Goal: Task Accomplishment & Management: Use online tool/utility

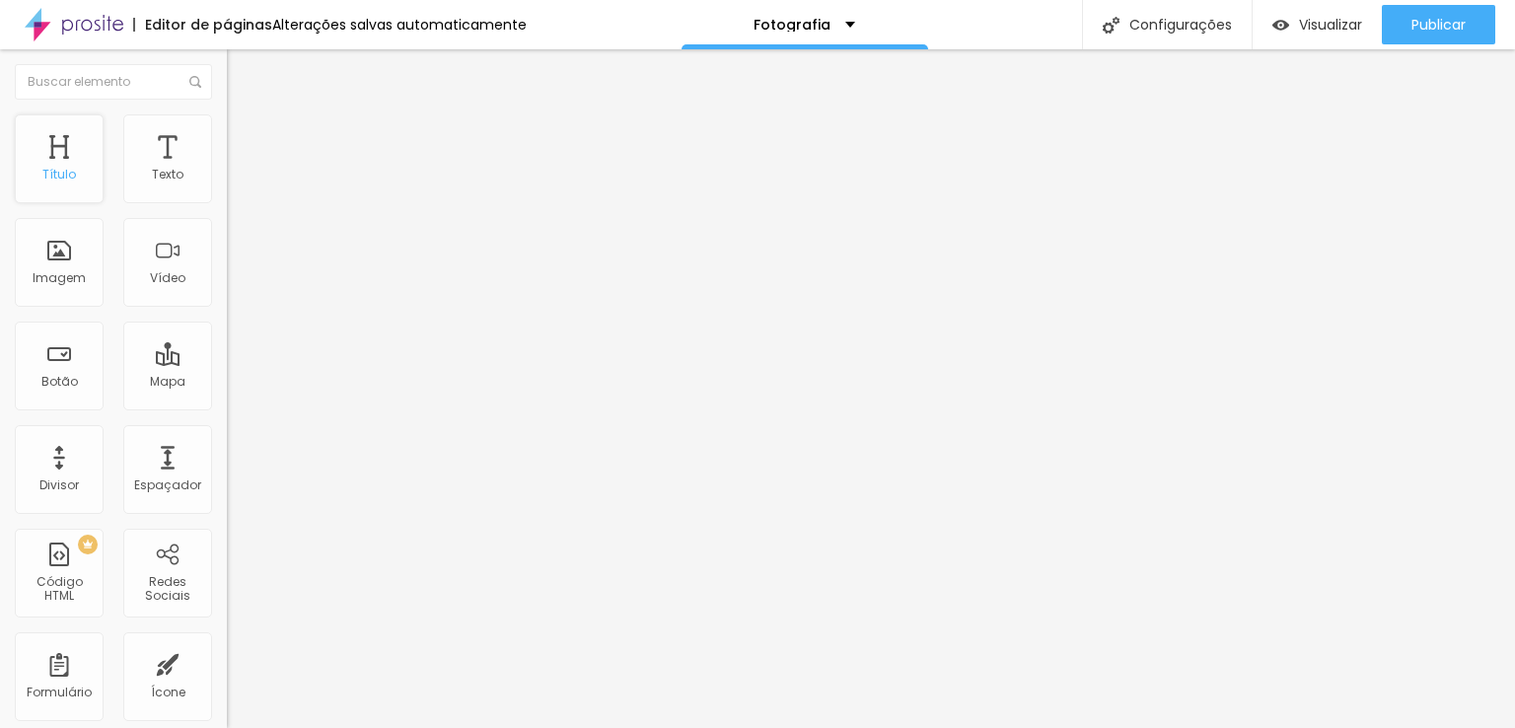
click at [51, 168] on div "Título" at bounding box center [59, 175] width 34 height 14
click at [227, 170] on span "Trocar imagem" at bounding box center [281, 161] width 108 height 17
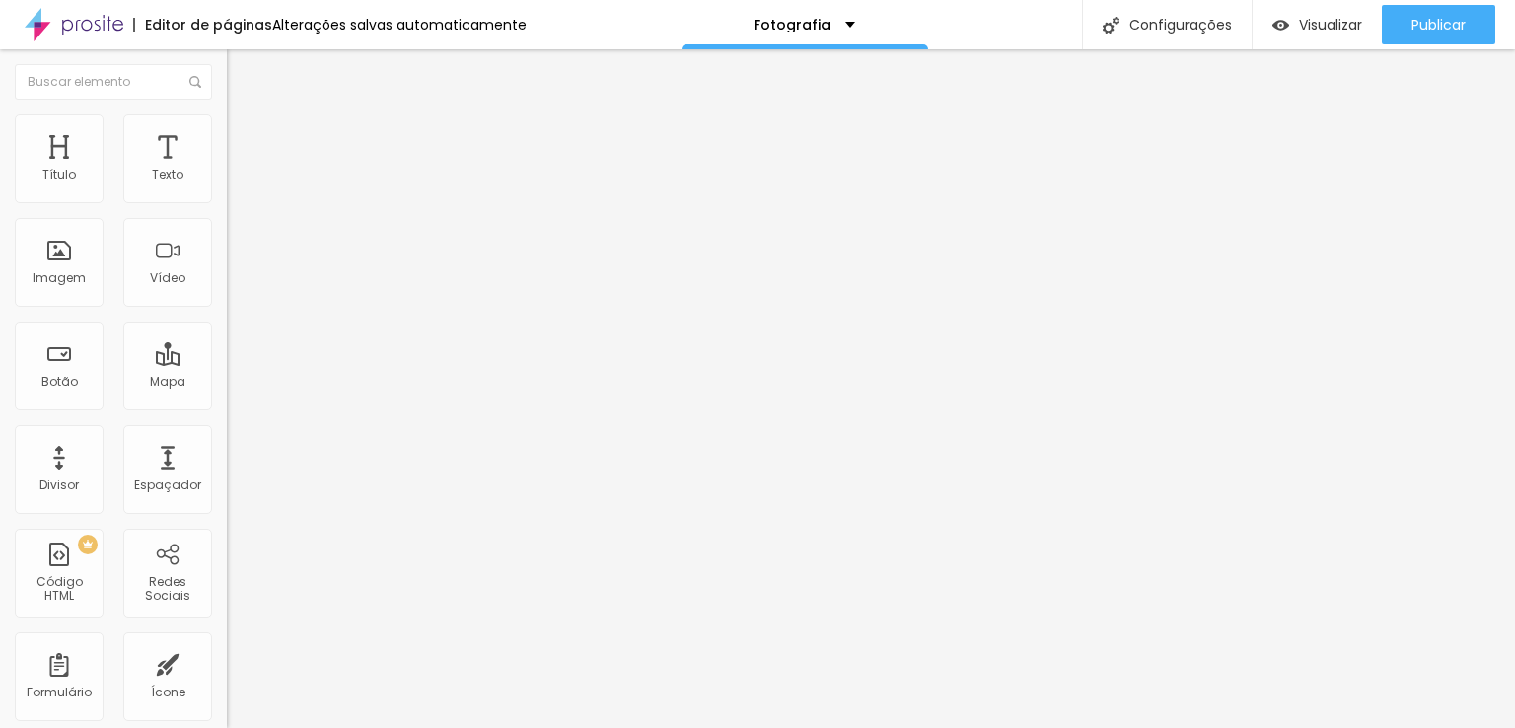
click at [227, 170] on span "Trocar imagem" at bounding box center [281, 161] width 108 height 17
click at [1329, 17] on span "Visualizar" at bounding box center [1330, 25] width 63 height 16
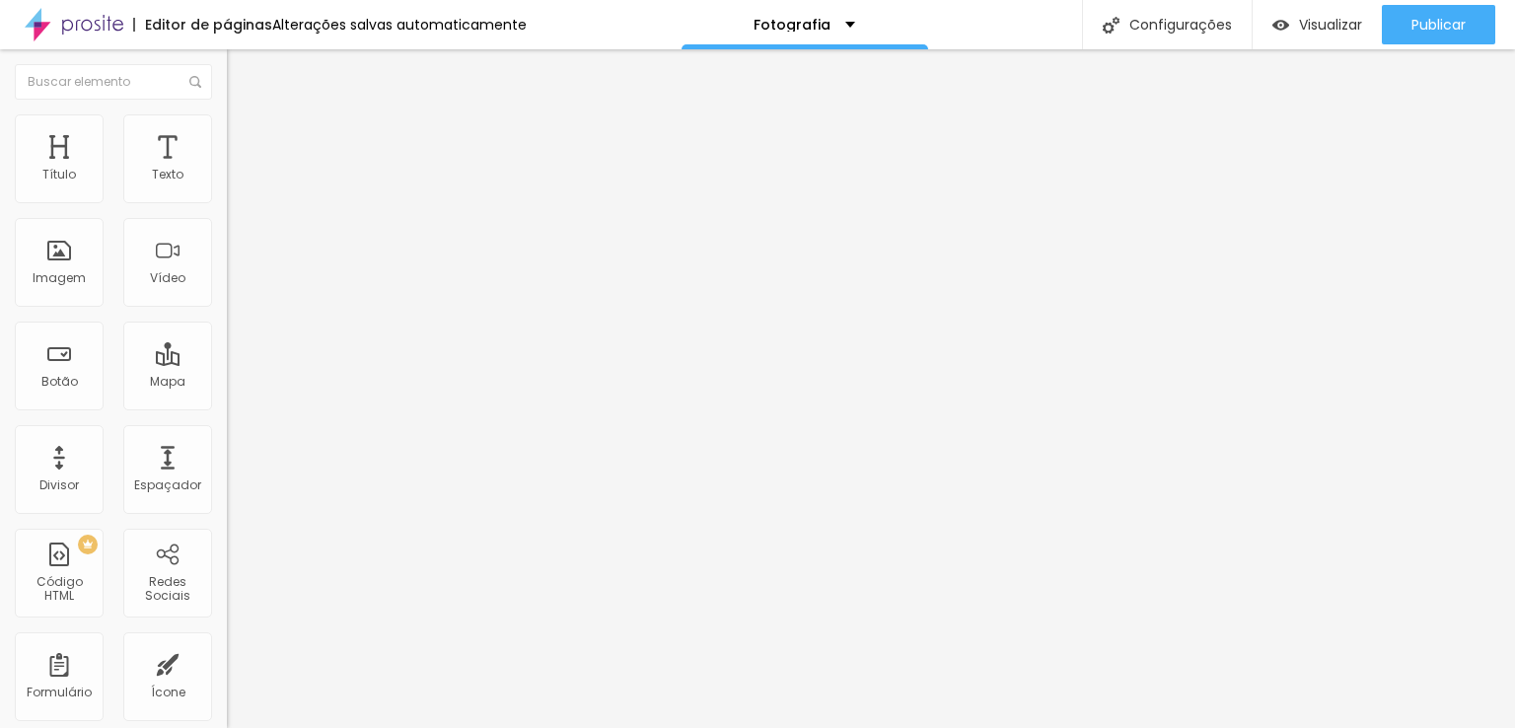
click at [242, 71] on img "button" at bounding box center [250, 72] width 16 height 16
click at [242, 68] on div "Editar Texto" at bounding box center [298, 72] width 112 height 16
click at [162, 158] on div "Texto" at bounding box center [167, 158] width 89 height 89
click at [242, 68] on img "button" at bounding box center [250, 72] width 16 height 16
click at [162, 147] on div "Texto" at bounding box center [167, 158] width 89 height 89
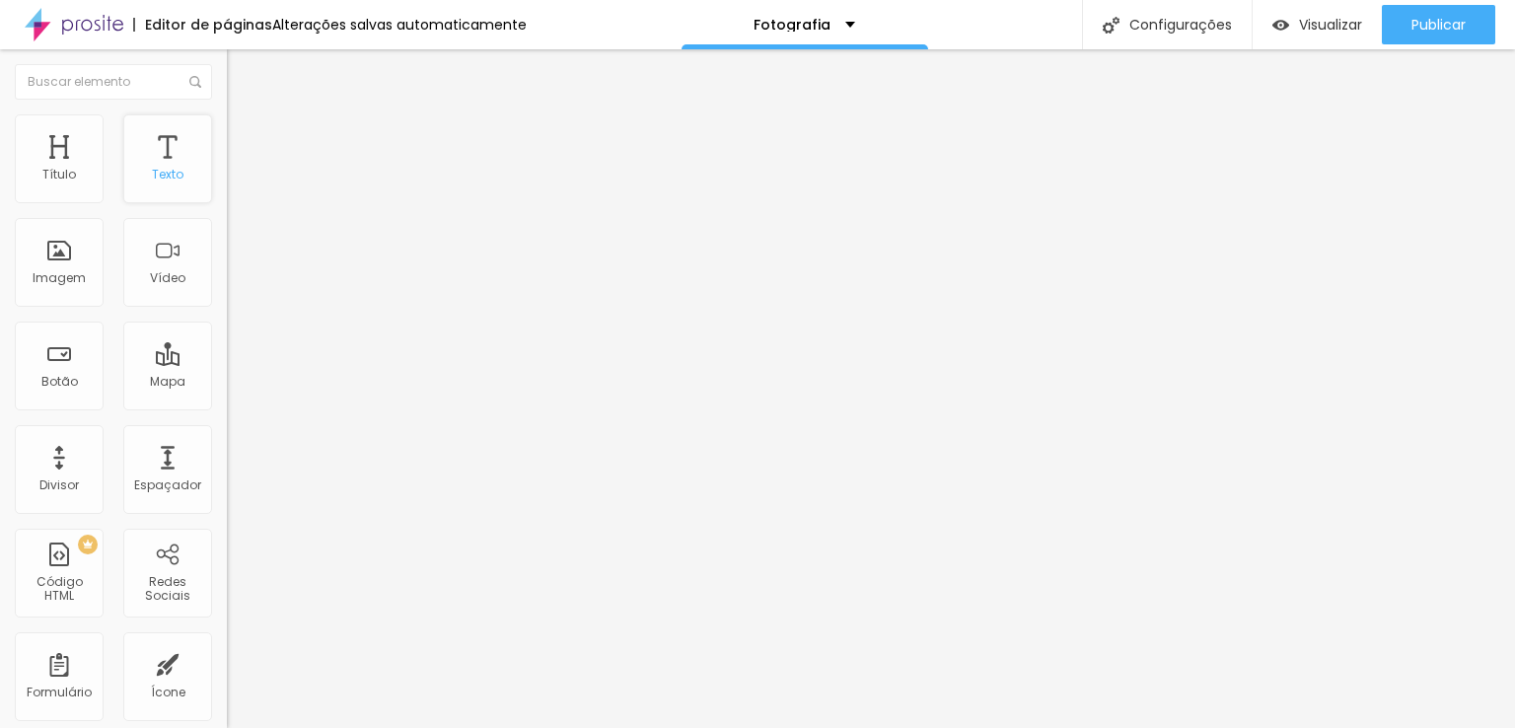
click at [158, 147] on div "Texto" at bounding box center [167, 158] width 89 height 89
click at [244, 170] on span "Titulo 1" at bounding box center [276, 156] width 64 height 28
click at [242, 64] on img "button" at bounding box center [250, 72] width 16 height 16
click at [227, 124] on img at bounding box center [236, 123] width 18 height 18
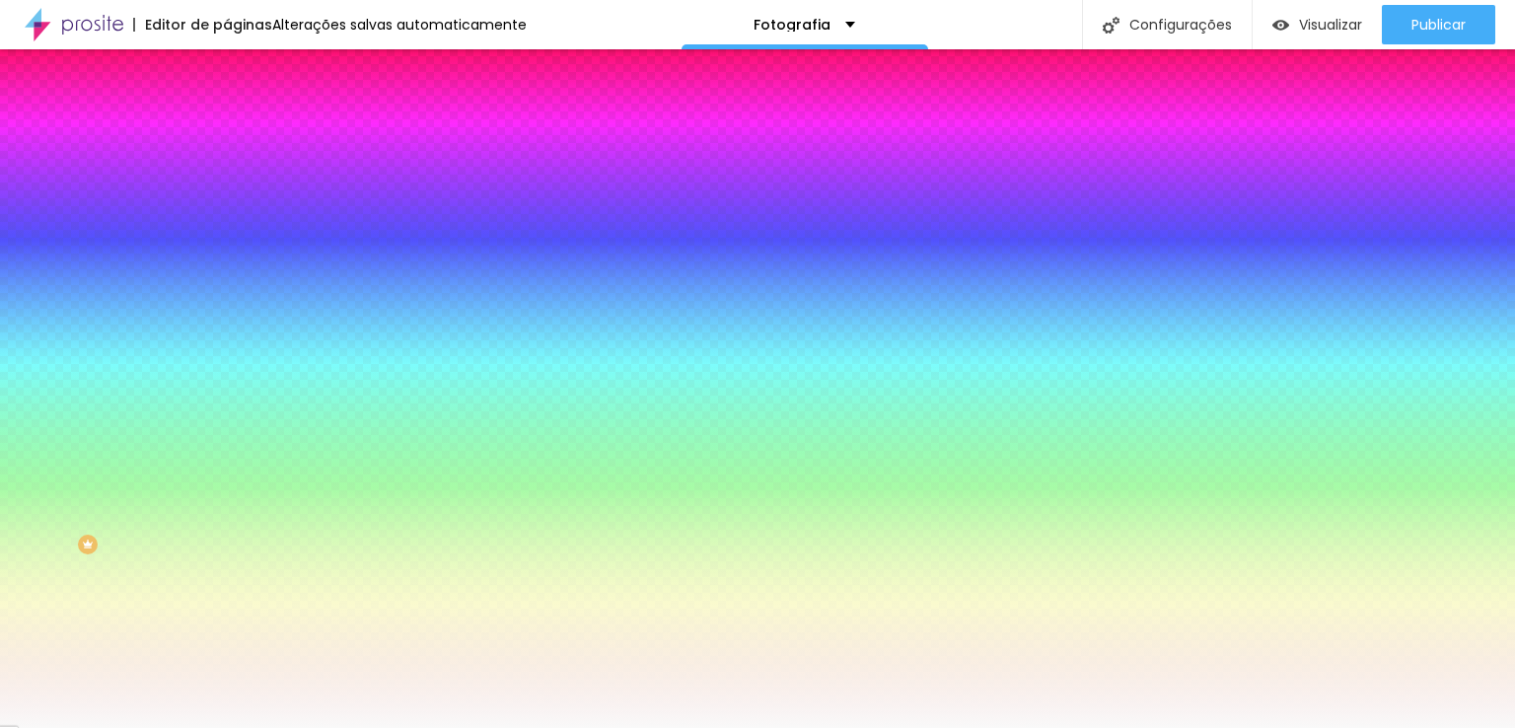
click at [227, 194] on input "#F9F9F9" at bounding box center [345, 198] width 237 height 20
click at [227, 166] on div "Cor de fundo" at bounding box center [340, 160] width 227 height 12
click at [227, 191] on input "#F9F9F9" at bounding box center [345, 198] width 237 height 20
click at [227, 190] on input "#F9F9F9" at bounding box center [345, 198] width 237 height 20
click at [240, 182] on icon "button" at bounding box center [244, 176] width 8 height 14
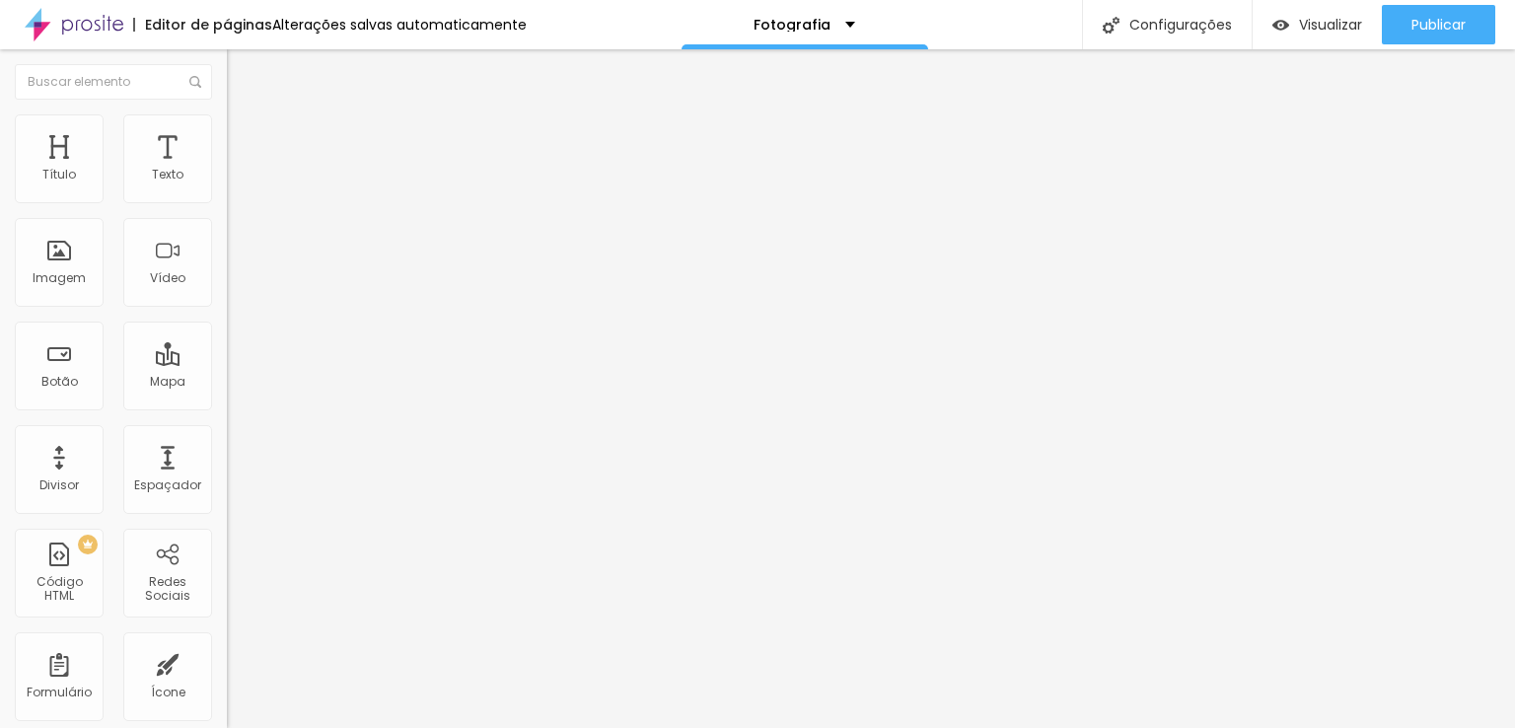
click at [227, 170] on span "Trocar imagem" at bounding box center [281, 161] width 108 height 17
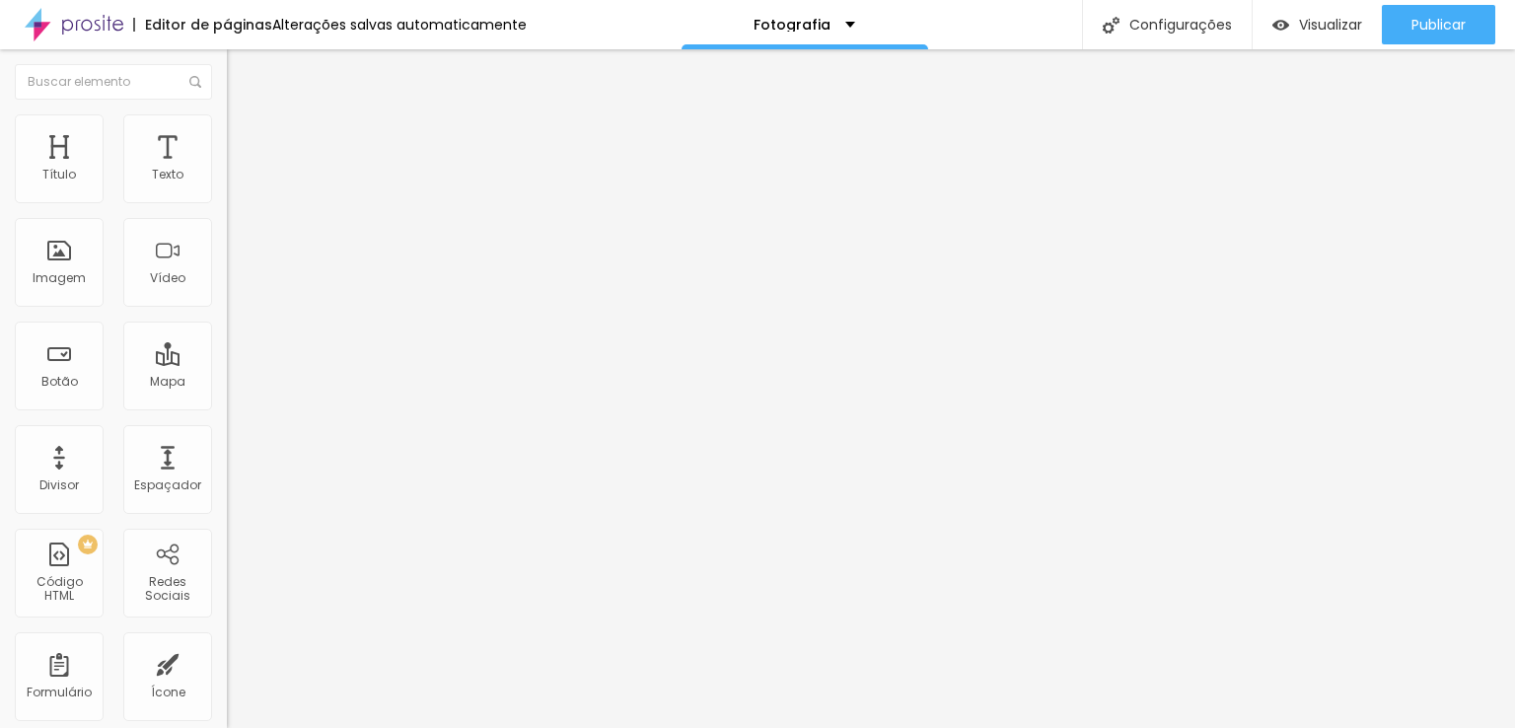
click at [227, 170] on span "Trocar imagem" at bounding box center [281, 161] width 108 height 17
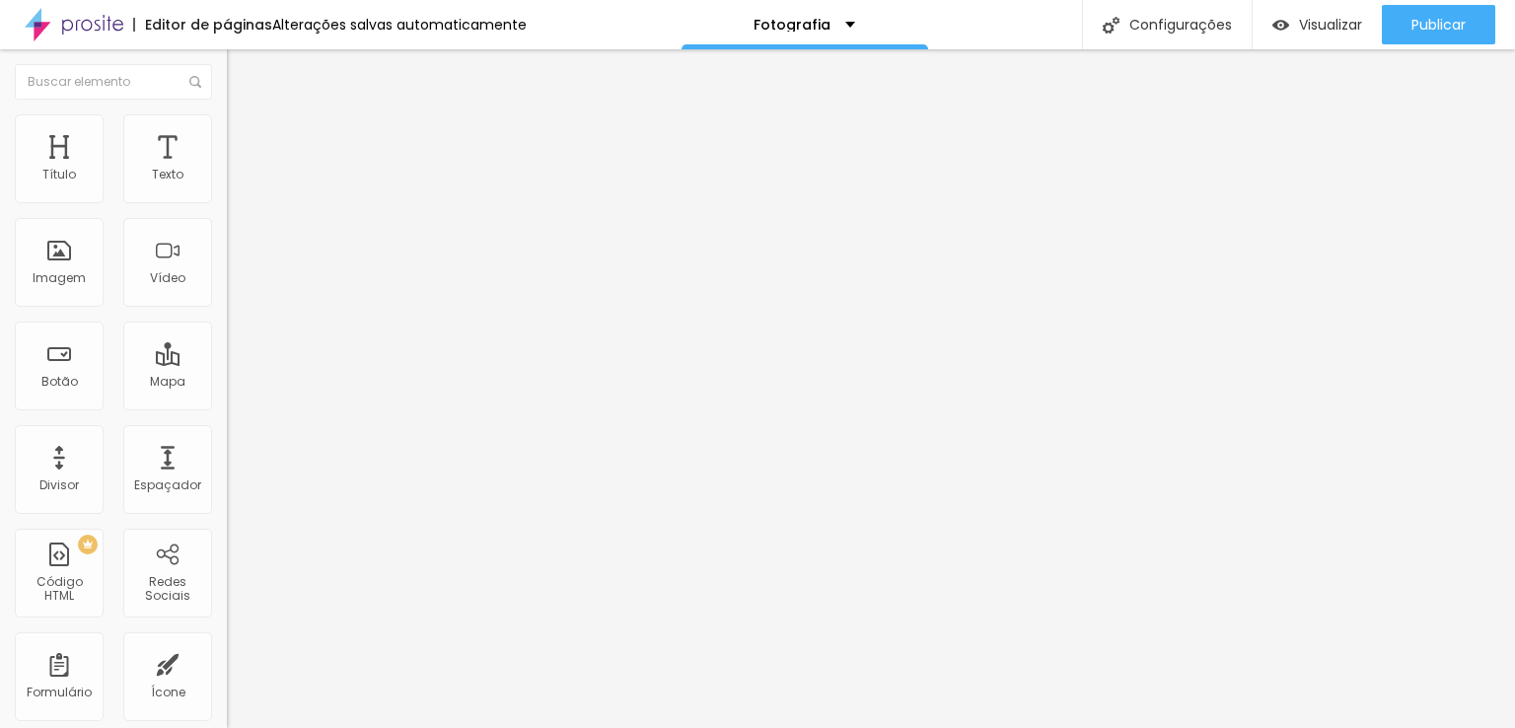
click at [227, 309] on span "1:1 Quadrado" at bounding box center [266, 300] width 78 height 17
click at [227, 363] on span "Original" at bounding box center [250, 354] width 47 height 17
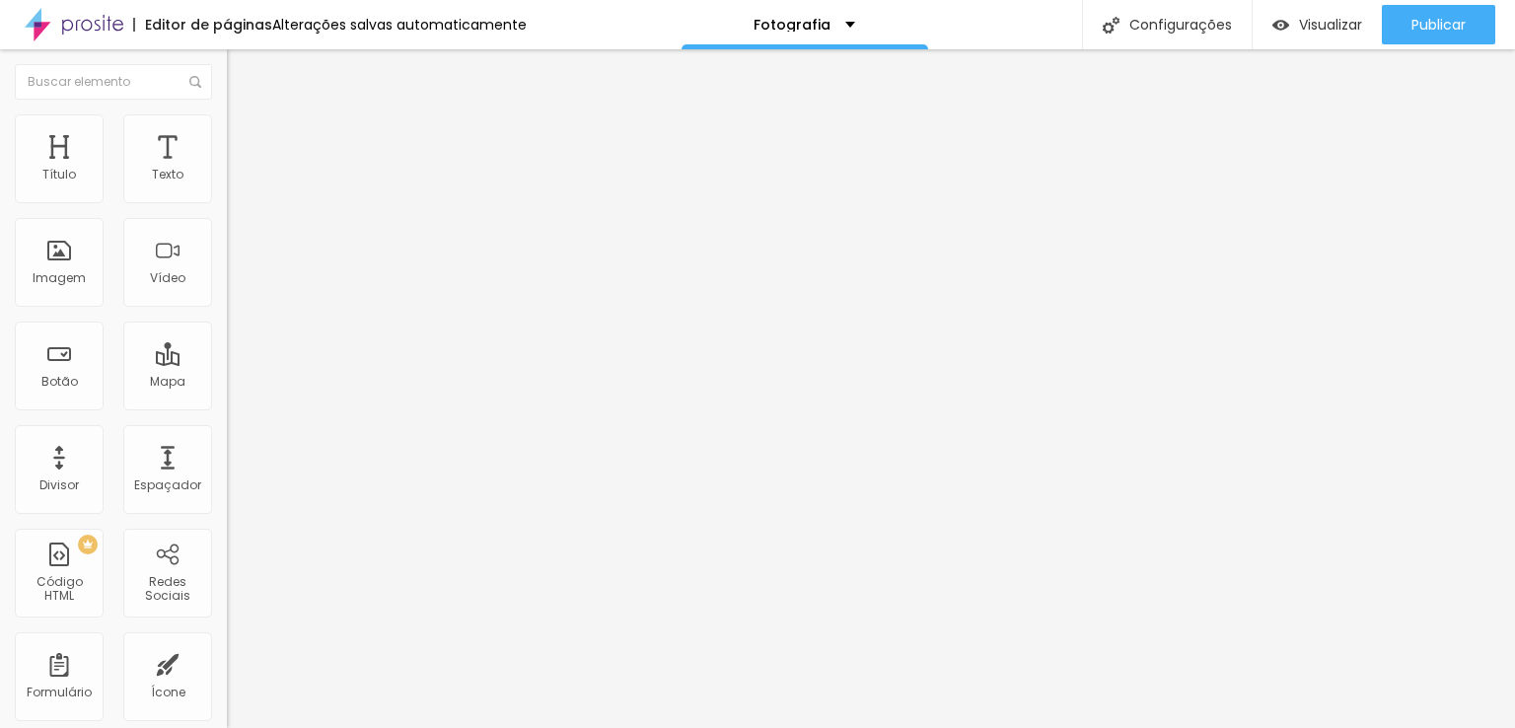
click at [339, 727] on div at bounding box center [757, 740] width 1515 height 0
click at [1315, 26] on span "Visualizar" at bounding box center [1330, 25] width 63 height 16
click at [227, 126] on img at bounding box center [236, 123] width 18 height 18
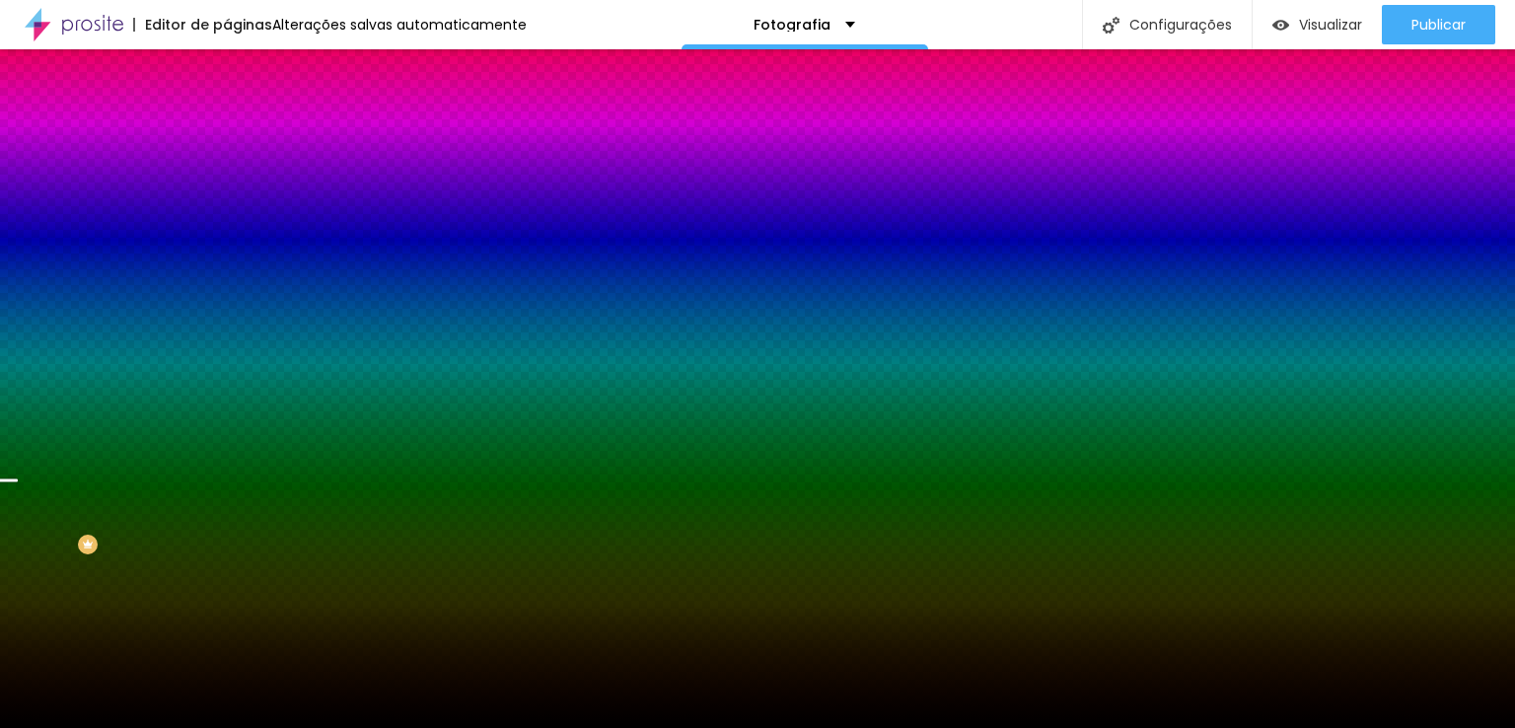
click at [227, 181] on span "Trocar imagem" at bounding box center [281, 173] width 108 height 17
click at [227, 205] on span "Parallax" at bounding box center [251, 196] width 48 height 17
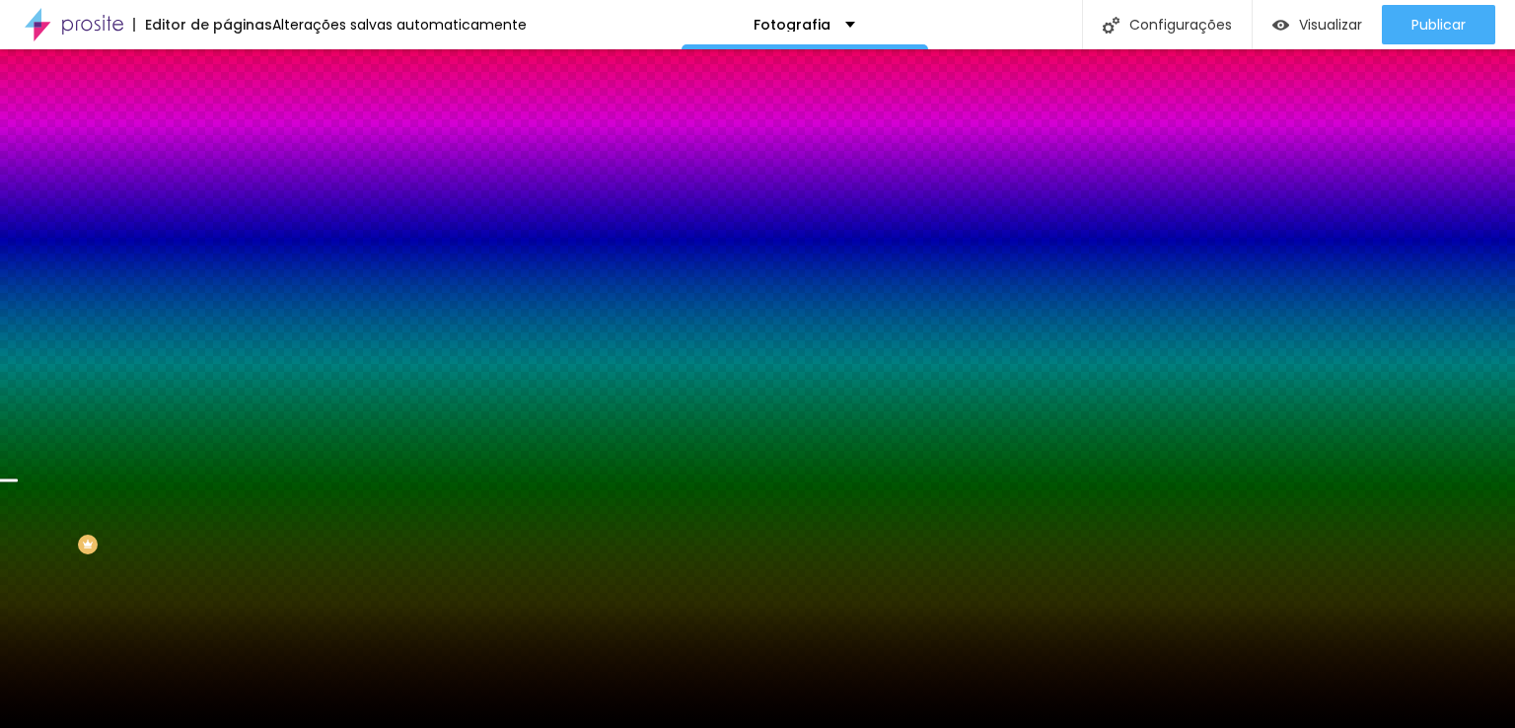
click at [227, 180] on div "Trocar imagem" at bounding box center [340, 173] width 227 height 14
click at [227, 205] on span "Parallax" at bounding box center [251, 196] width 48 height 17
click at [227, 217] on span "Nenhum" at bounding box center [252, 208] width 51 height 17
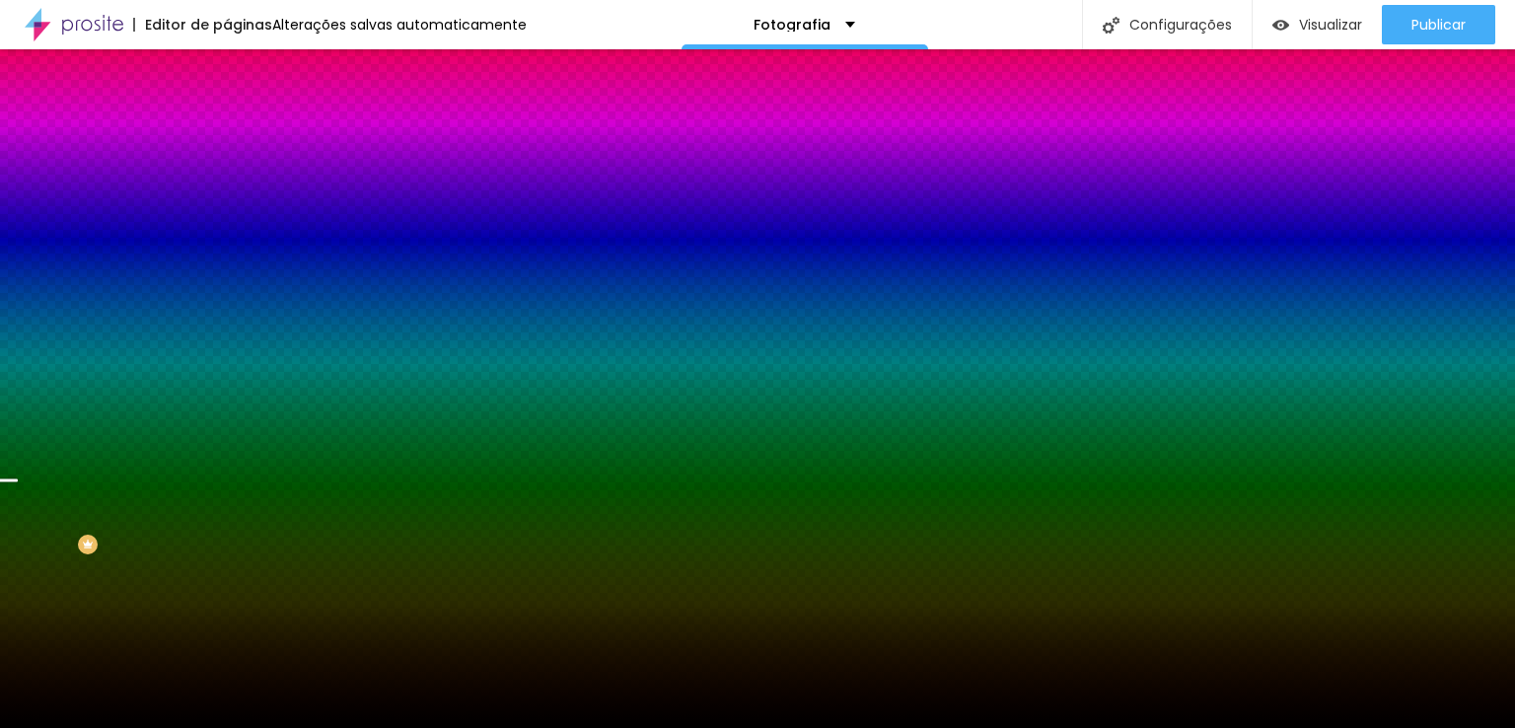
click at [244, 224] on span "Nenhum" at bounding box center [269, 215] width 51 height 17
drag, startPoint x: 106, startPoint y: 222, endPoint x: 107, endPoint y: 257, distance: 35.5
click at [227, 180] on div "Trocar imagem" at bounding box center [340, 173] width 227 height 14
click at [227, 134] on img at bounding box center [236, 143] width 18 height 18
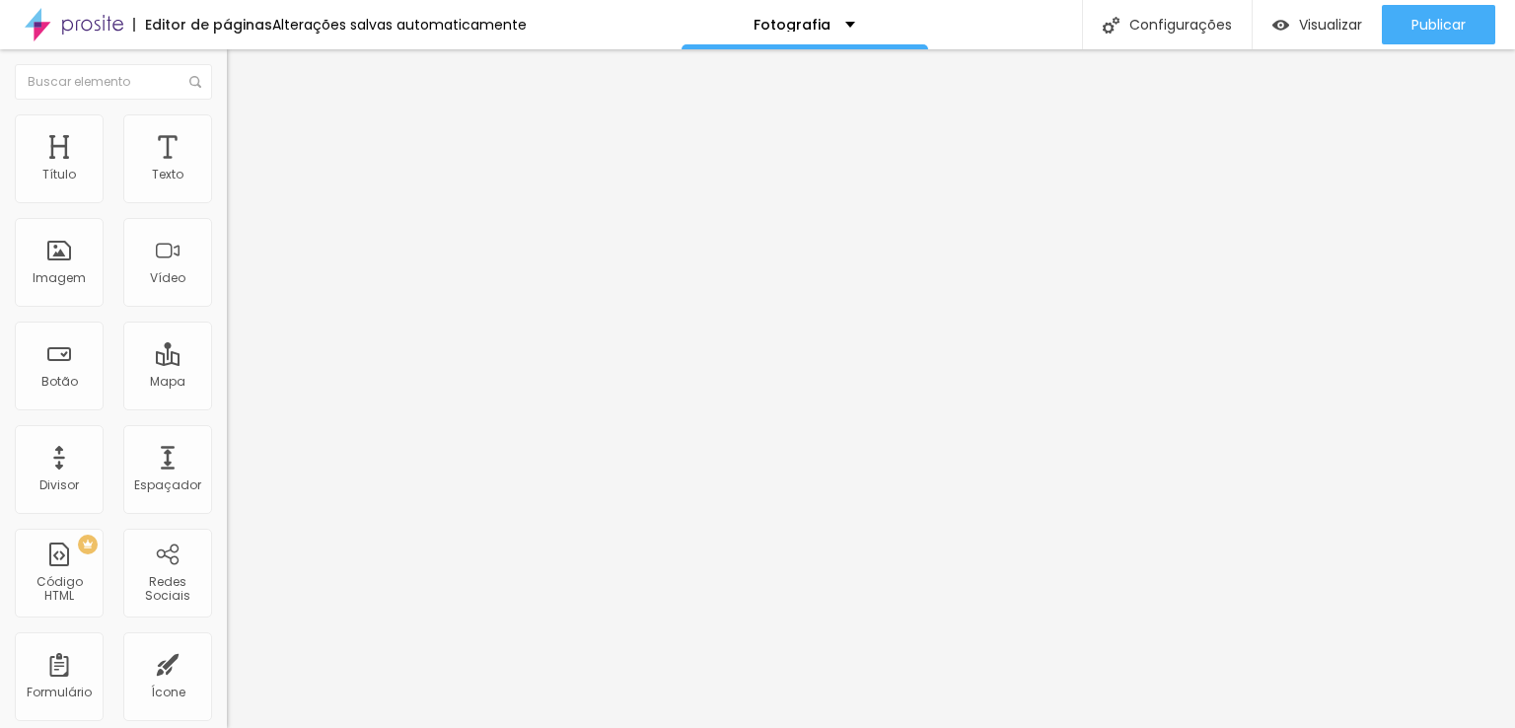
type input "15"
type input "10"
type input "15"
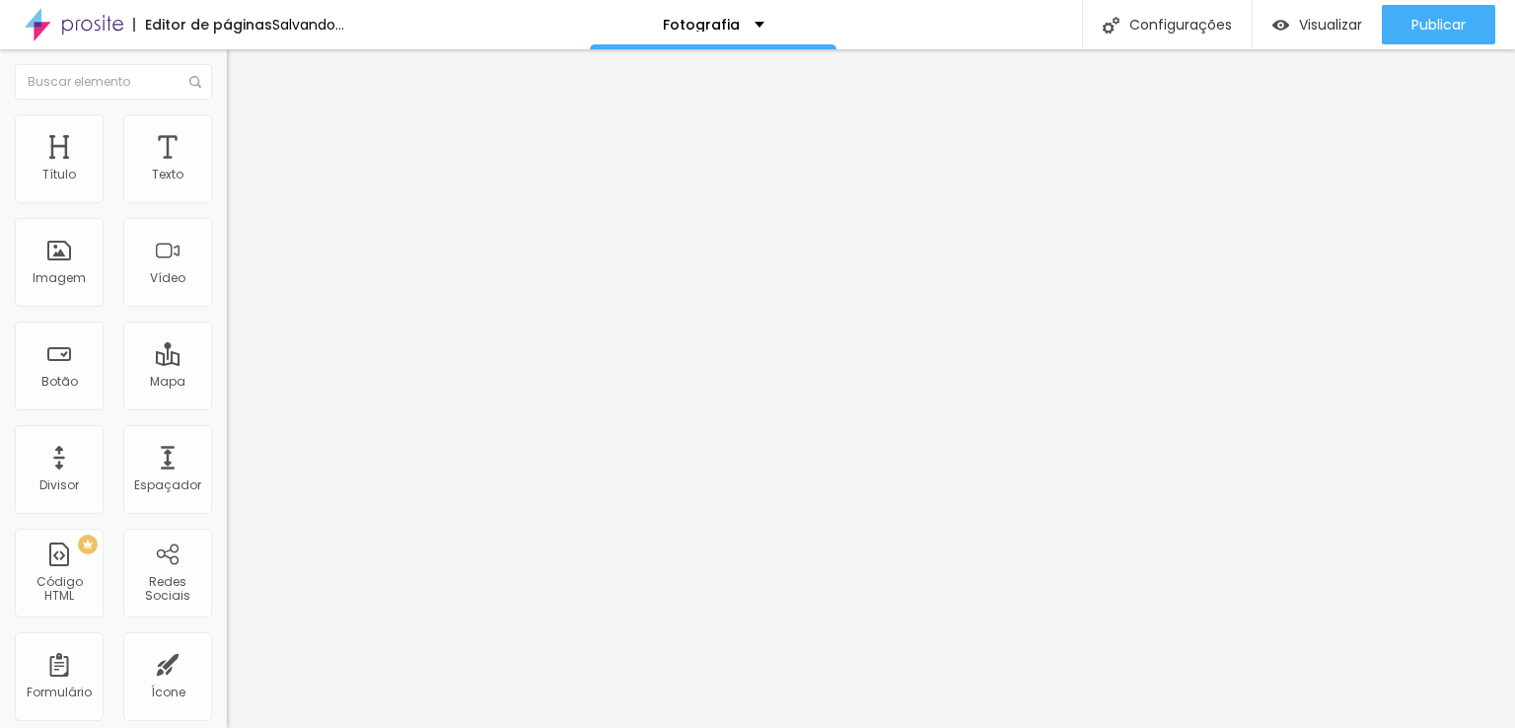
type input "15"
drag, startPoint x: 120, startPoint y: 194, endPoint x: 104, endPoint y: 190, distance: 17.2
type input "15"
click at [227, 383] on input "range" at bounding box center [290, 391] width 127 height 16
click at [227, 112] on img at bounding box center [236, 104] width 18 height 18
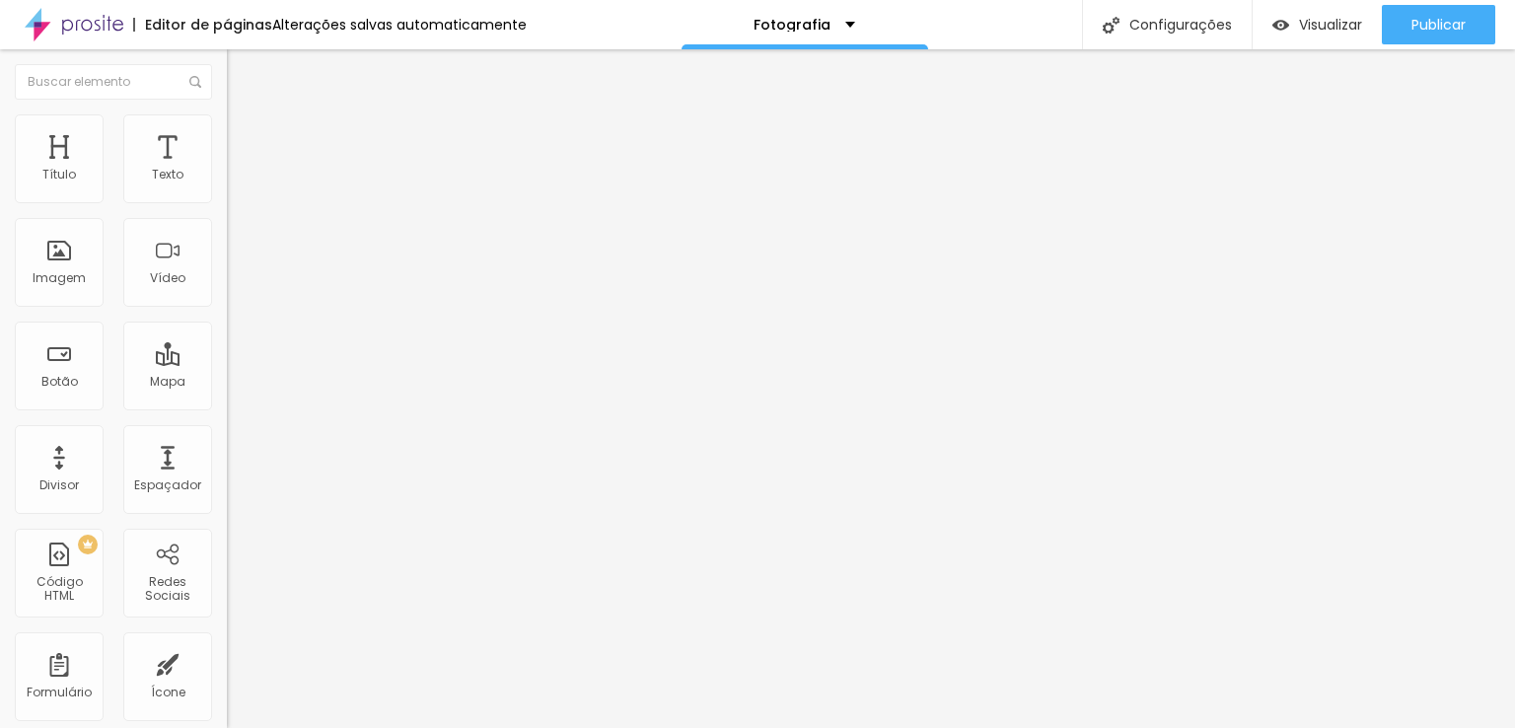
click at [242, 79] on img "button" at bounding box center [250, 72] width 16 height 16
click at [242, 67] on img "button" at bounding box center [250, 72] width 16 height 16
click at [242, 68] on img "button" at bounding box center [250, 72] width 16 height 16
click at [242, 72] on img "button" at bounding box center [250, 72] width 16 height 16
click at [67, 261] on div "Imagem" at bounding box center [59, 262] width 89 height 89
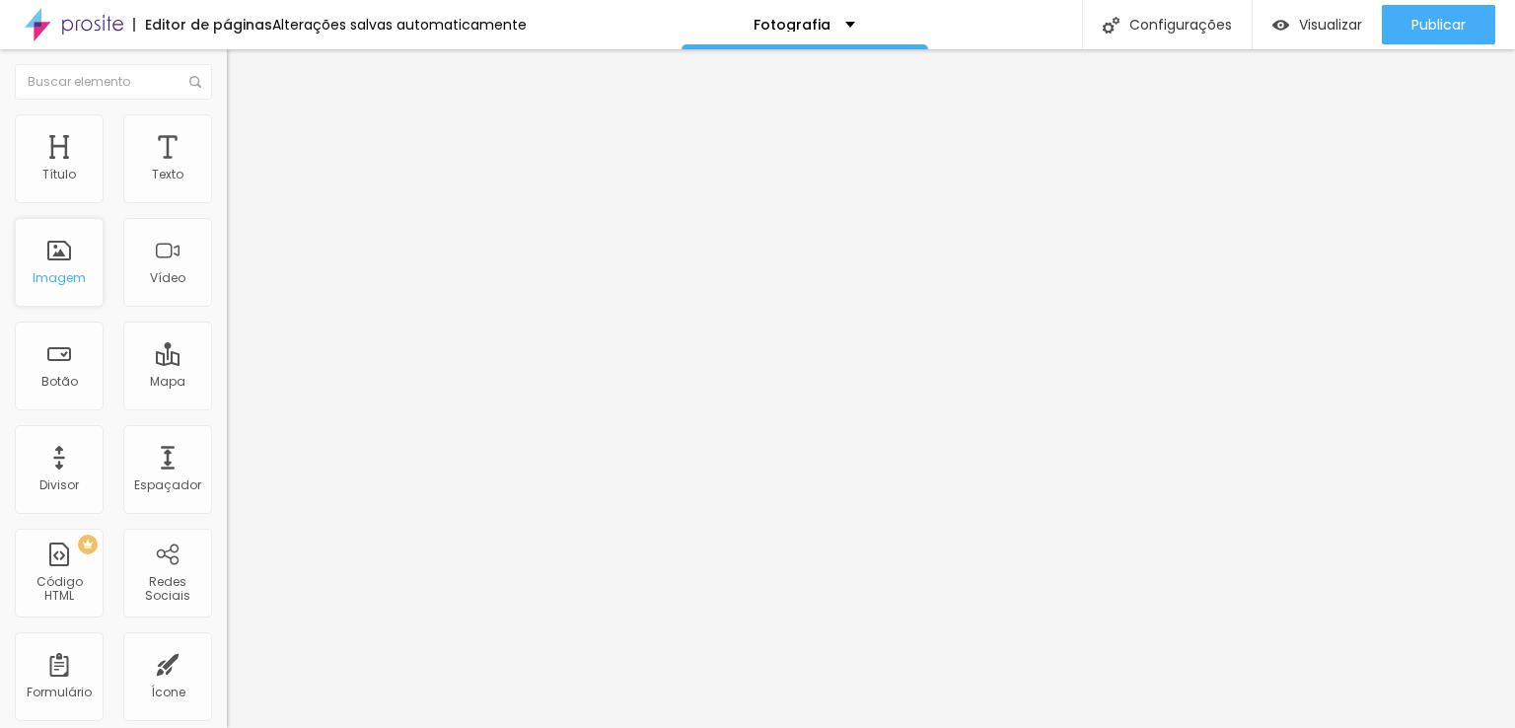
click at [65, 281] on div "Imagem" at bounding box center [59, 278] width 53 height 14
click at [344, 727] on div at bounding box center [757, 740] width 1515 height 0
click at [242, 76] on img "button" at bounding box center [250, 72] width 16 height 16
click at [242, 72] on img "button" at bounding box center [250, 72] width 16 height 16
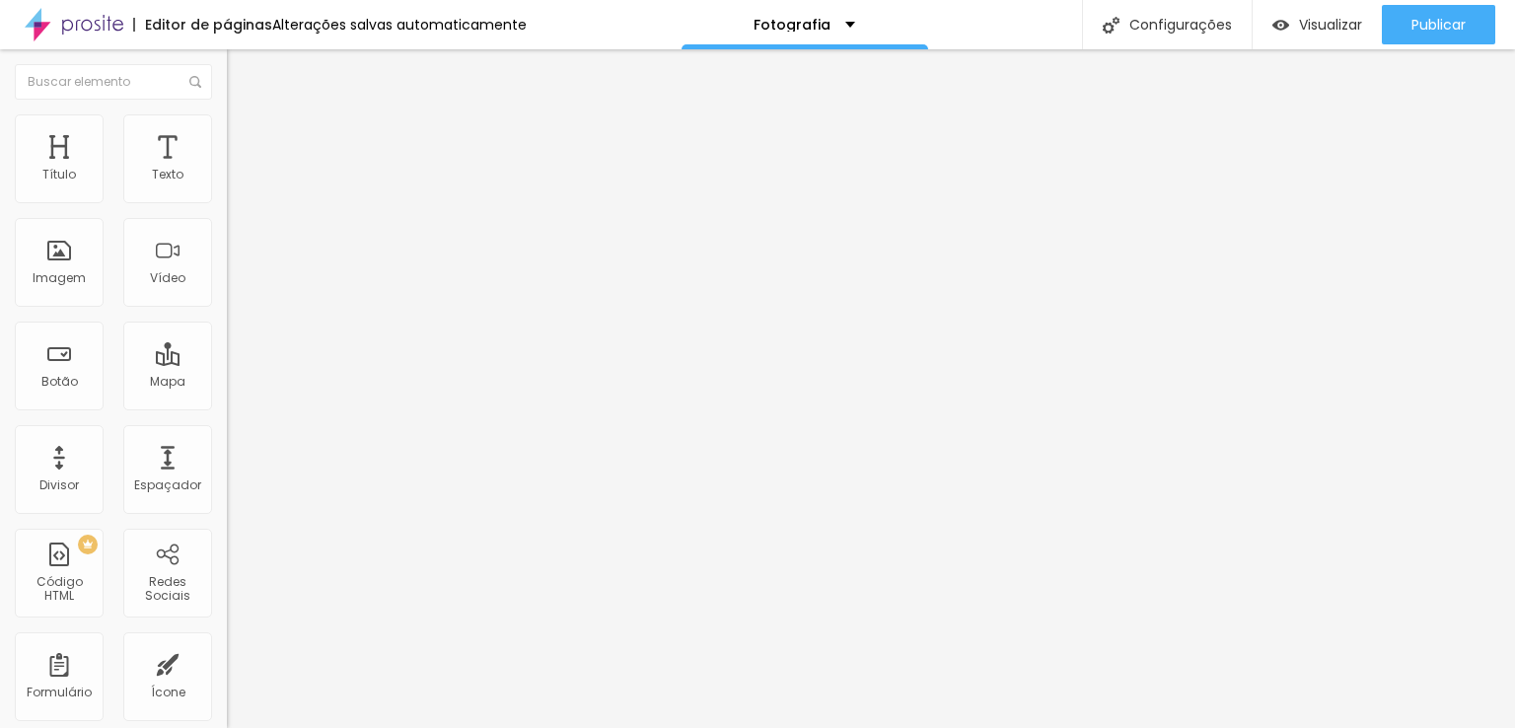
click at [242, 68] on img "button" at bounding box center [250, 72] width 16 height 16
click at [242, 64] on img "button" at bounding box center [250, 72] width 16 height 16
click at [227, 59] on button "Editar Seção" at bounding box center [340, 71] width 227 height 45
click at [227, 134] on li "Avançado" at bounding box center [340, 144] width 227 height 20
click at [242, 65] on img "button" at bounding box center [250, 72] width 16 height 16
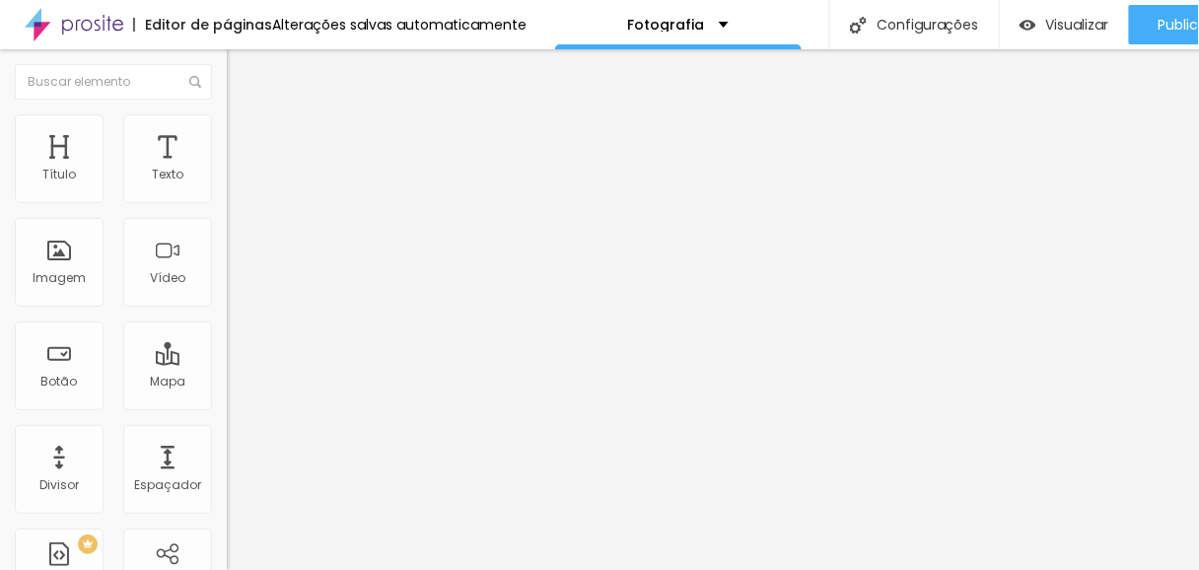
click at [1022, 20] on img "button" at bounding box center [1028, 25] width 17 height 17
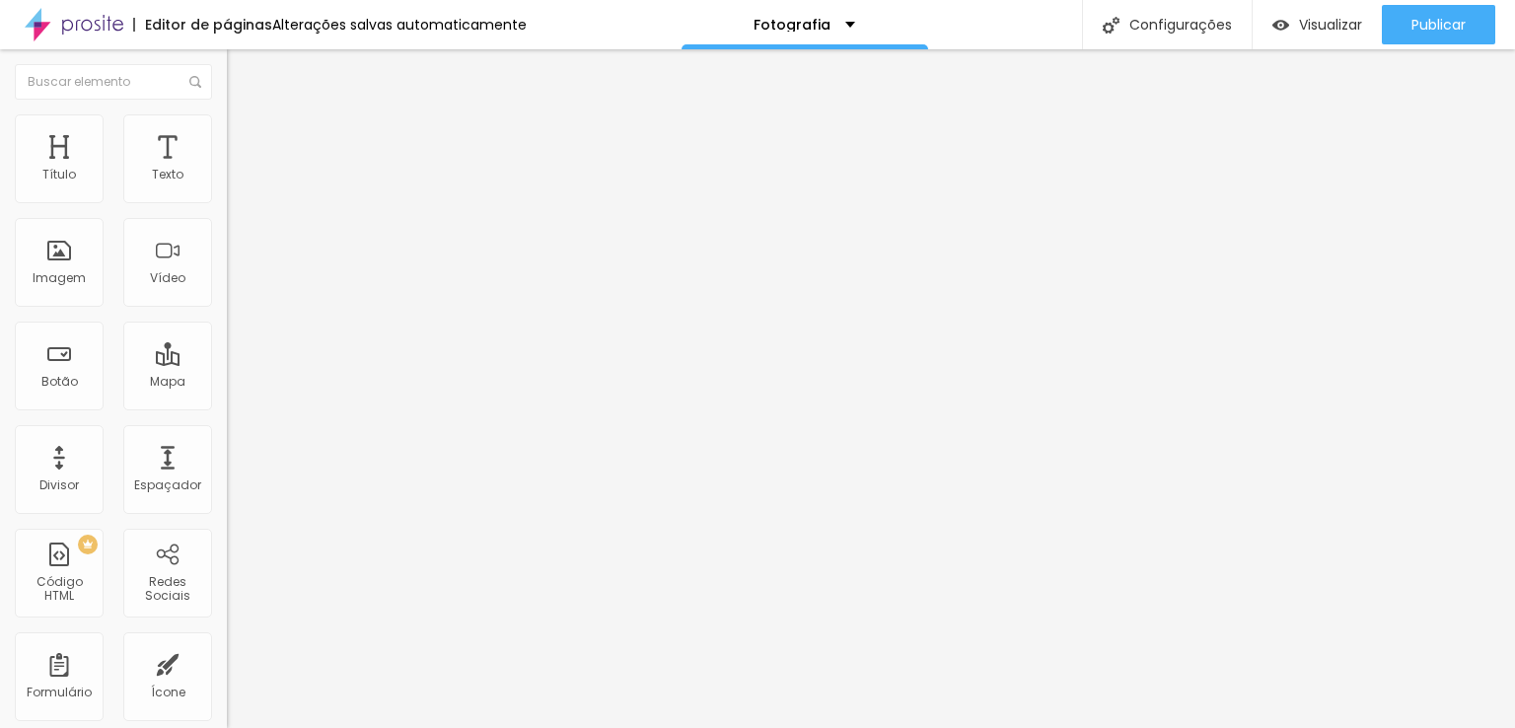
click at [227, 465] on div "Editar Coluna Conteúdo Estilo Avançado Alinhamento" at bounding box center [340, 388] width 227 height 679
click at [227, 131] on li "Estilo" at bounding box center [340, 124] width 227 height 20
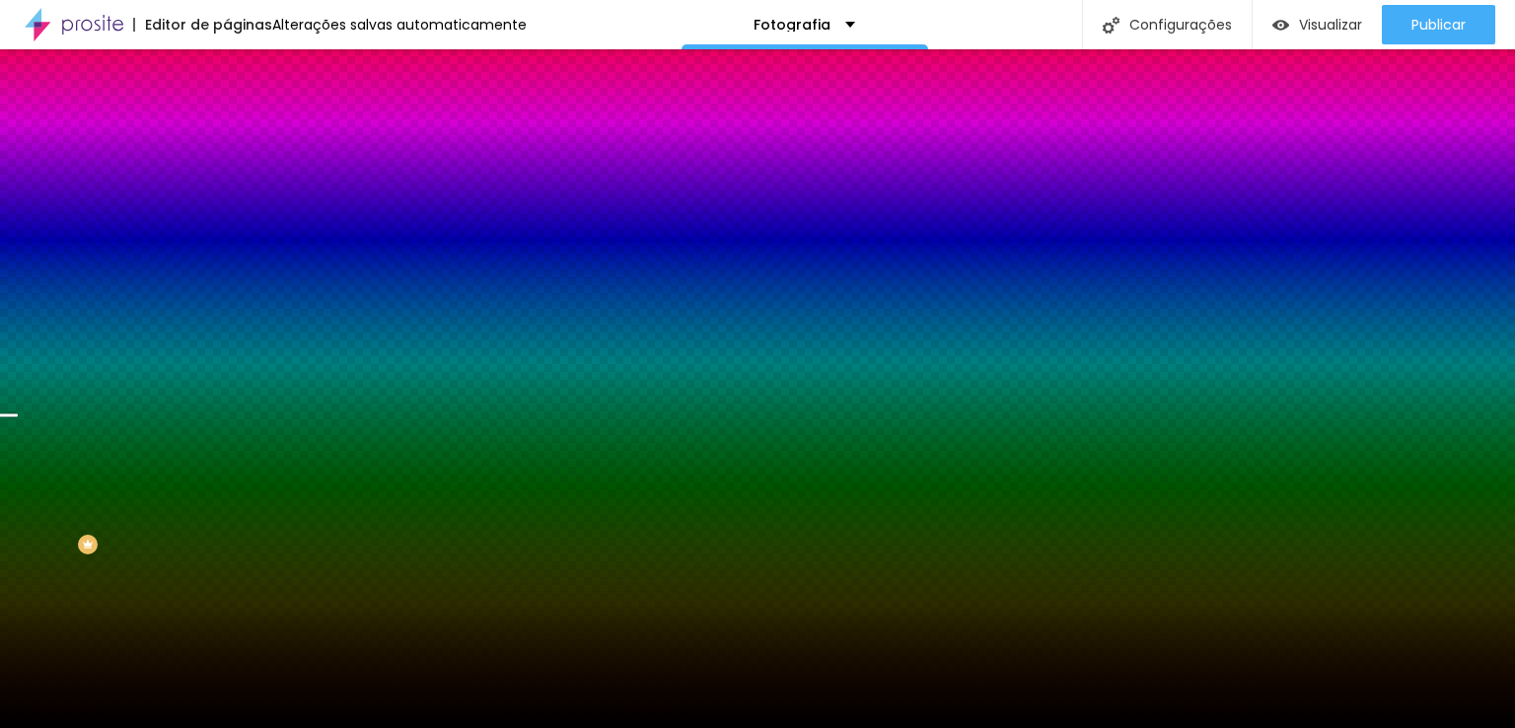
click at [227, 181] on span "Trocar imagem" at bounding box center [281, 173] width 108 height 17
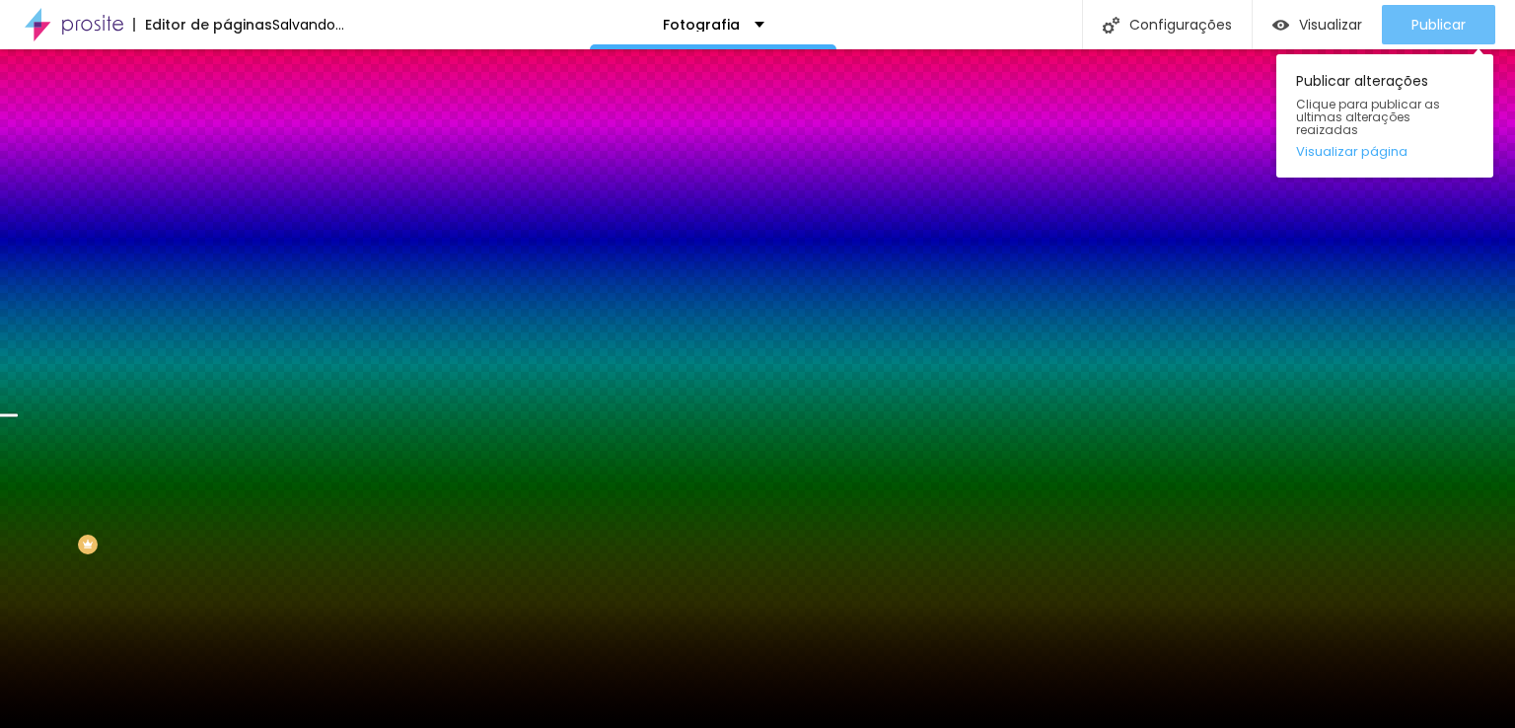
click at [1198, 34] on button "Publicar" at bounding box center [1438, 24] width 113 height 39
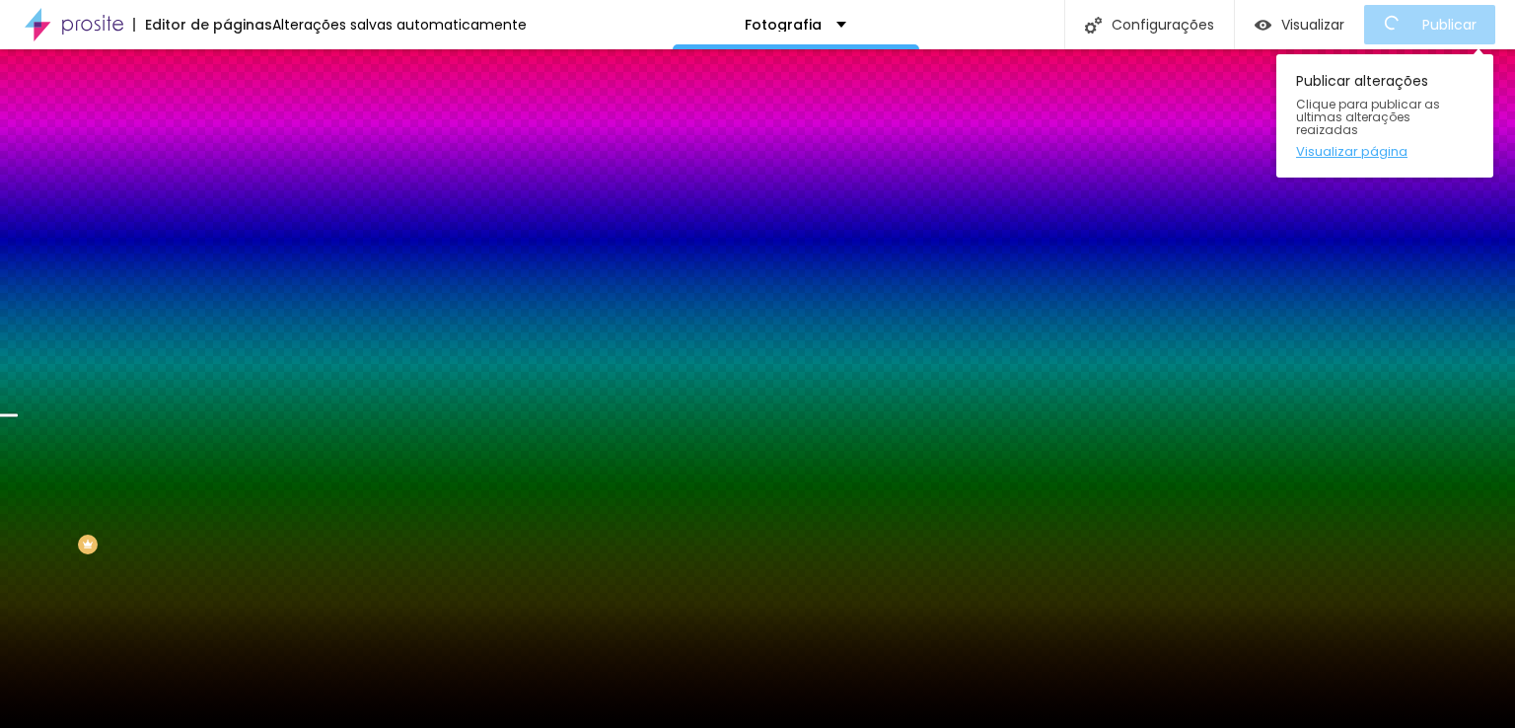
click at [1198, 145] on link "Visualizar página" at bounding box center [1385, 151] width 178 height 13
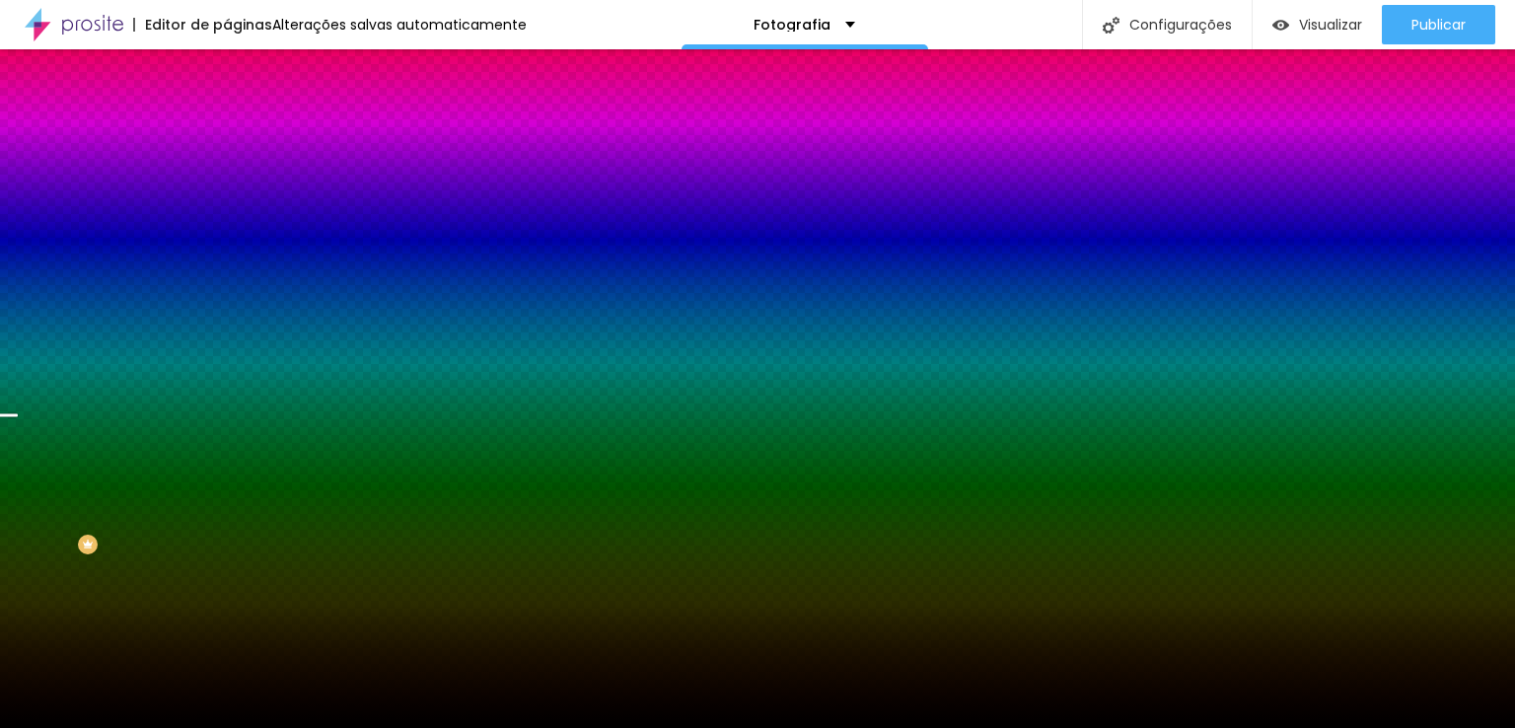
click at [227, 181] on span "Trocar imagem" at bounding box center [281, 173] width 108 height 17
click at [227, 569] on div "Editar Seção Conteúdo Estilo Avançado Imagem de fundo Trocar imagem Efeito da I…" at bounding box center [340, 388] width 227 height 679
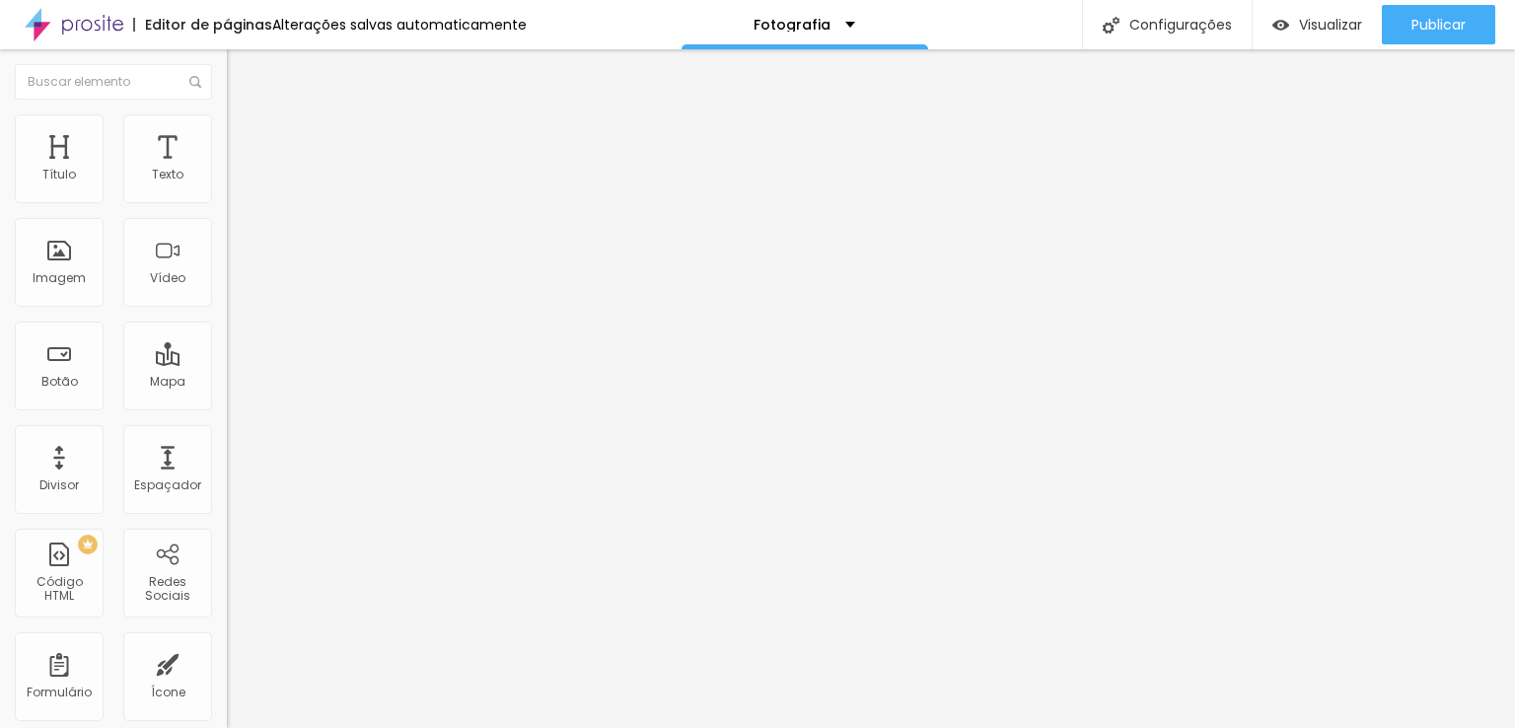
click at [245, 136] on span "Estilo" at bounding box center [260, 127] width 31 height 17
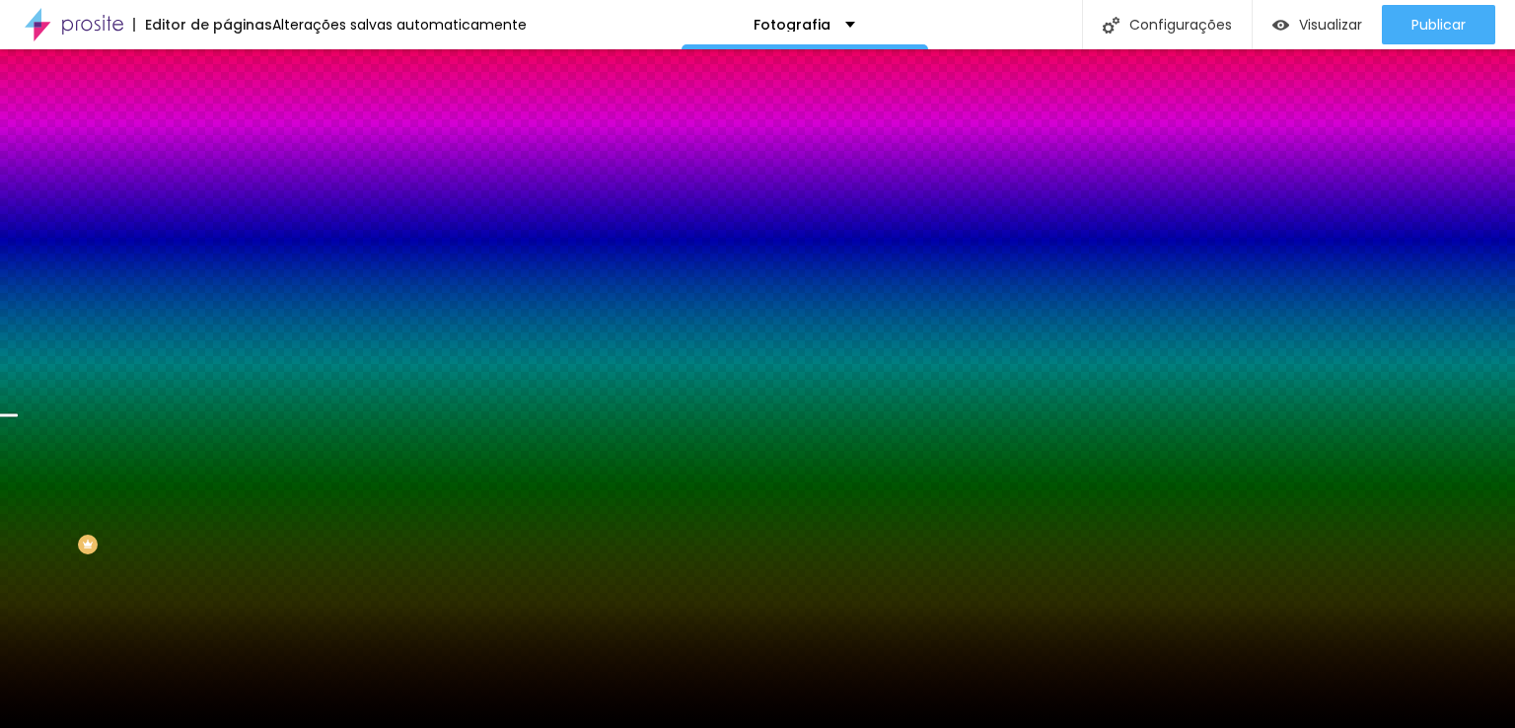
click at [227, 181] on span "Trocar imagem" at bounding box center [281, 173] width 108 height 17
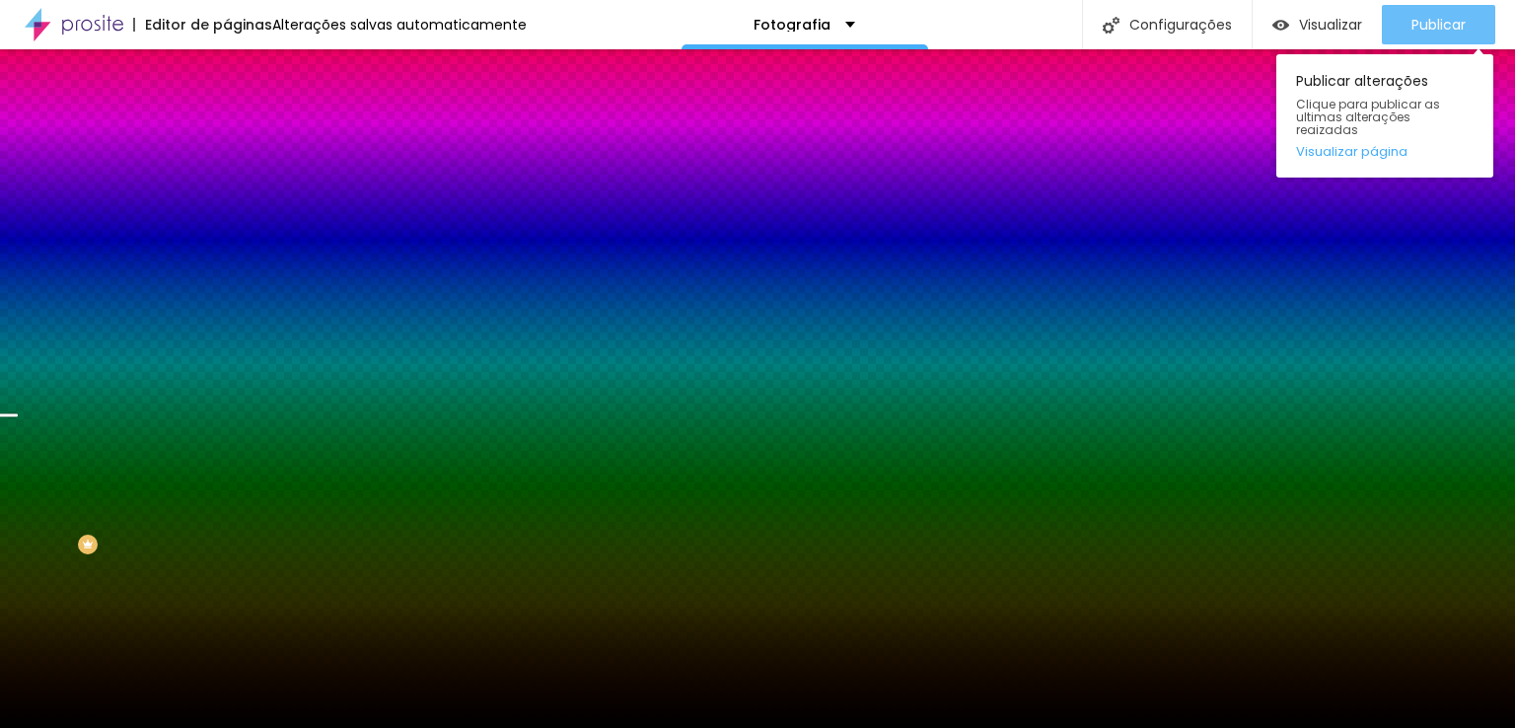
click at [1198, 22] on span "Publicar" at bounding box center [1439, 25] width 54 height 16
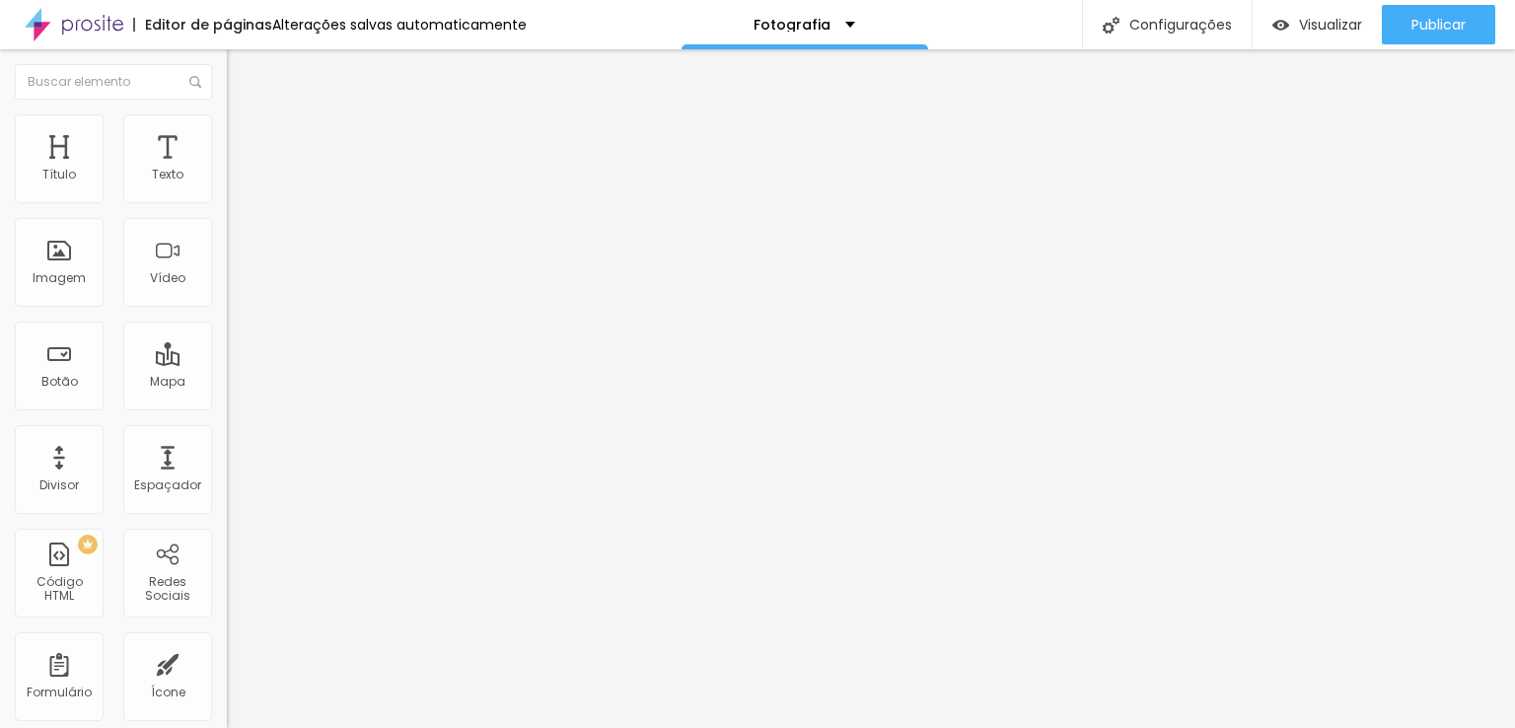
click at [245, 136] on span "Estilo" at bounding box center [260, 127] width 31 height 17
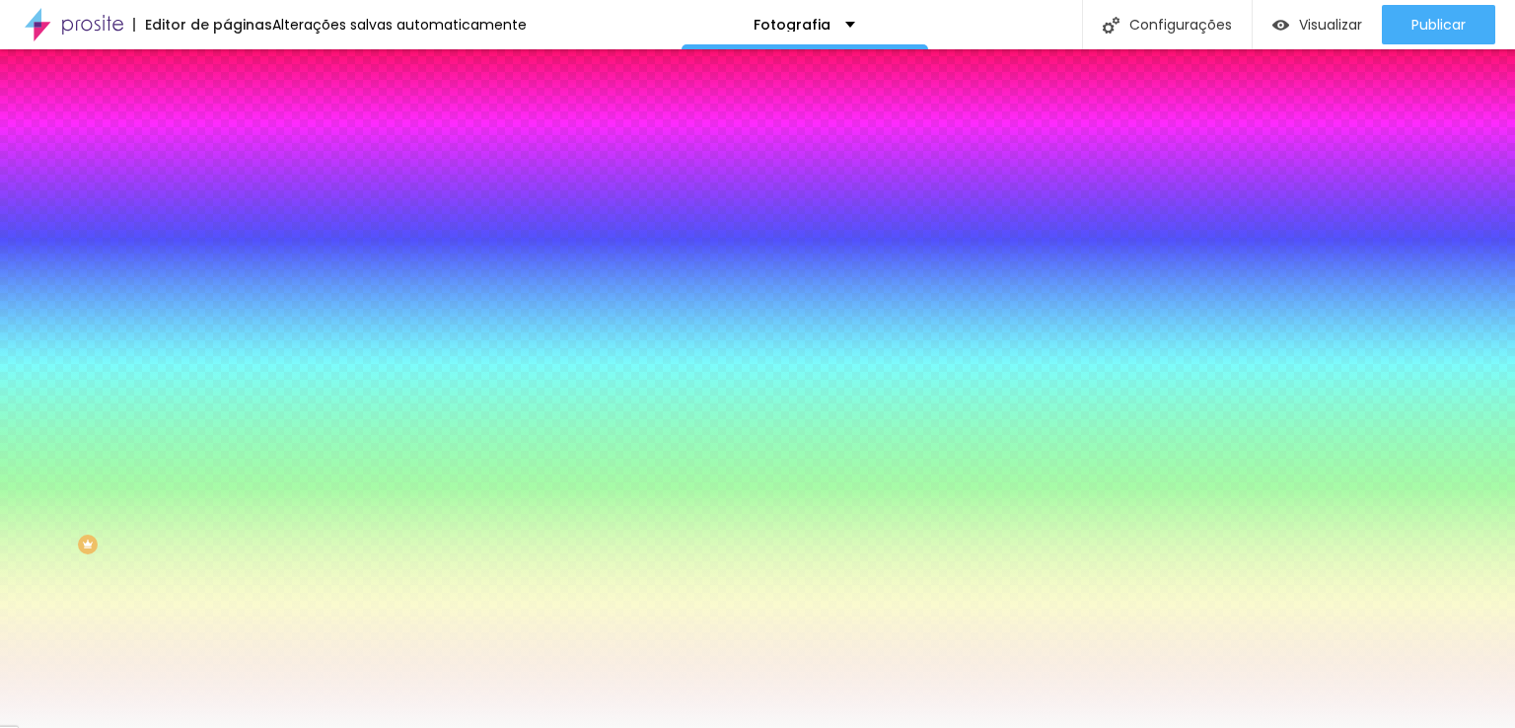
click at [227, 134] on li "Avançado" at bounding box center [340, 144] width 227 height 20
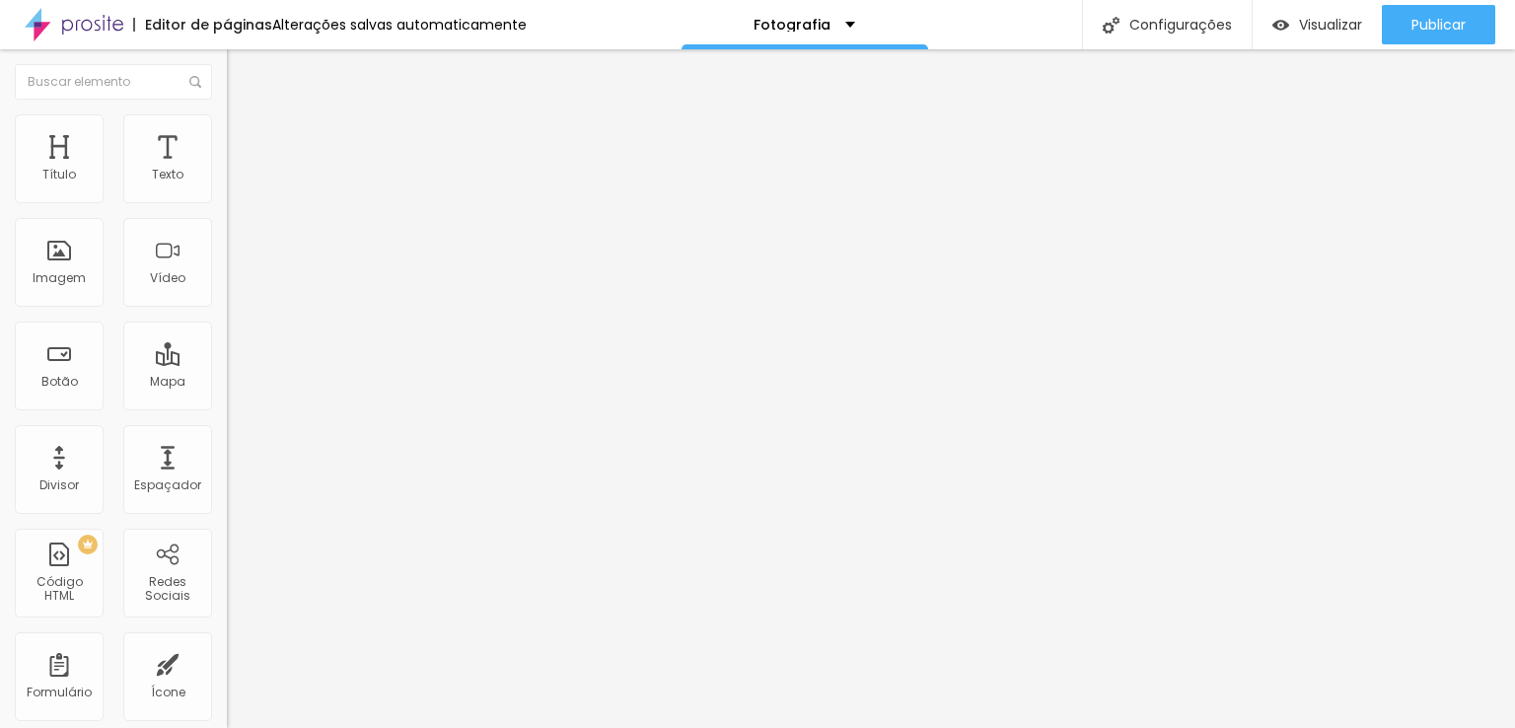
click at [227, 134] on li "Estilo" at bounding box center [340, 124] width 227 height 20
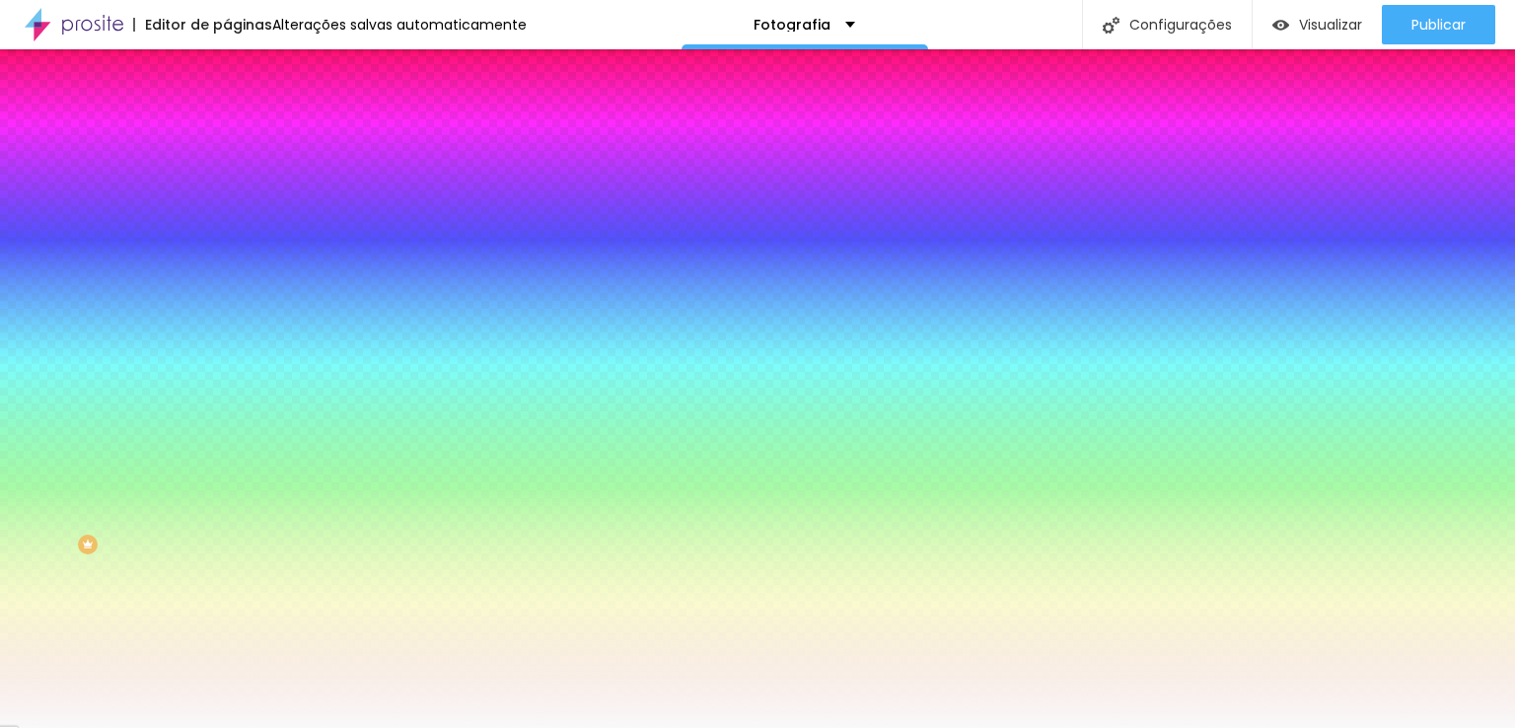
click at [227, 268] on div at bounding box center [340, 268] width 227 height 0
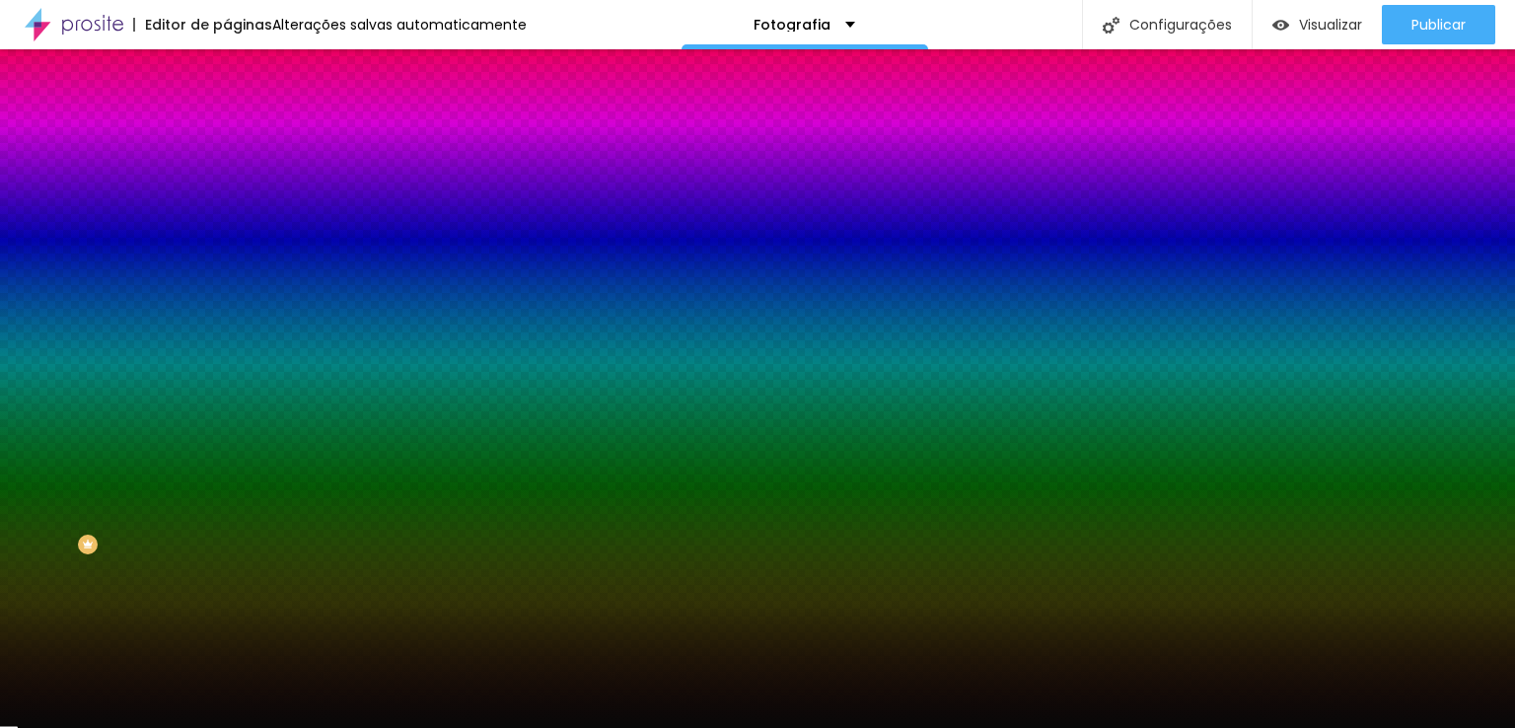
type input "#030303"
drag, startPoint x: 67, startPoint y: 466, endPoint x: 16, endPoint y: 531, distance: 82.9
click at [227, 409] on div "Imagem de fundo Adicionar imagem Efeito da Imagem Nenhum Nenhum Parallax Cor de…" at bounding box center [340, 281] width 227 height 255
click at [227, 557] on div "Editar Seção Conteúdo Estilo Avançado Imagem de fundo Adicionar imagem Efeito d…" at bounding box center [340, 388] width 227 height 679
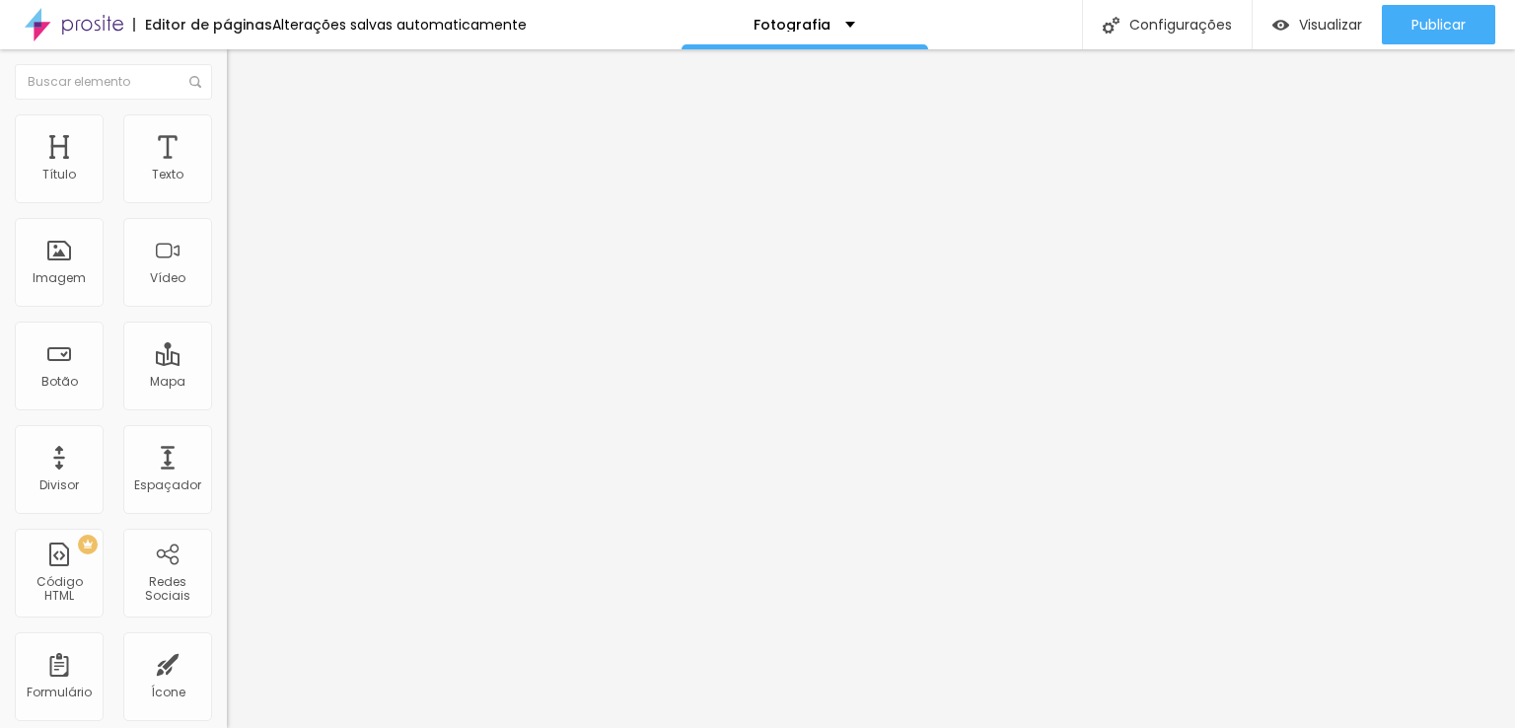
click at [227, 521] on div "Editar Texto Estilo Avançado 16 Tamanho do texto 0 Espaço entre letras 1.3 Altu…" at bounding box center [340, 388] width 227 height 679
click at [245, 135] on span "Estilo" at bounding box center [260, 127] width 31 height 17
click at [245, 139] on span "Avançado" at bounding box center [277, 147] width 65 height 17
click at [227, 119] on img at bounding box center [236, 123] width 18 height 18
click at [227, 507] on div "Voltar ao padrão" at bounding box center [340, 528] width 227 height 43
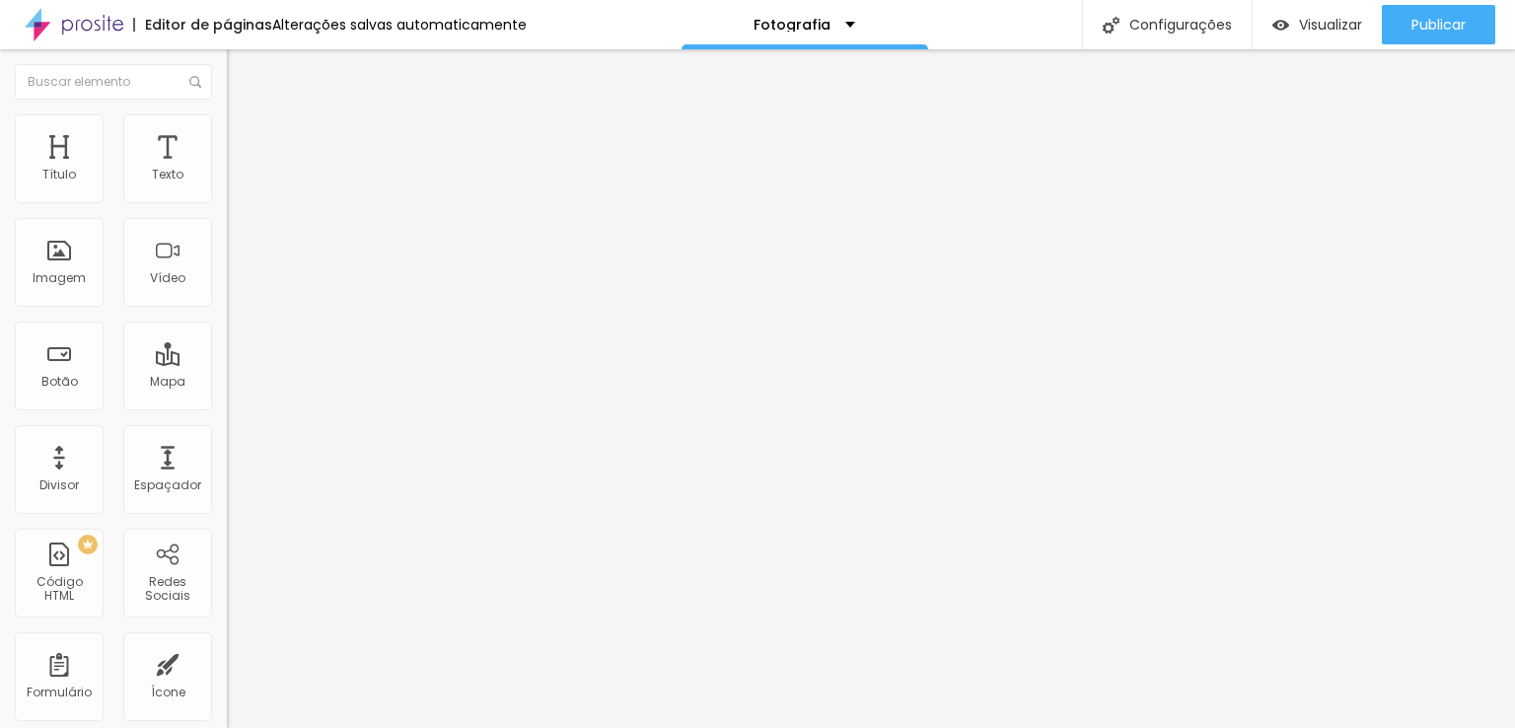
click at [237, 535] on icon "button" at bounding box center [241, 539] width 8 height 8
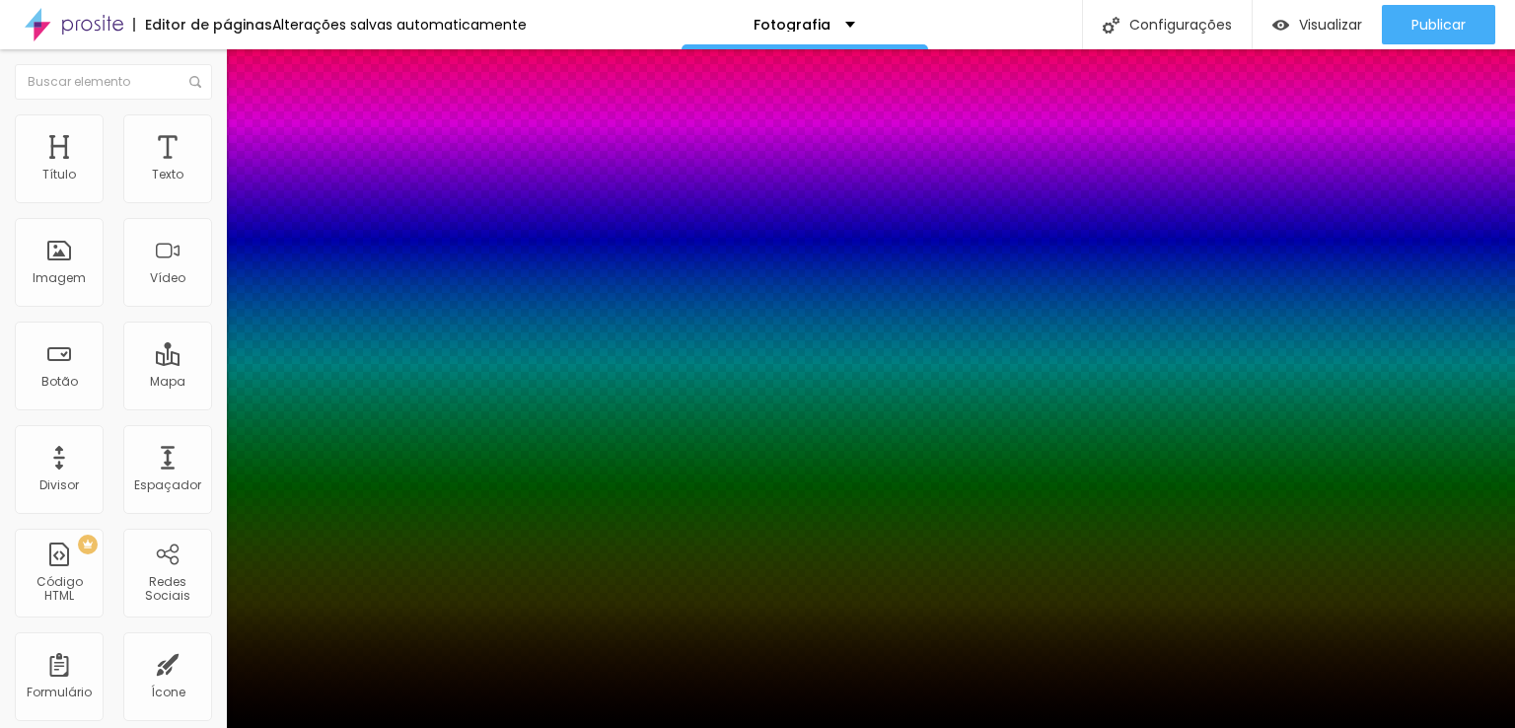
click at [347, 569] on div at bounding box center [757, 740] width 1515 height 0
drag, startPoint x: 365, startPoint y: 462, endPoint x: 352, endPoint y: 490, distance: 31.3
click at [352, 490] on div at bounding box center [757, 364] width 1515 height 728
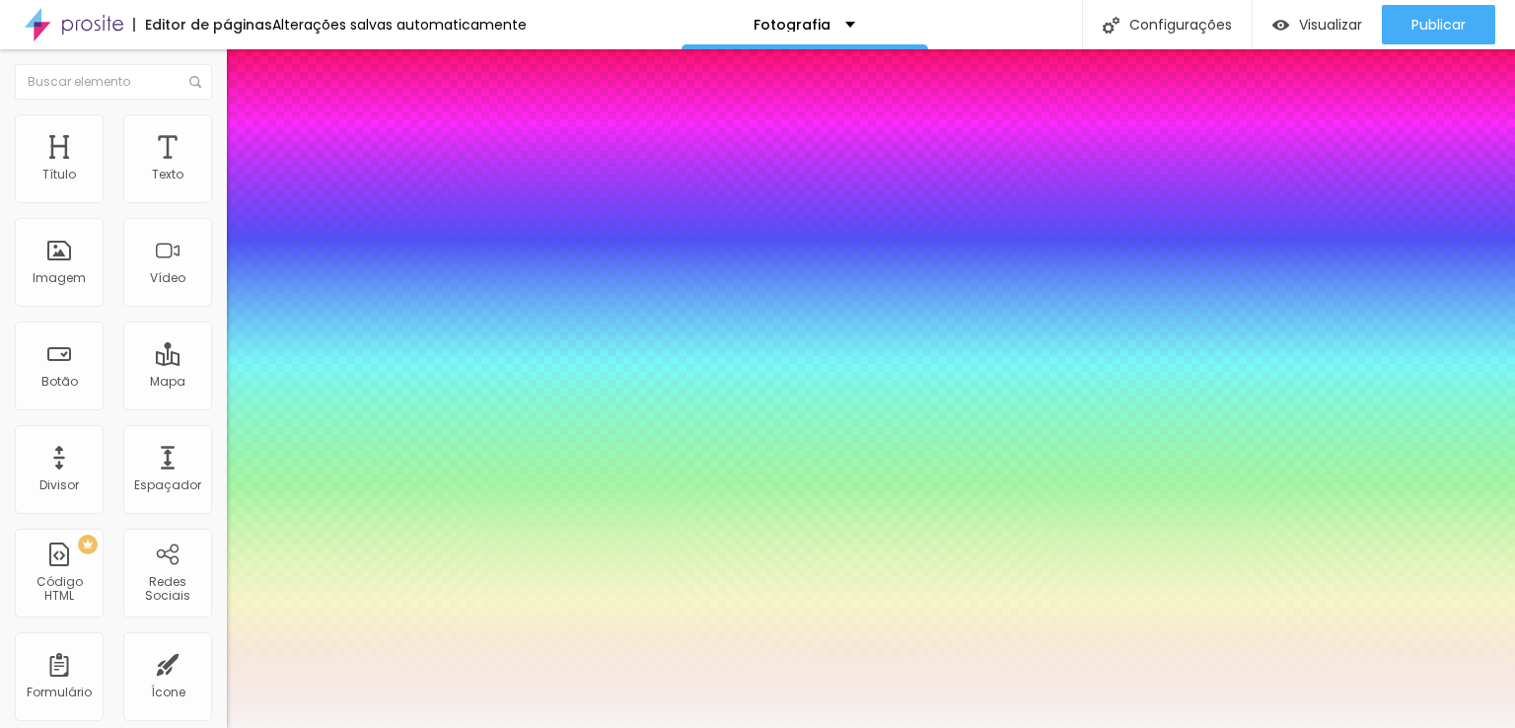
type input "#FFFCFC"
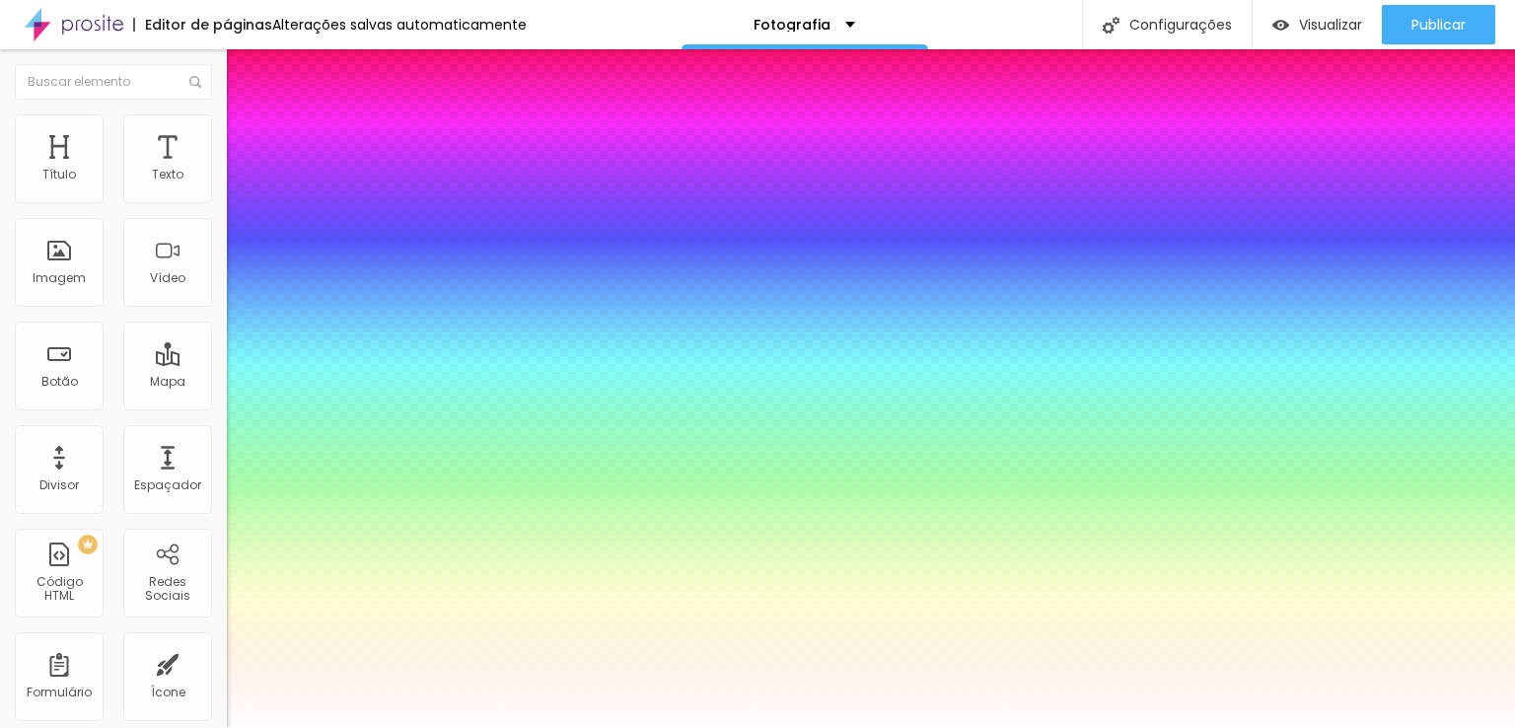
drag, startPoint x: 242, startPoint y: 462, endPoint x: 197, endPoint y: 435, distance: 51.8
type input "-3"
type input "0"
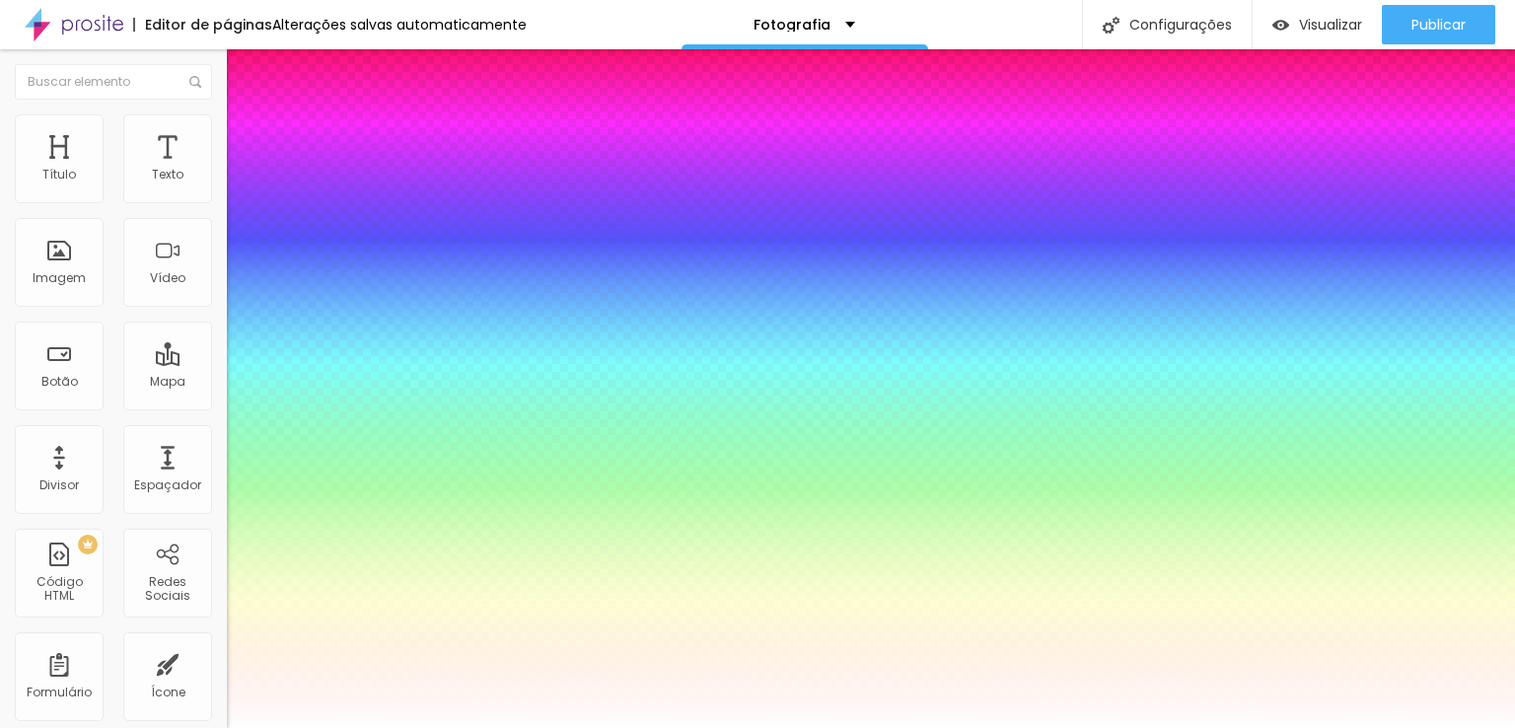
type input "-1"
type input "14"
type input "16"
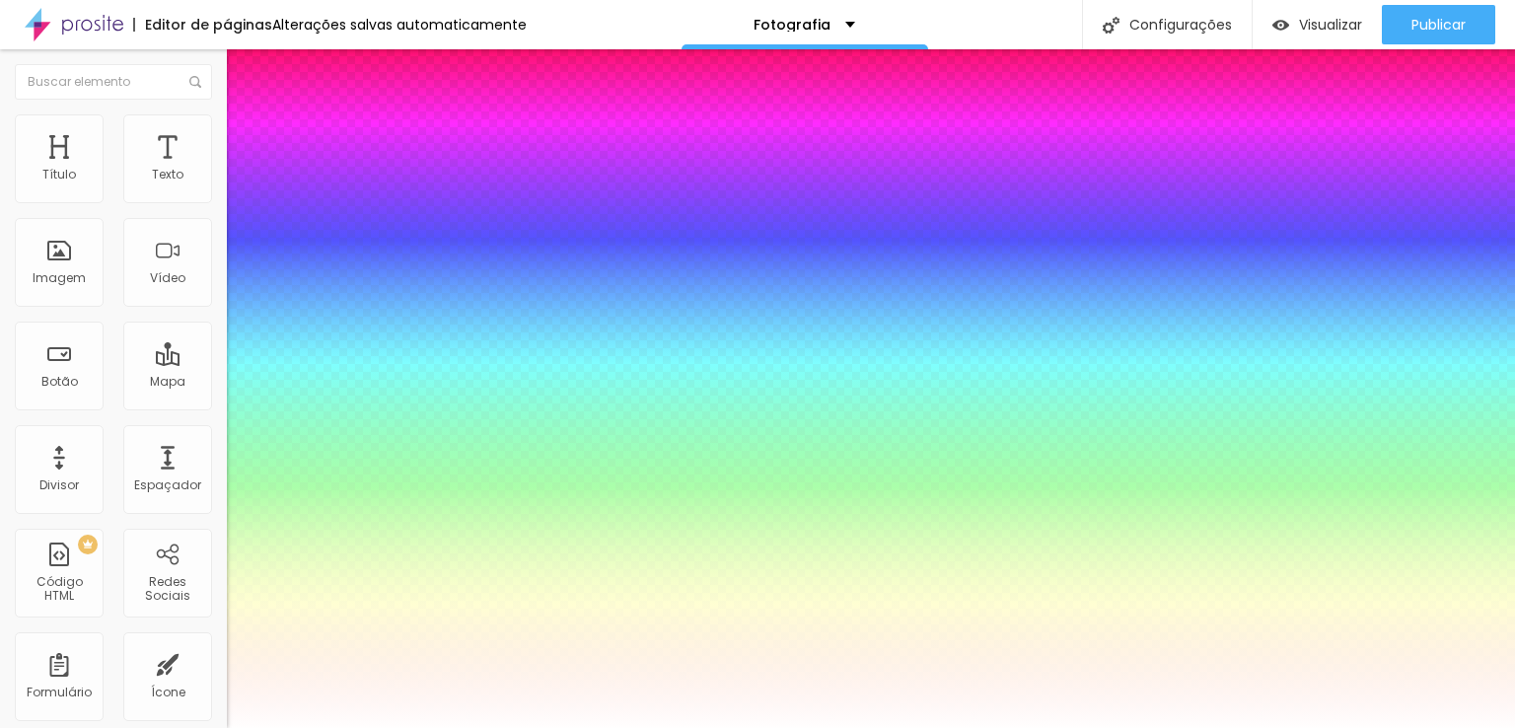
type input "18"
type input "21"
type input "23"
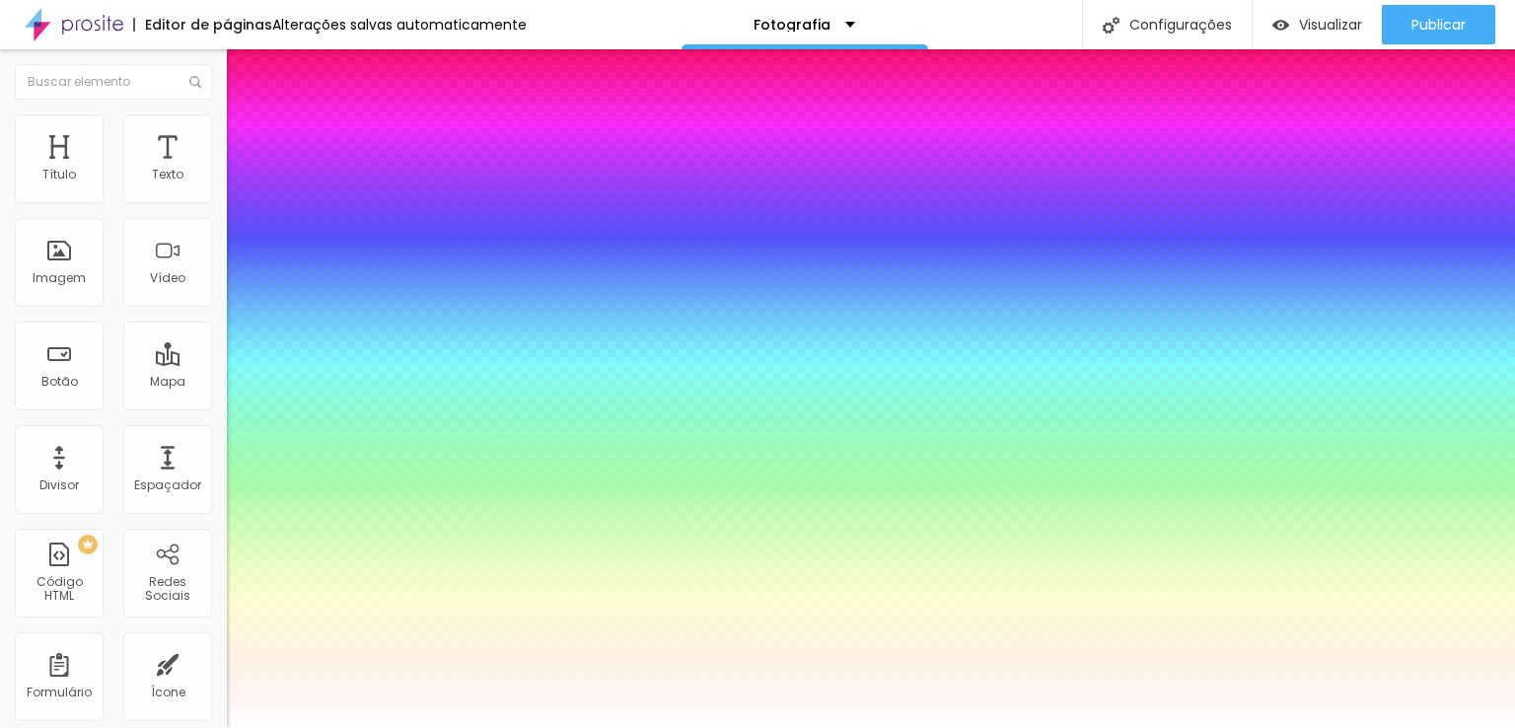
type input "23"
type input "25"
type input "28"
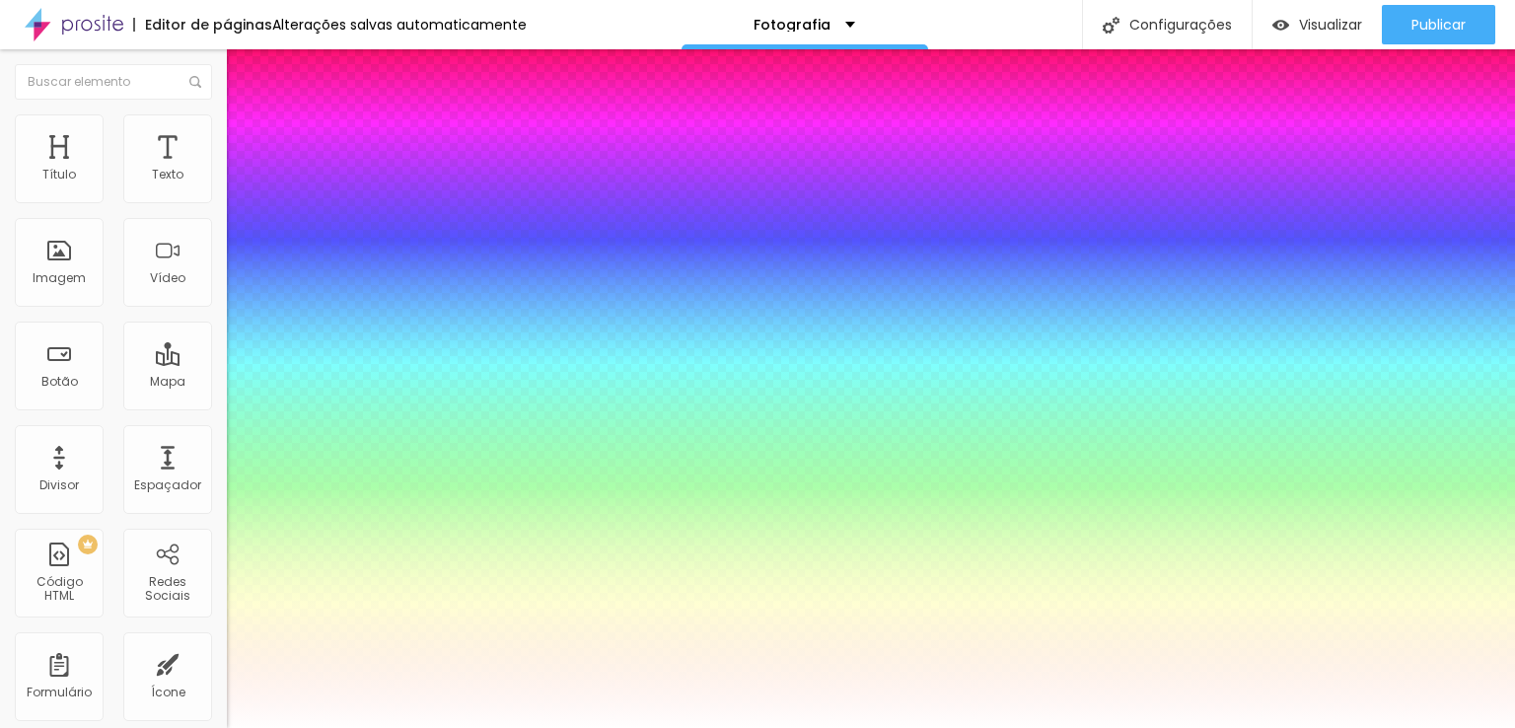
type input "32"
type input "30"
type input "25"
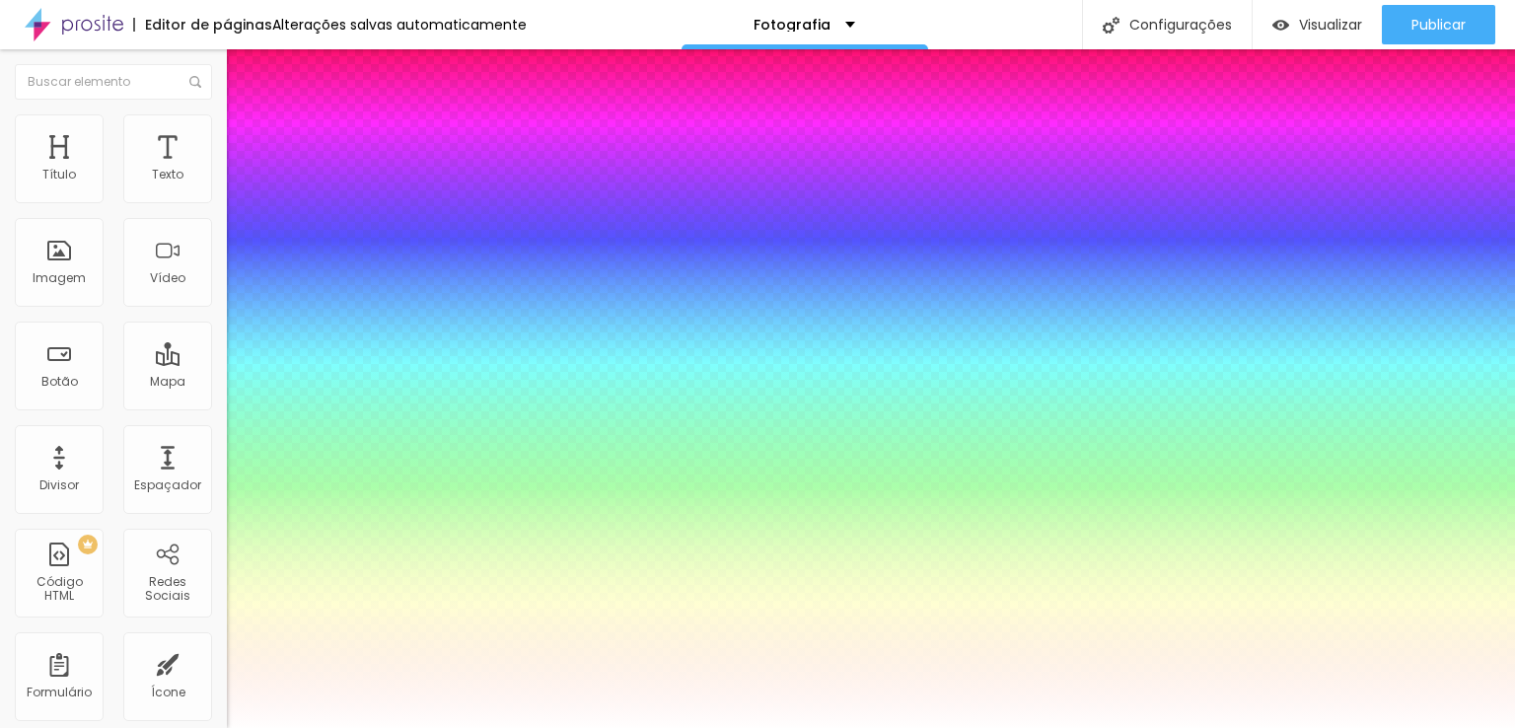
type input "25"
type input "21"
click at [253, 569] on div at bounding box center [757, 728] width 1515 height 0
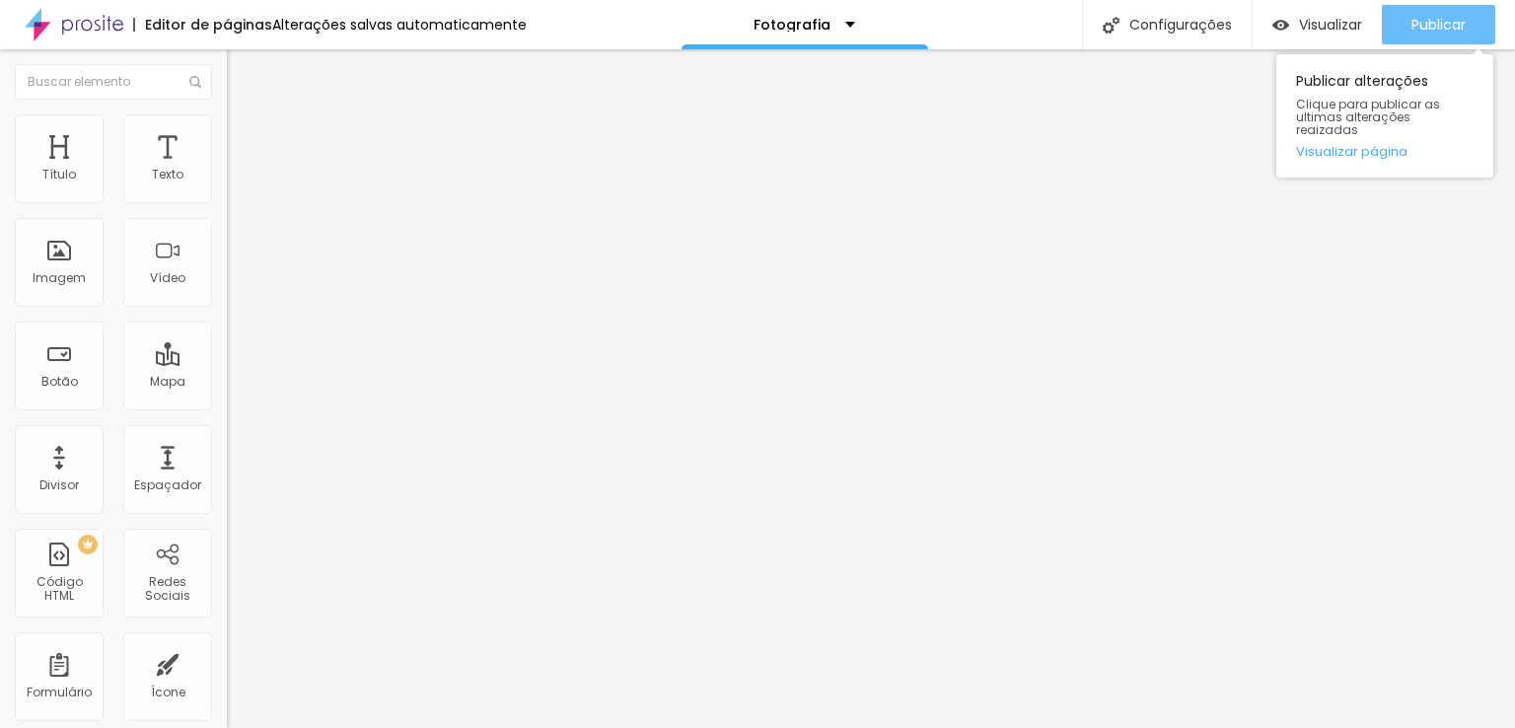
click at [1198, 36] on div "Publicar" at bounding box center [1439, 24] width 54 height 39
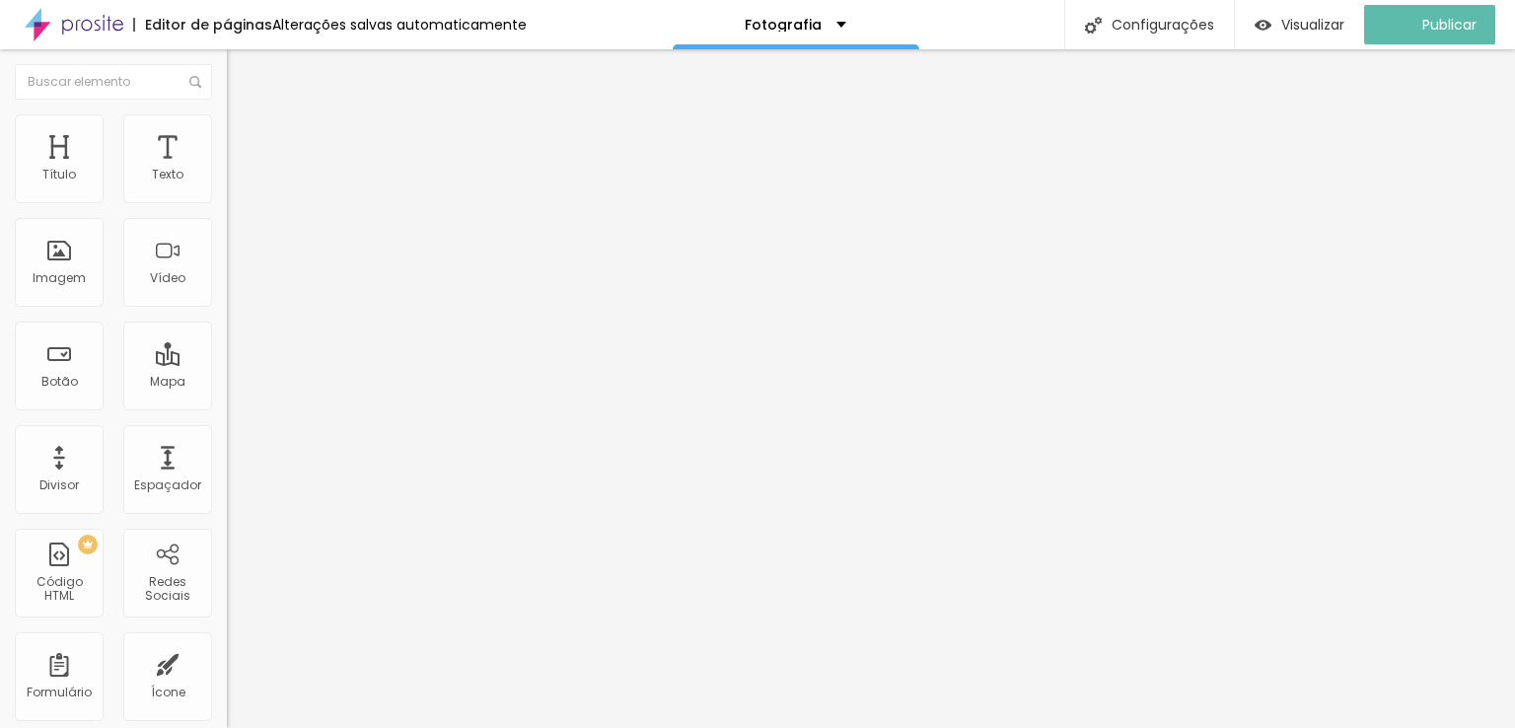
click at [235, 533] on icon "button" at bounding box center [241, 539] width 12 height 12
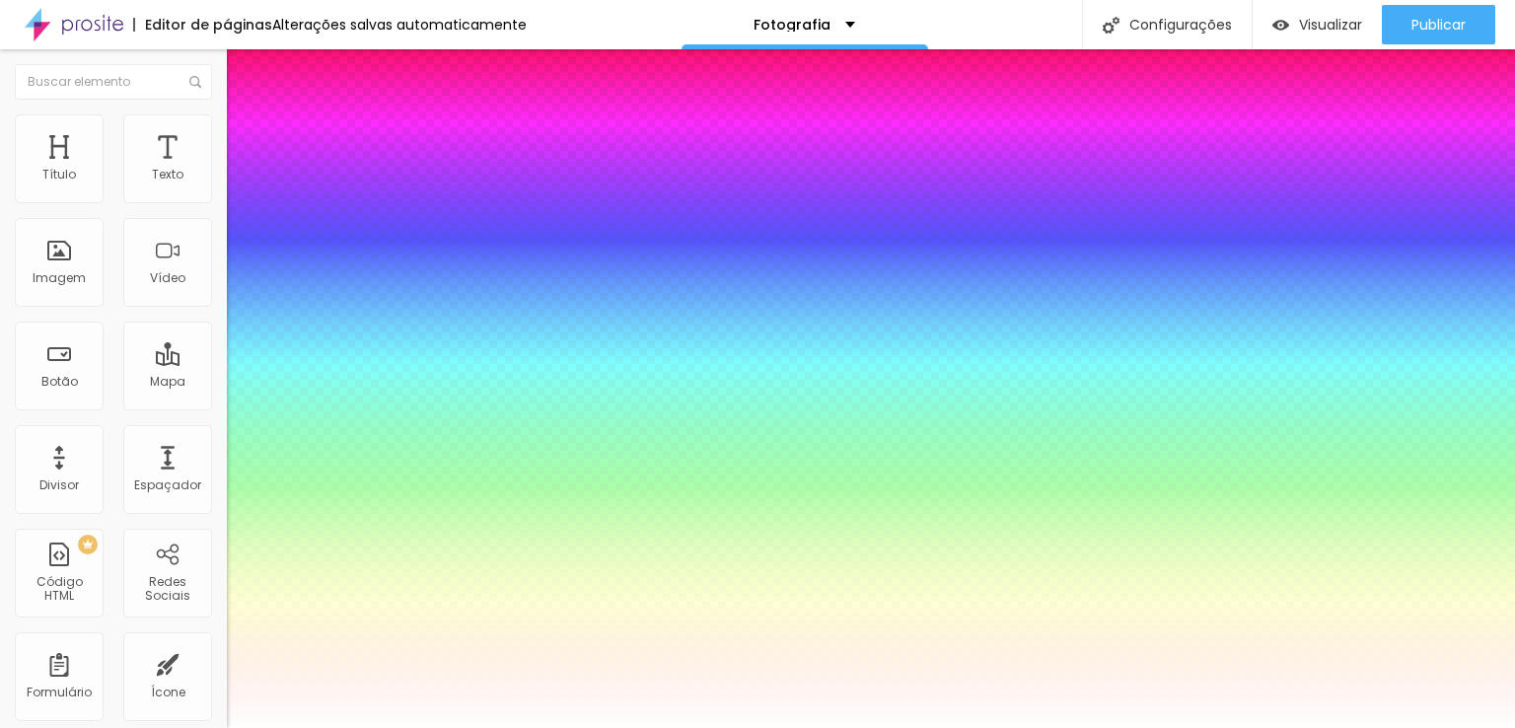
click at [359, 569] on div at bounding box center [757, 740] width 1515 height 0
click at [123, 569] on div at bounding box center [757, 728] width 1515 height 0
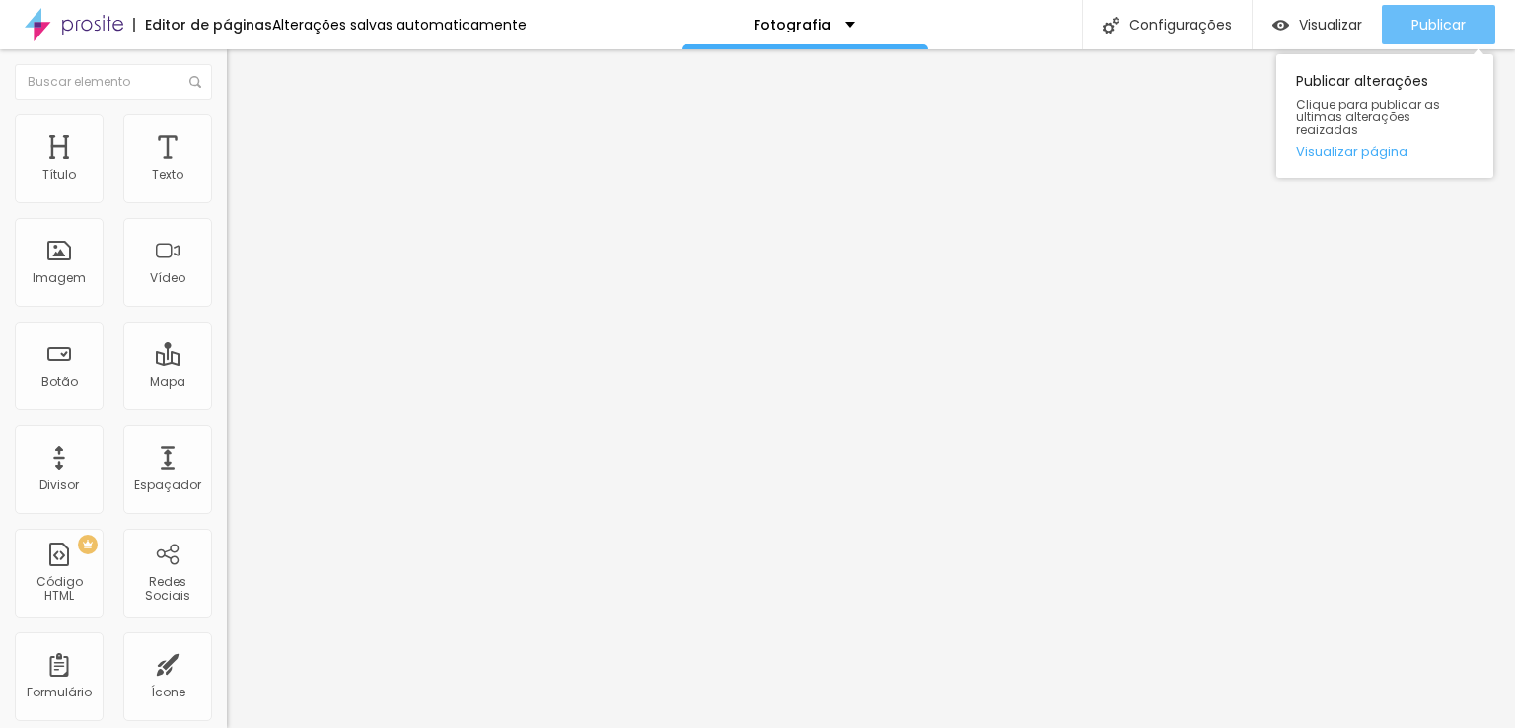
click at [1198, 34] on button "Publicar" at bounding box center [1438, 24] width 113 height 39
click at [1198, 39] on div "Publicar" at bounding box center [1439, 24] width 54 height 39
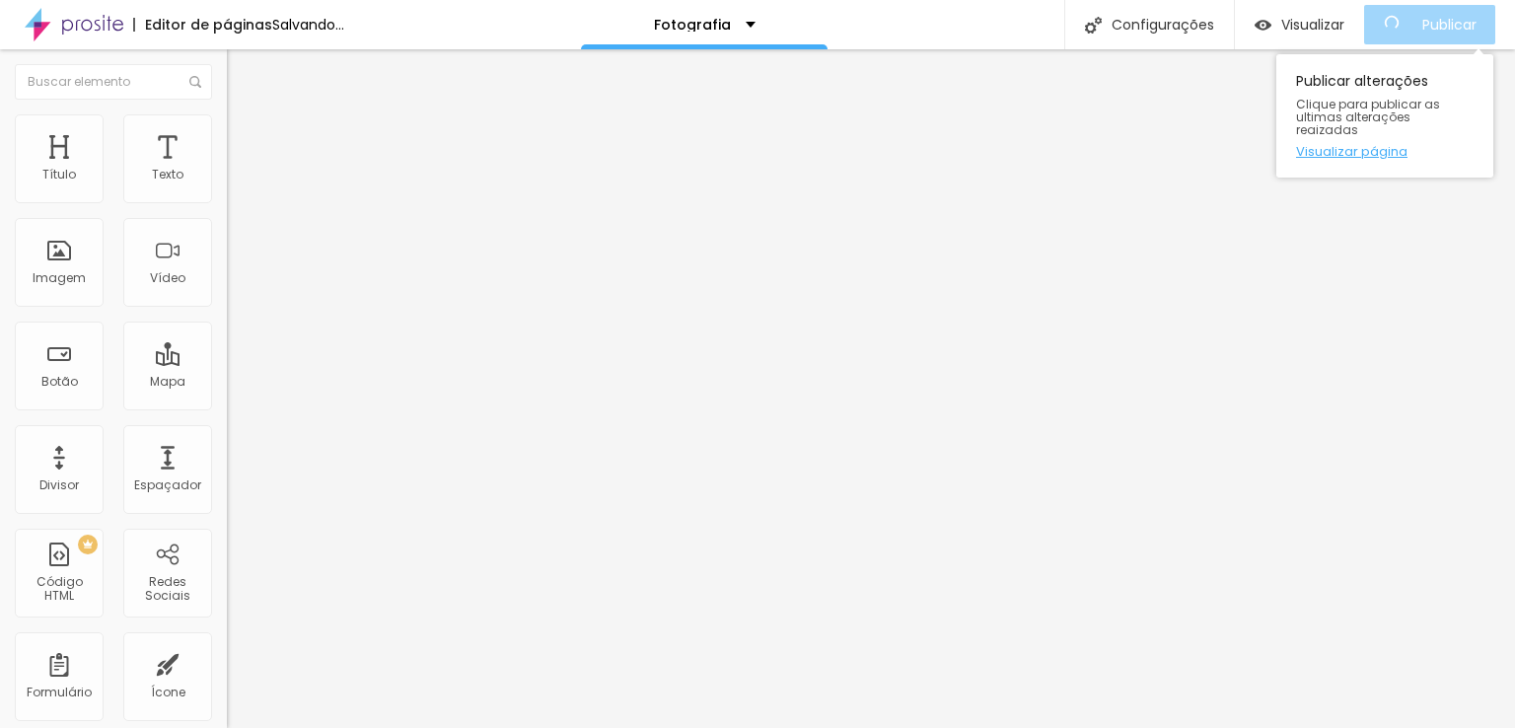
click at [1198, 145] on link "Visualizar página" at bounding box center [1385, 151] width 178 height 13
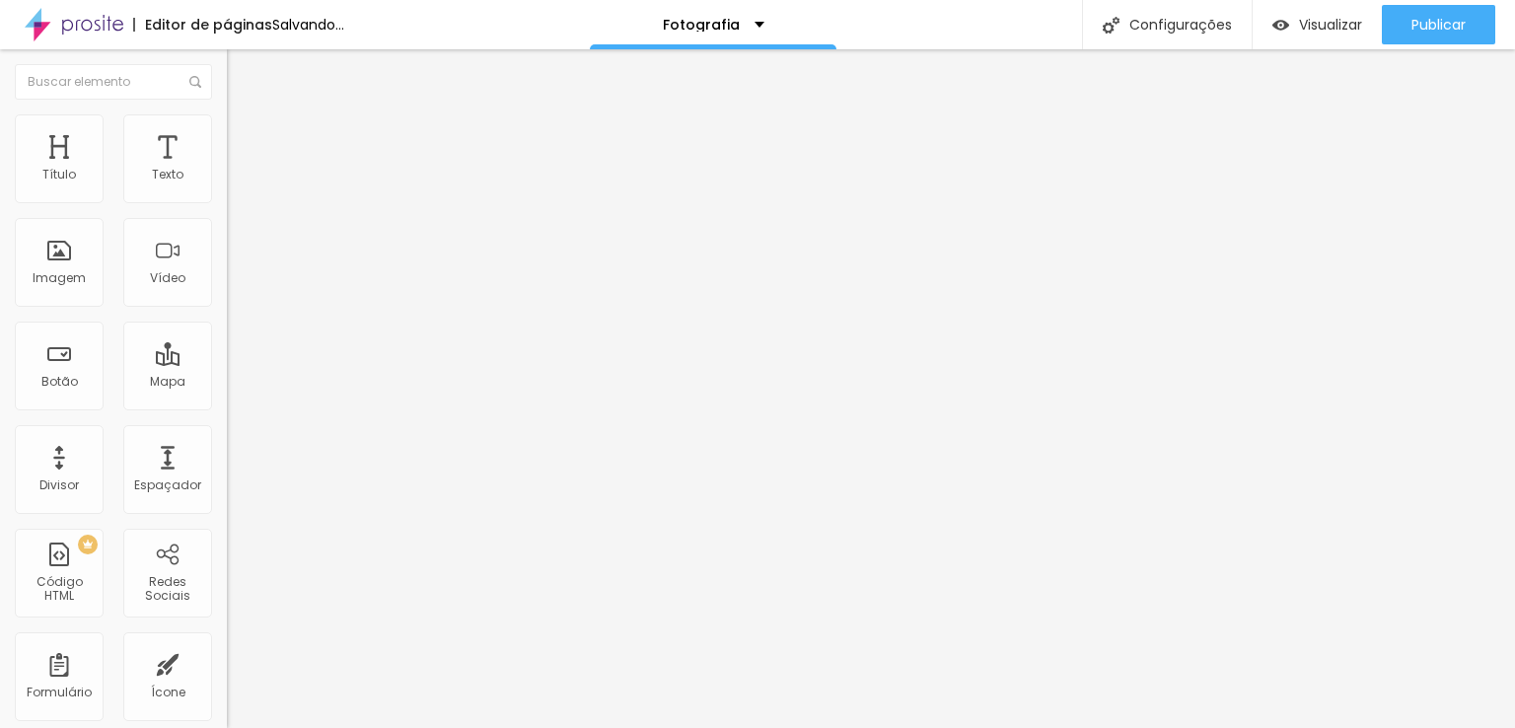
click at [227, 309] on span "Original" at bounding box center [250, 300] width 47 height 17
click at [227, 344] on span "Quadrado" at bounding box center [259, 335] width 64 height 17
click at [227, 363] on span "Original" at bounding box center [250, 354] width 47 height 17
click at [227, 250] on img at bounding box center [234, 243] width 14 height 14
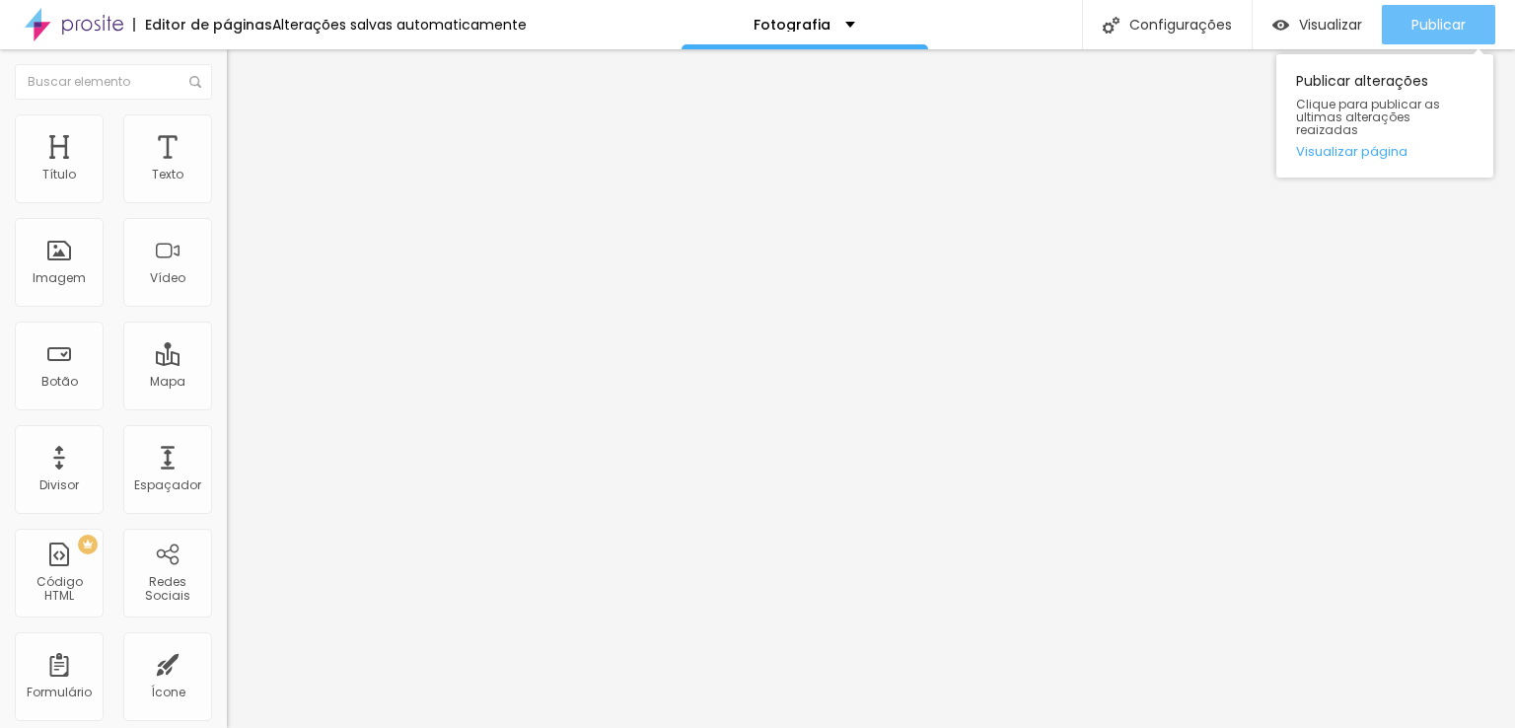
click at [1198, 28] on span "Publicar" at bounding box center [1439, 25] width 54 height 16
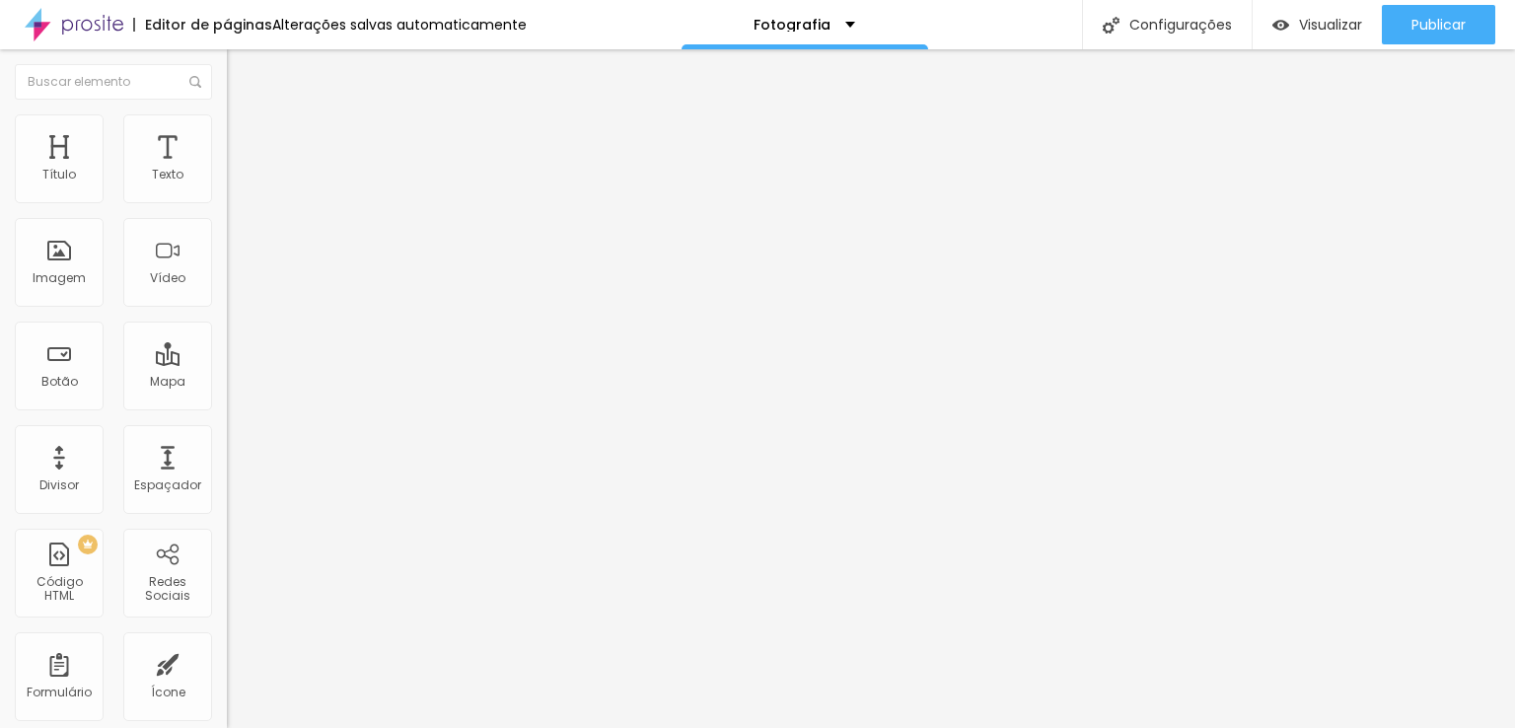
click at [227, 131] on li "Estilo" at bounding box center [340, 124] width 227 height 20
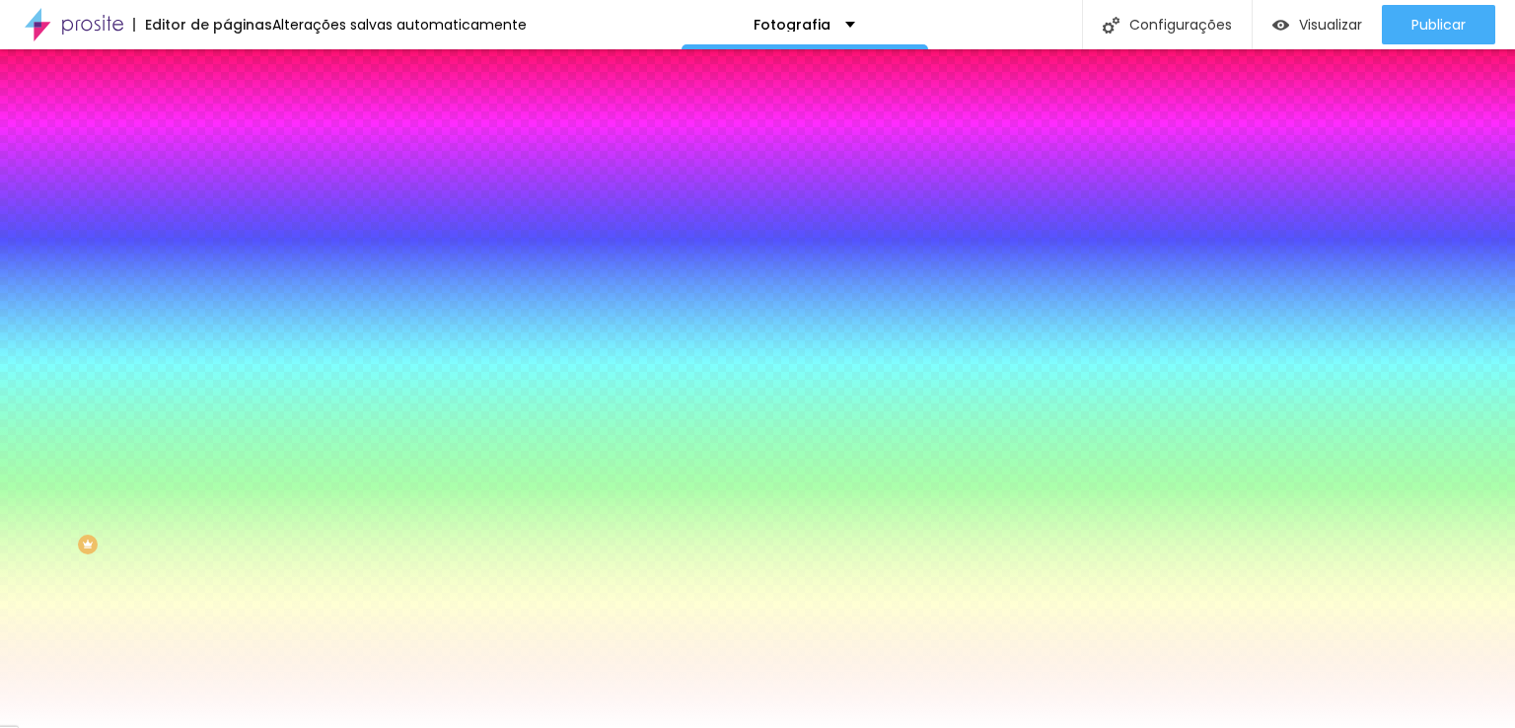
click at [237, 213] on icon "button" at bounding box center [241, 209] width 8 height 8
type input "#000000"
drag, startPoint x: 308, startPoint y: 522, endPoint x: 256, endPoint y: 640, distance: 129.0
click at [256, 569] on body "Editor de páginas Alterações salvas automaticamente Fotografia Configurações Co…" at bounding box center [757, 364] width 1515 height 728
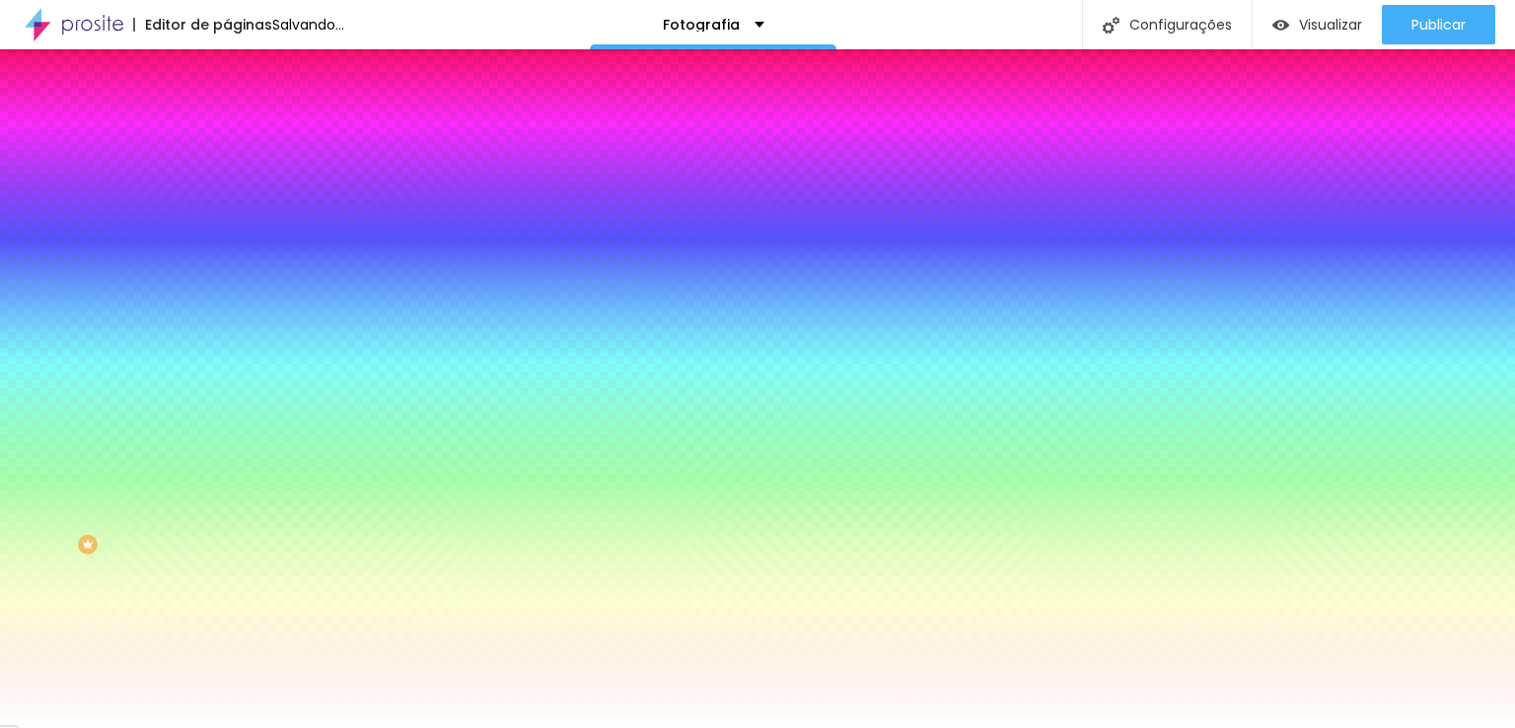
click at [1067, 569] on div at bounding box center [757, 728] width 1515 height 0
click at [227, 389] on div at bounding box center [340, 389] width 227 height 0
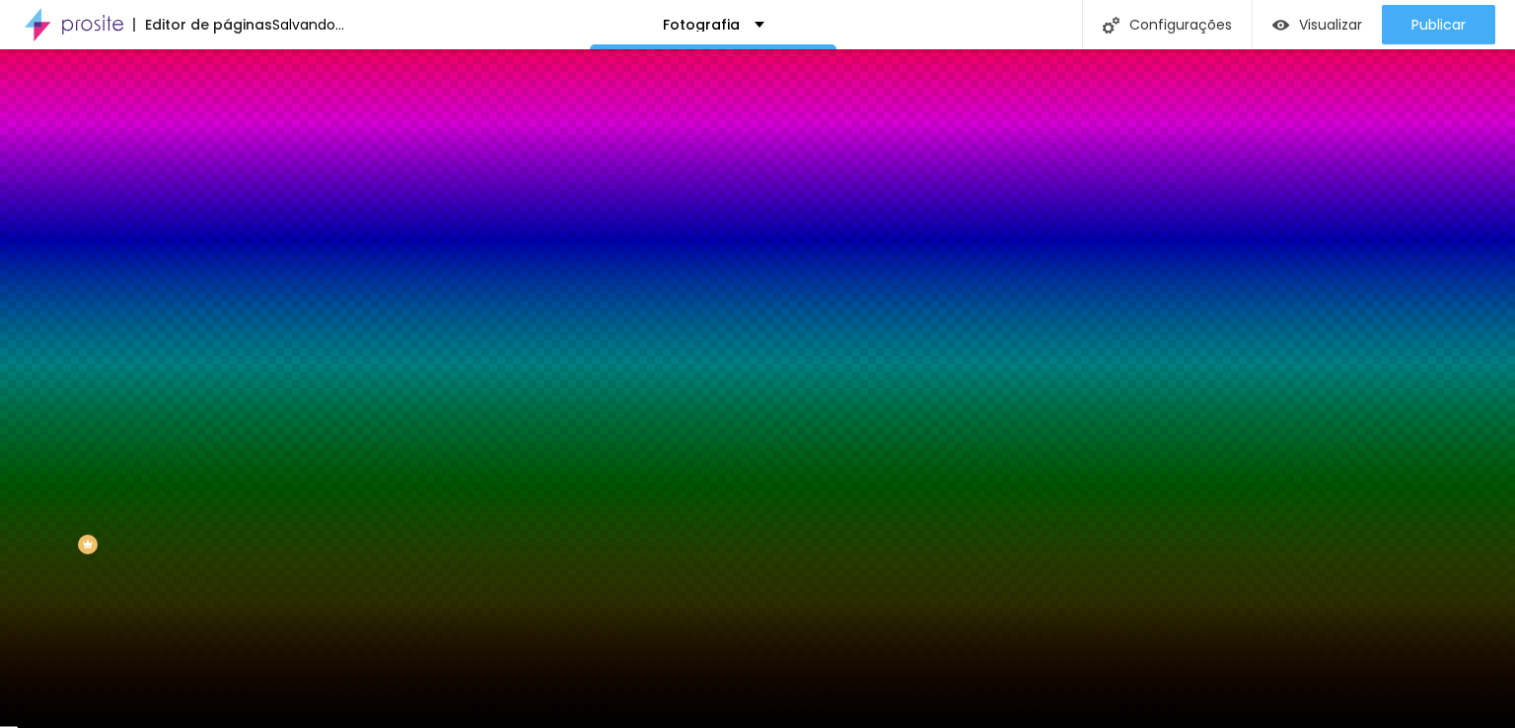
type input "#000000"
drag, startPoint x: 88, startPoint y: 469, endPoint x: 29, endPoint y: 599, distance: 143.0
click at [227, 569] on div "Botão Tipografia Voltar ao padrão Borda Voltar ao padrão Sombra DESATIVADO Volt…" at bounding box center [340, 402] width 227 height 497
click at [237, 267] on icon "button" at bounding box center [241, 263] width 8 height 8
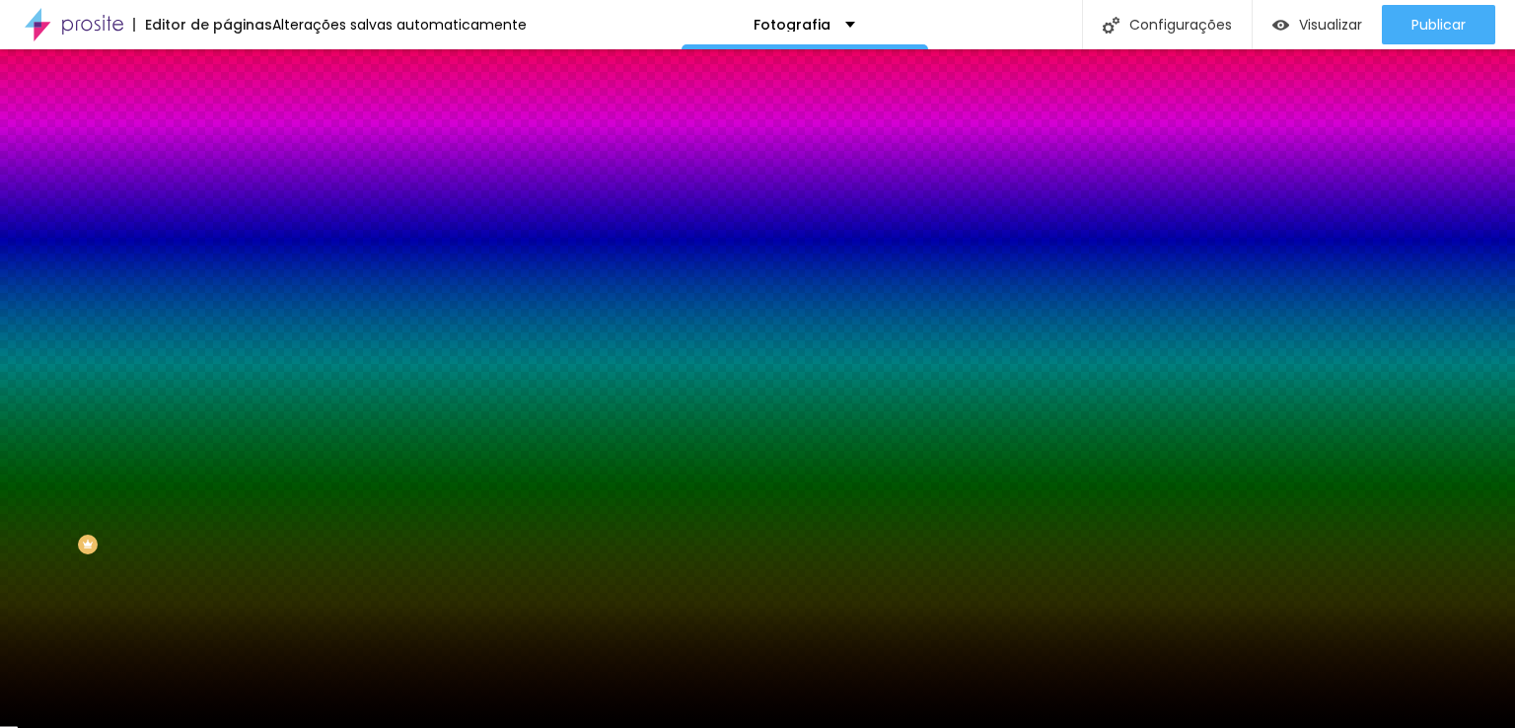
type input "#FDFDFD"
drag, startPoint x: 316, startPoint y: 494, endPoint x: 256, endPoint y: 465, distance: 66.2
type input "1"
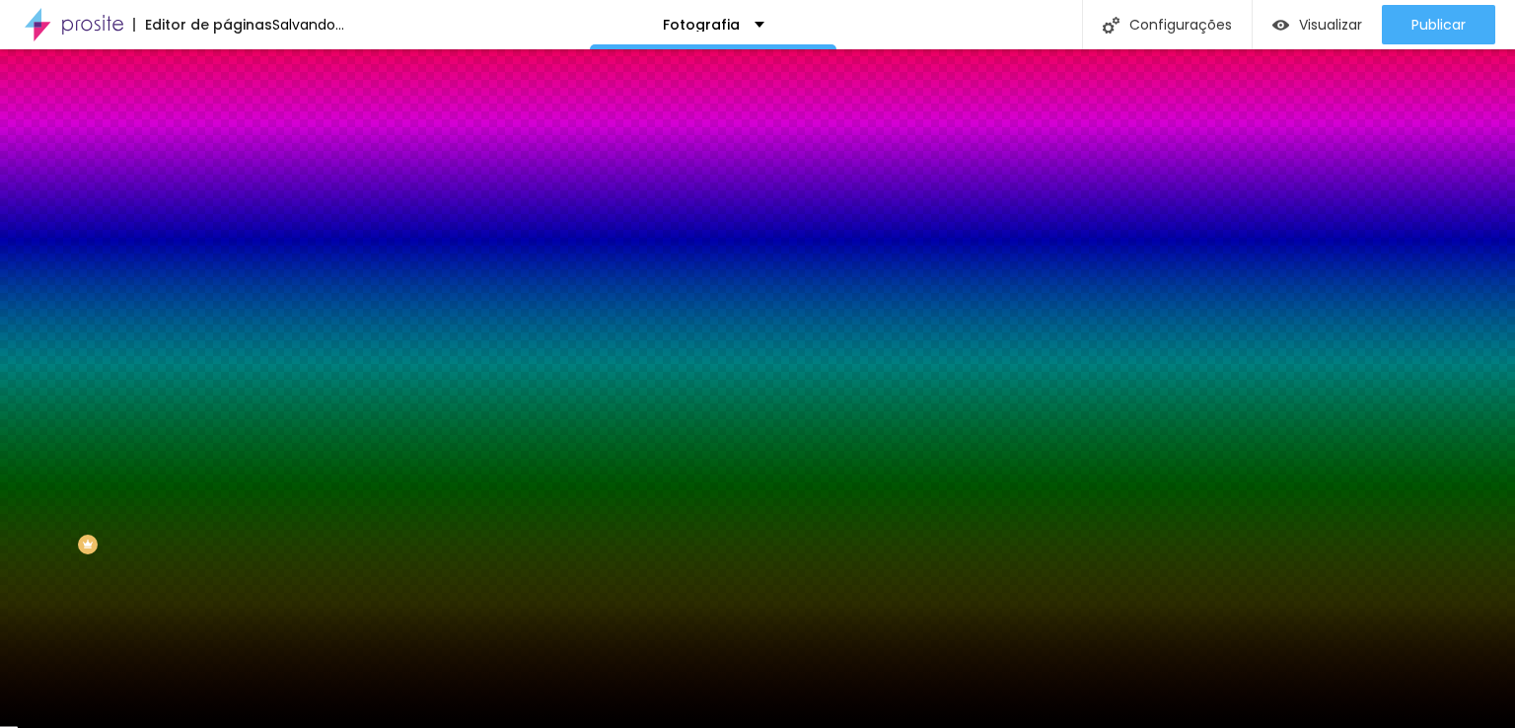
drag, startPoint x: 214, startPoint y: 406, endPoint x: 264, endPoint y: 431, distance: 56.0
type input "1"
click at [87, 569] on div at bounding box center [757, 728] width 1515 height 0
click at [227, 221] on button "button" at bounding box center [241, 210] width 28 height 21
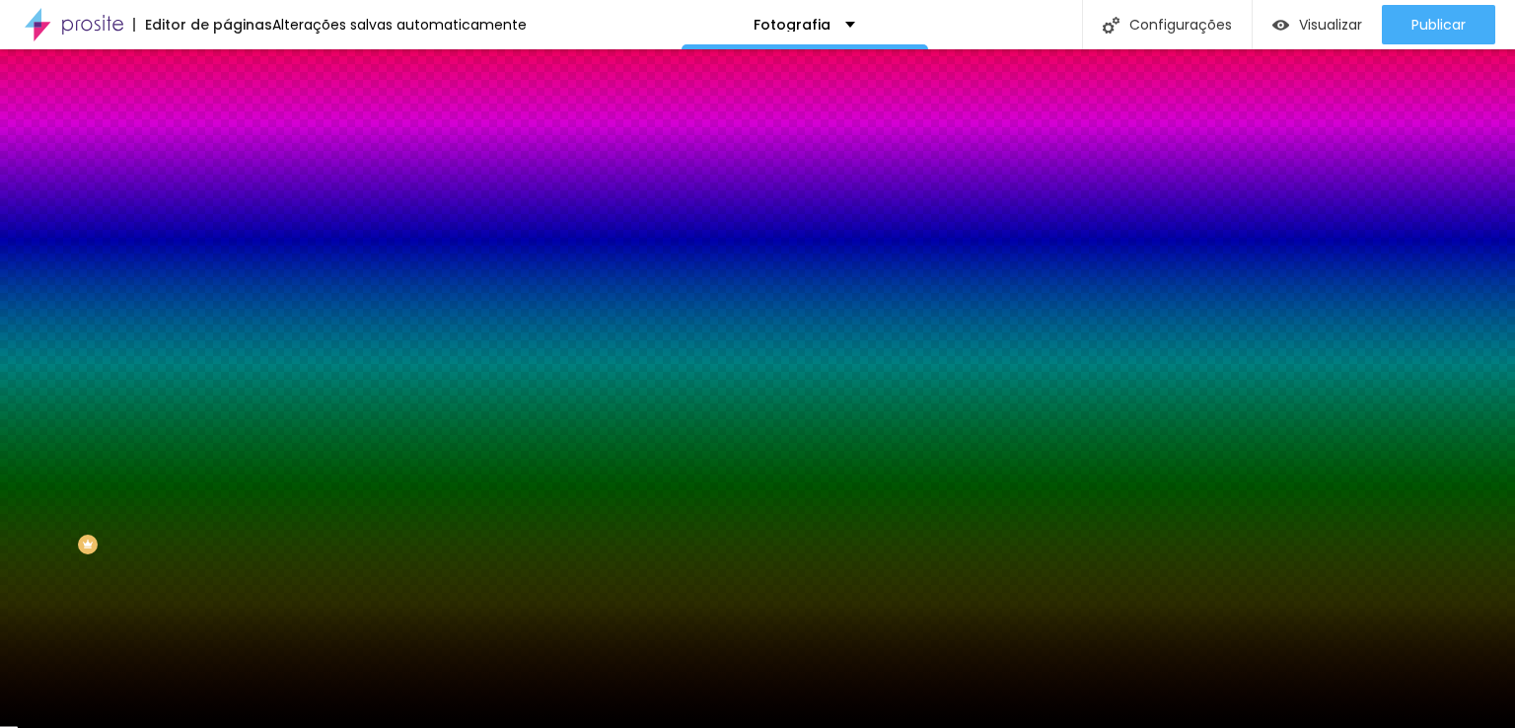
type input "#FFFFFF"
drag, startPoint x: 292, startPoint y: 480, endPoint x: 264, endPoint y: 474, distance: 28.2
click at [145, 569] on div at bounding box center [757, 728] width 1515 height 0
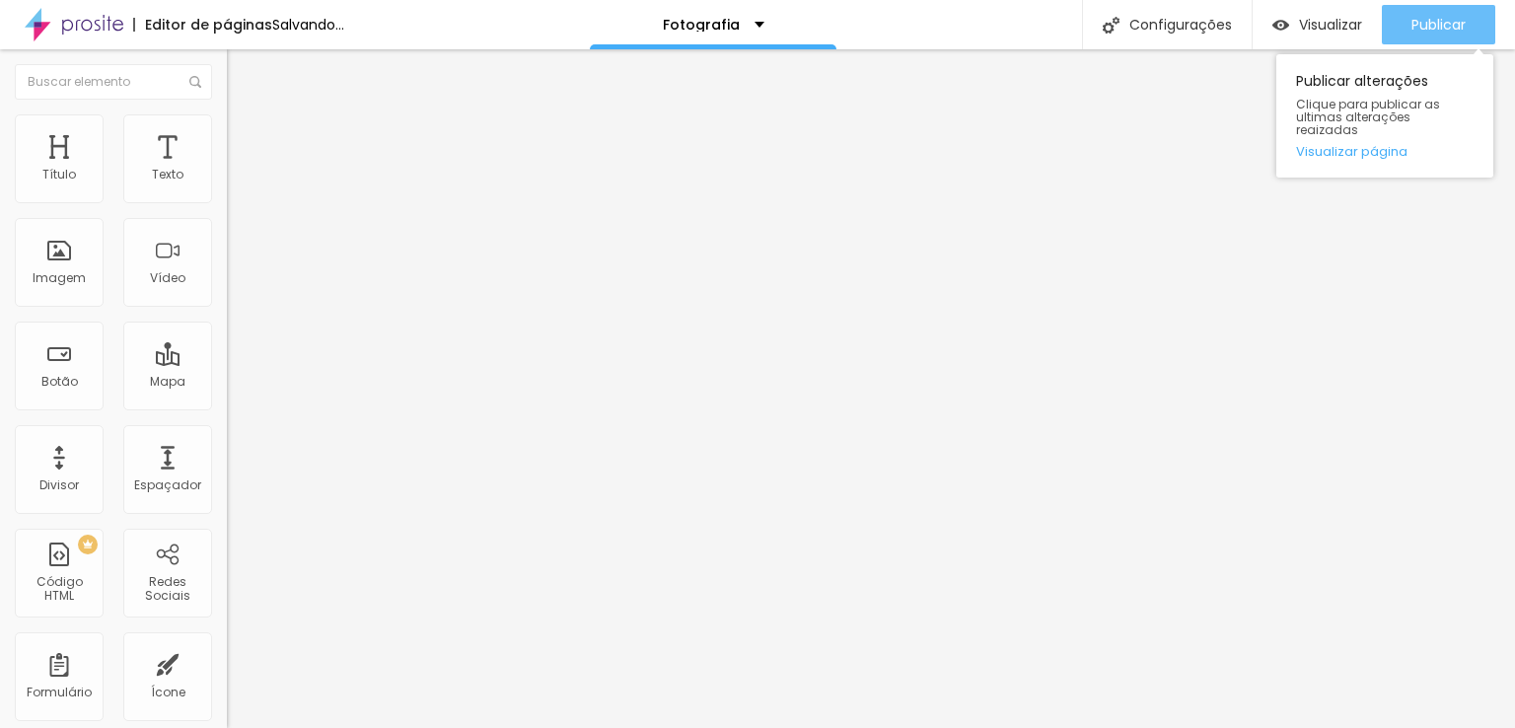
click at [1198, 17] on span "Publicar" at bounding box center [1439, 25] width 54 height 16
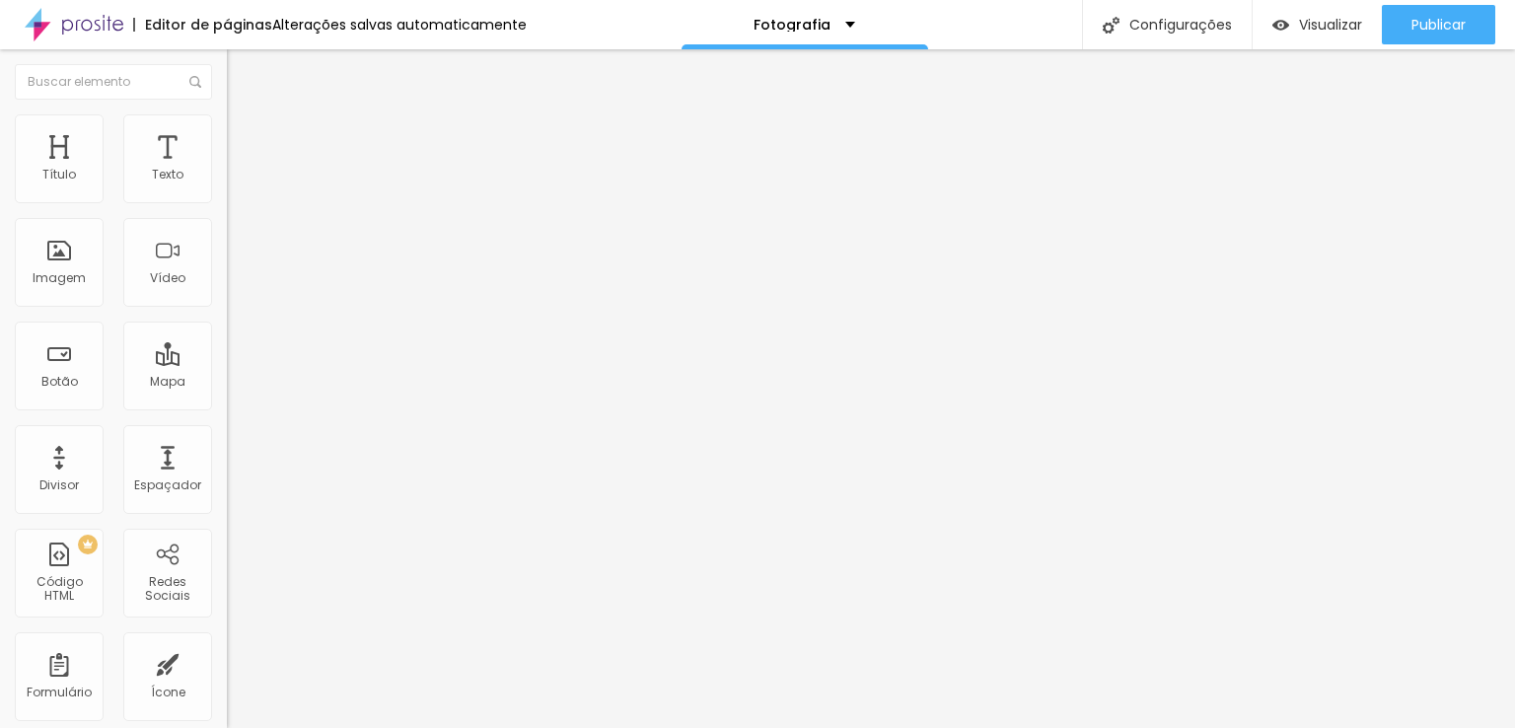
drag, startPoint x: 118, startPoint y: 224, endPoint x: 27, endPoint y: 226, distance: 91.8
click at [227, 185] on input "Alboom Brasil" at bounding box center [345, 176] width 237 height 20
type input "brasilia"
drag, startPoint x: 95, startPoint y: 228, endPoint x: 0, endPoint y: 226, distance: 94.7
click at [227, 226] on div "Endereço brasilia Alinhamento 15 Zoom" at bounding box center [340, 351] width 227 height 395
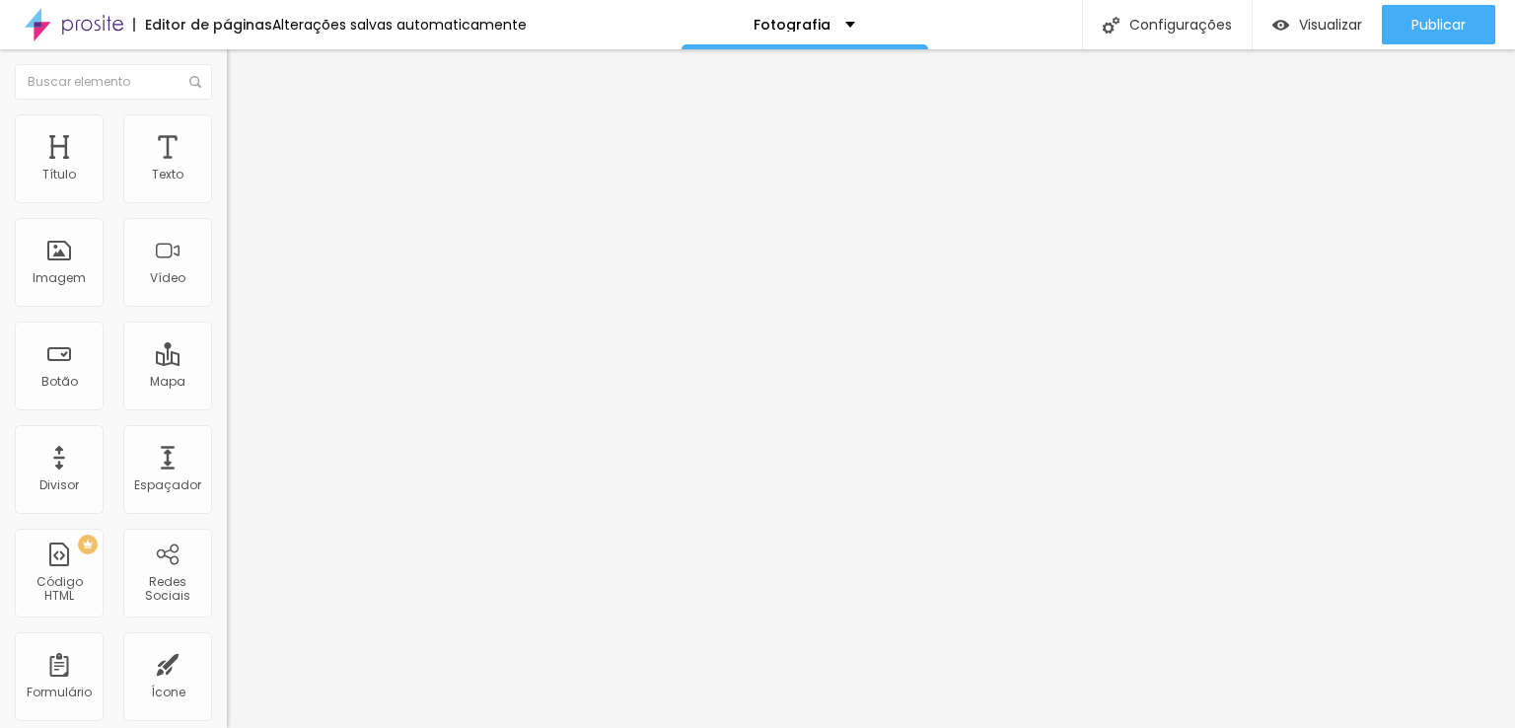
type input "Alboom"
click at [227, 416] on div "Editar Mapa Conteúdo Estilo Avançado Endereço Alboom Alinhamento 15 Zoom" at bounding box center [340, 388] width 227 height 679
click at [227, 78] on button "Editar Mapa" at bounding box center [340, 71] width 227 height 45
click at [227, 129] on li "Estilo" at bounding box center [340, 124] width 227 height 20
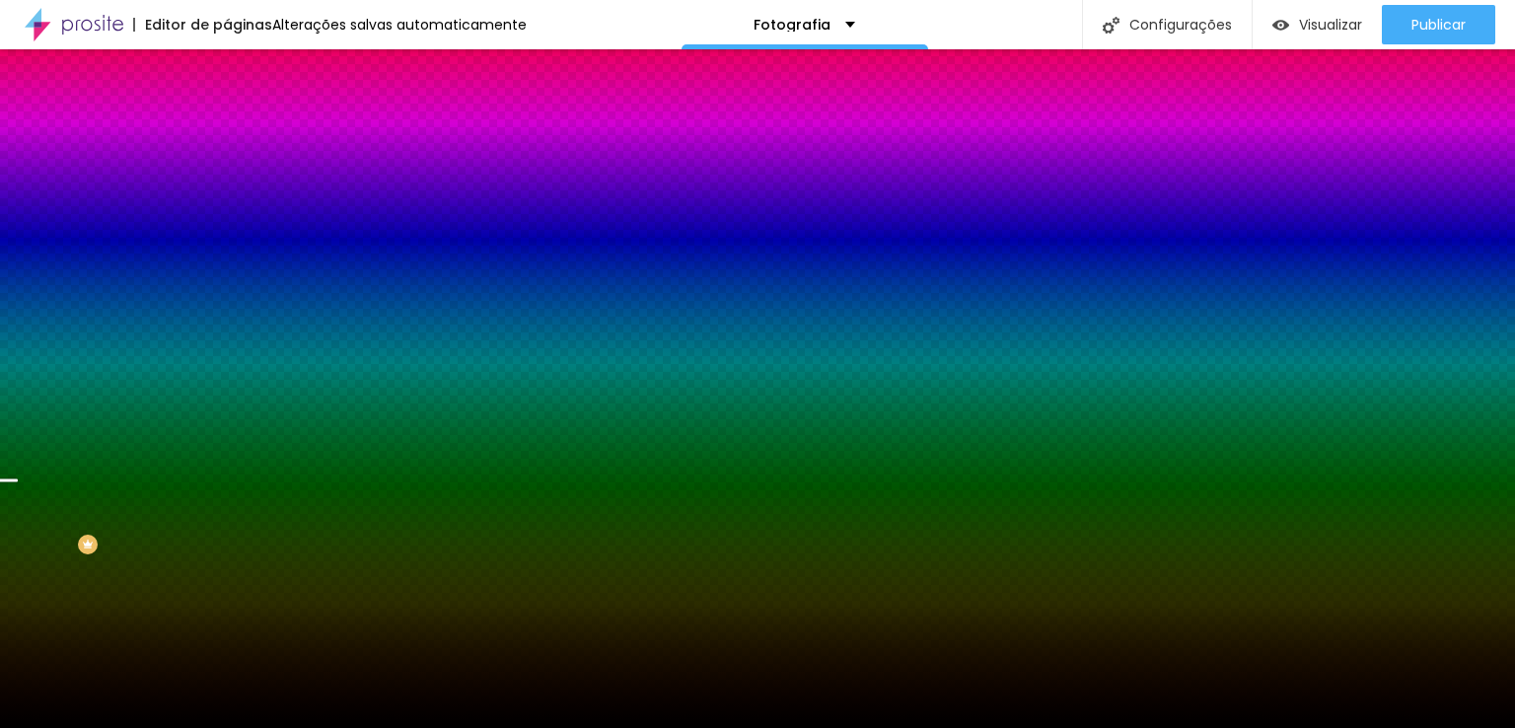
click at [245, 139] on span "Avançado" at bounding box center [277, 147] width 65 height 17
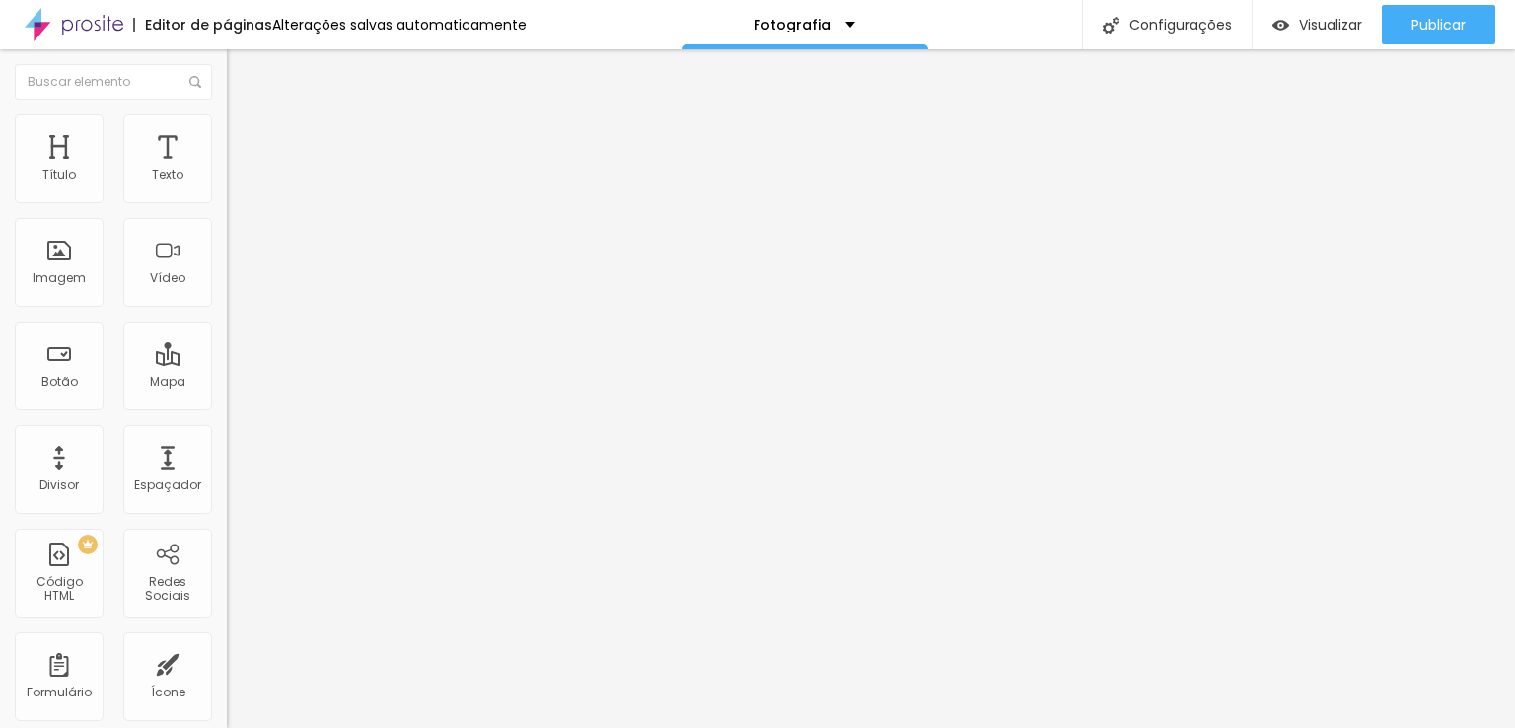
type input "160"
type input "229"
type input "254"
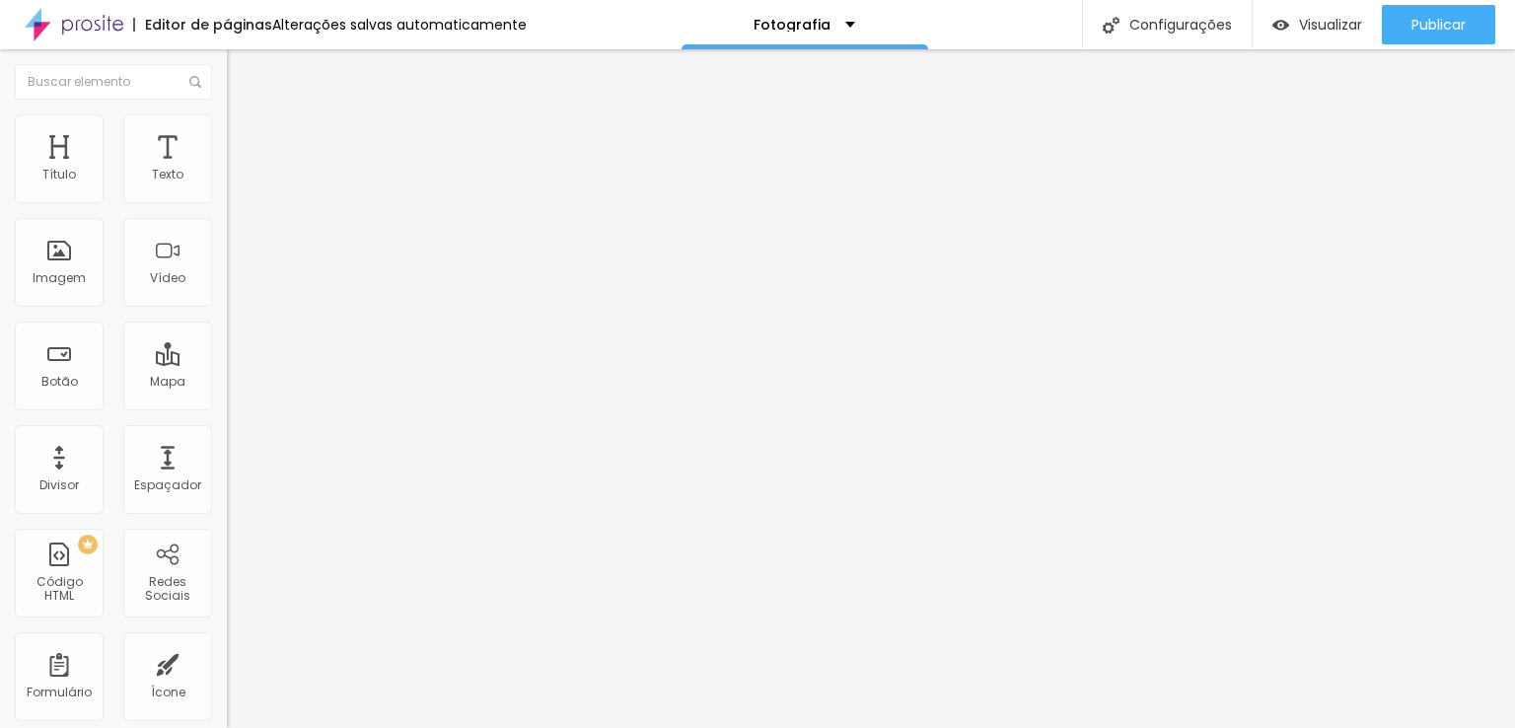
type input "254"
type input "284"
type input "309"
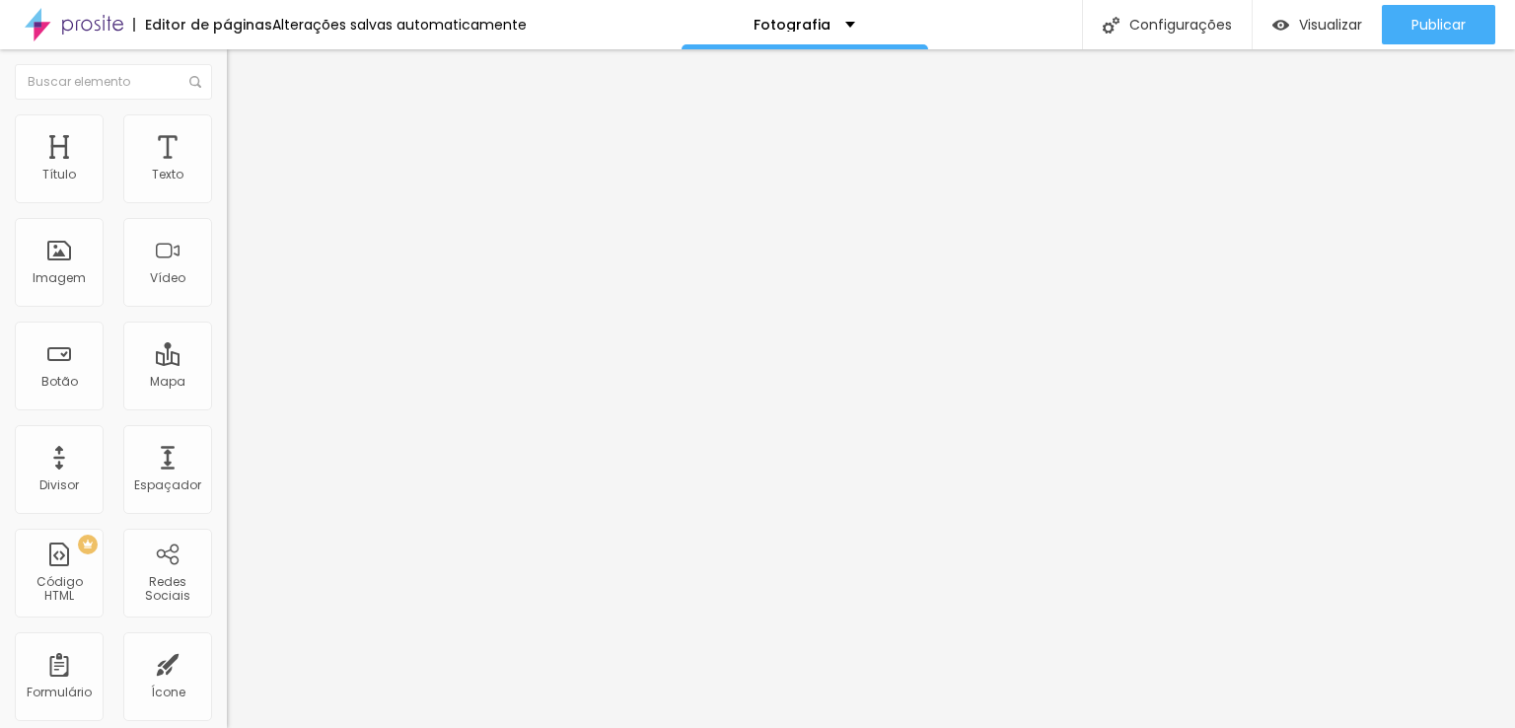
type input "334"
type input "364"
type input "429"
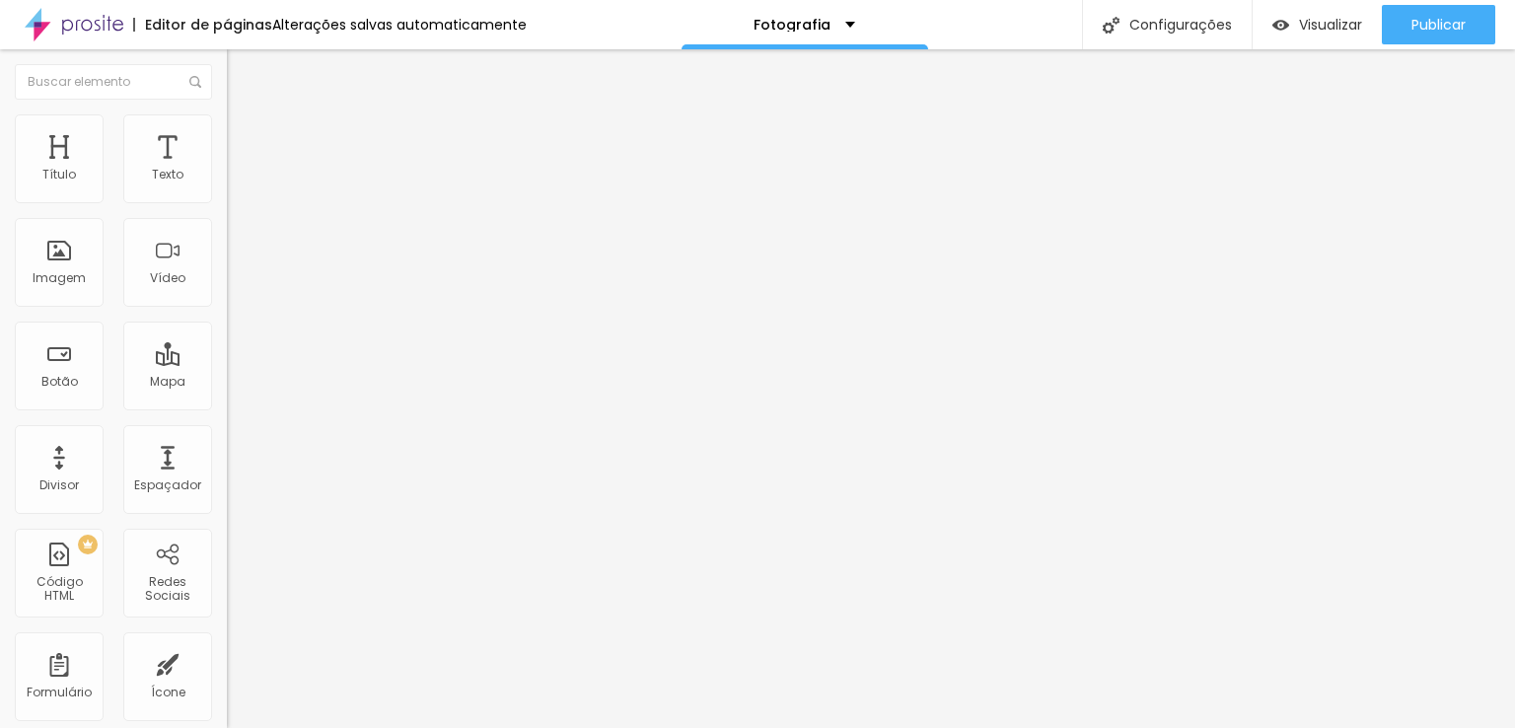
type input "429"
type input "478"
type input "500"
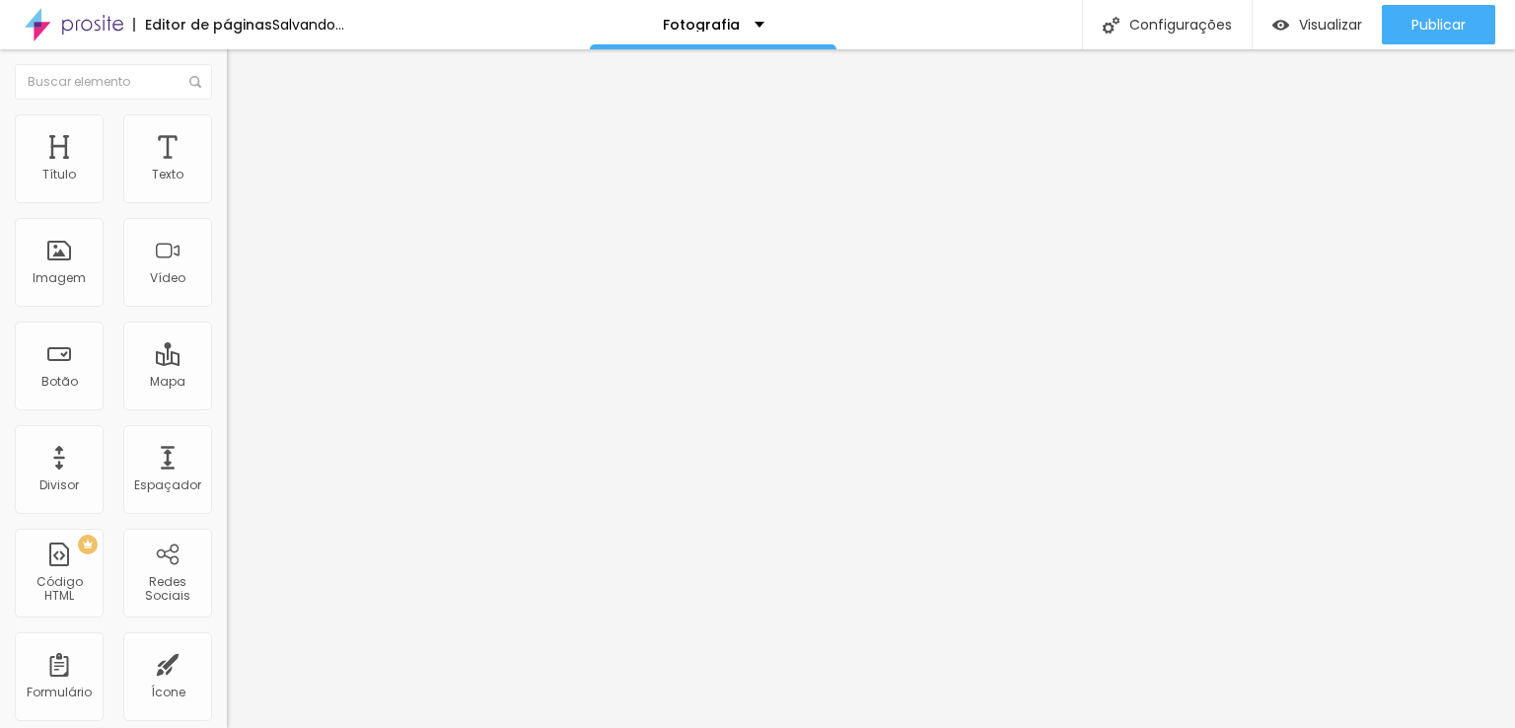
type input "488"
type input "324"
type input "234"
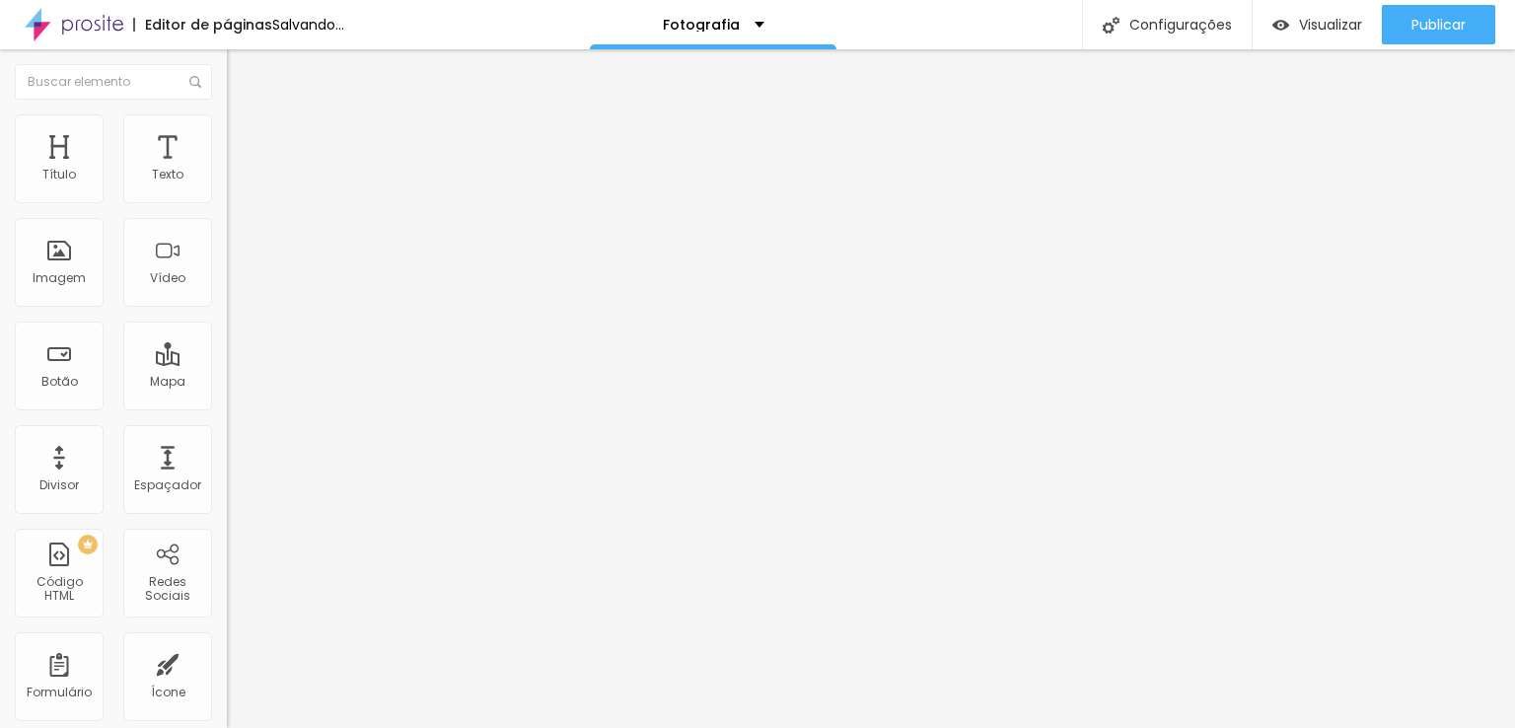
type input "234"
type input "214"
type input "184"
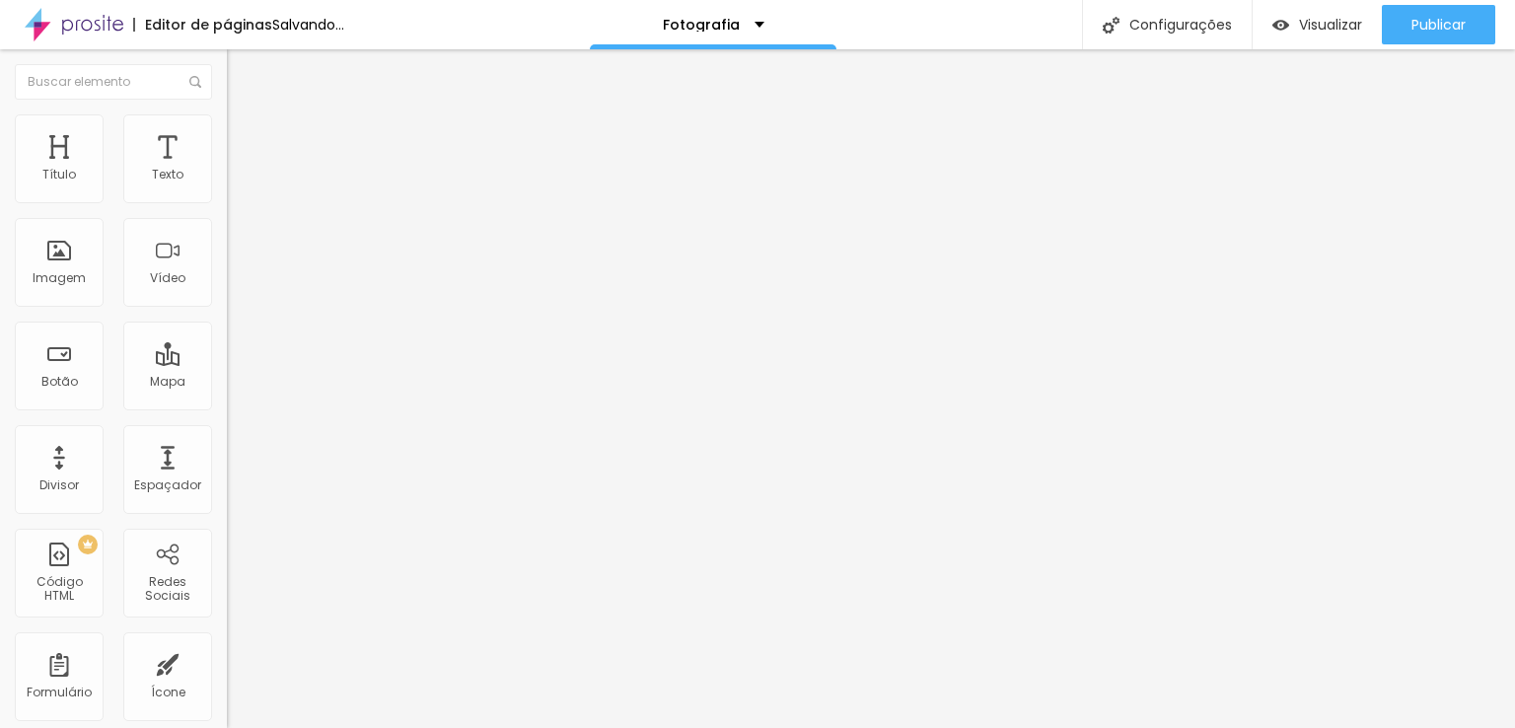
type input "174"
type input "155"
type input "140"
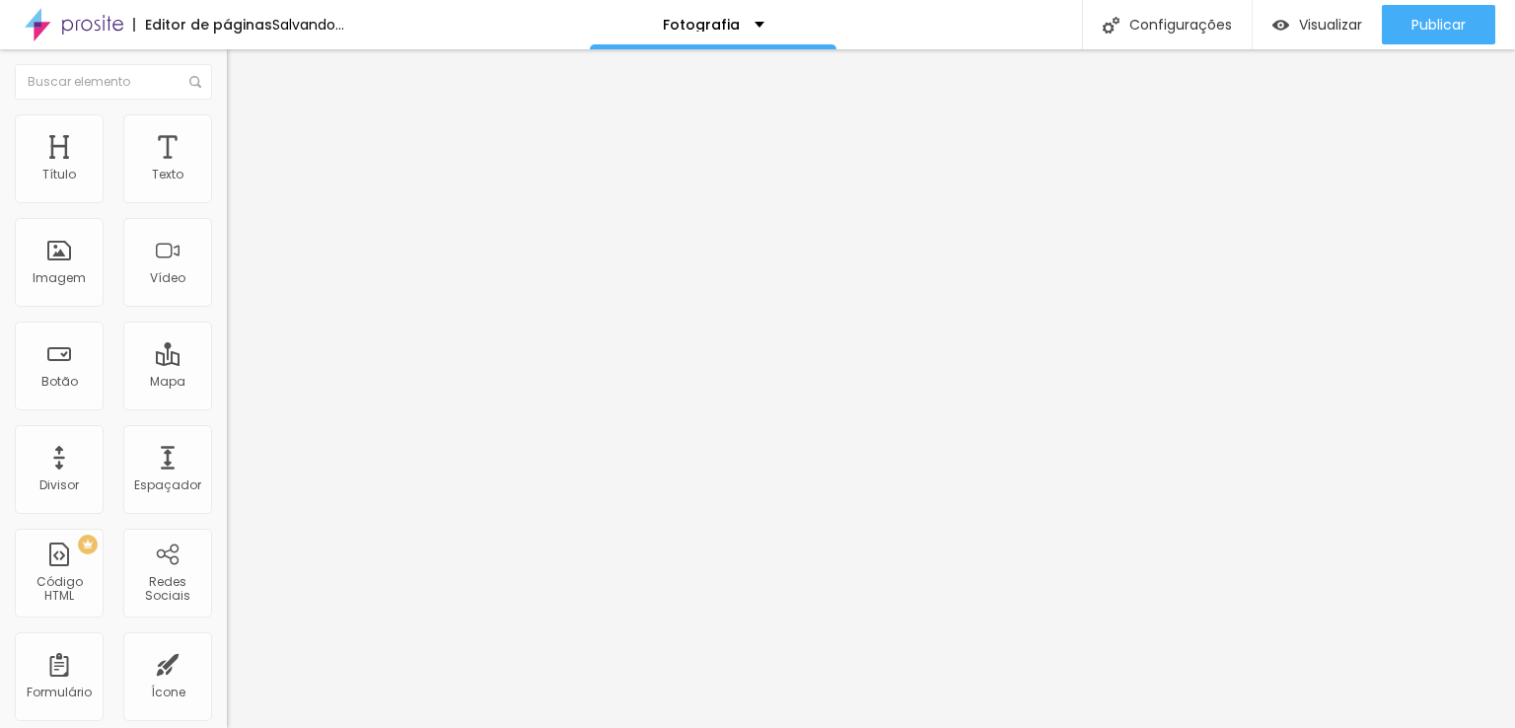
type input "140"
type input "125"
type input "105"
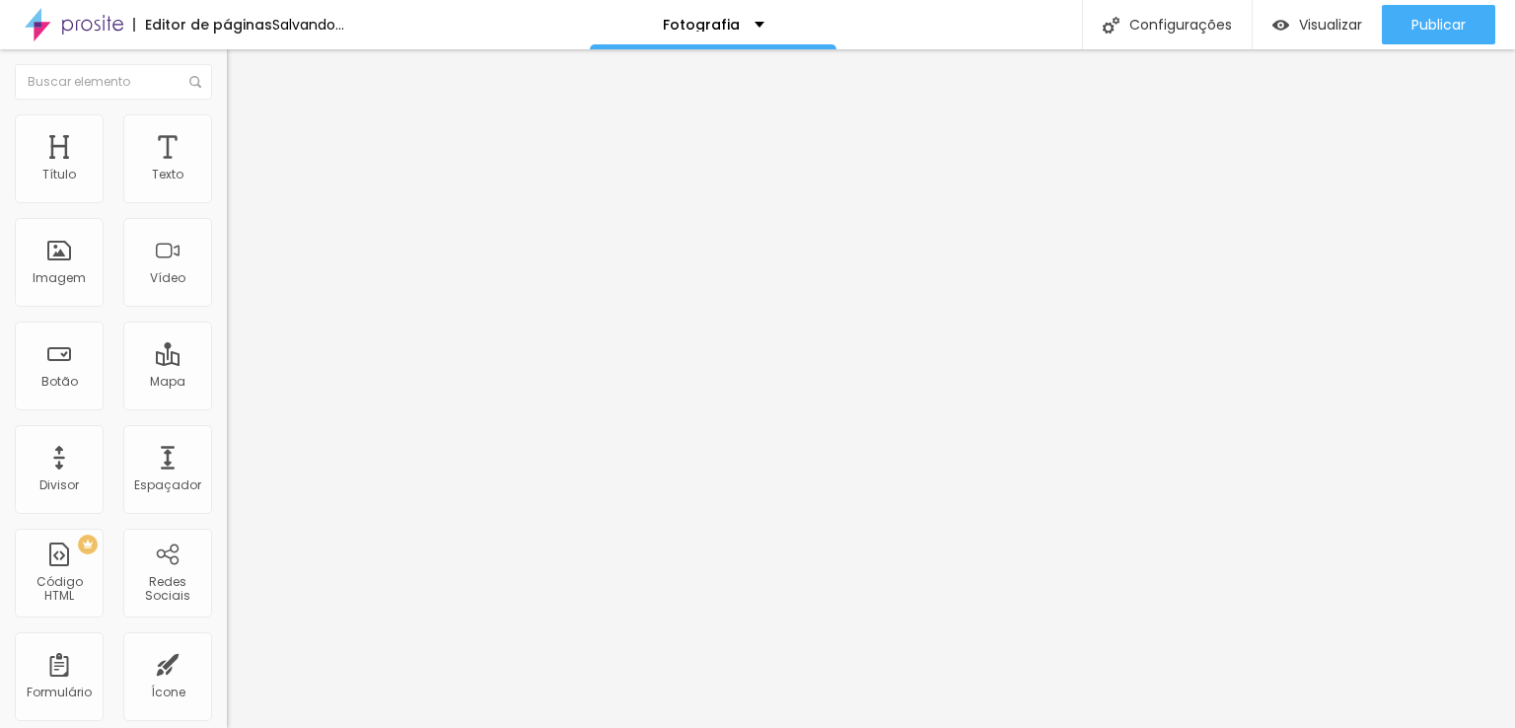
type input "100"
type input "80"
type input "90"
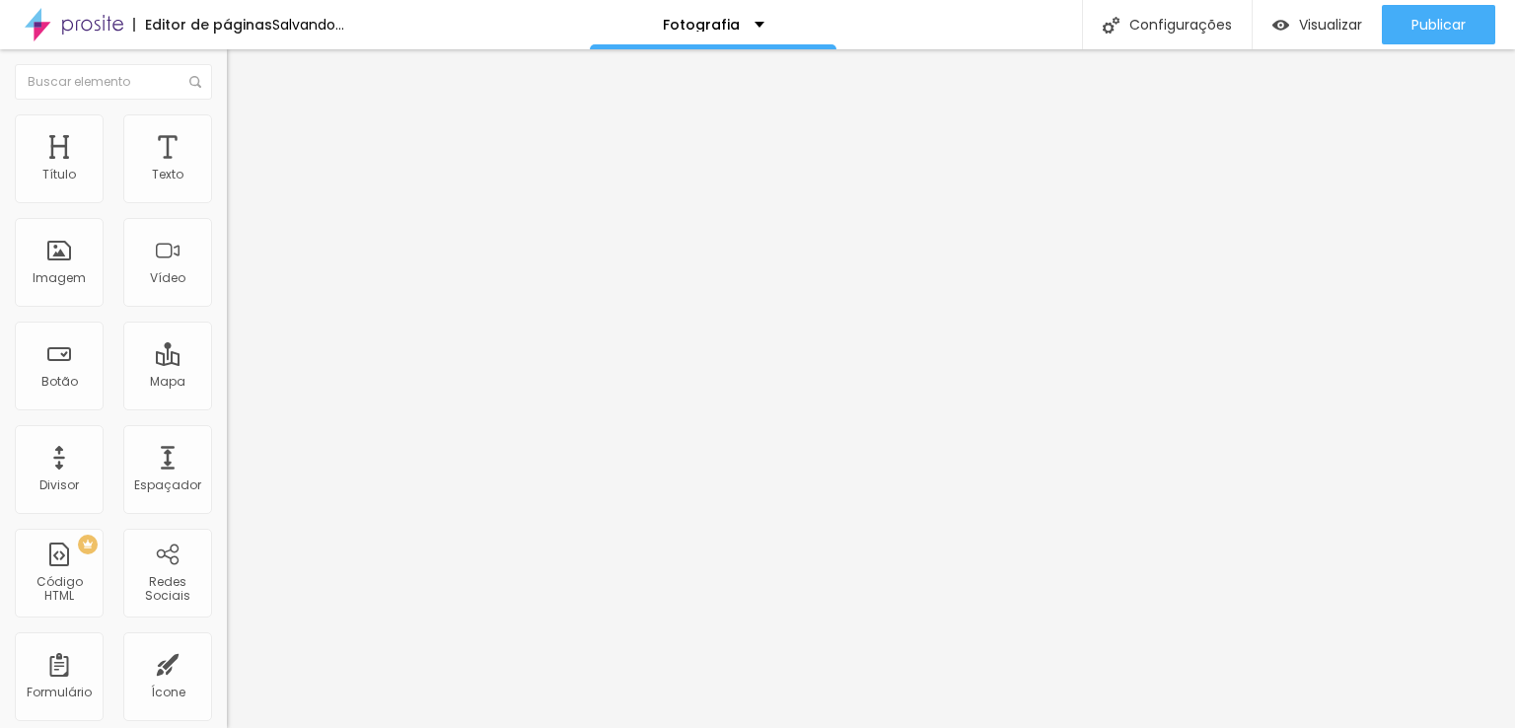
type input "90"
type input "284"
type input "364"
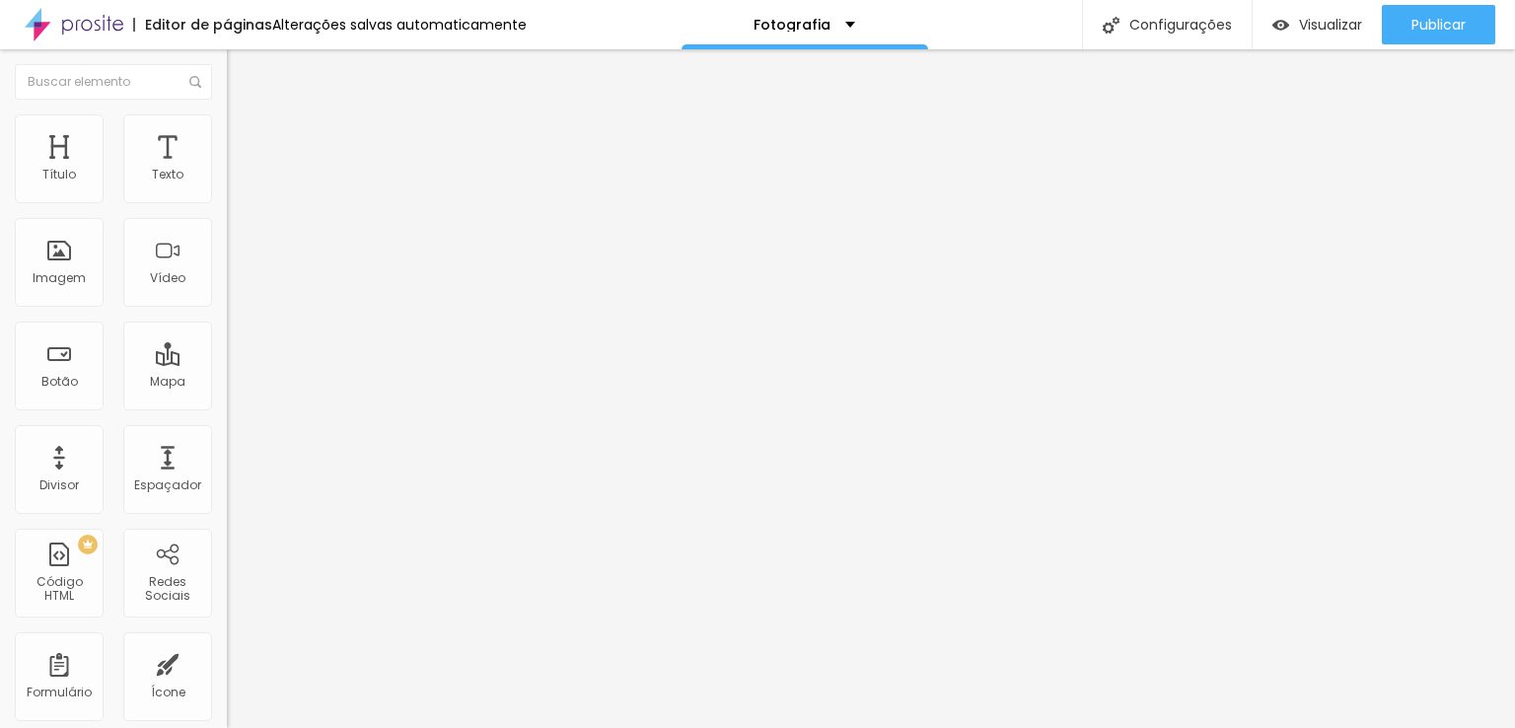
type input "404"
type input "414"
type input "429"
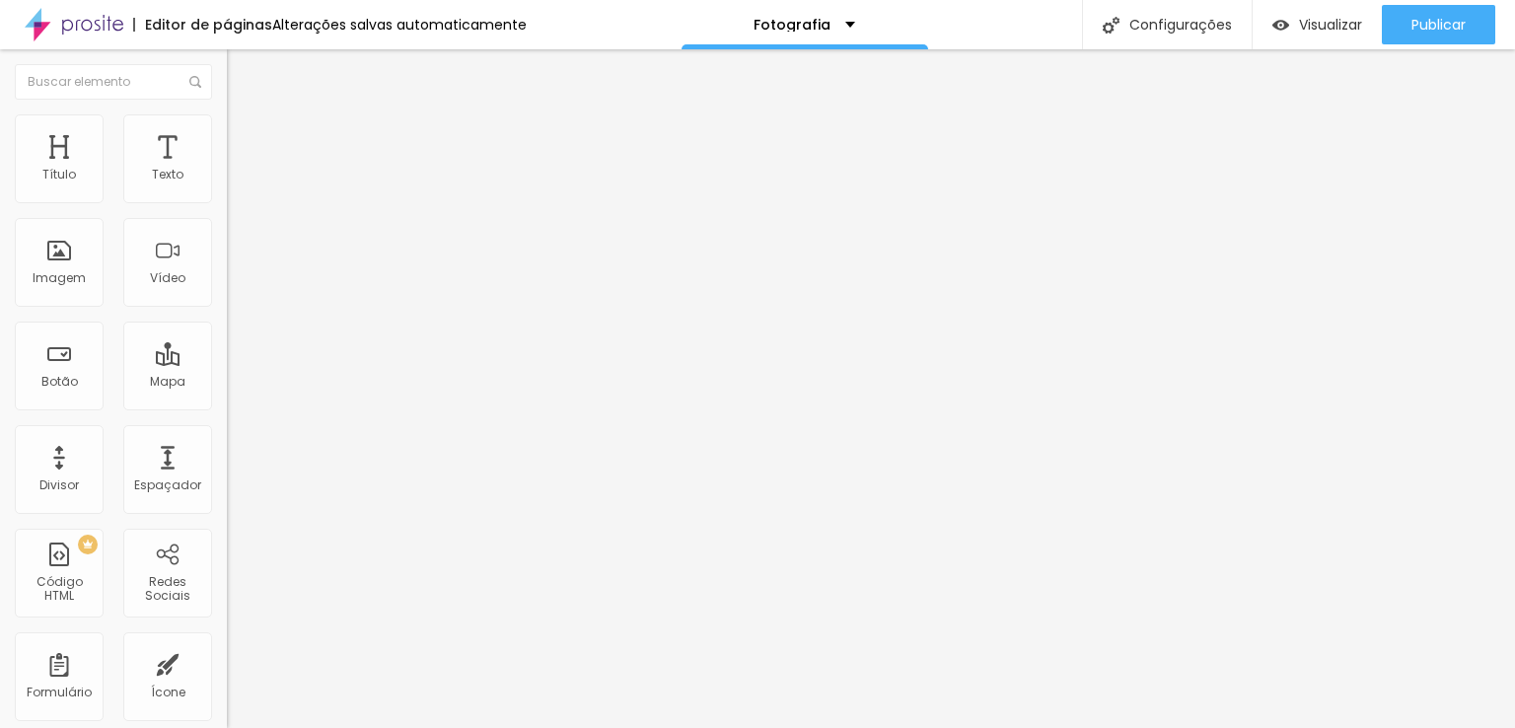
type input "429"
type input "434"
type input "439"
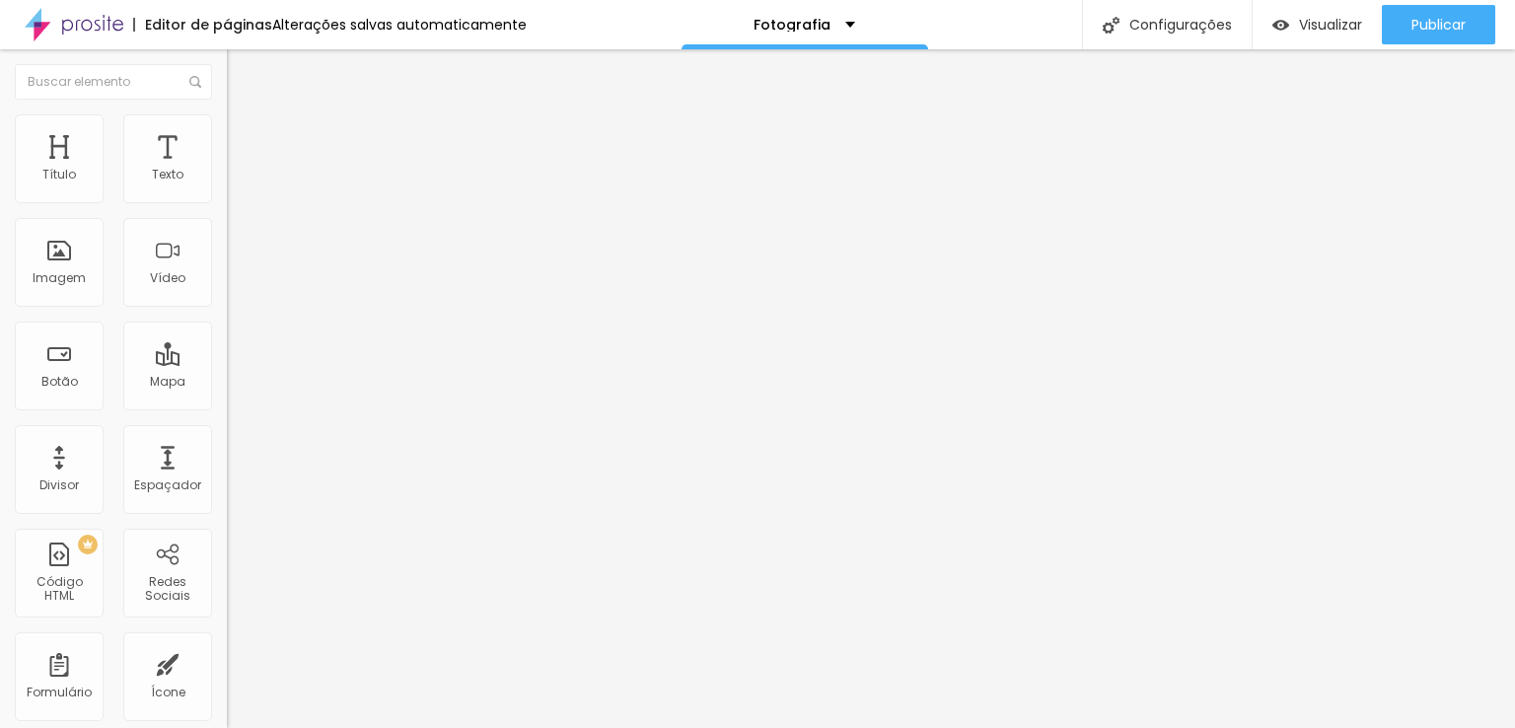
type input "443"
type input "453"
type input "458"
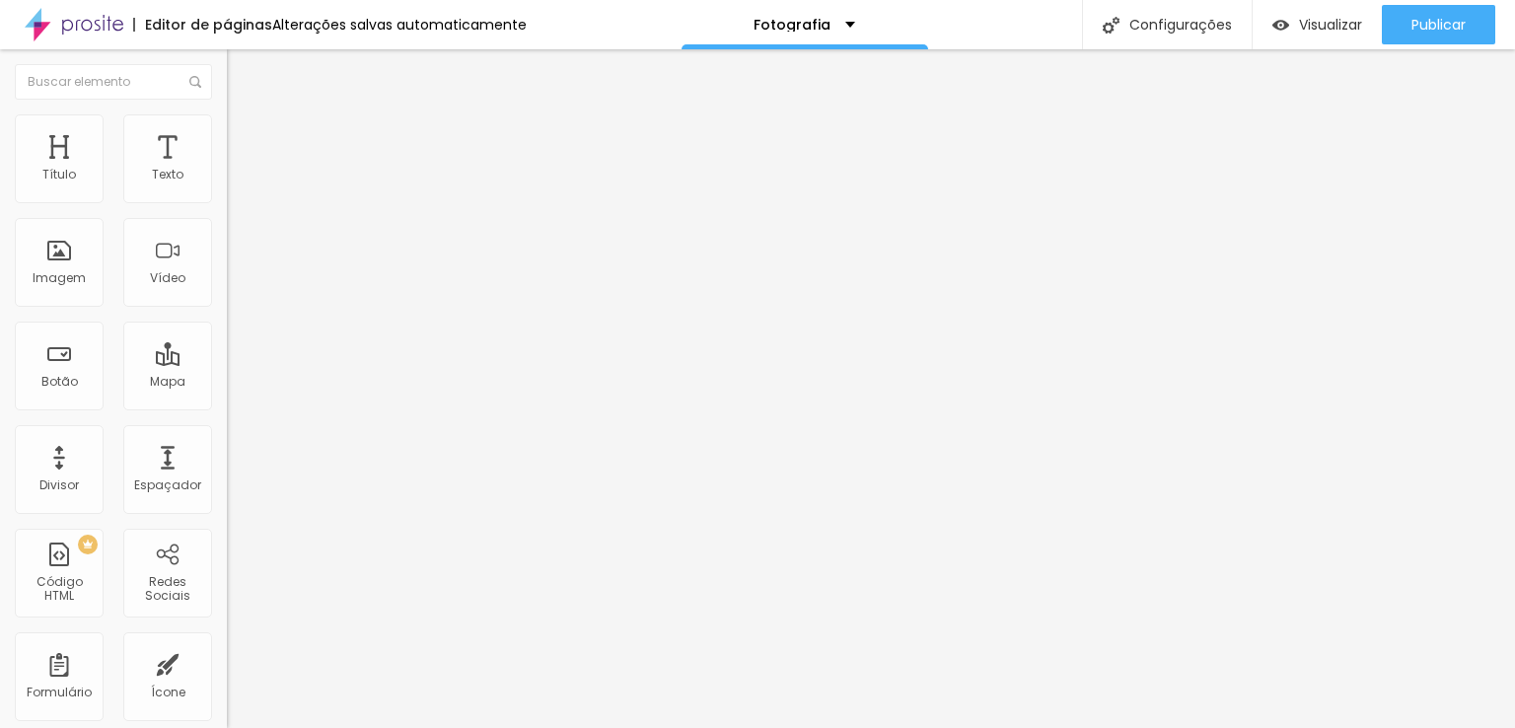
type input "458"
type input "473"
type input "488"
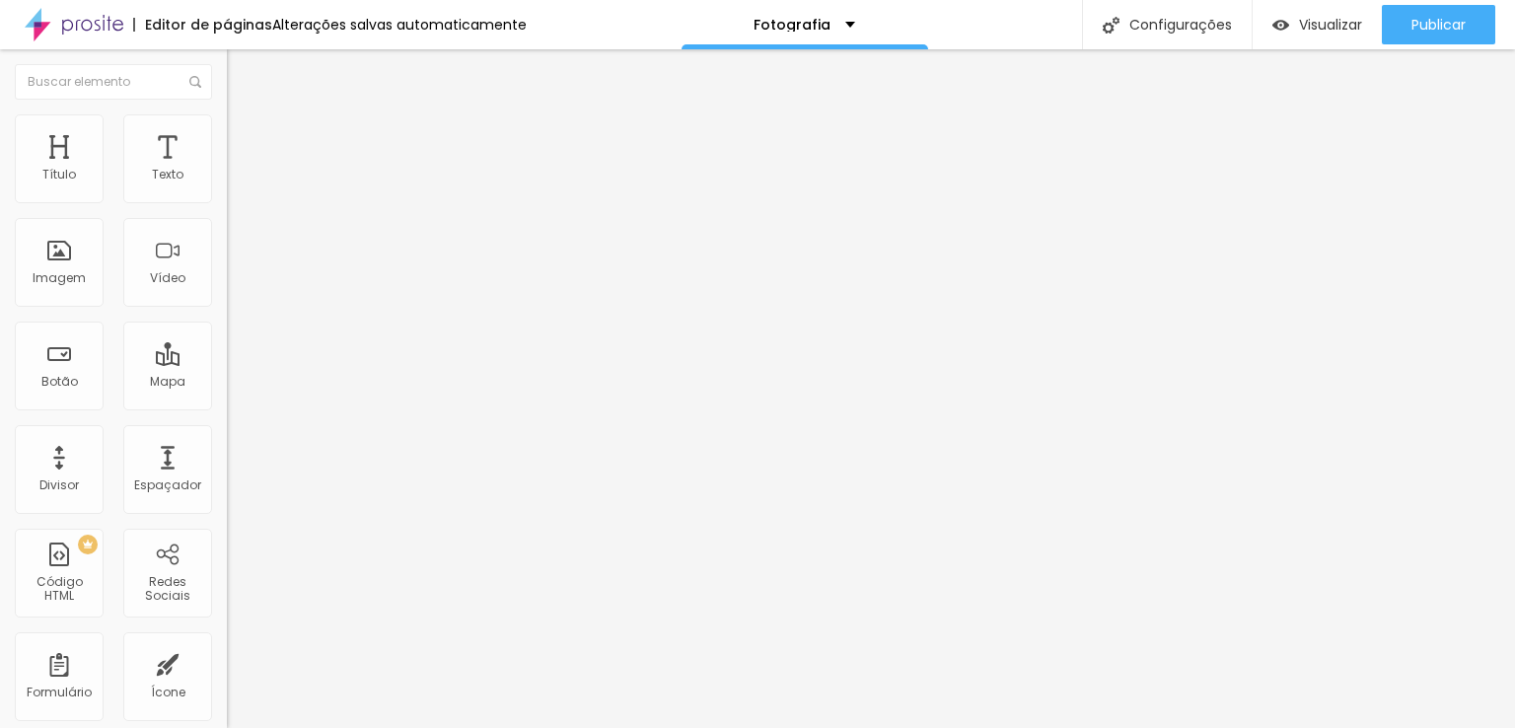
type input "500"
drag, startPoint x: 44, startPoint y: 231, endPoint x: 131, endPoint y: 249, distance: 88.6
type input "500"
click at [227, 569] on input "range" at bounding box center [290, 670] width 127 height 16
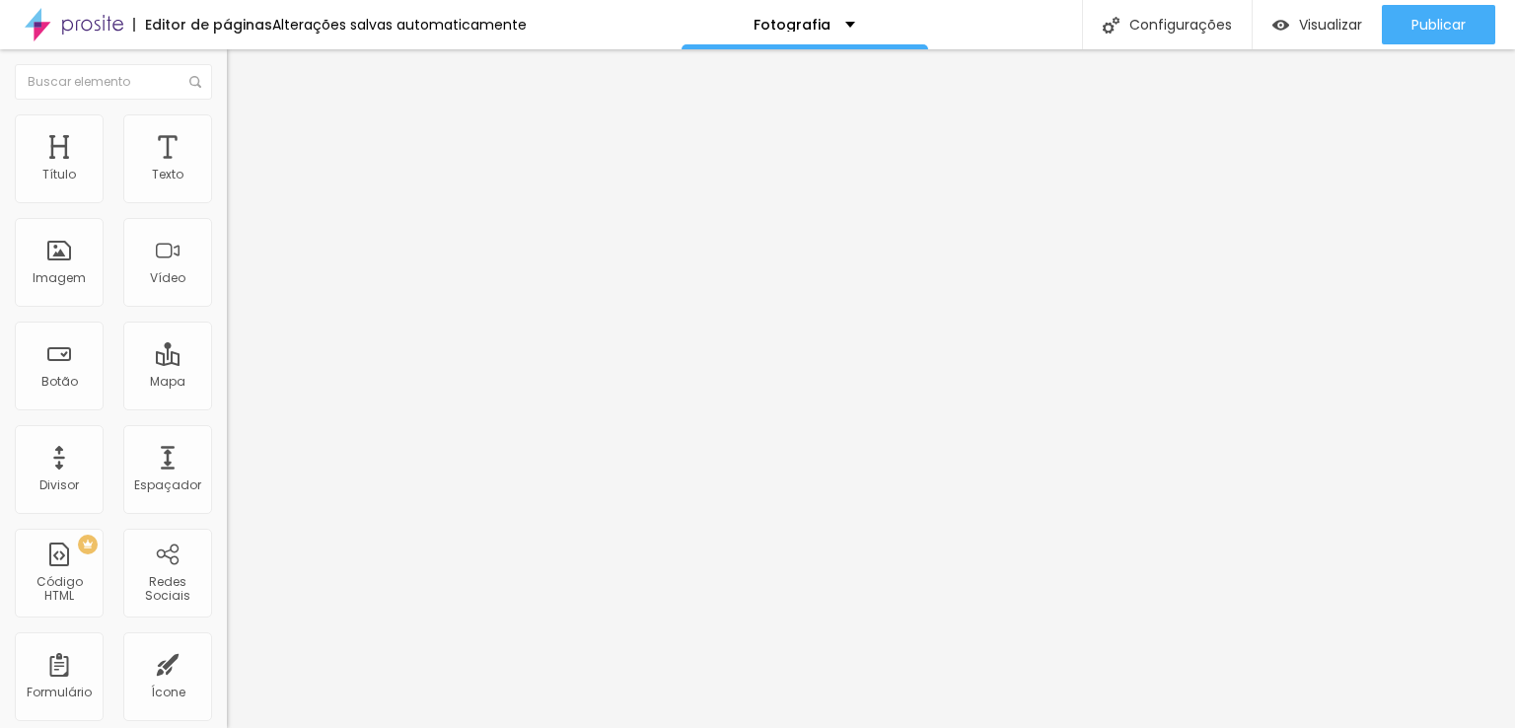
click at [245, 136] on span "Estilo" at bounding box center [260, 127] width 31 height 17
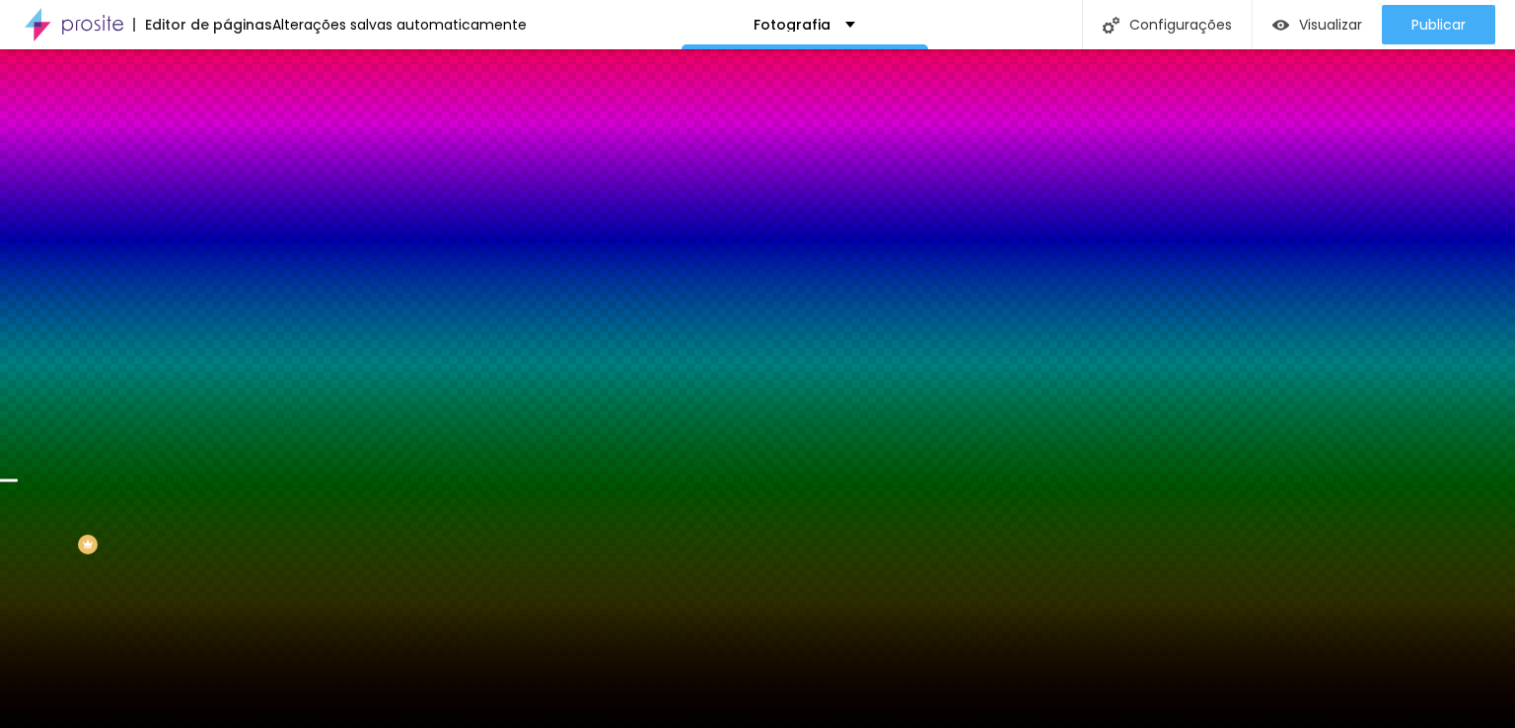
click at [227, 205] on span "Parallax" at bounding box center [251, 196] width 48 height 17
click at [227, 217] on span "Nenhum" at bounding box center [252, 208] width 51 height 17
click at [227, 236] on span "Parallax" at bounding box center [251, 227] width 48 height 17
click at [245, 139] on span "Avançado" at bounding box center [277, 147] width 65 height 17
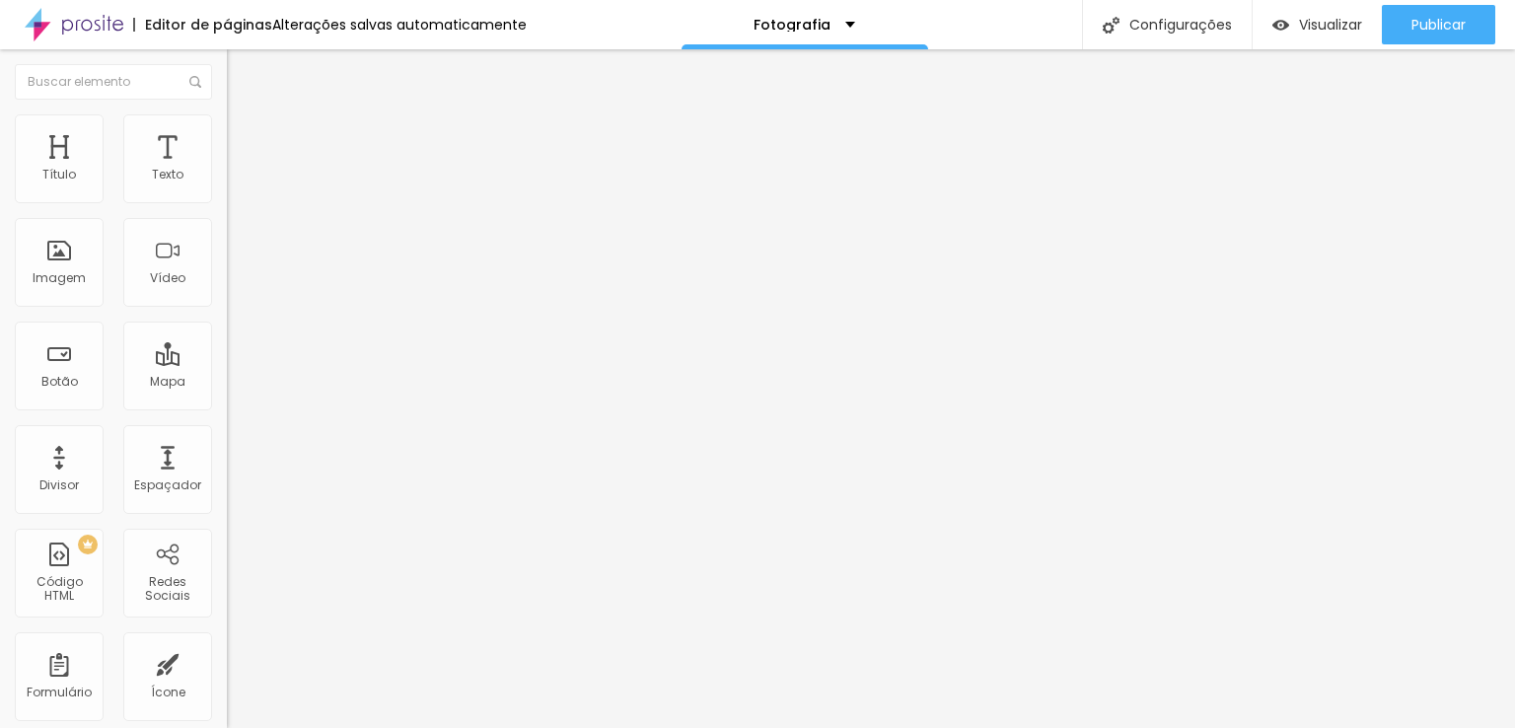
type input "456"
type input "329"
type input "319"
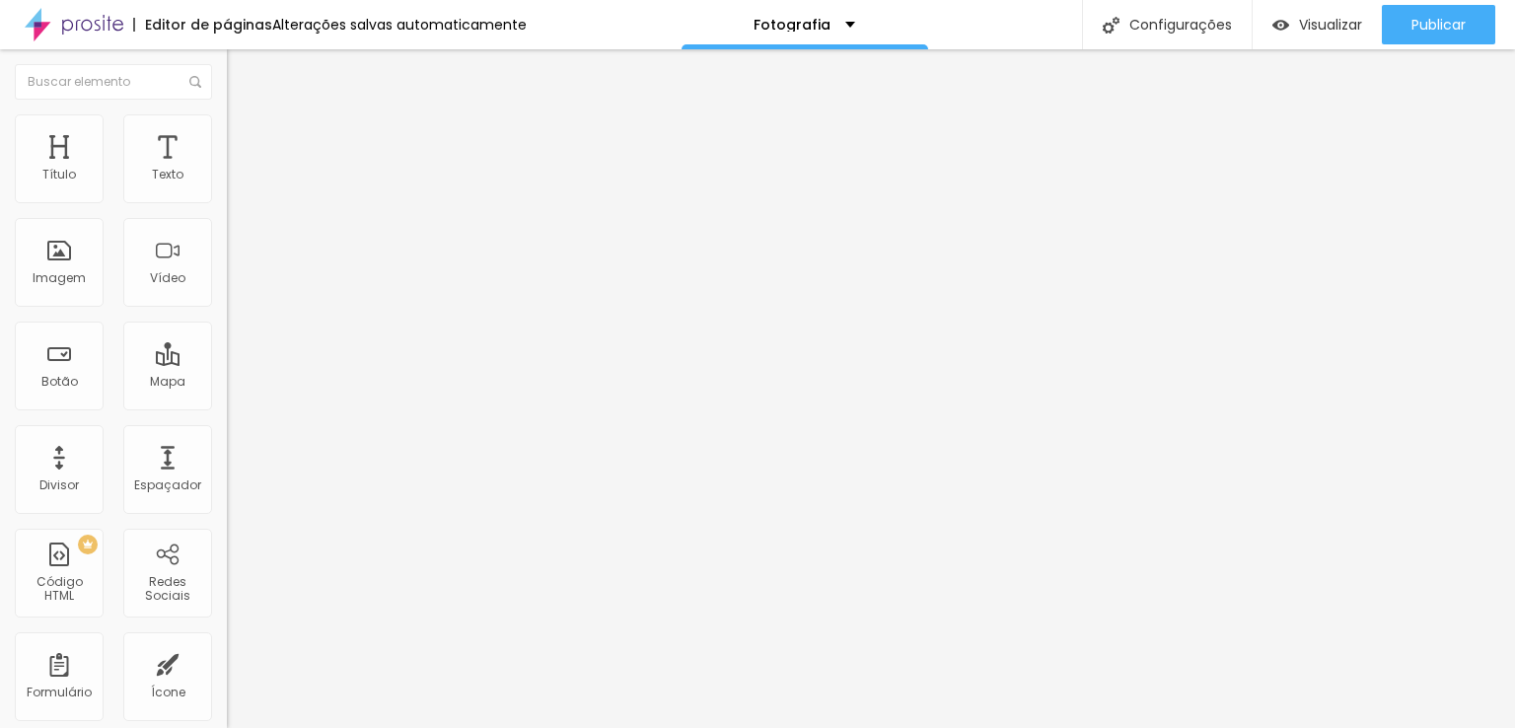
type input "319"
type input "314"
type input "309"
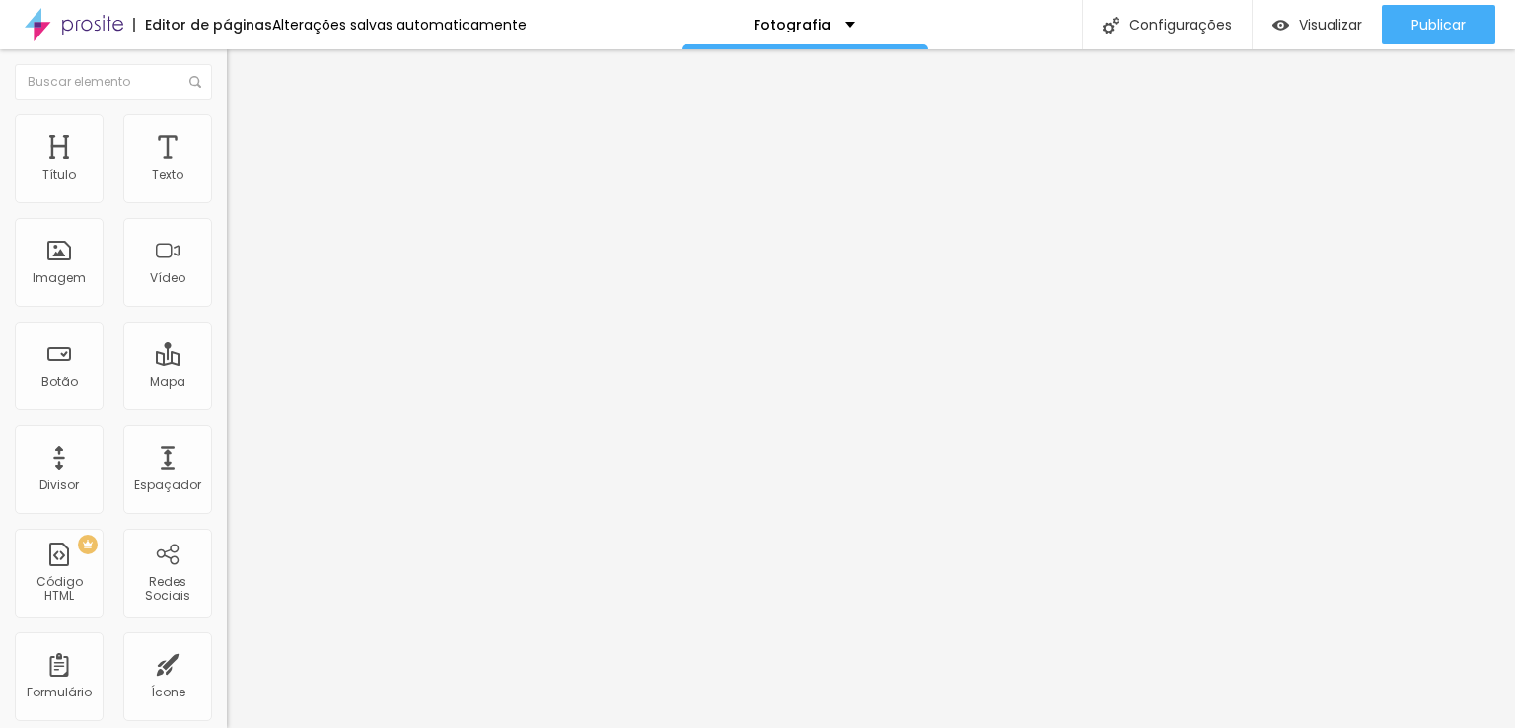
type input "304"
type input "274"
type input "244"
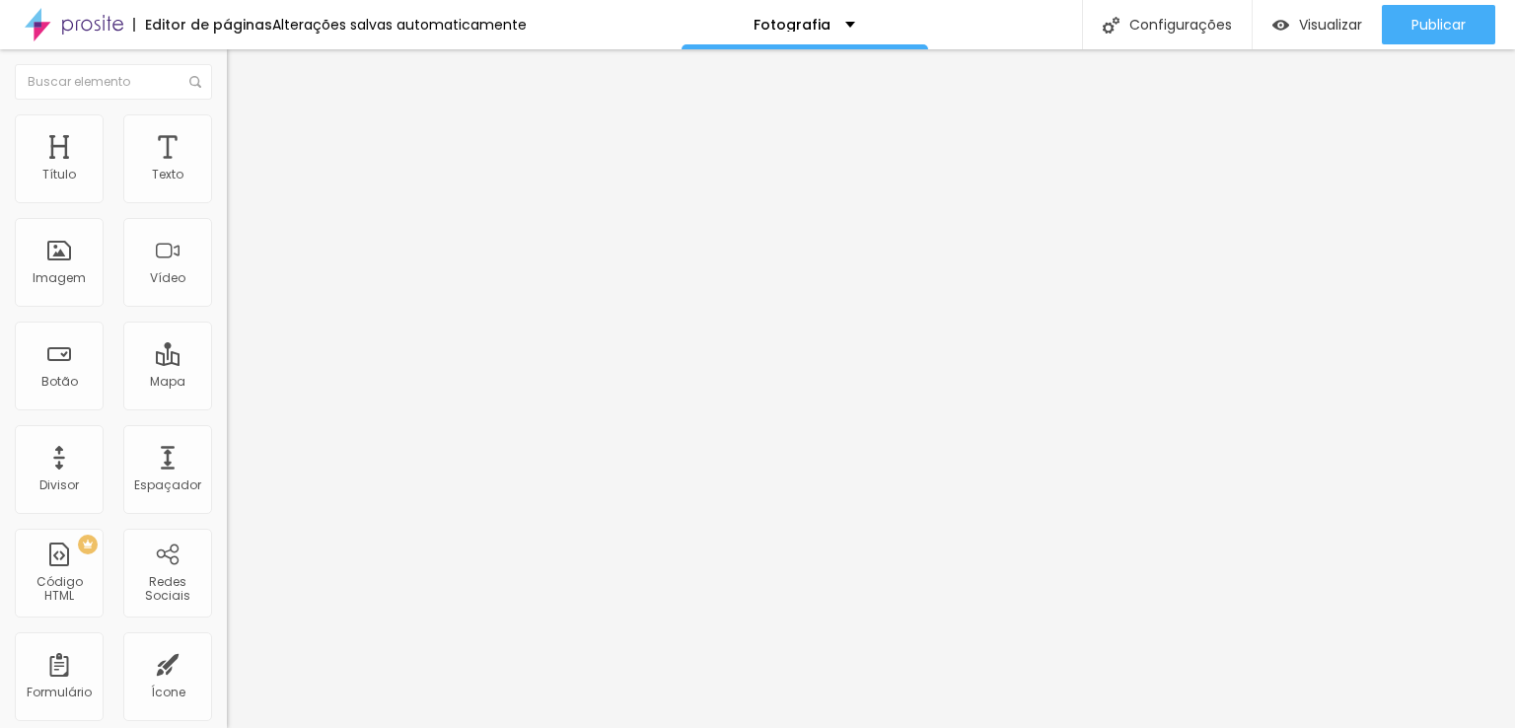
type input "244"
type input "199"
type input "194"
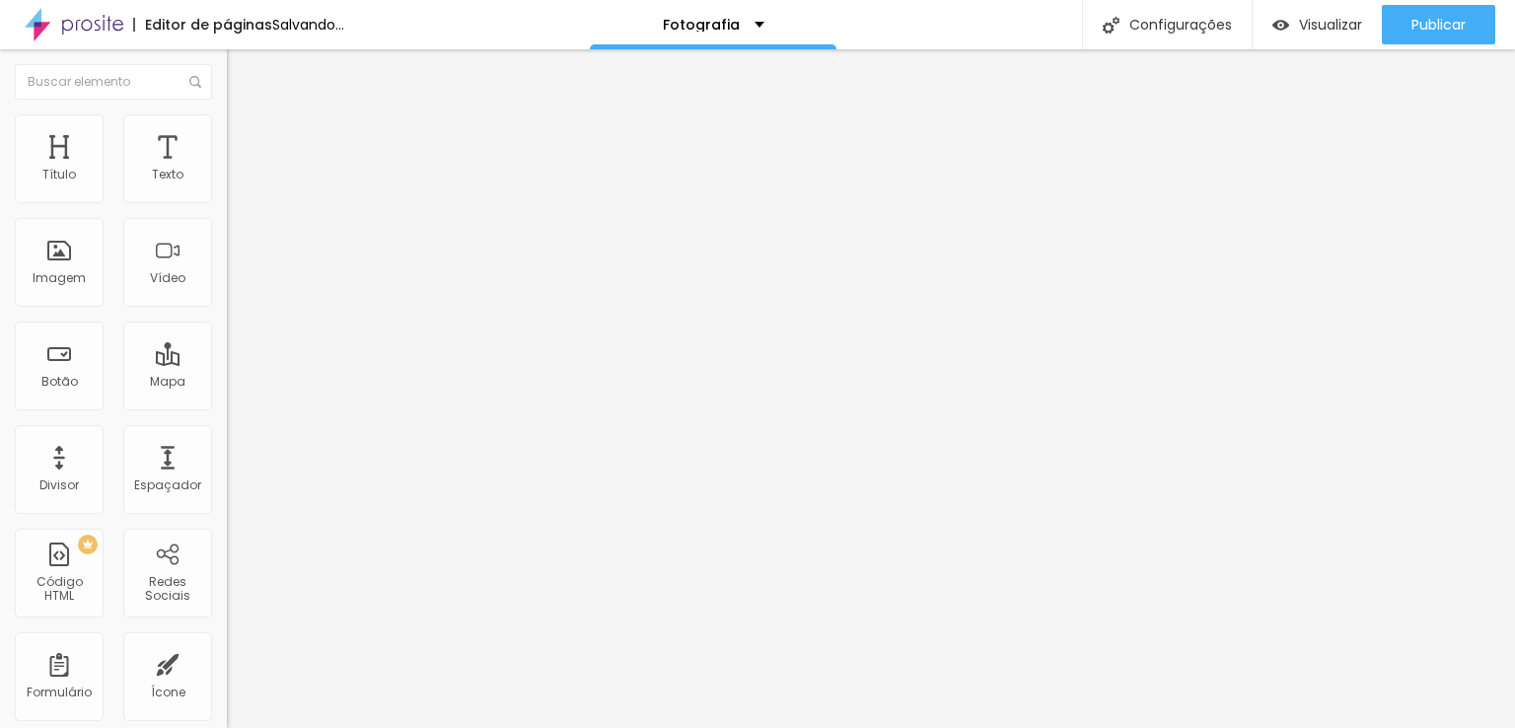
type input "184"
type input "179"
type input "174"
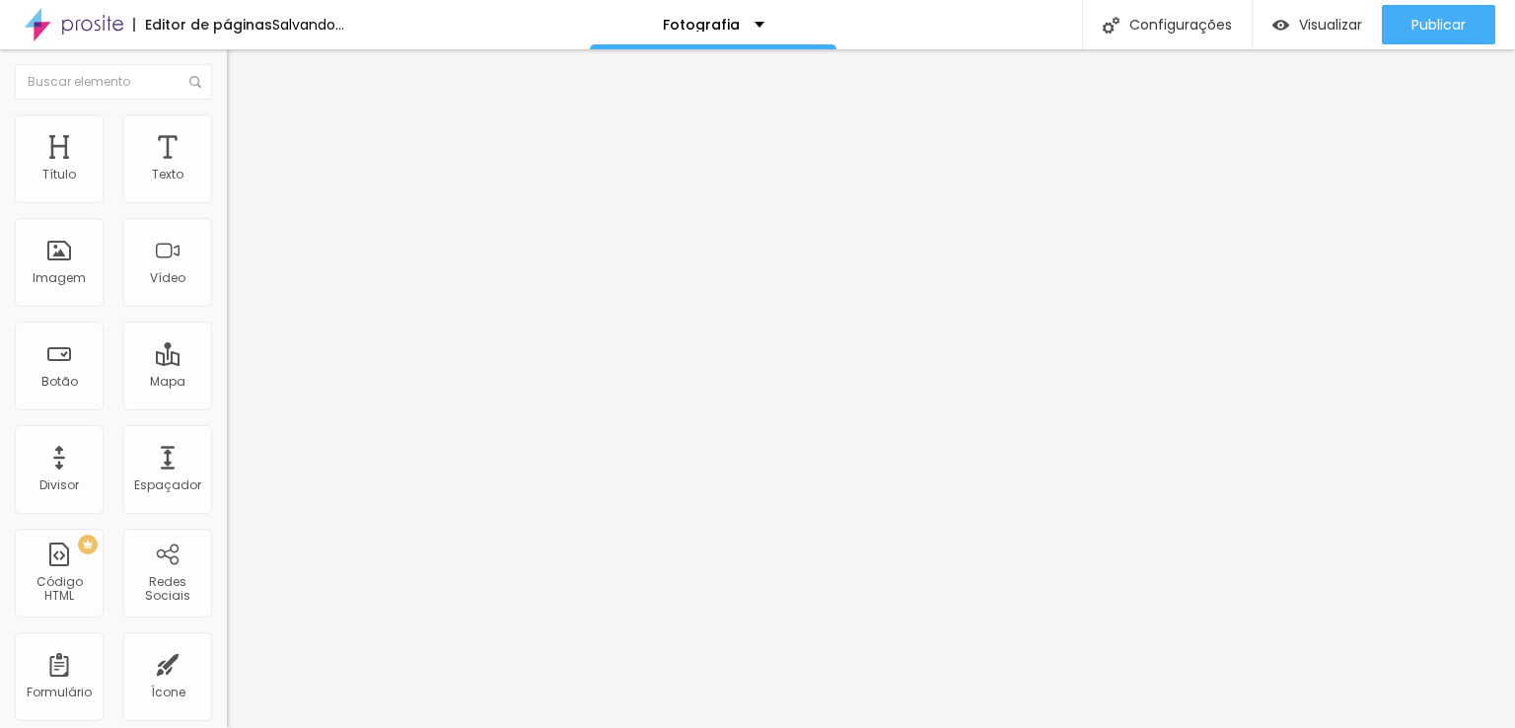
type input "174"
type input "169"
type input "174"
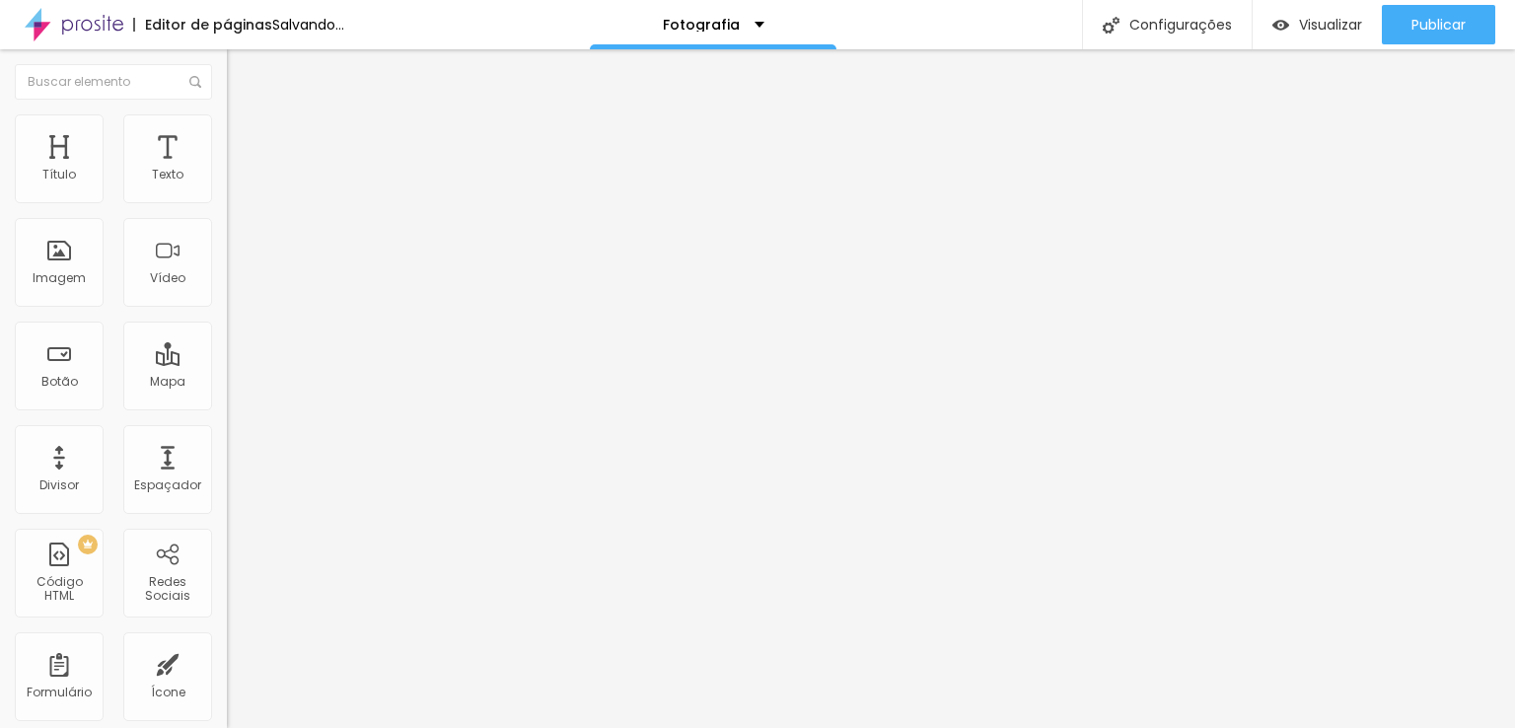
type input "179"
type input "194"
type input "204"
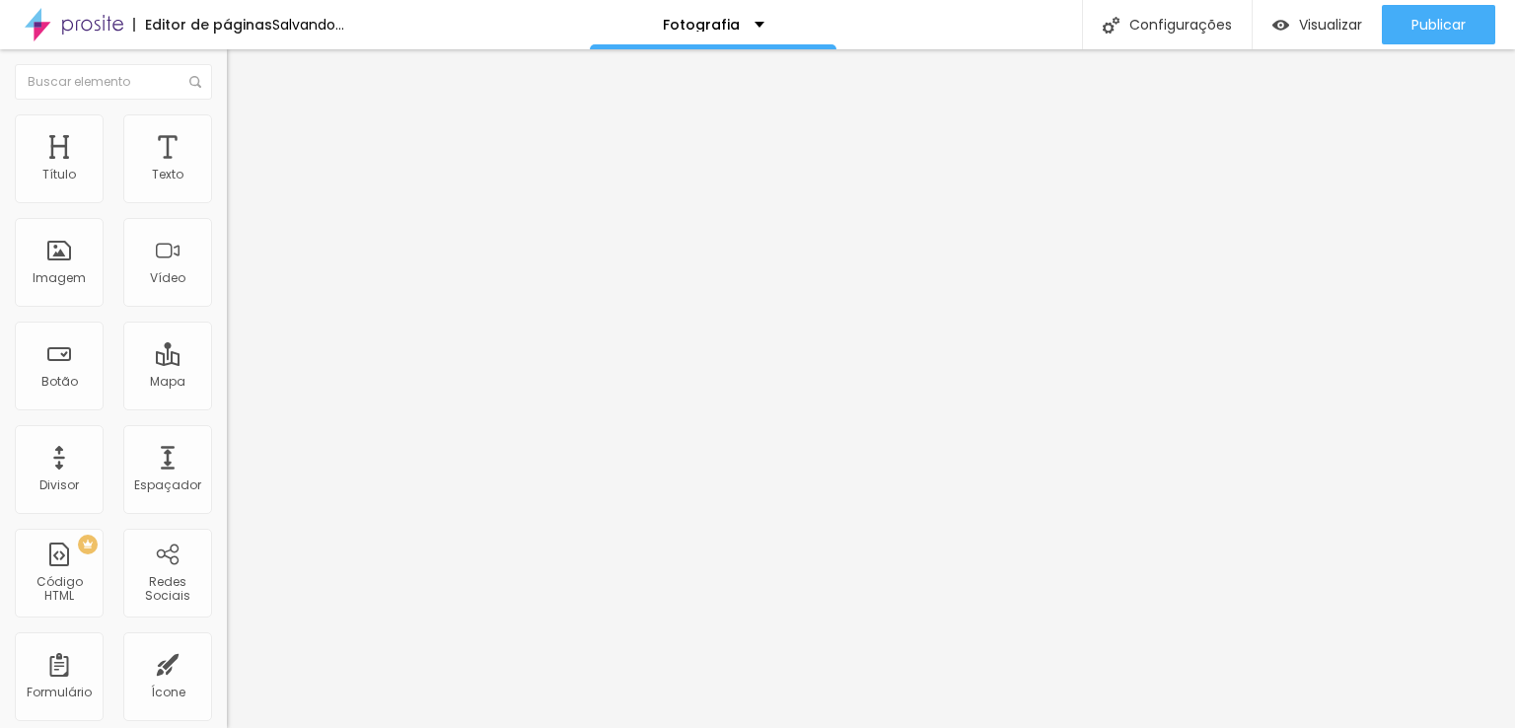
type input "204"
type input "209"
type input "214"
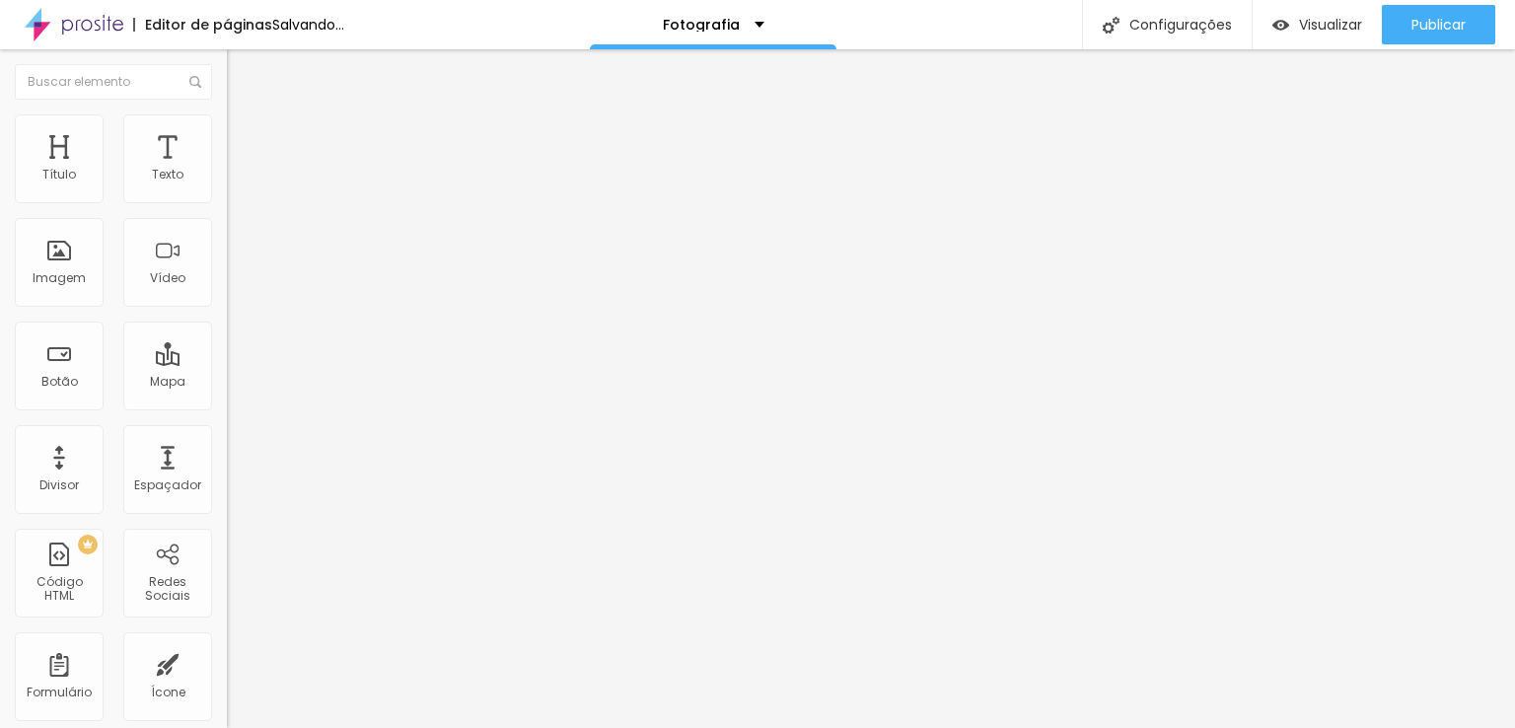
type input "219"
type input "224"
drag, startPoint x: 116, startPoint y: 229, endPoint x: 79, endPoint y: 227, distance: 37.5
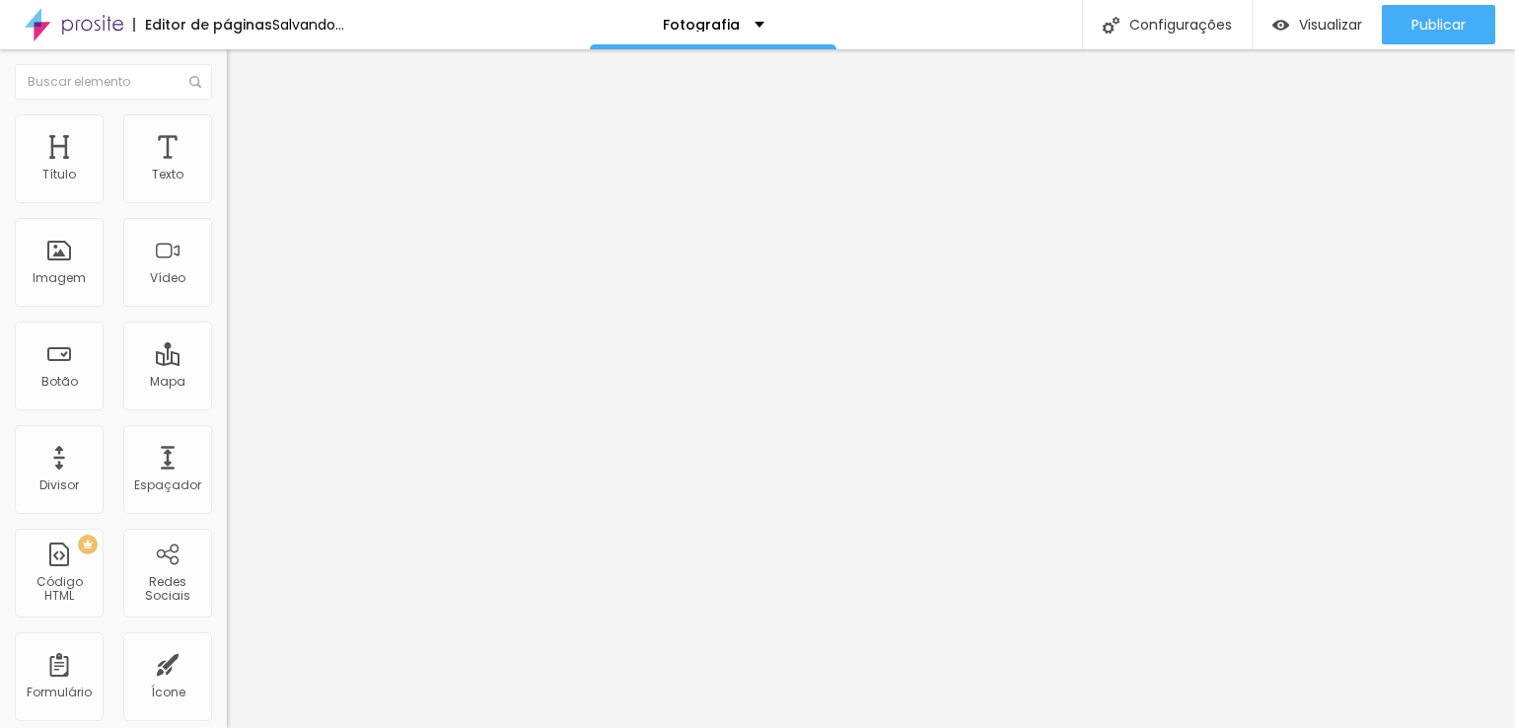
type input "224"
click at [227, 569] on input "range" at bounding box center [290, 670] width 127 height 16
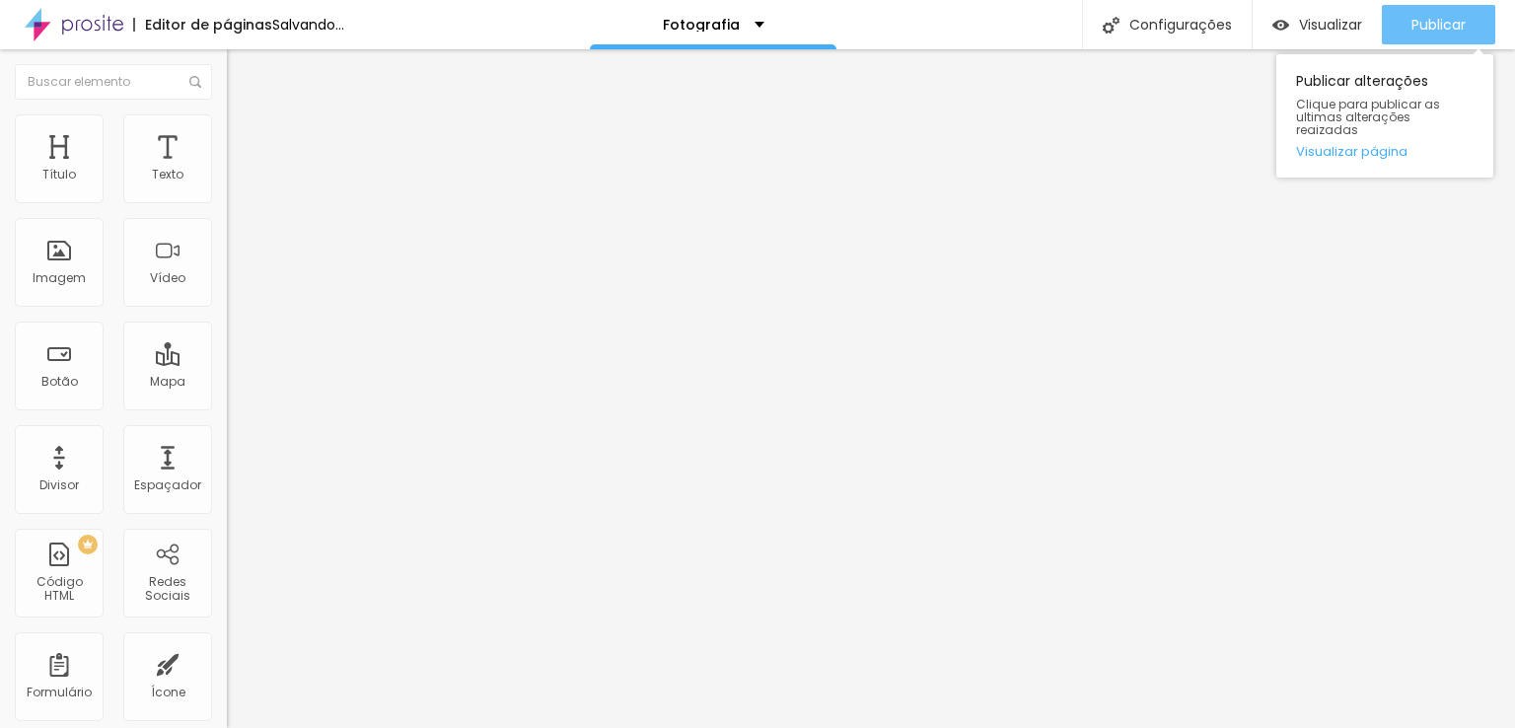
click at [1198, 19] on span "Publicar" at bounding box center [1439, 25] width 54 height 16
click at [1198, 145] on link "Visualizar página" at bounding box center [1385, 151] width 178 height 13
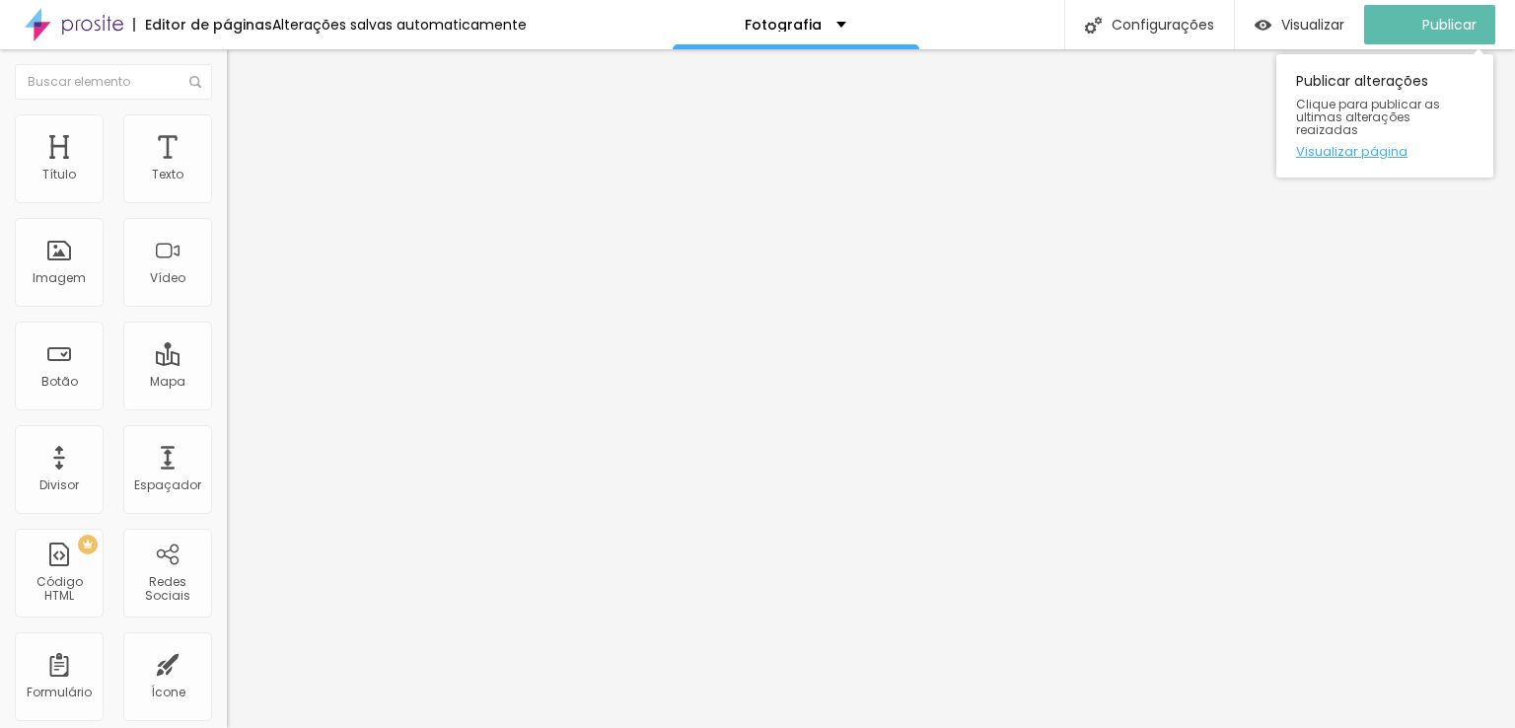
click at [1198, 145] on link "Visualizar página" at bounding box center [1385, 151] width 178 height 13
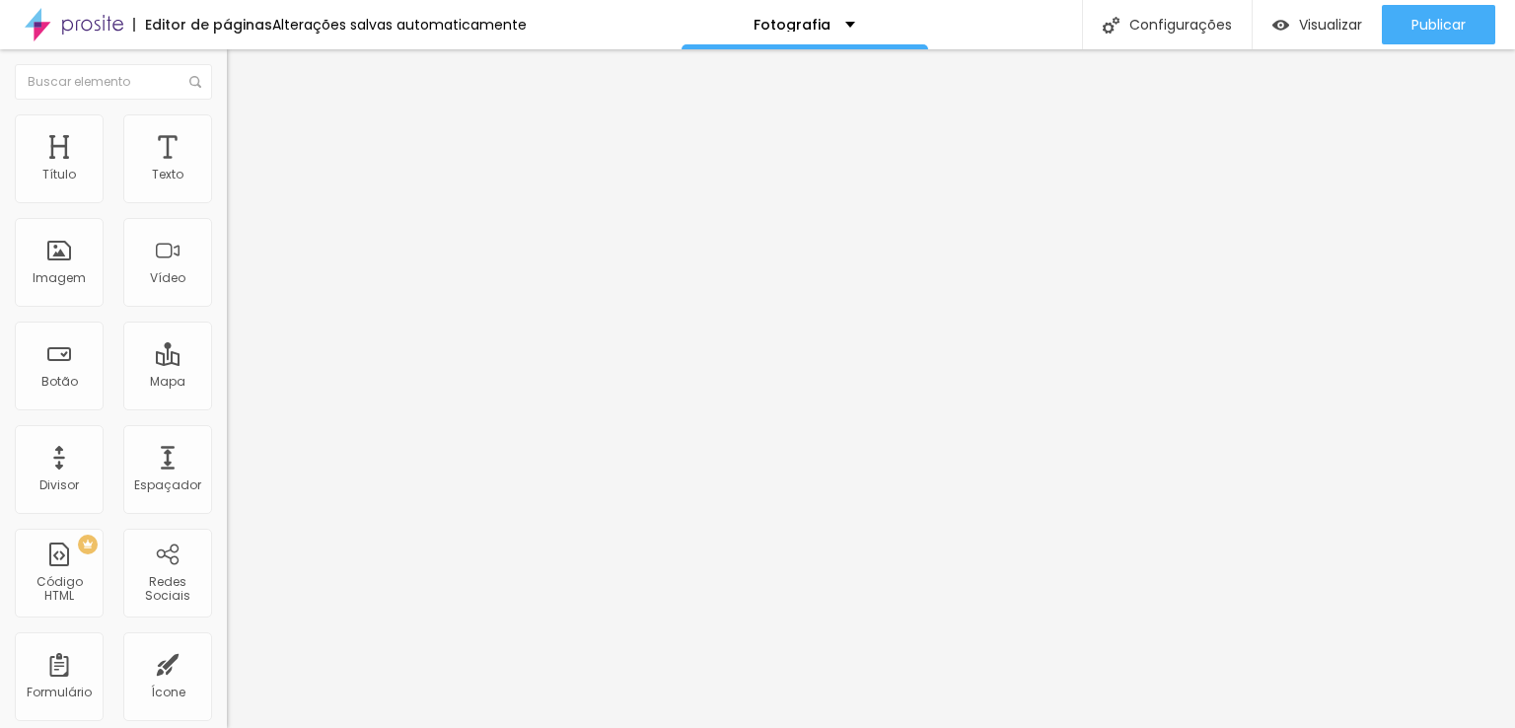
click at [245, 136] on span "Estilo" at bounding box center [260, 127] width 31 height 17
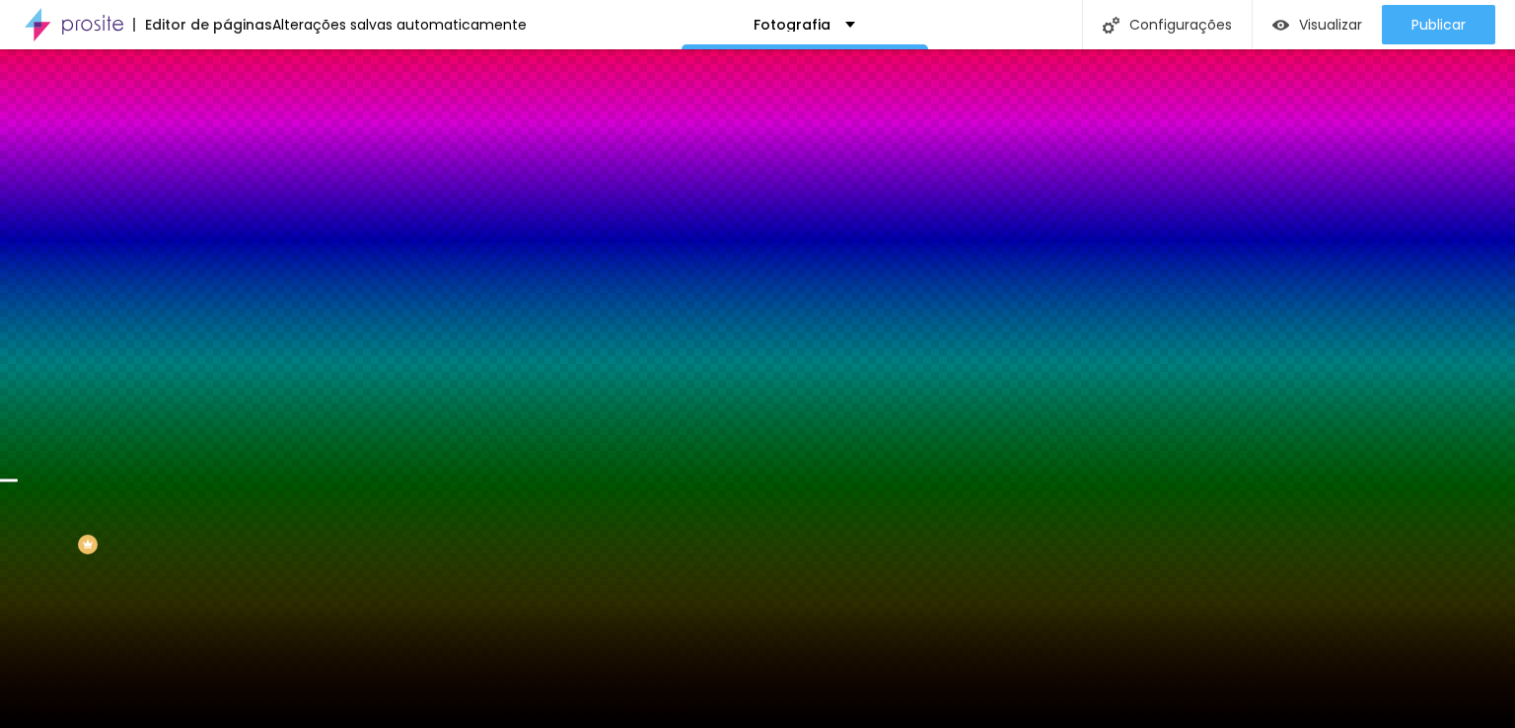
click at [227, 205] on span "Parallax" at bounding box center [251, 196] width 48 height 17
click at [227, 215] on div "Nenhum" at bounding box center [340, 209] width 227 height 12
click at [227, 134] on li "Avançado" at bounding box center [340, 144] width 227 height 20
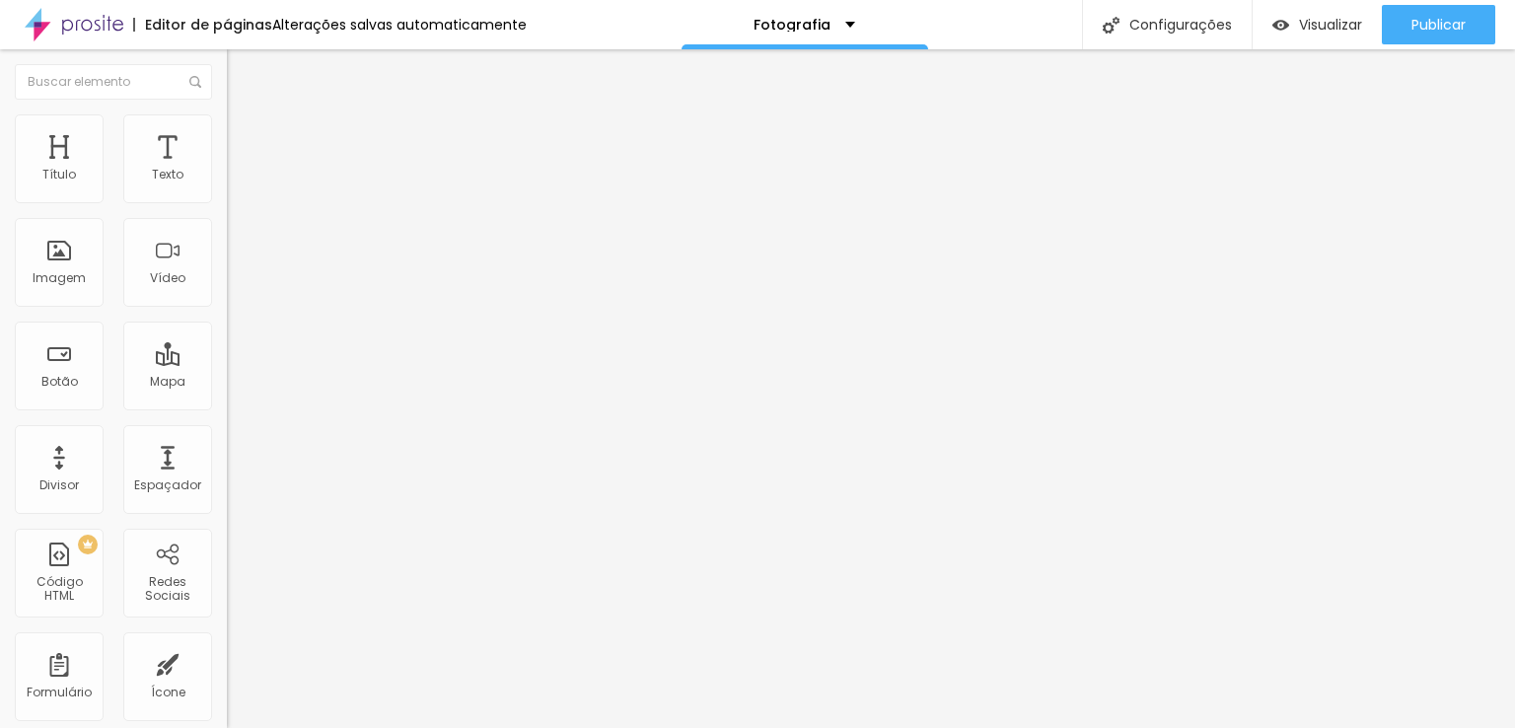
type input "329"
type input "399"
type input "419"
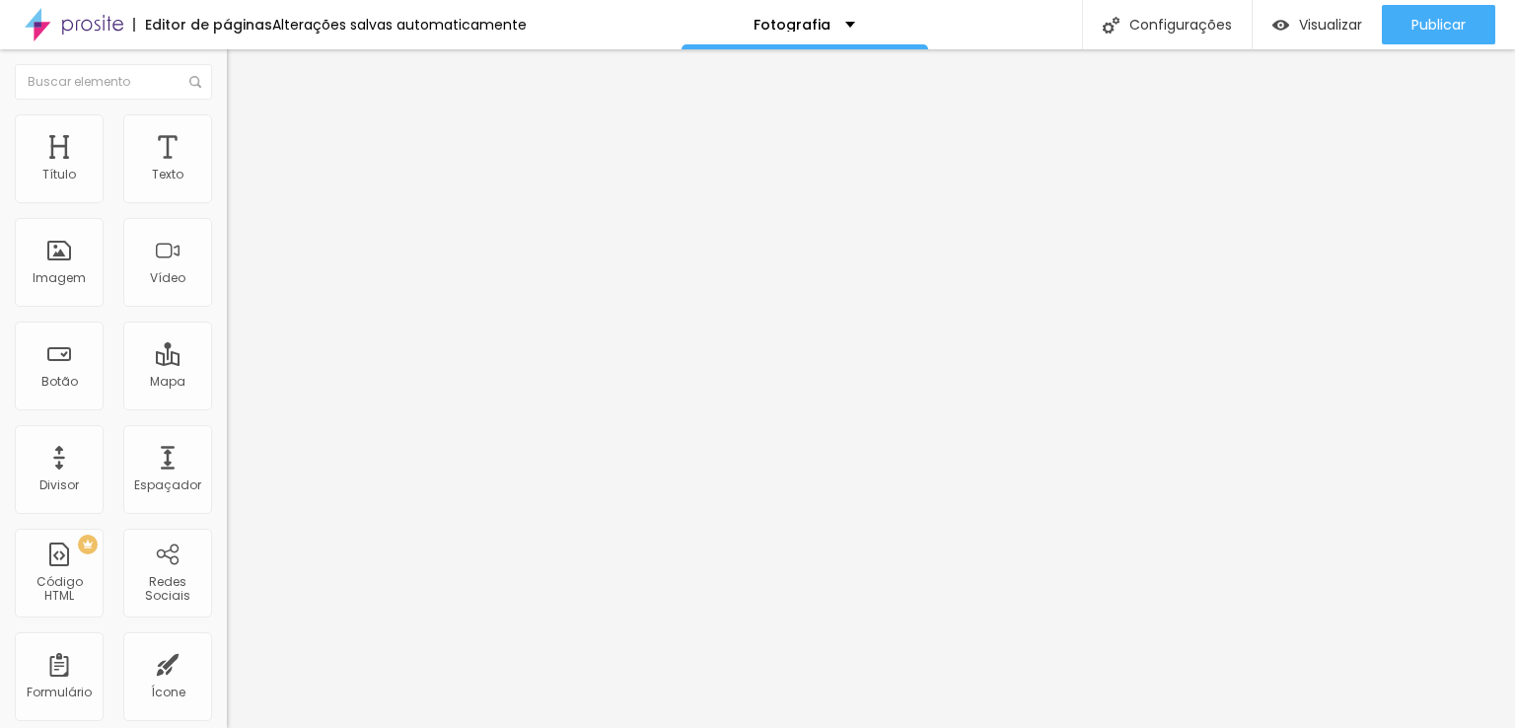
type input "419"
type input "424"
type input "443"
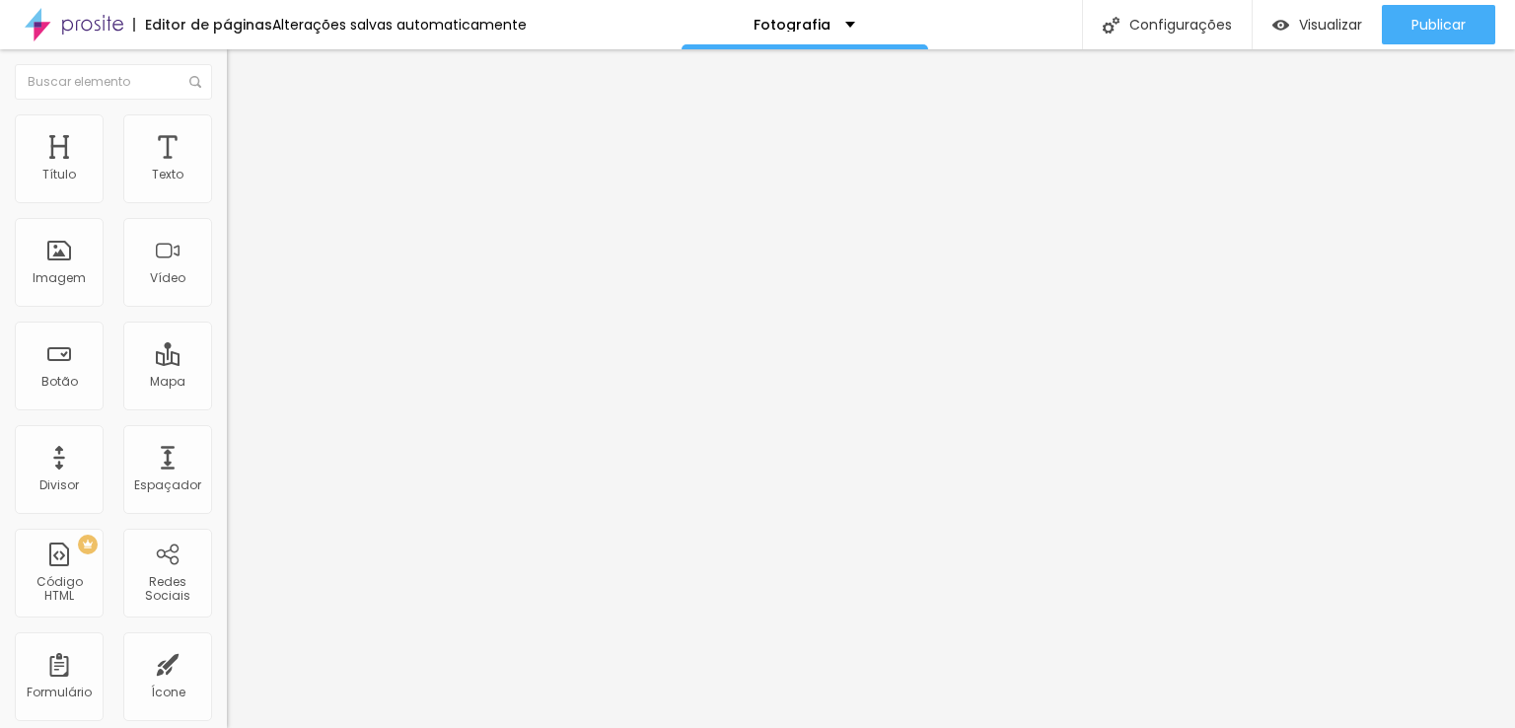
type input "453"
type input "458"
type input "468"
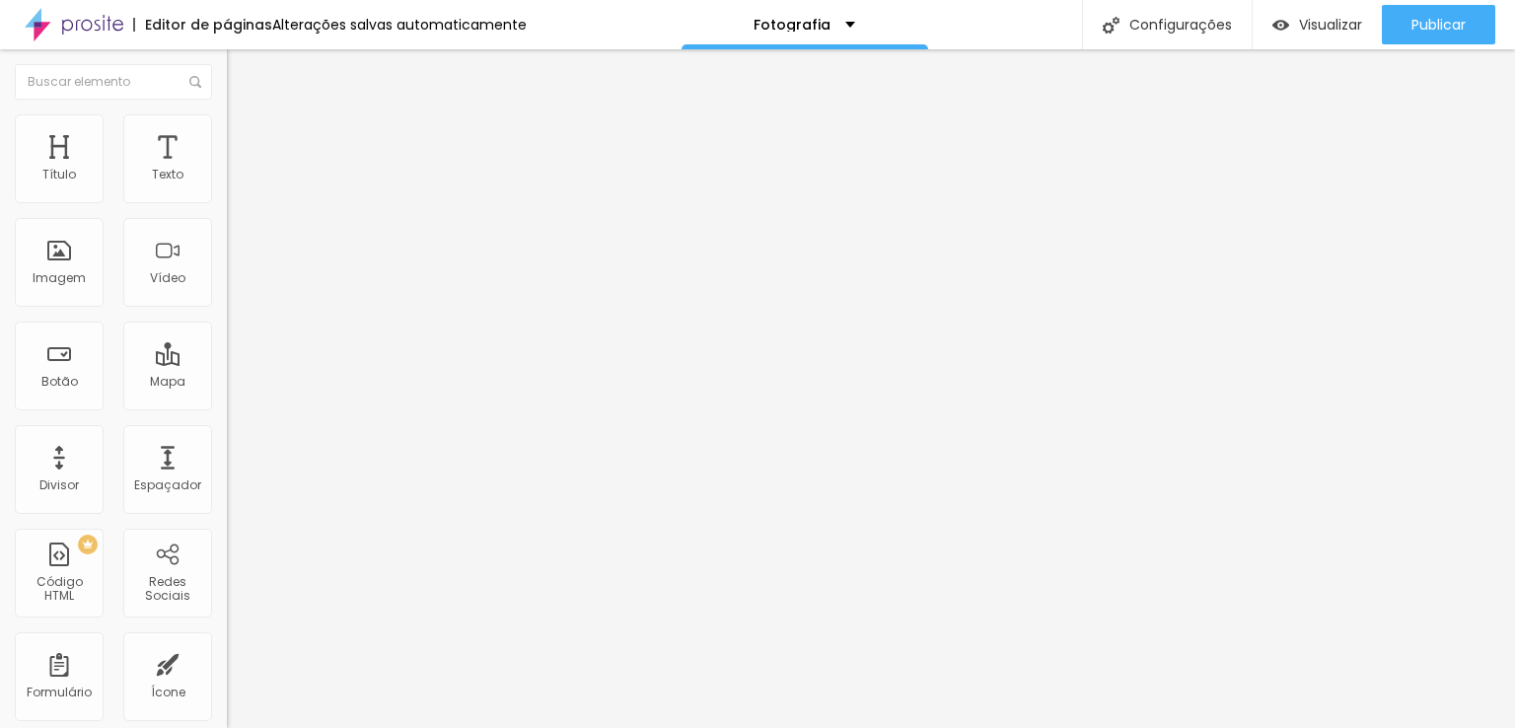
type input "468"
type input "478"
type input "483"
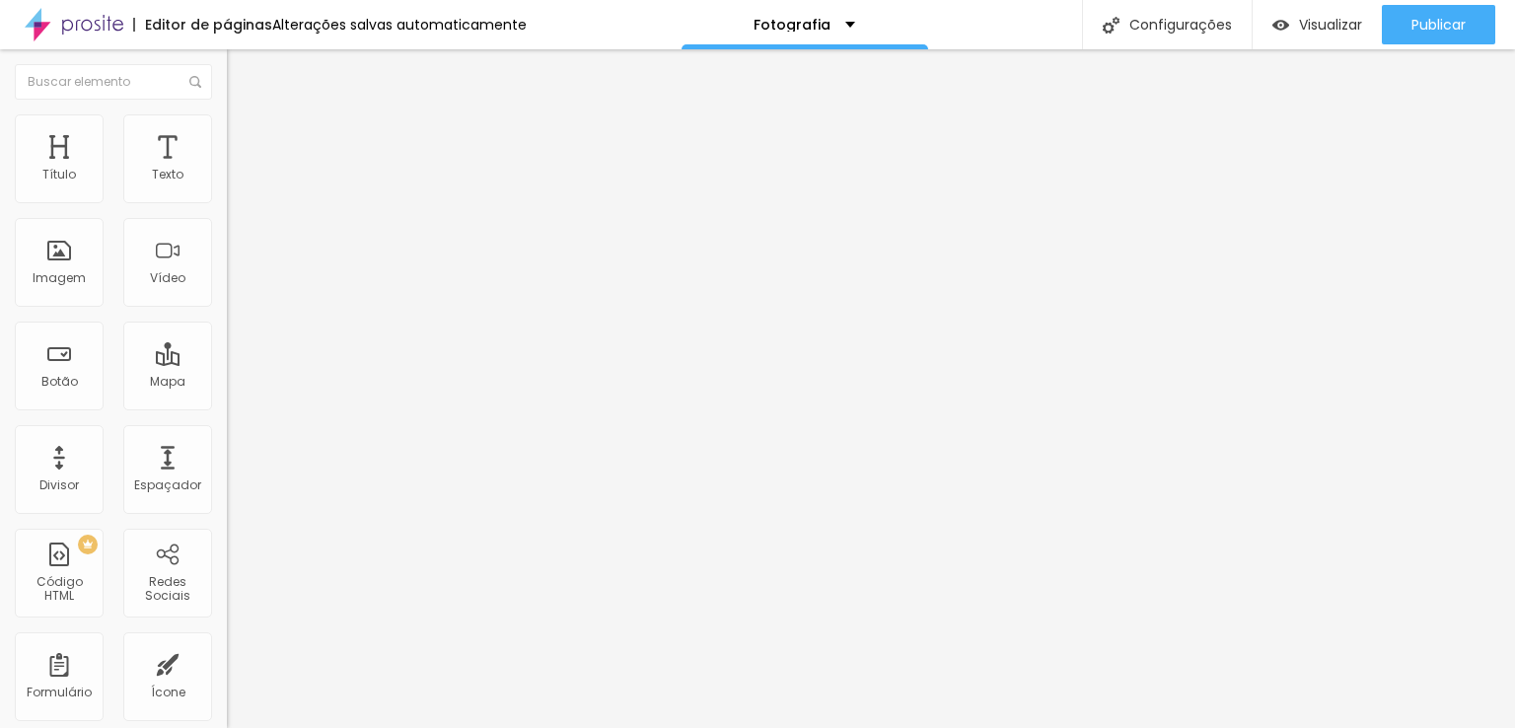
type input "493"
type input "500"
drag, startPoint x: 76, startPoint y: 224, endPoint x: 138, endPoint y: 235, distance: 63.1
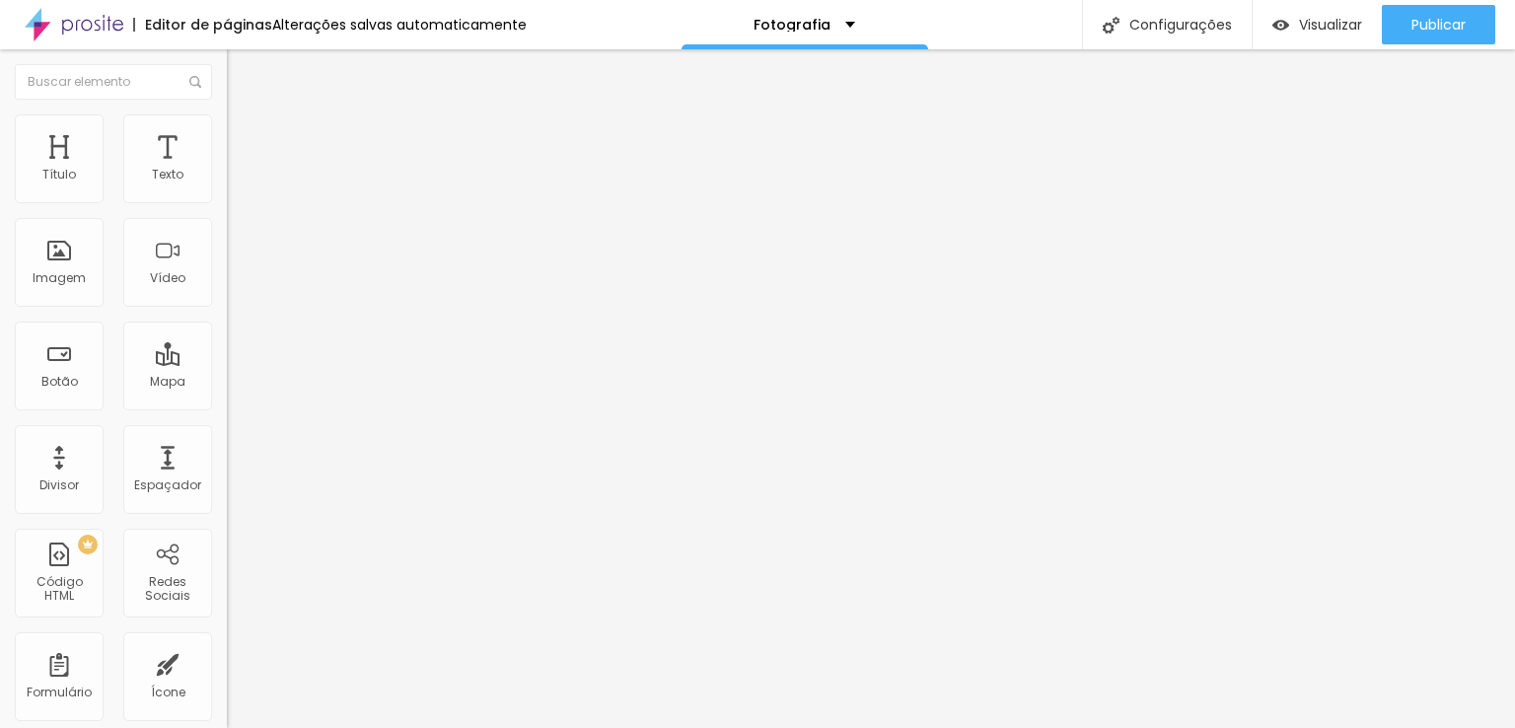
type input "500"
click at [227, 569] on input "range" at bounding box center [290, 670] width 127 height 16
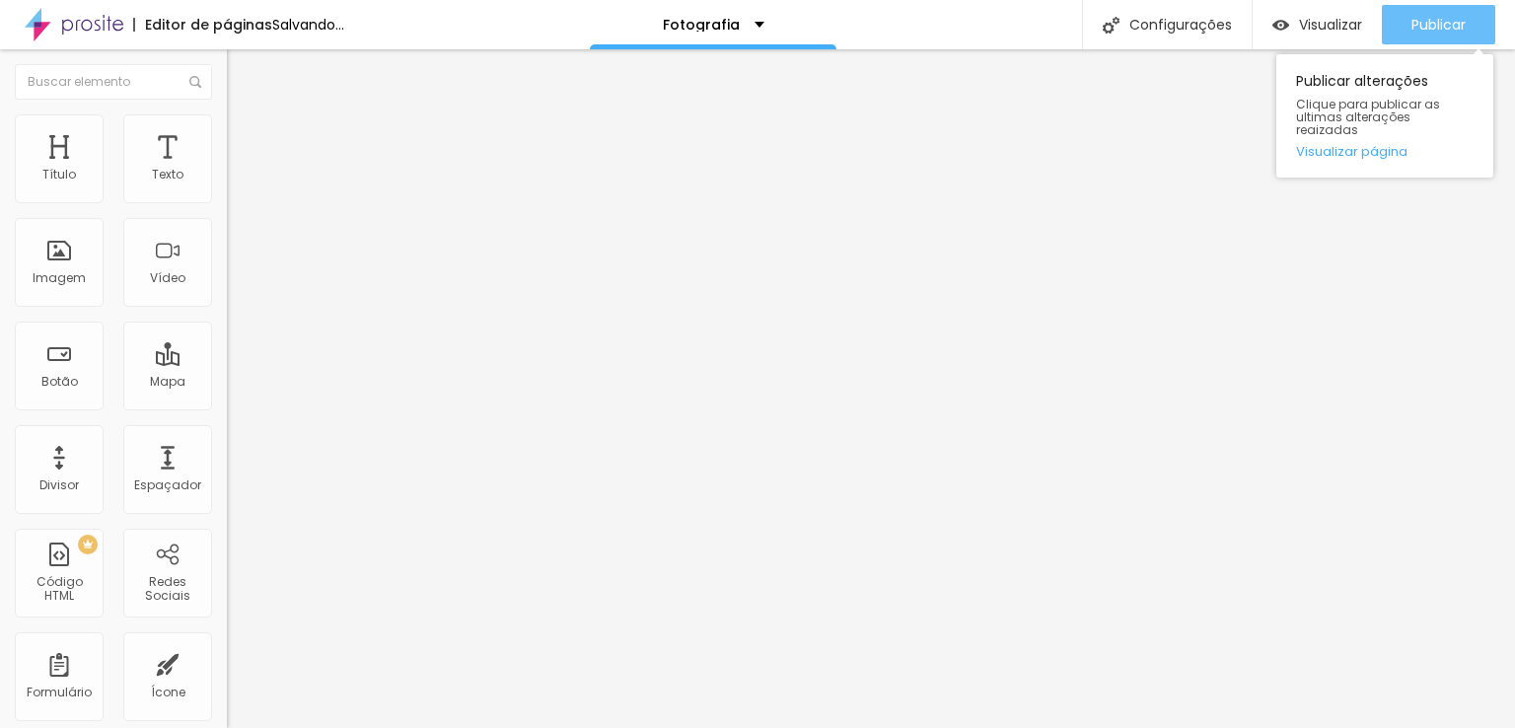
click at [1198, 33] on span "Publicar" at bounding box center [1439, 25] width 54 height 16
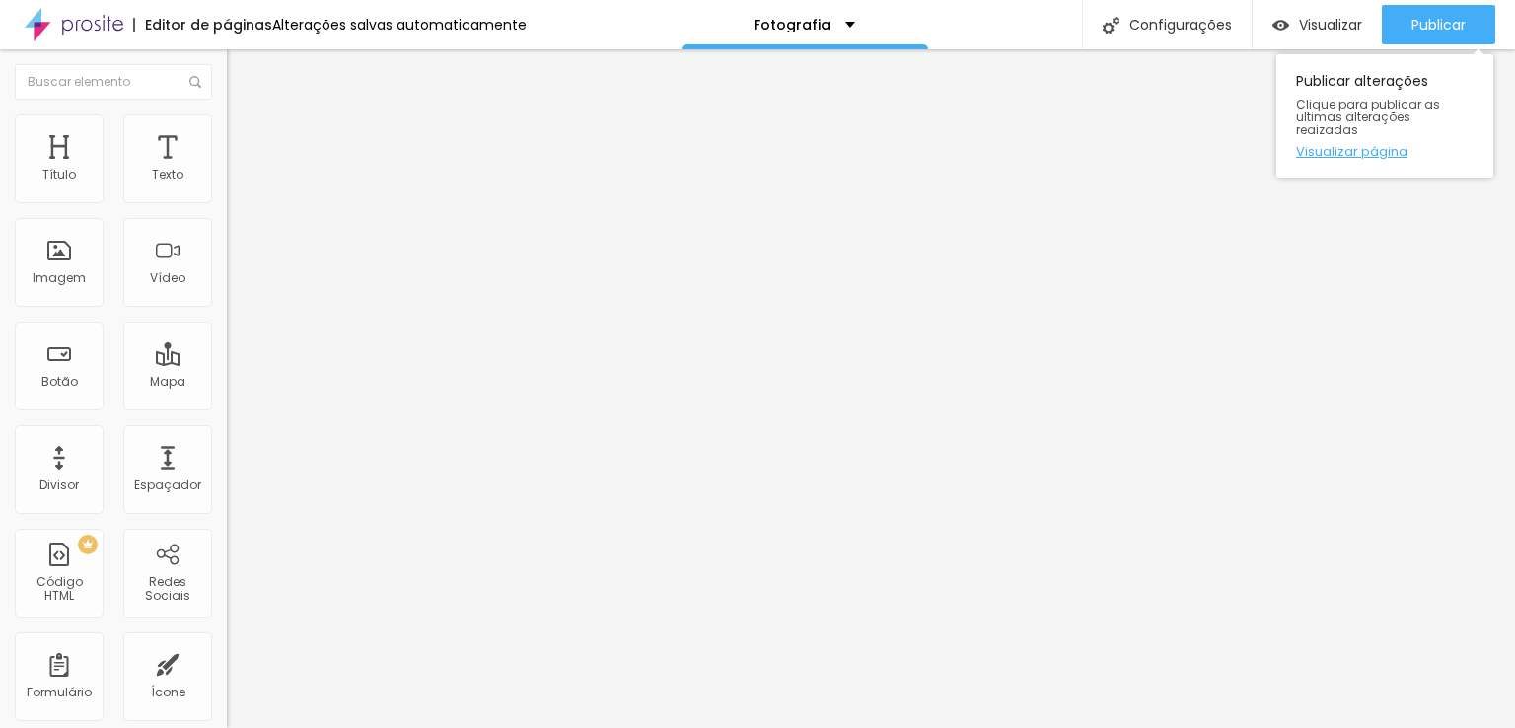
click at [1364, 145] on link "Visualizar página" at bounding box center [1385, 151] width 178 height 13
click at [227, 124] on img at bounding box center [236, 123] width 18 height 18
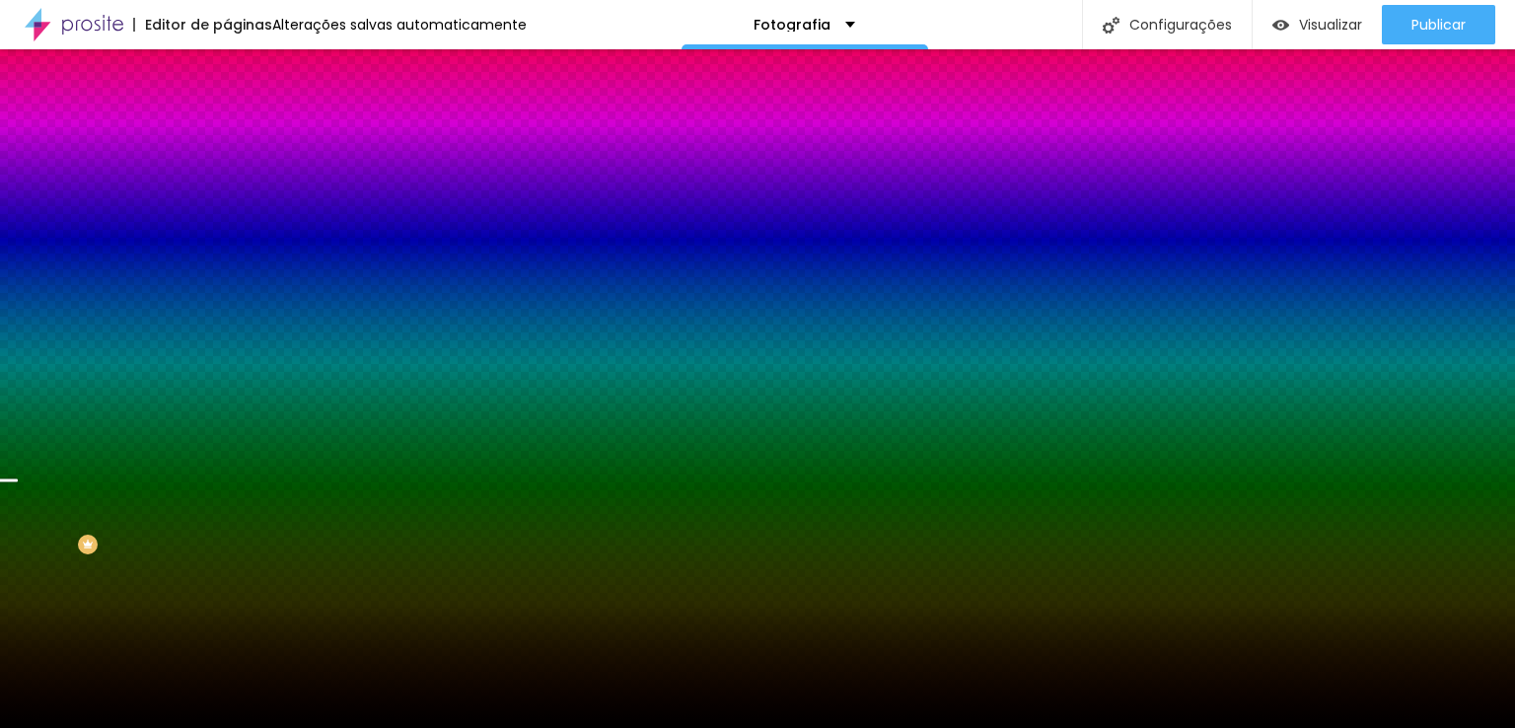
click at [227, 181] on span "Trocar imagem" at bounding box center [281, 173] width 108 height 17
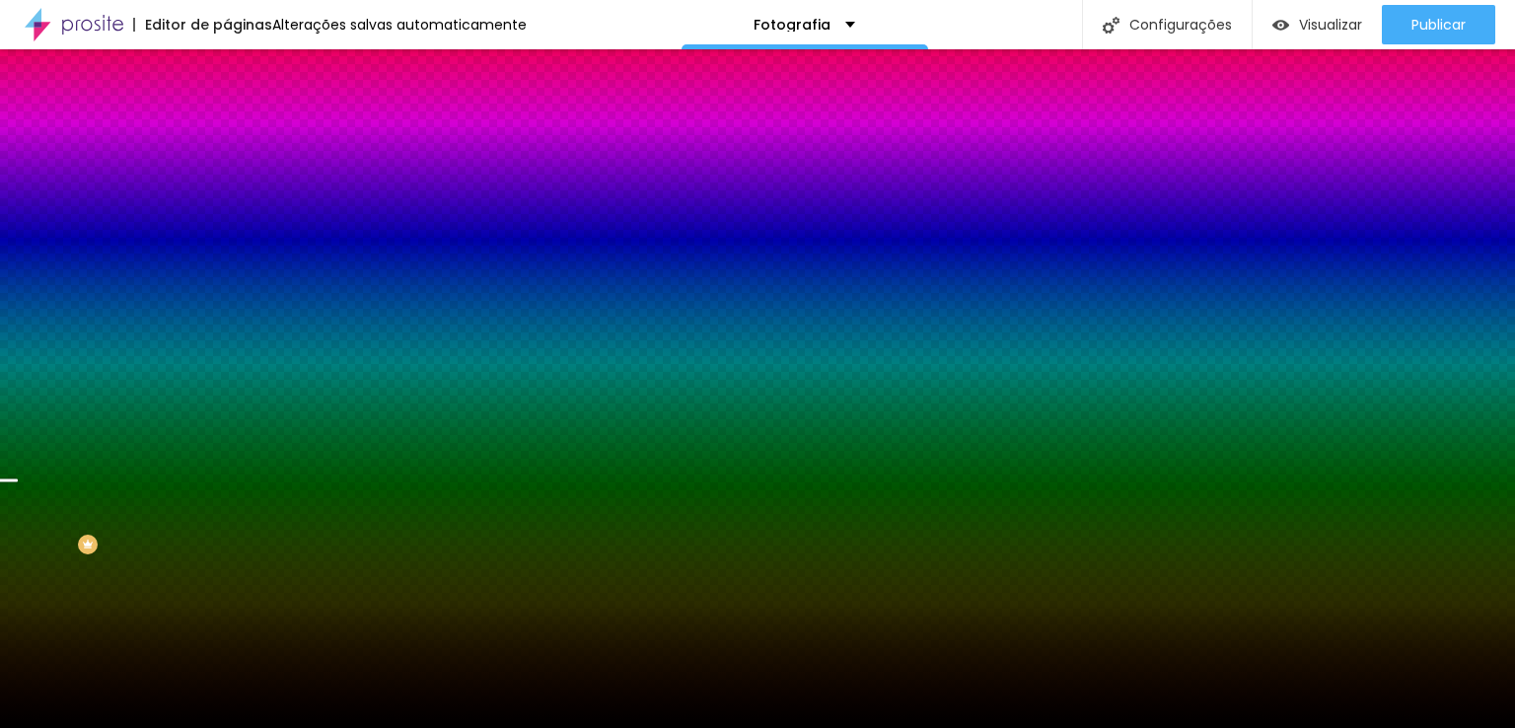
click at [227, 205] on span "Nenhum" at bounding box center [252, 196] width 51 height 17
click at [227, 236] on span "Parallax" at bounding box center [251, 227] width 48 height 17
click at [245, 139] on span "Avançado" at bounding box center [277, 147] width 65 height 17
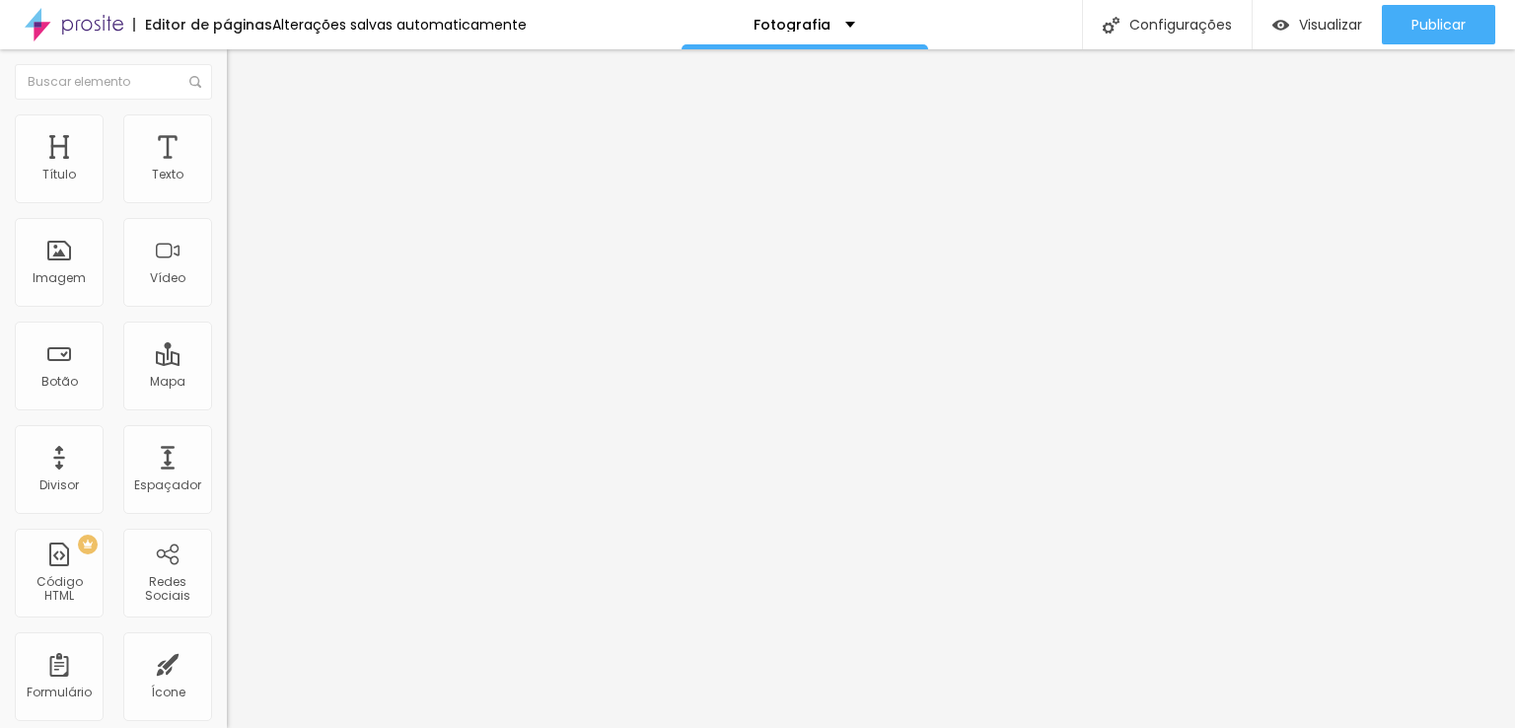
click at [227, 662] on input "range" at bounding box center [290, 670] width 127 height 16
type input "483"
type input "424"
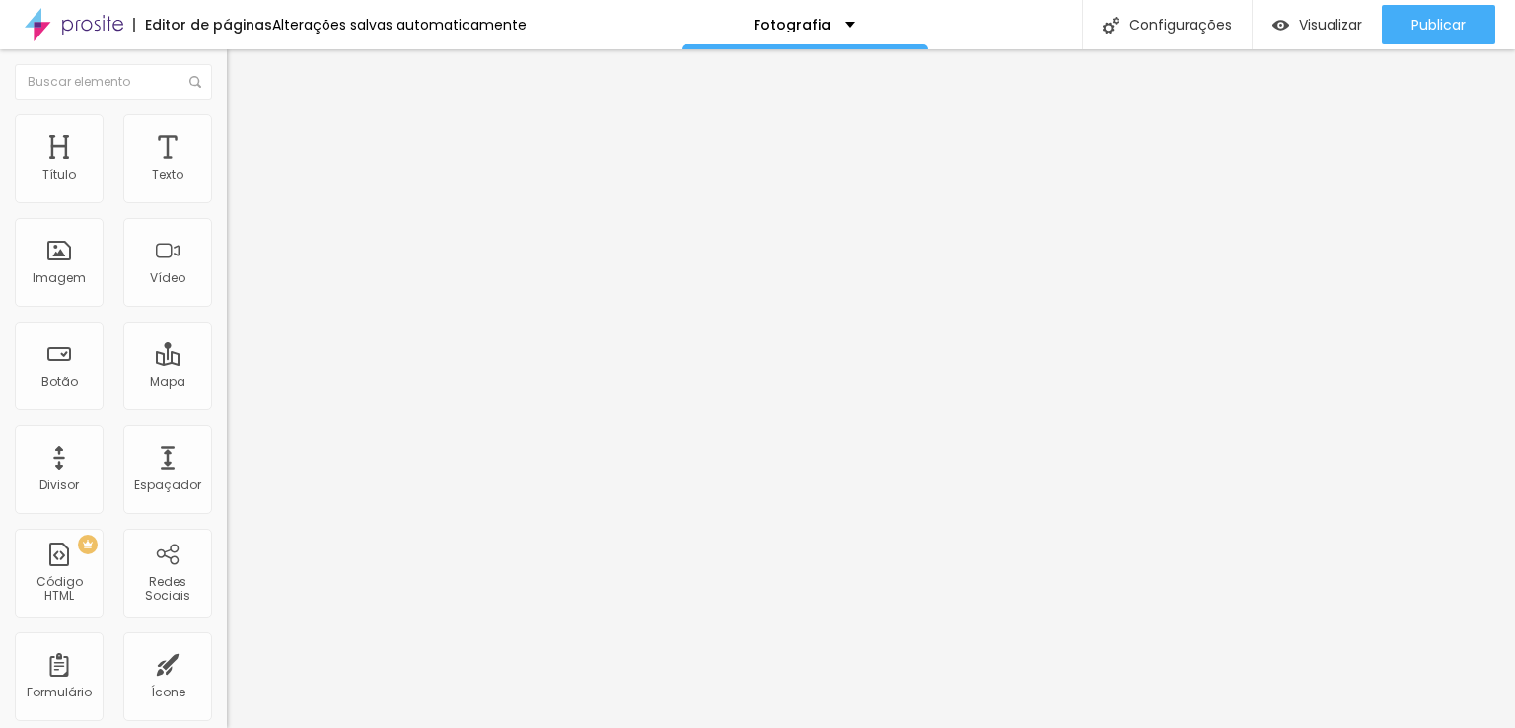
type input "389"
type input "364"
type input "349"
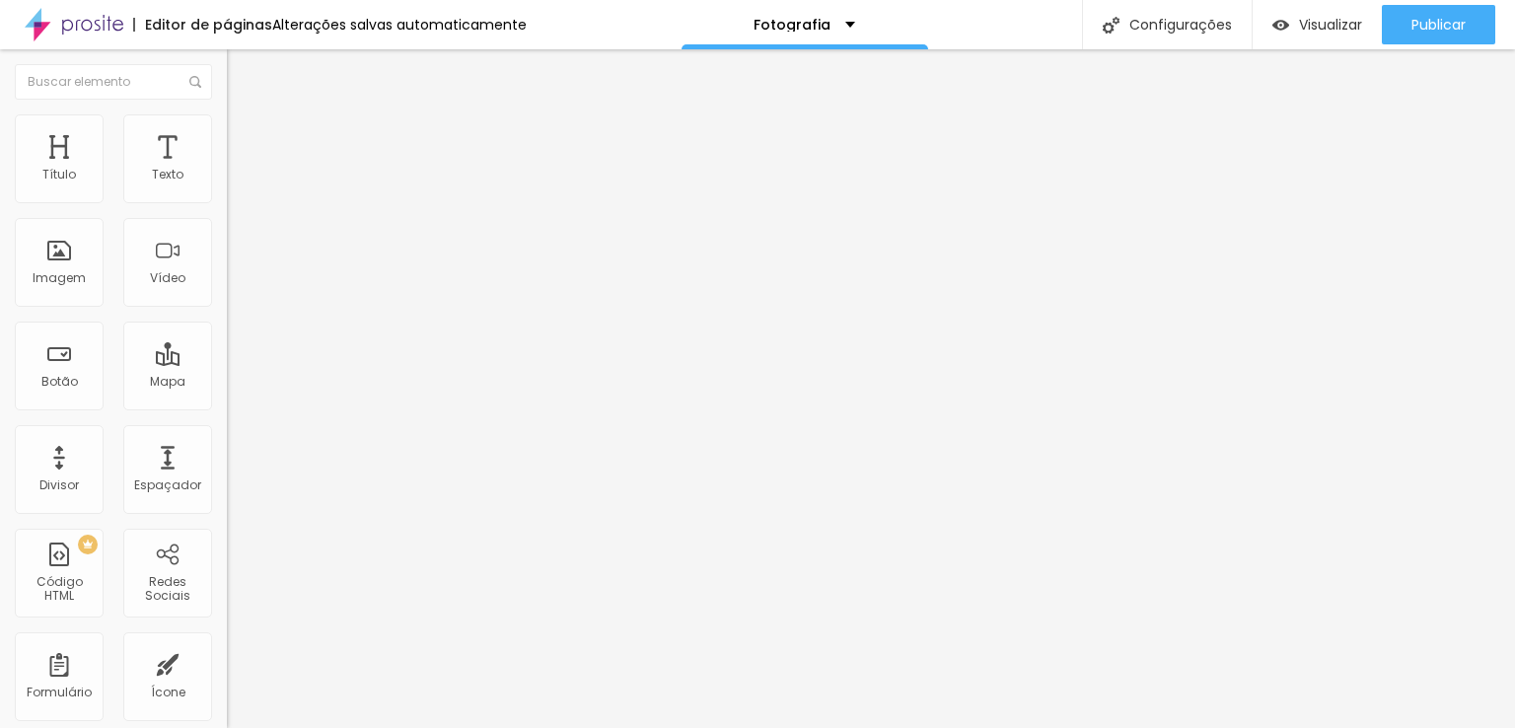
type input "349"
type input "359"
type input "404"
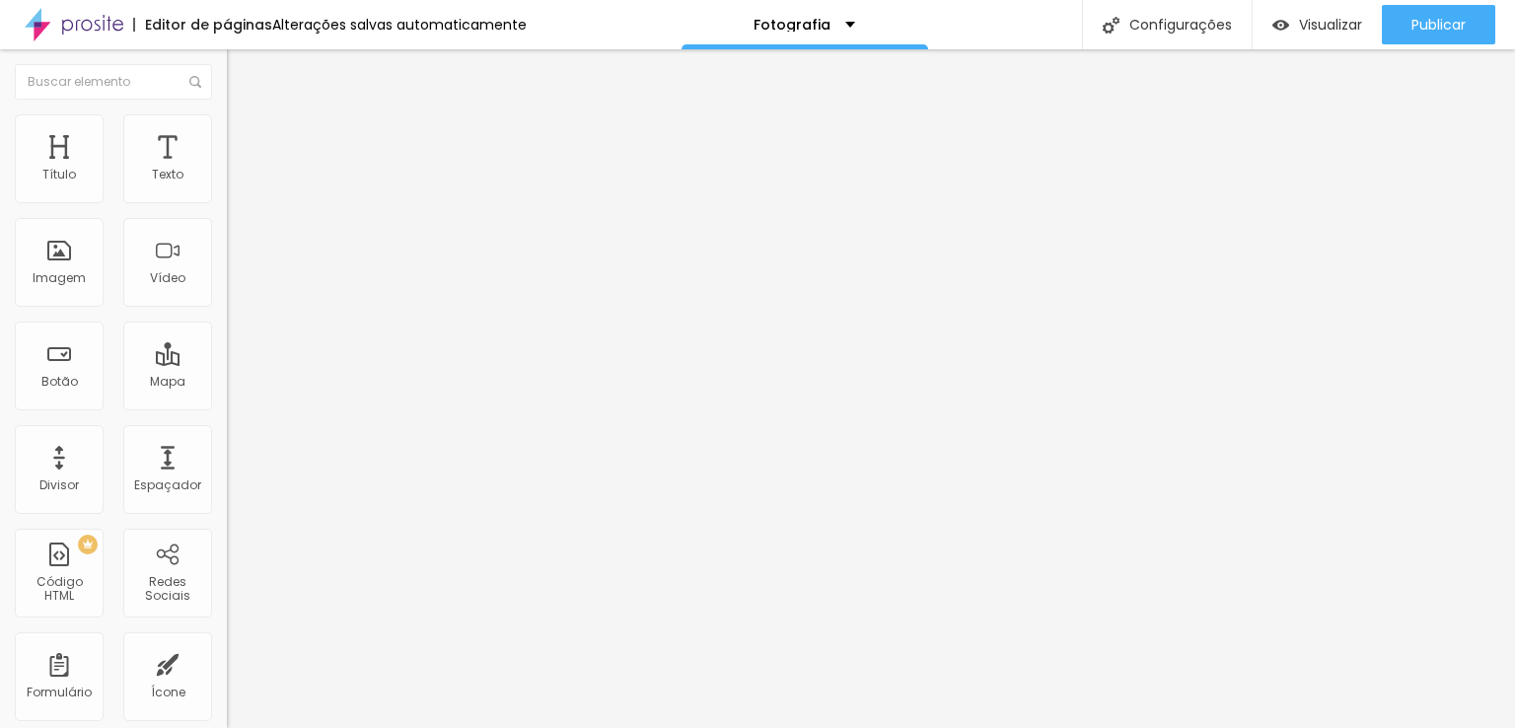
type input "414"
type input "429"
type input "434"
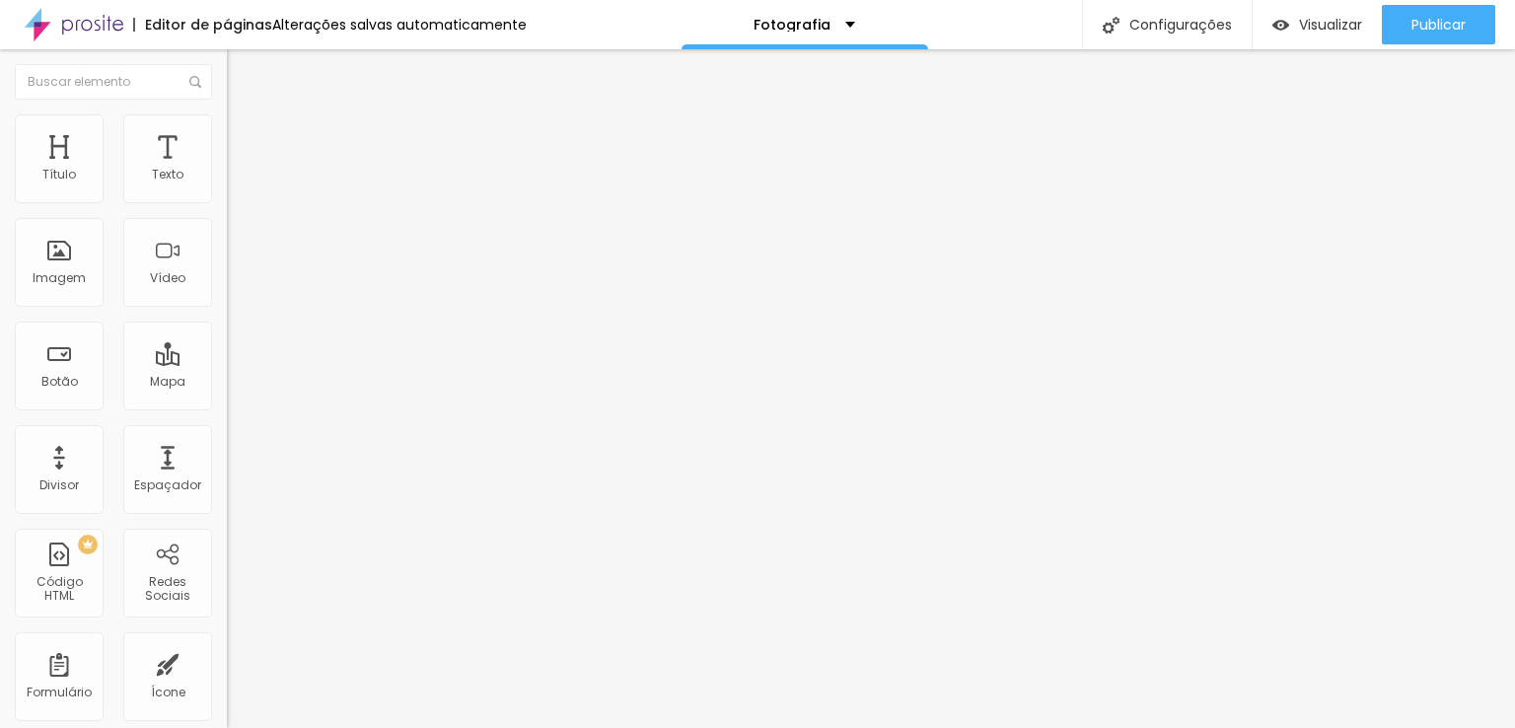
type input "434"
type input "443"
type input "453"
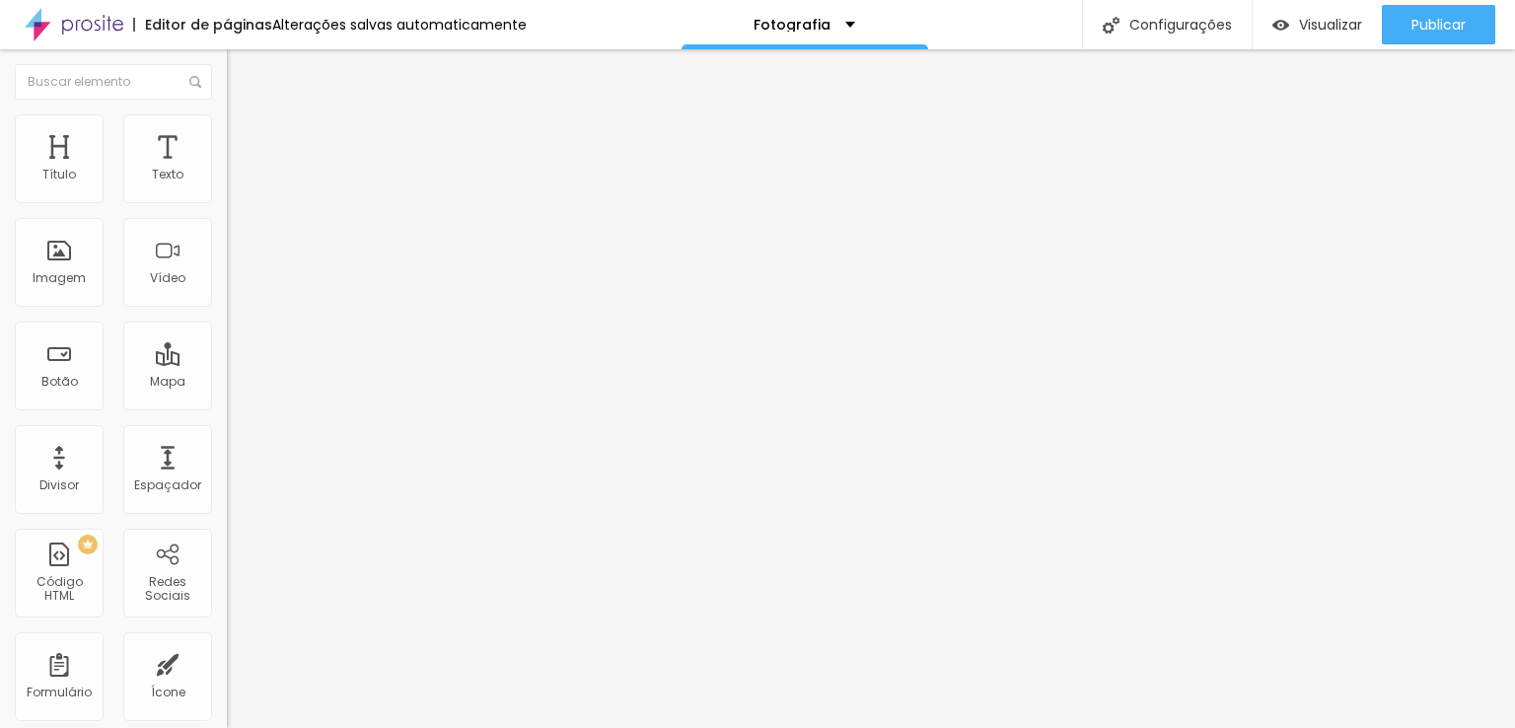
type input "458"
type input "468"
type input "473"
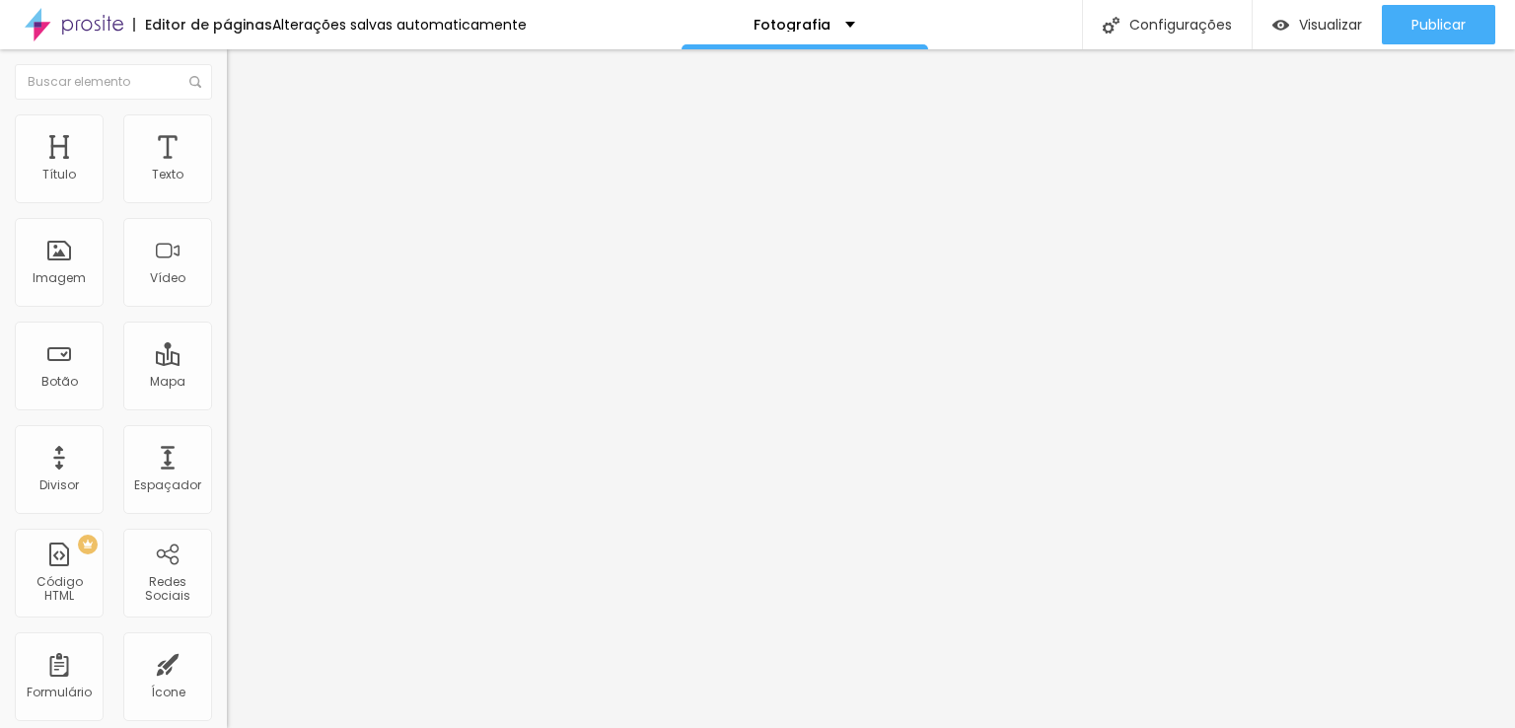
type input "473"
type input "478"
type input "488"
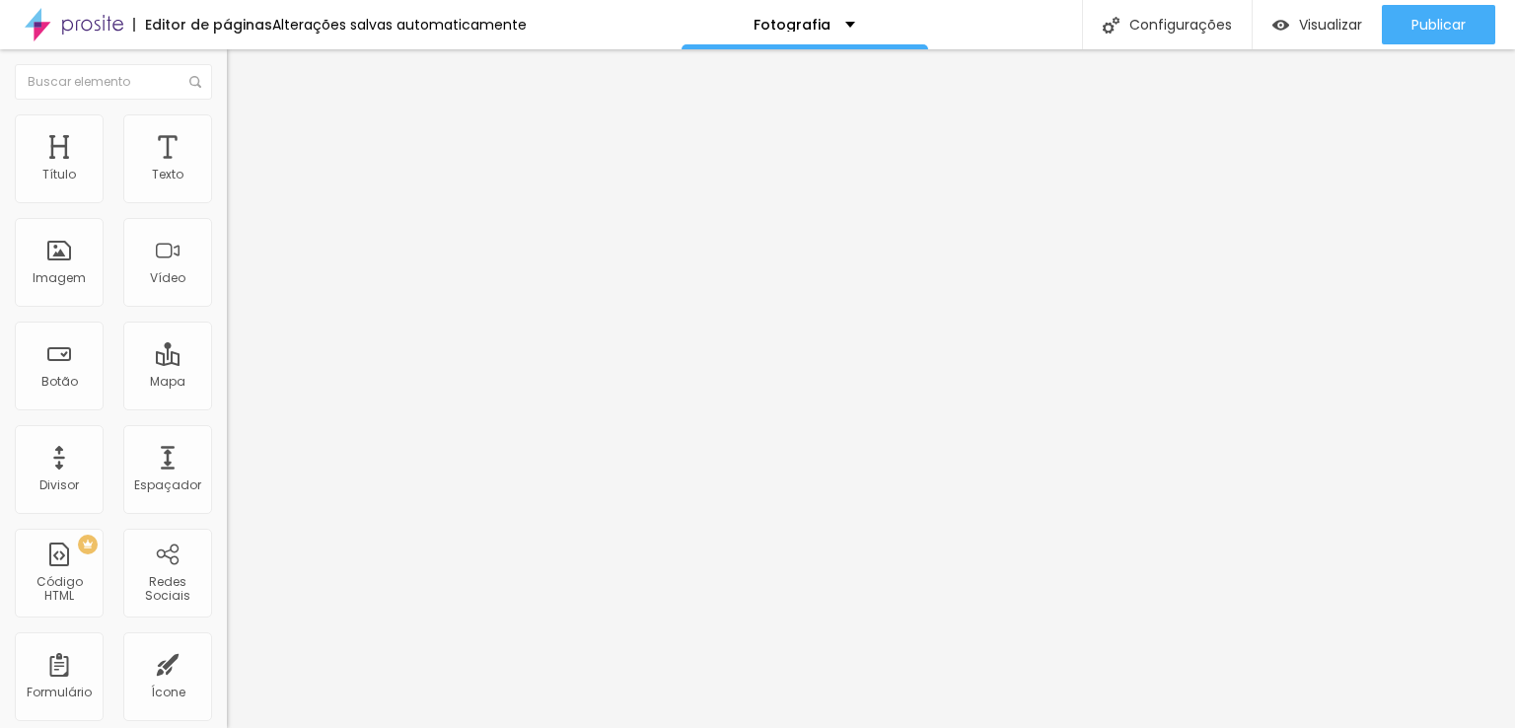
type input "493"
type input "500"
click at [227, 662] on input "range" at bounding box center [290, 670] width 127 height 16
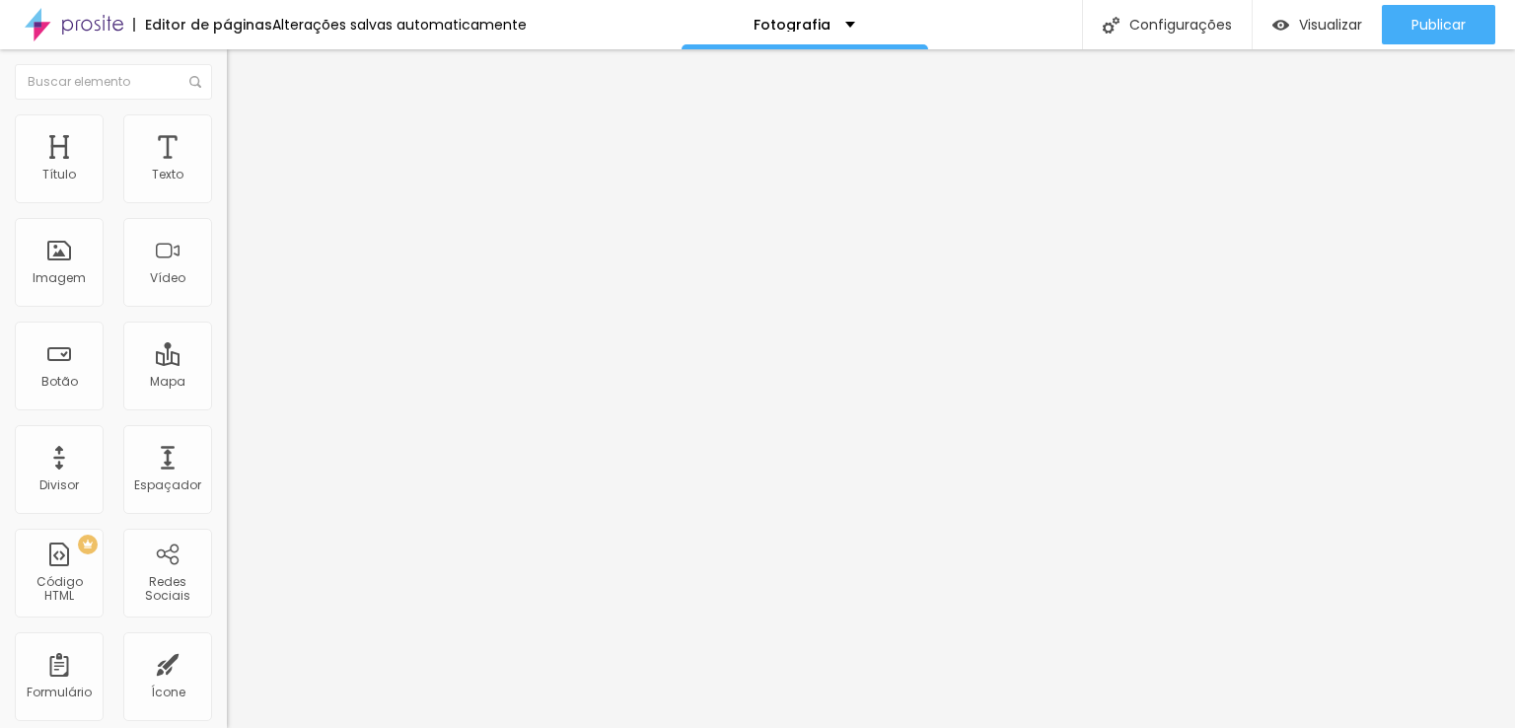
type input "10"
type input "30"
type input "25"
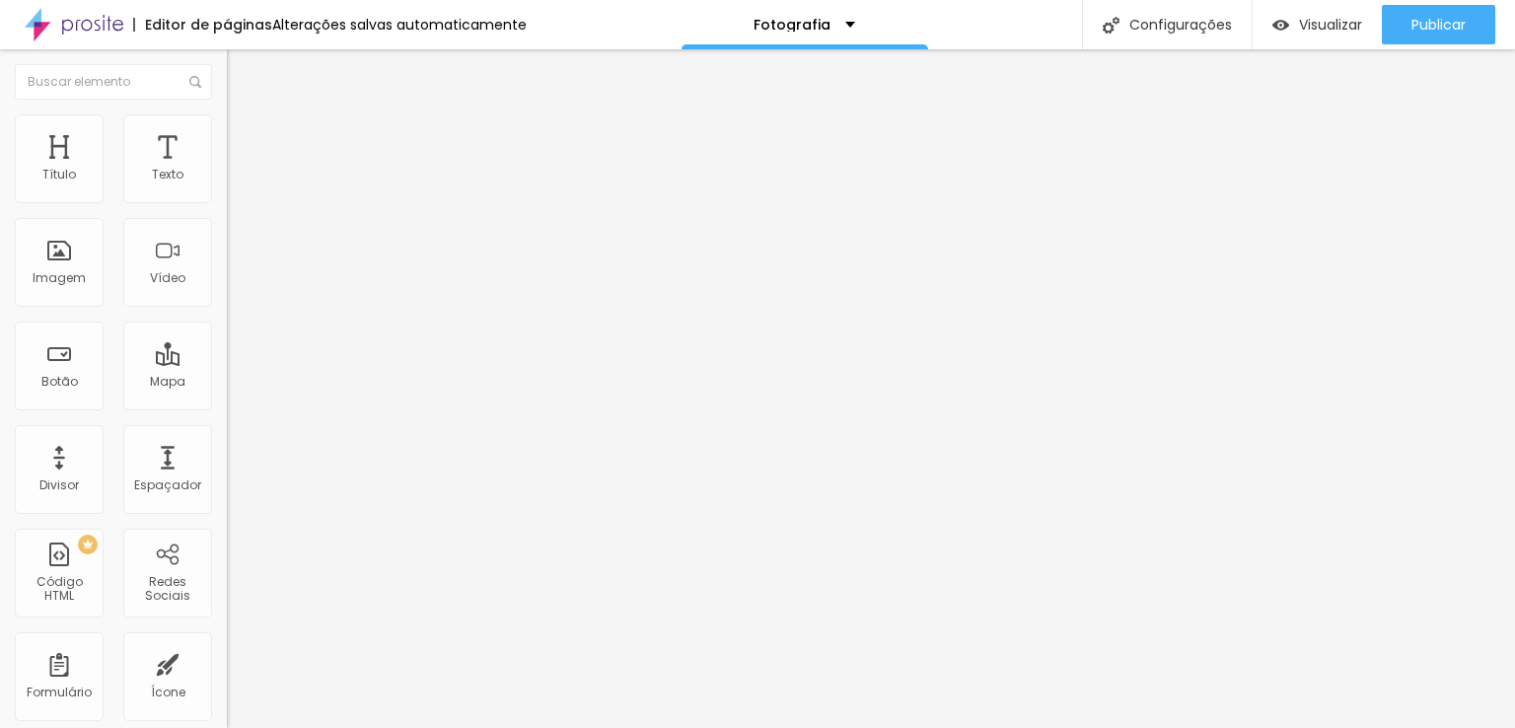
type input "25"
type input "20"
drag, startPoint x: 101, startPoint y: 190, endPoint x: 110, endPoint y: 182, distance: 12.6
type input "20"
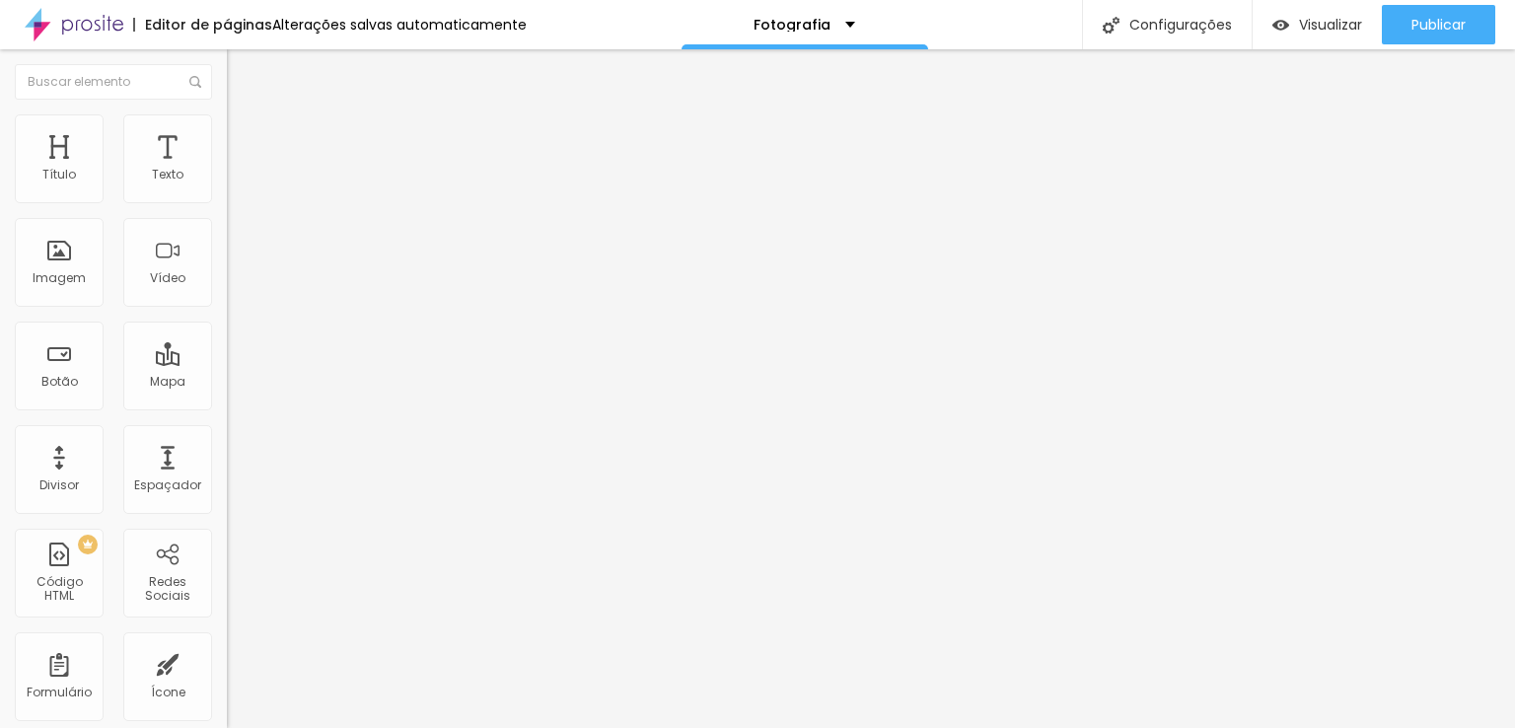
click at [227, 383] on input "range" at bounding box center [290, 391] width 127 height 16
type input "483"
type input "135"
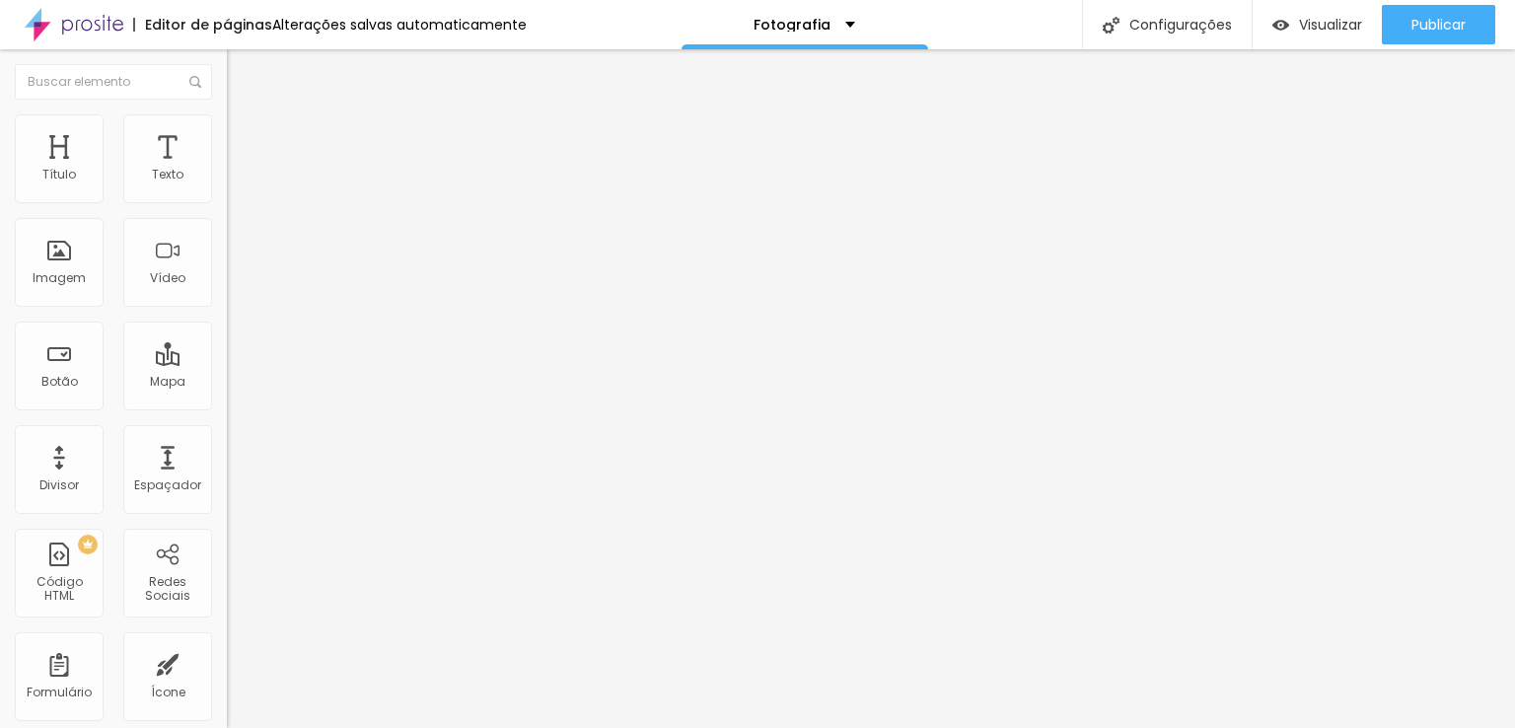
type input "125"
type input "120"
type input "100"
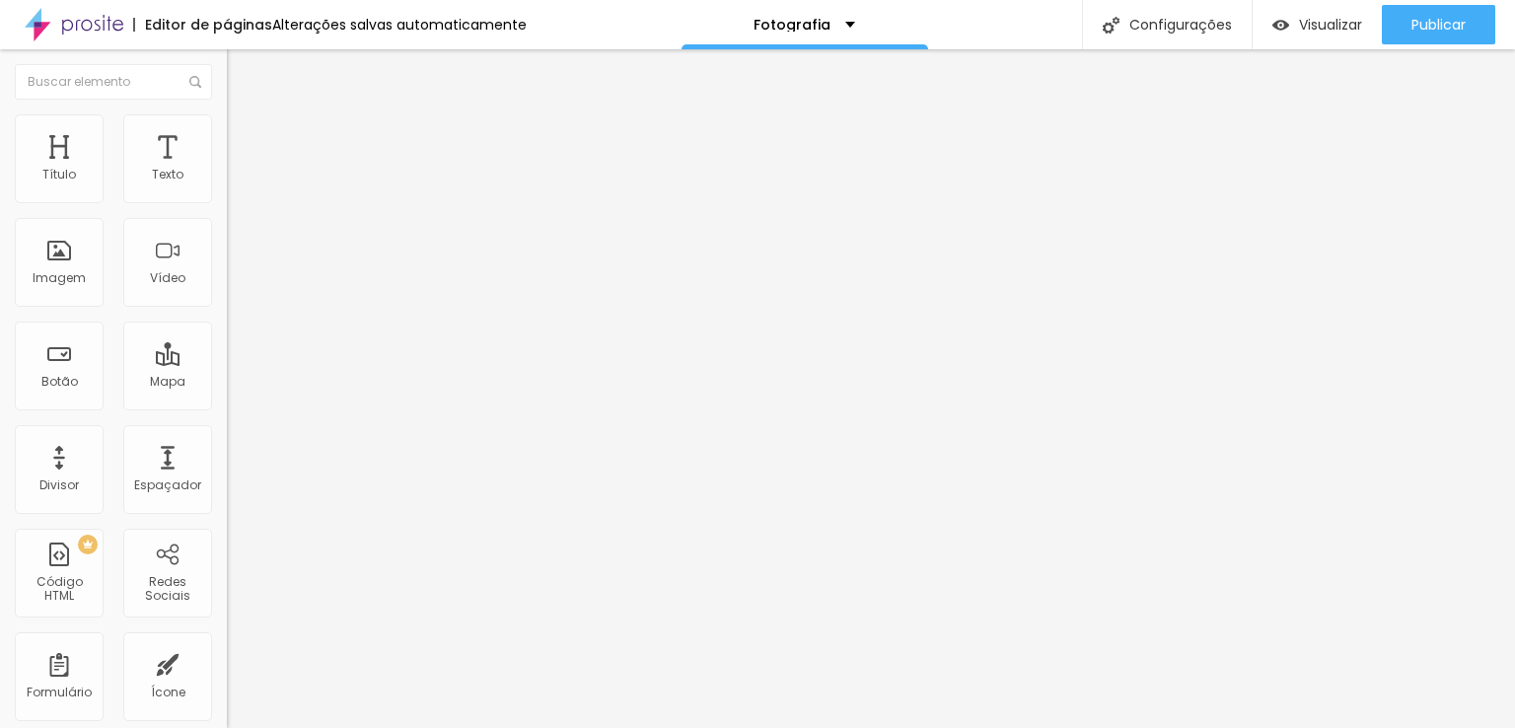
type input "100"
type input "85"
type input "80"
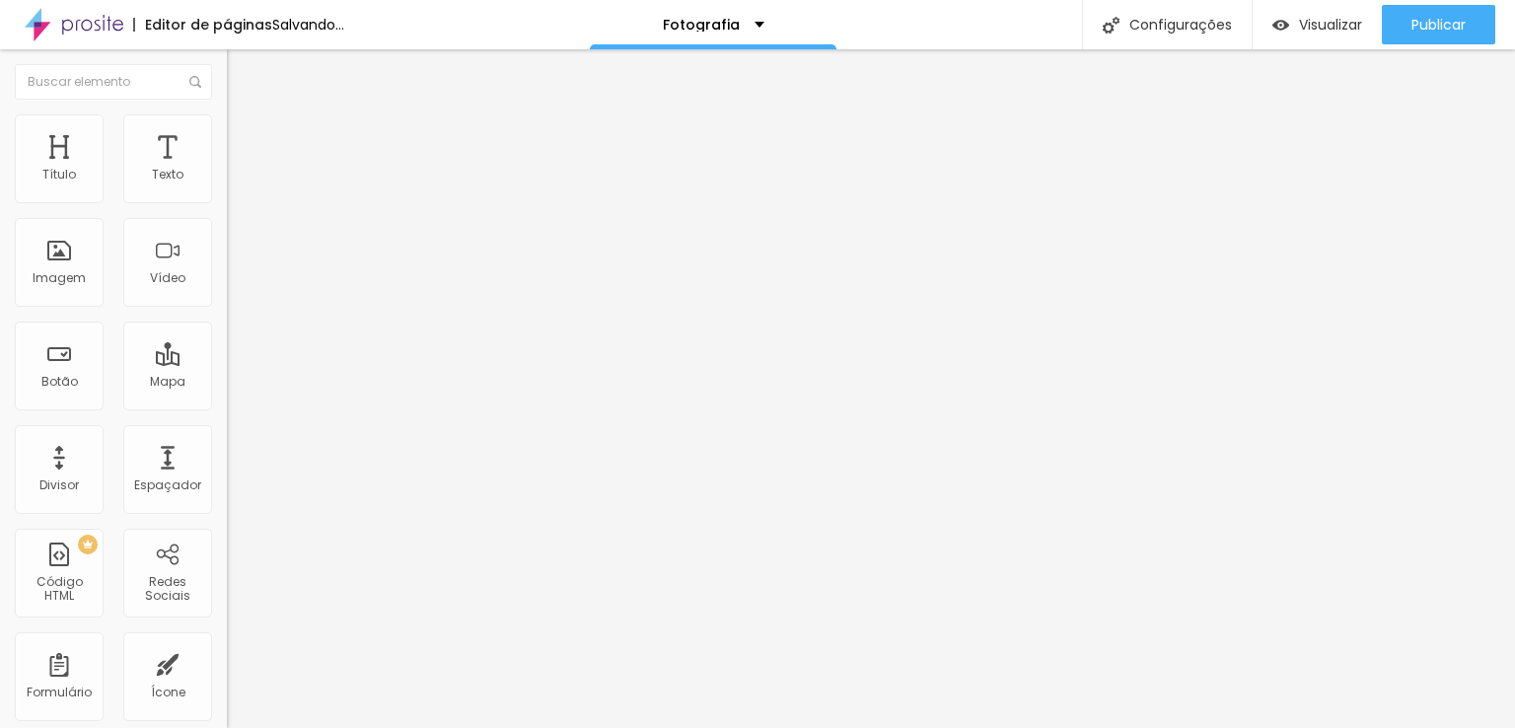
type input "95"
type input "150"
drag, startPoint x: 125, startPoint y: 235, endPoint x: 67, endPoint y: 224, distance: 59.2
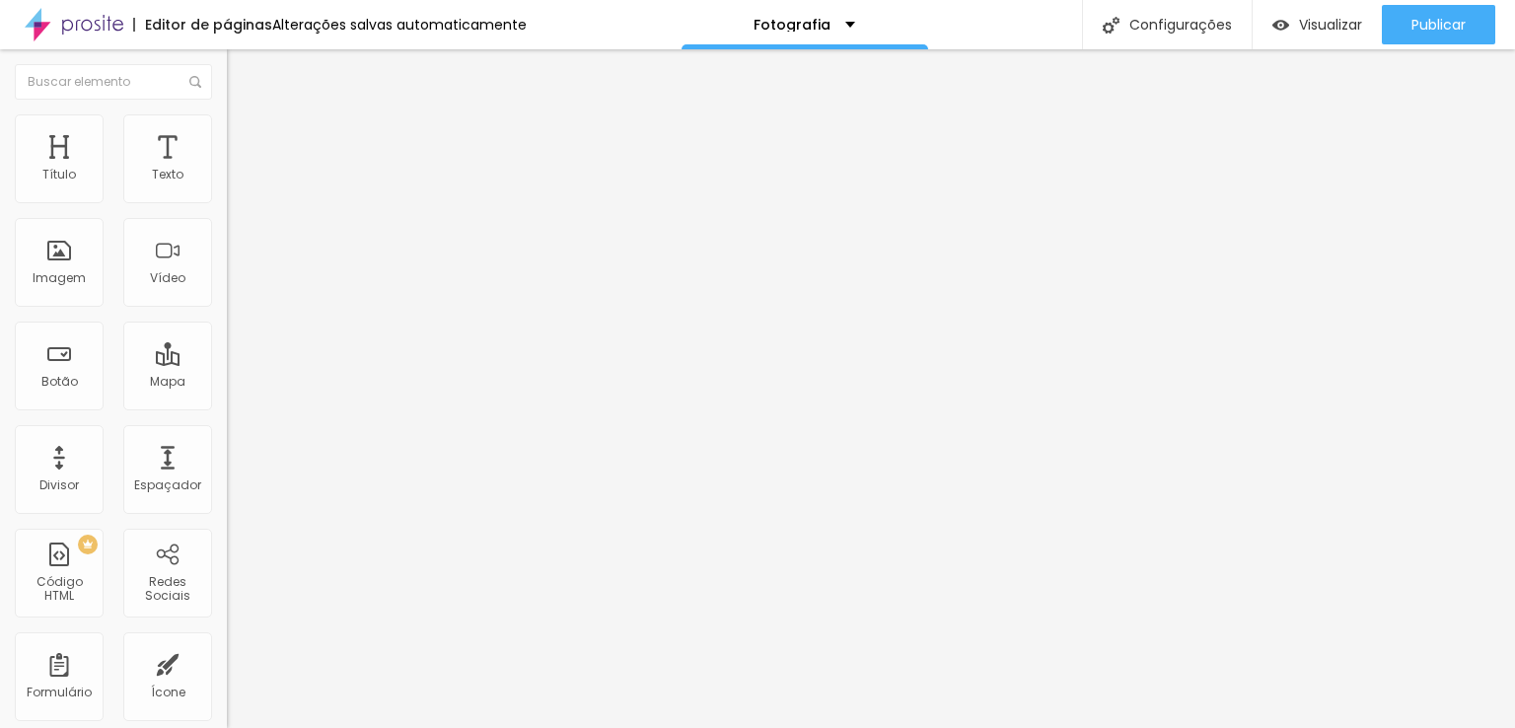
type input "150"
click at [227, 662] on input "range" at bounding box center [290, 670] width 127 height 16
type input "15"
type input "10"
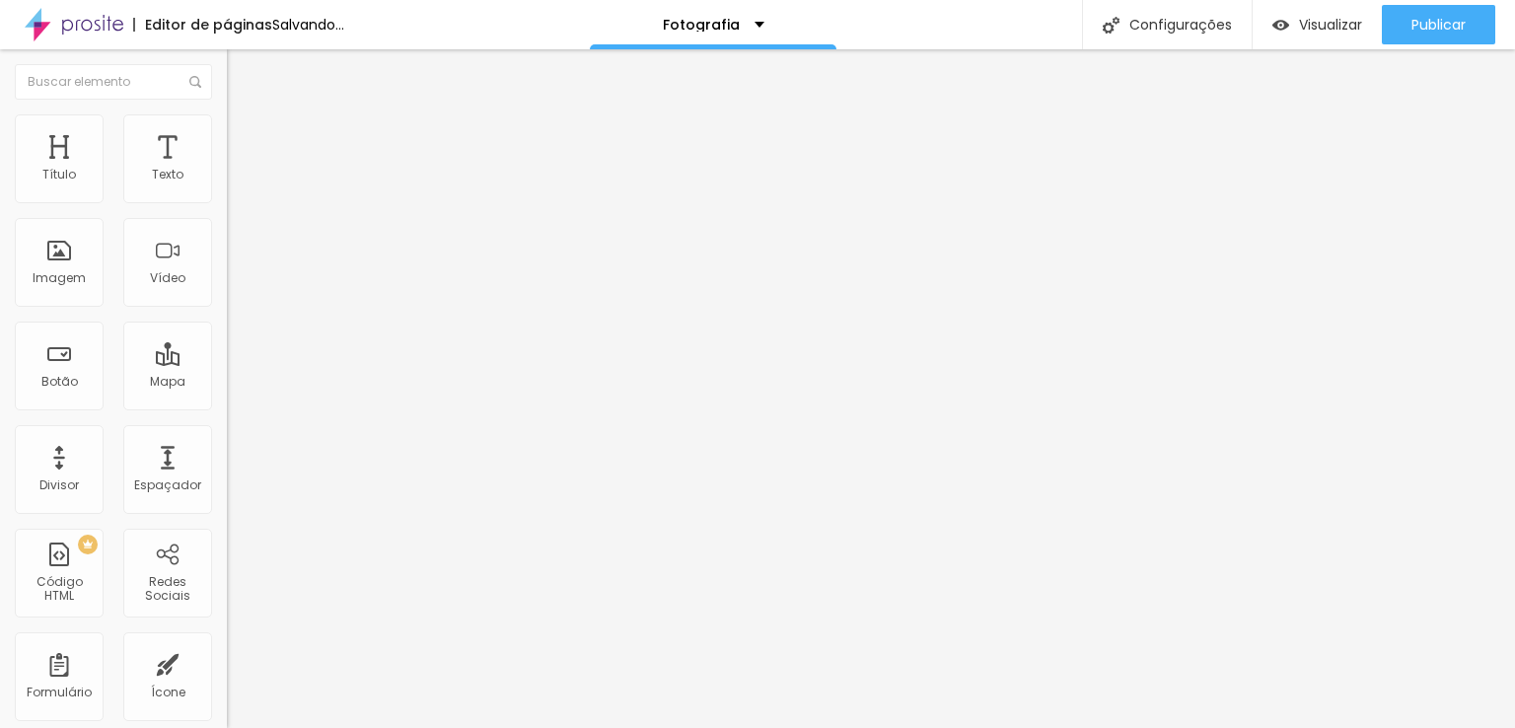
type input "10"
type input "15"
drag, startPoint x: 113, startPoint y: 198, endPoint x: 100, endPoint y: 199, distance: 13.8
type input "15"
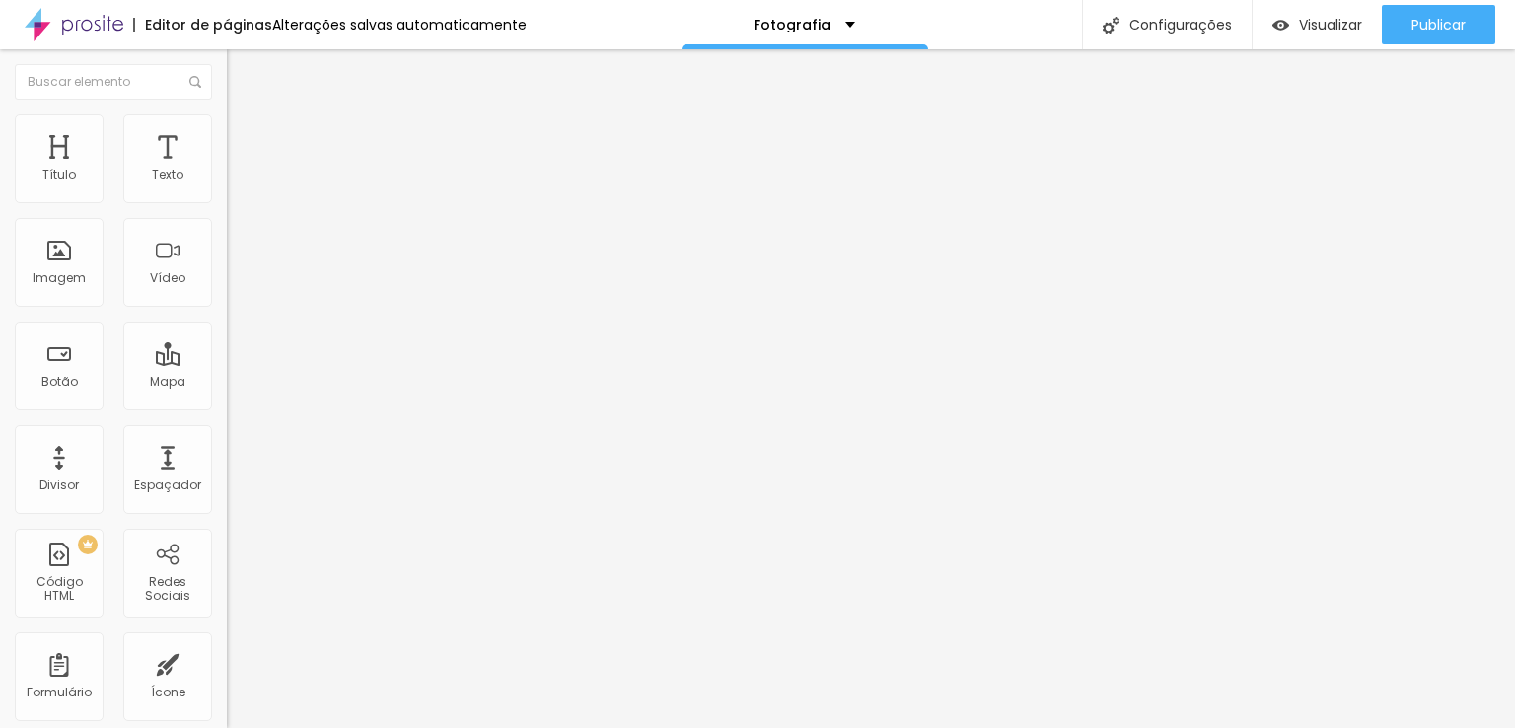
click at [227, 383] on input "range" at bounding box center [290, 391] width 127 height 16
type input "187"
type input "239"
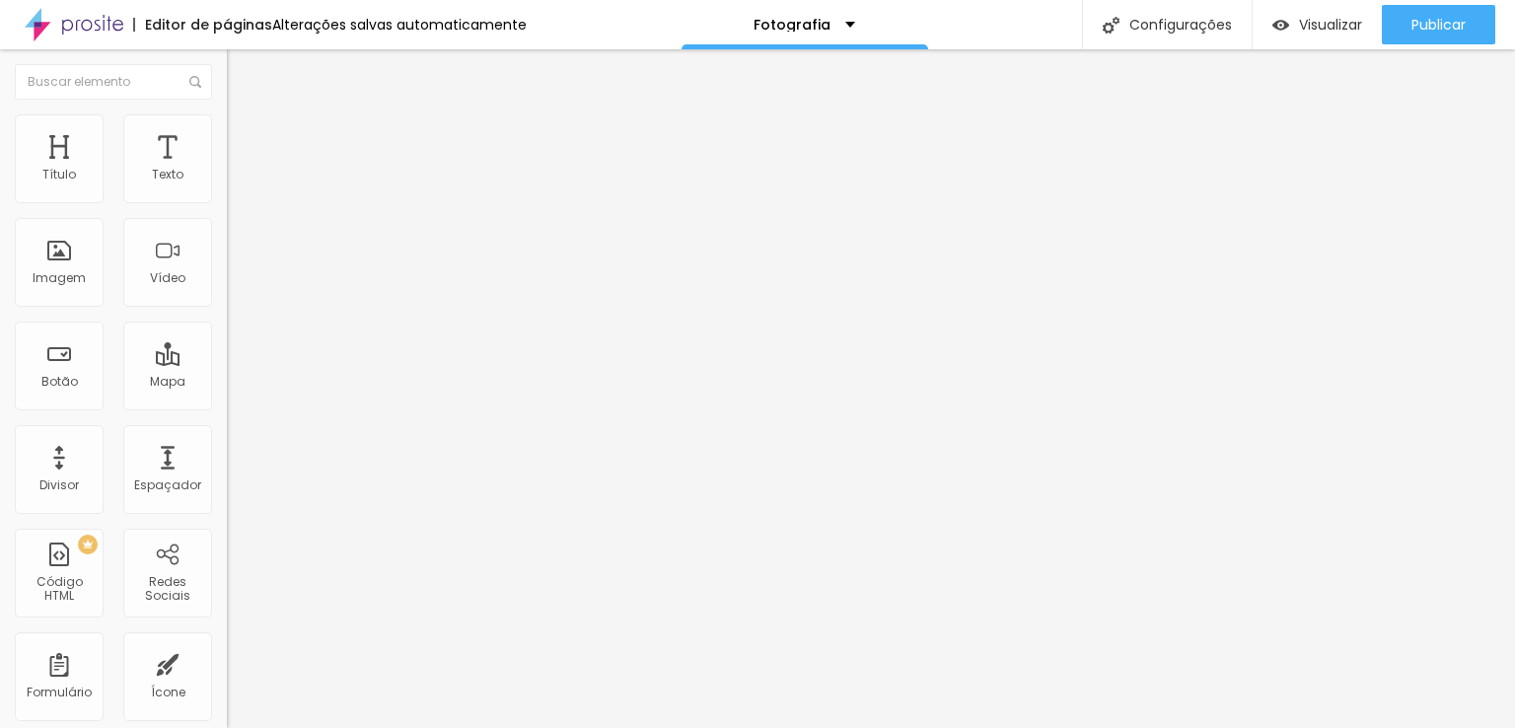
click at [227, 662] on input "range" at bounding box center [290, 670] width 127 height 16
type input "224"
type input "214"
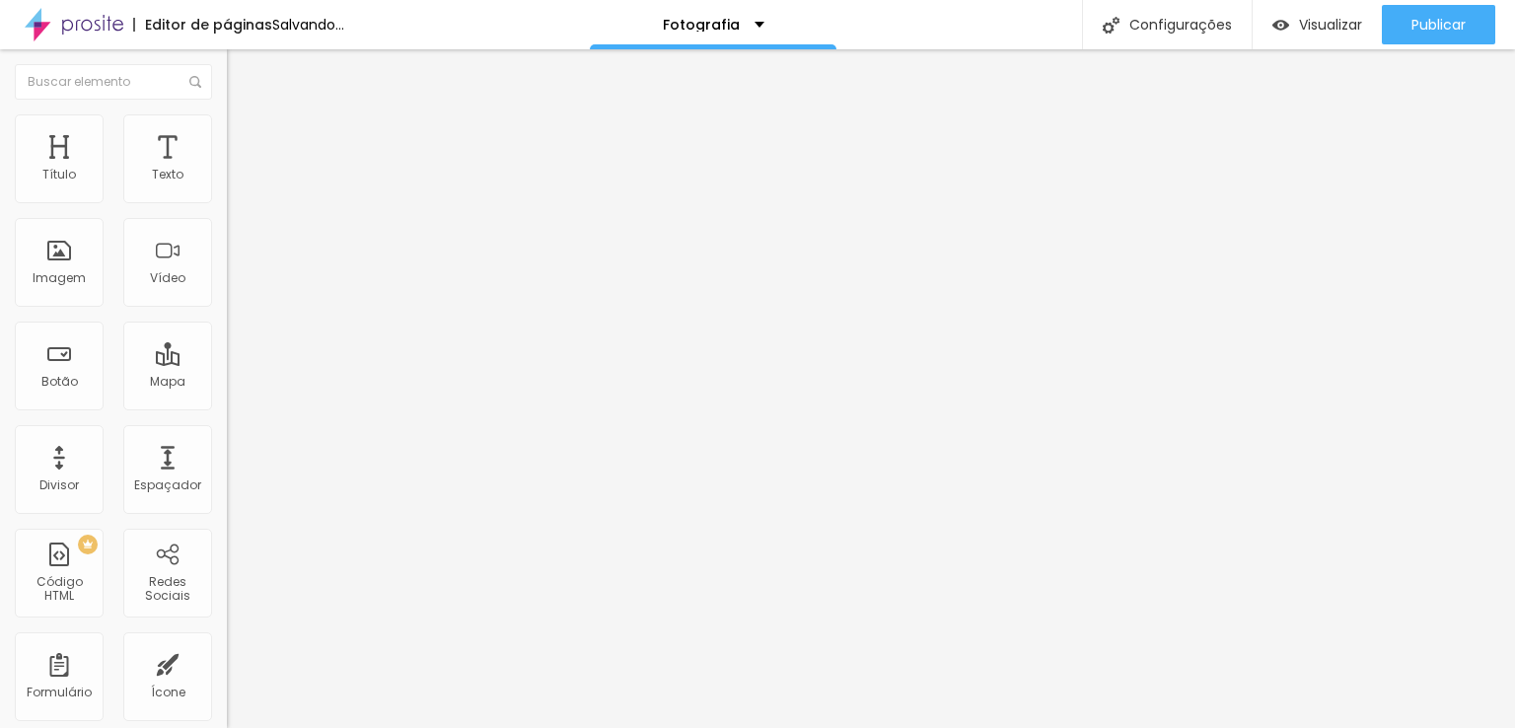
type input "209"
type input "194"
type input "174"
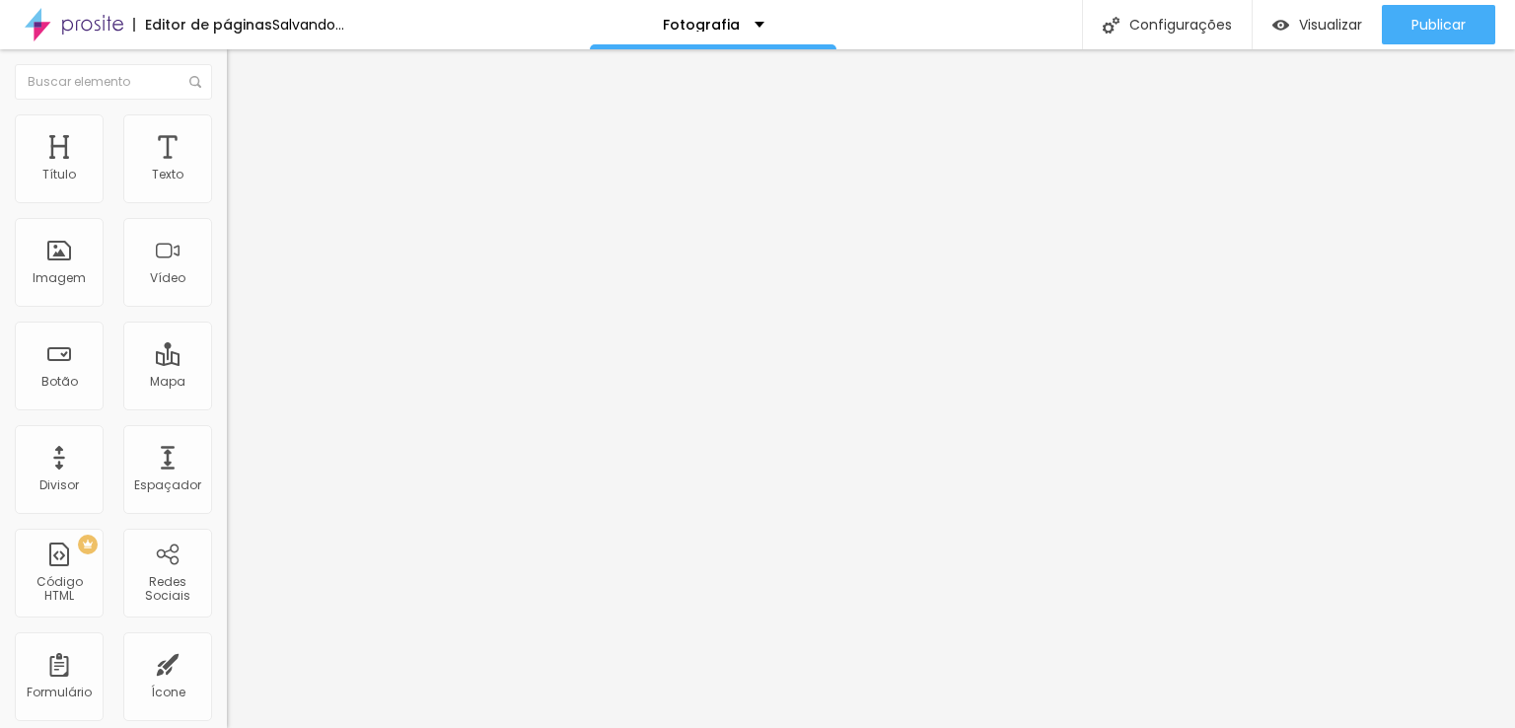
type input "174"
type input "164"
type input "184"
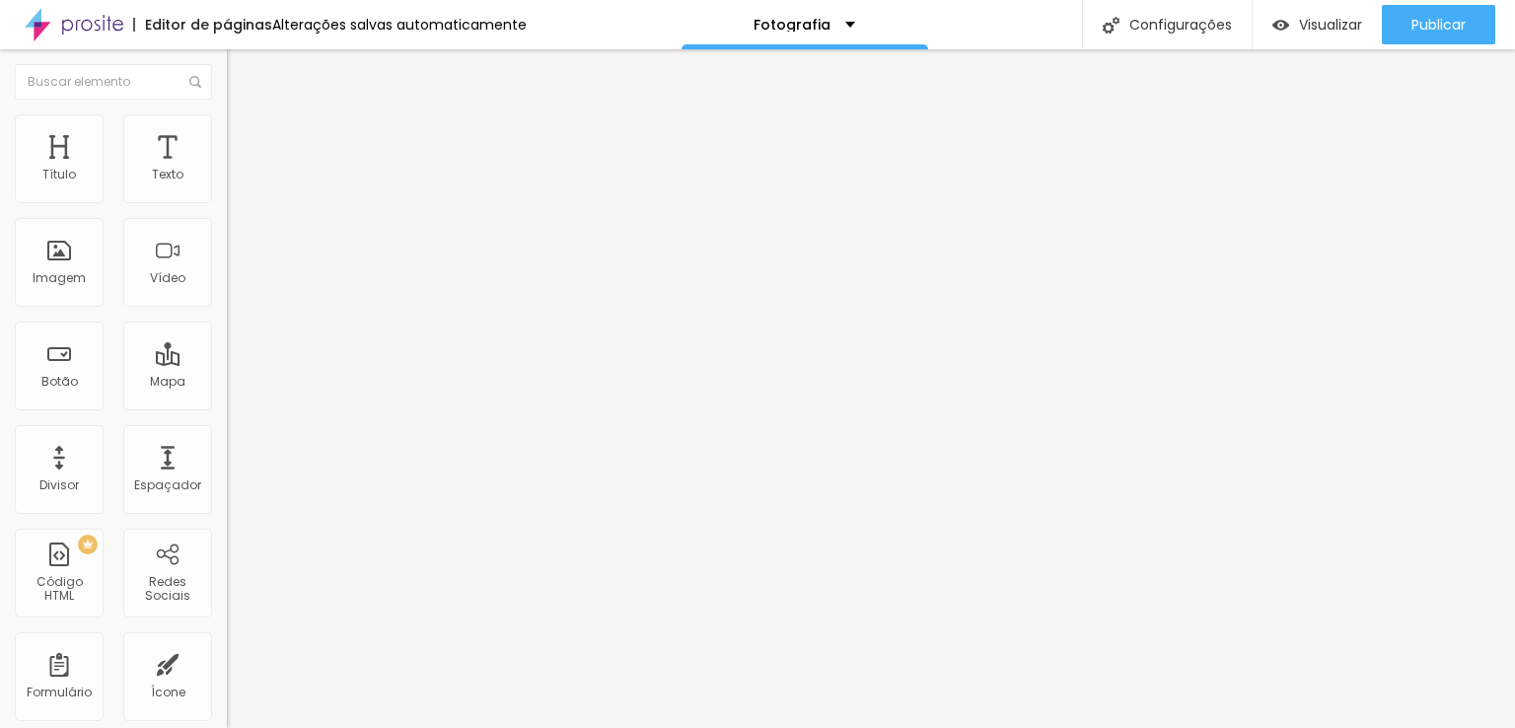
type input "199"
type input "209"
drag, startPoint x: 86, startPoint y: 231, endPoint x: 76, endPoint y: 234, distance: 10.3
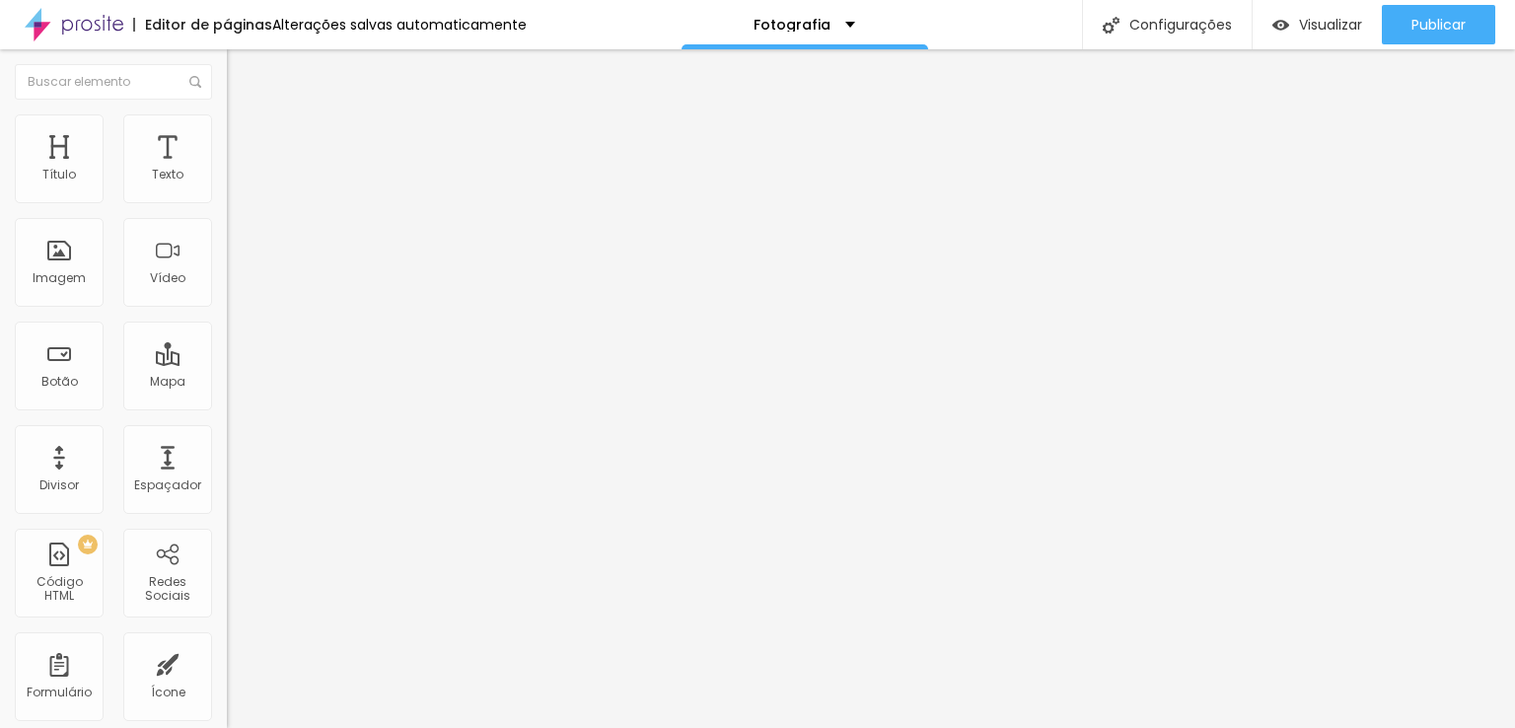
type input "209"
click at [227, 662] on input "range" at bounding box center [290, 670] width 127 height 16
type input "20"
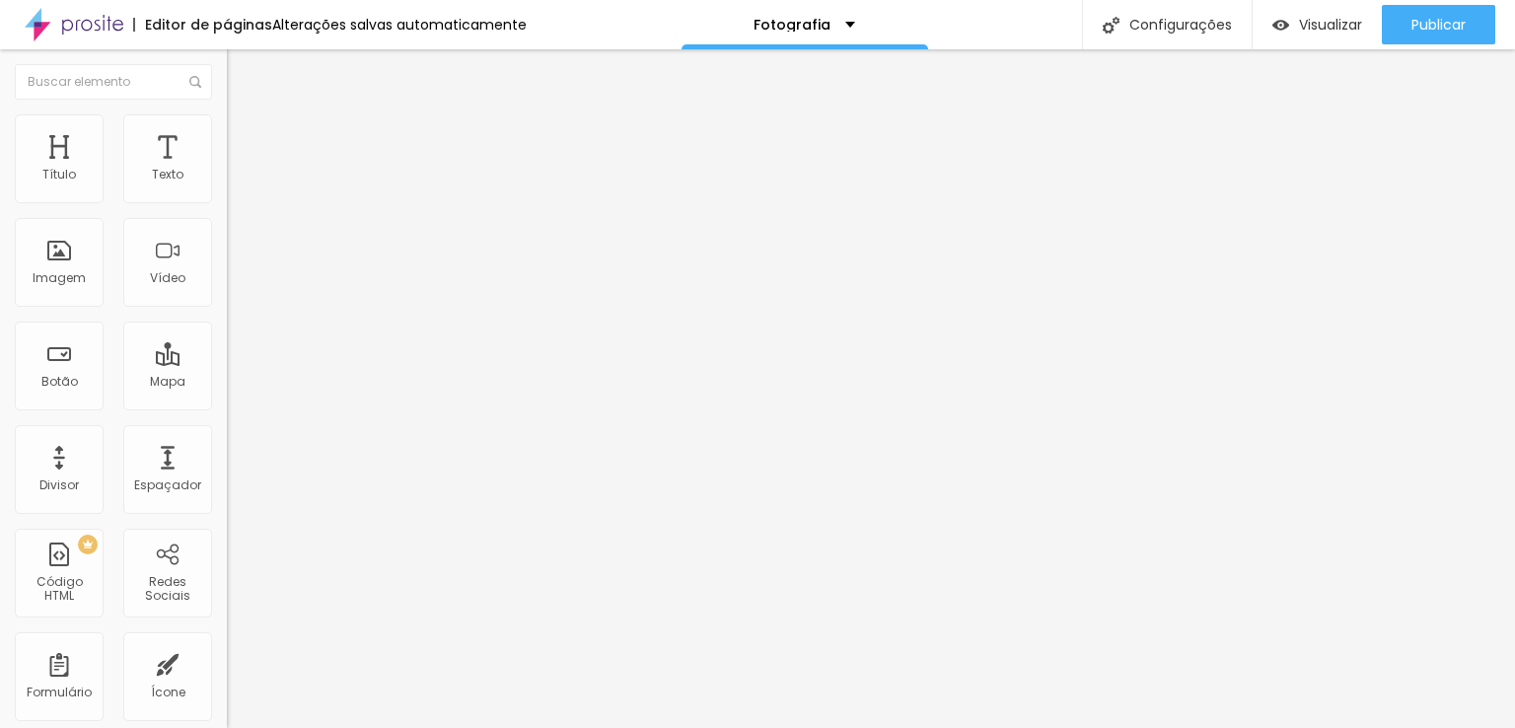
type input "25"
drag, startPoint x: 100, startPoint y: 193, endPoint x: 89, endPoint y: 190, distance: 11.2
type input "20"
click at [227, 383] on input "range" at bounding box center [290, 391] width 127 height 16
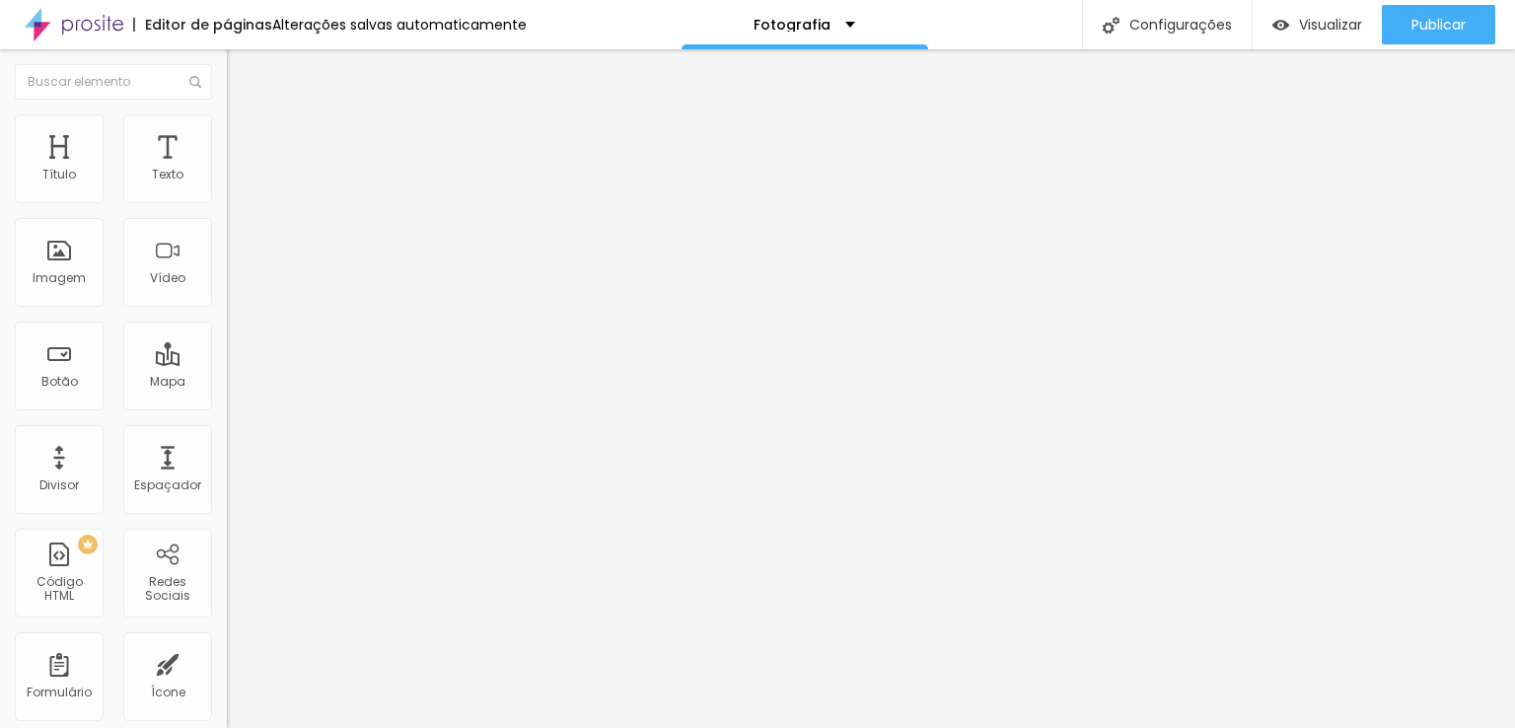
type input "20"
type input "15"
click at [227, 383] on input "range" at bounding box center [290, 391] width 127 height 16
type input "10"
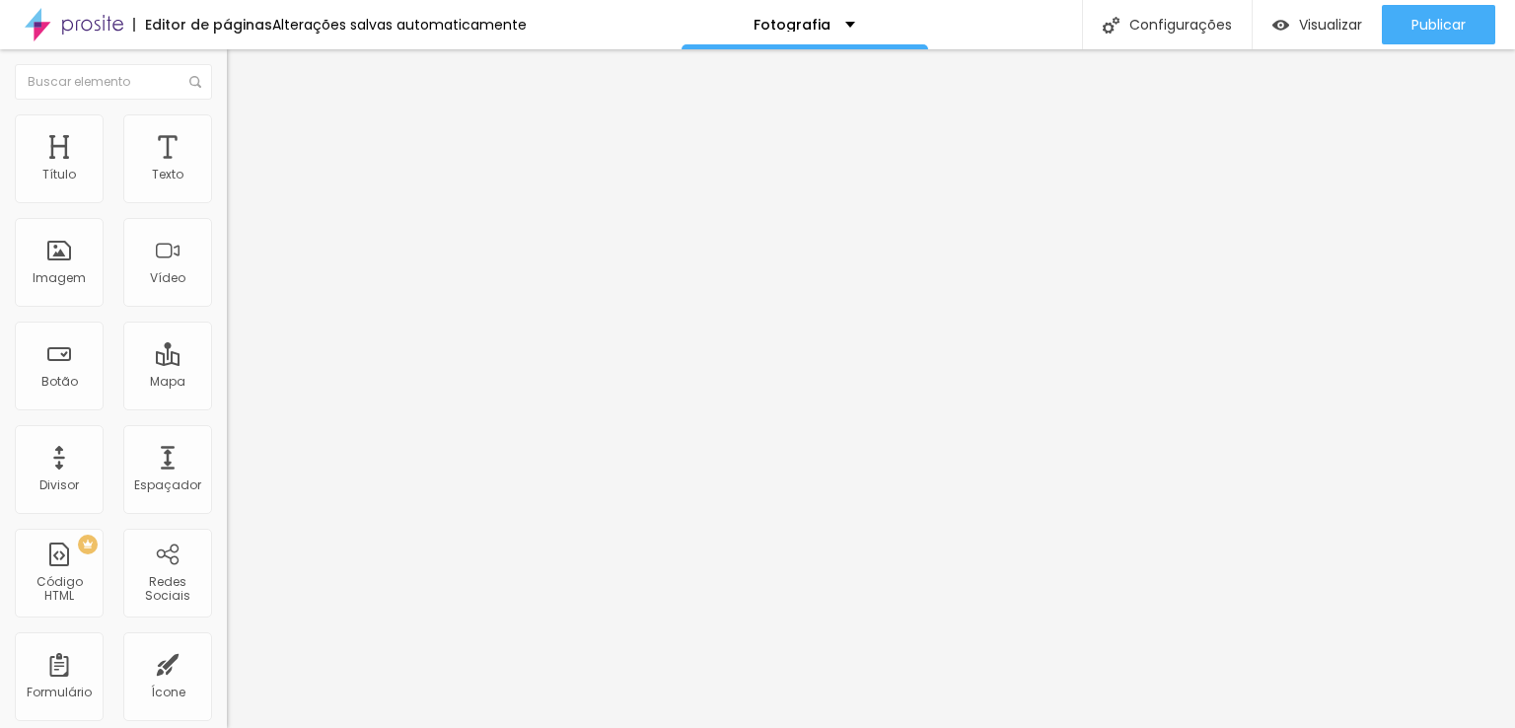
type input "10"
click at [227, 383] on input "range" at bounding box center [290, 391] width 127 height 16
type input "5"
click at [227, 383] on input "range" at bounding box center [290, 391] width 127 height 16
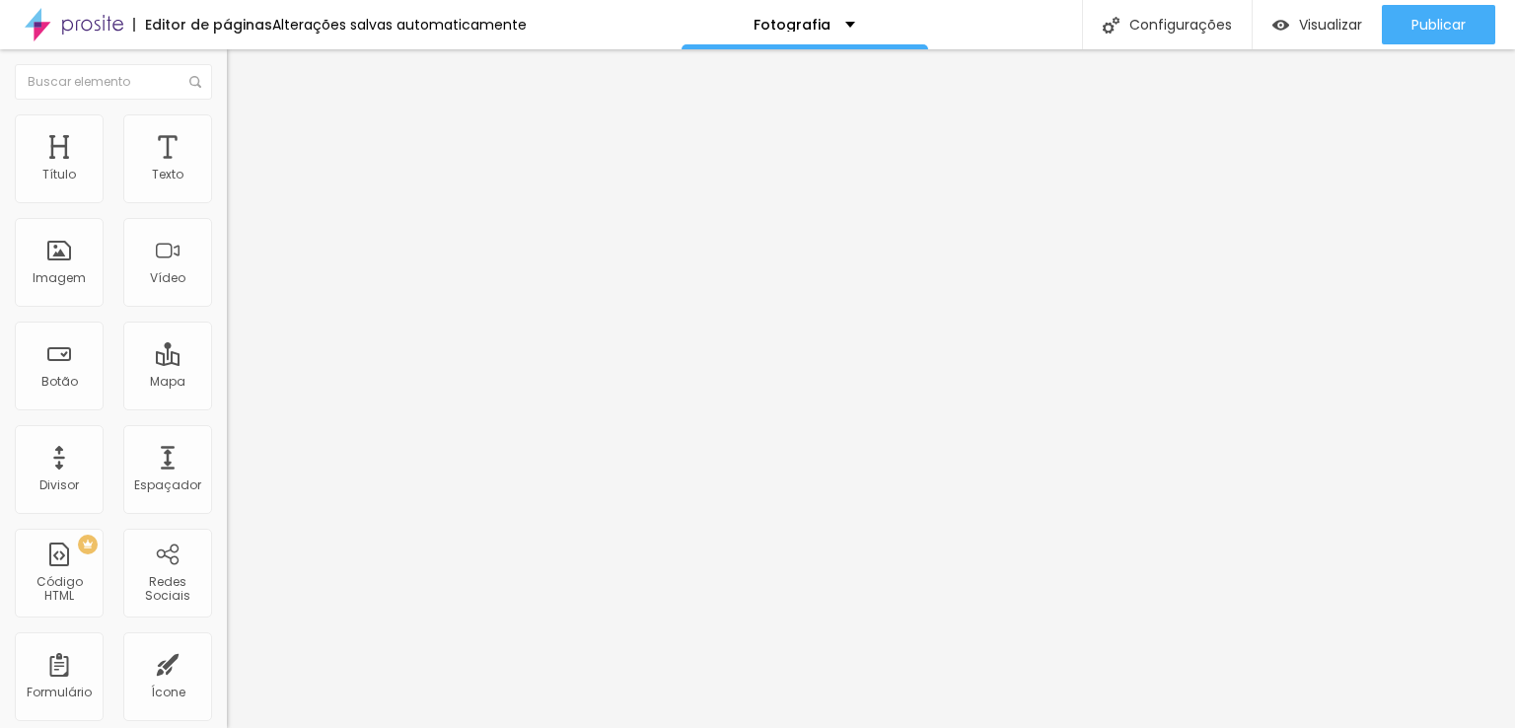
type input "0"
type input "5"
type input "10"
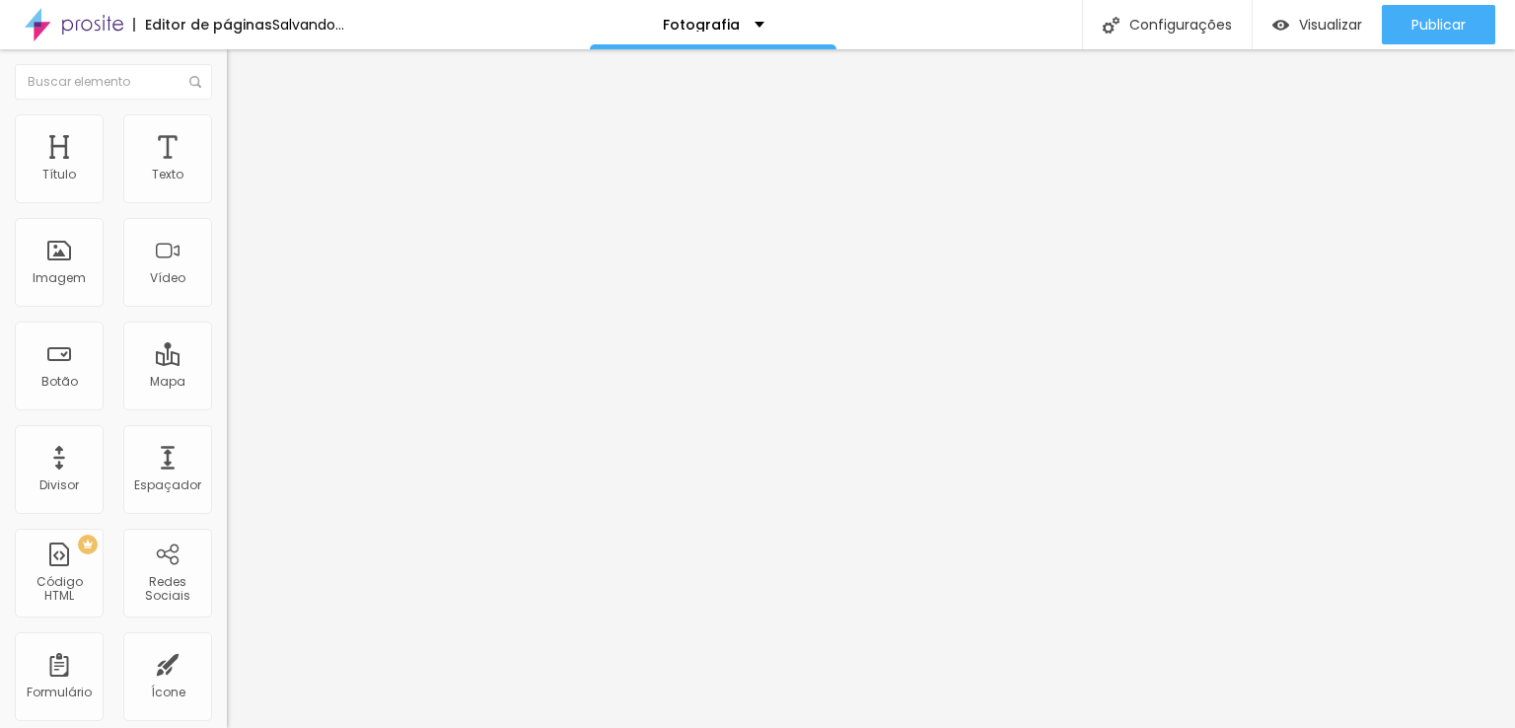
type input "10"
type input "15"
drag, startPoint x: 54, startPoint y: 190, endPoint x: 91, endPoint y: 194, distance: 36.7
click at [227, 383] on input "range" at bounding box center [290, 391] width 127 height 16
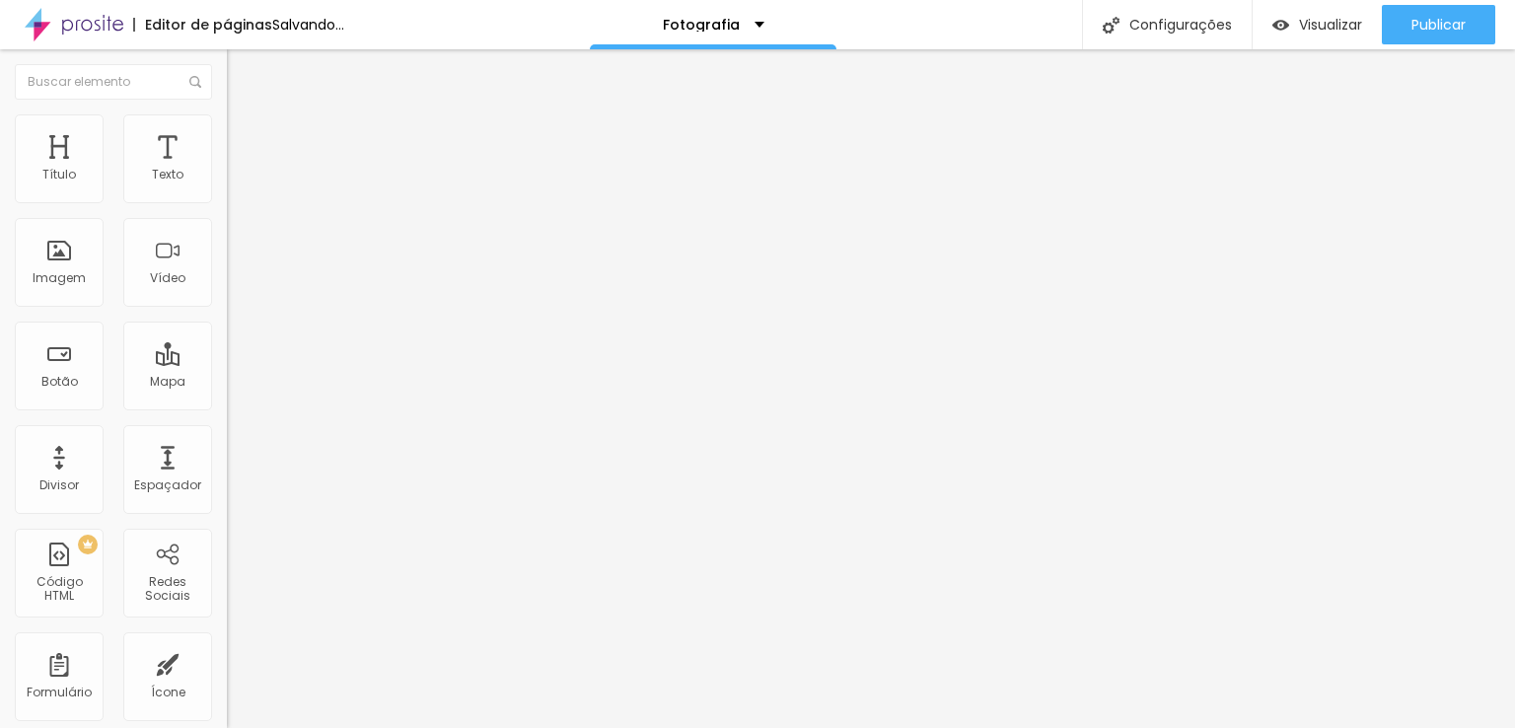
type input "10"
drag, startPoint x: 91, startPoint y: 194, endPoint x: 75, endPoint y: 196, distance: 15.9
type input "10"
click at [227, 383] on input "range" at bounding box center [290, 391] width 127 height 16
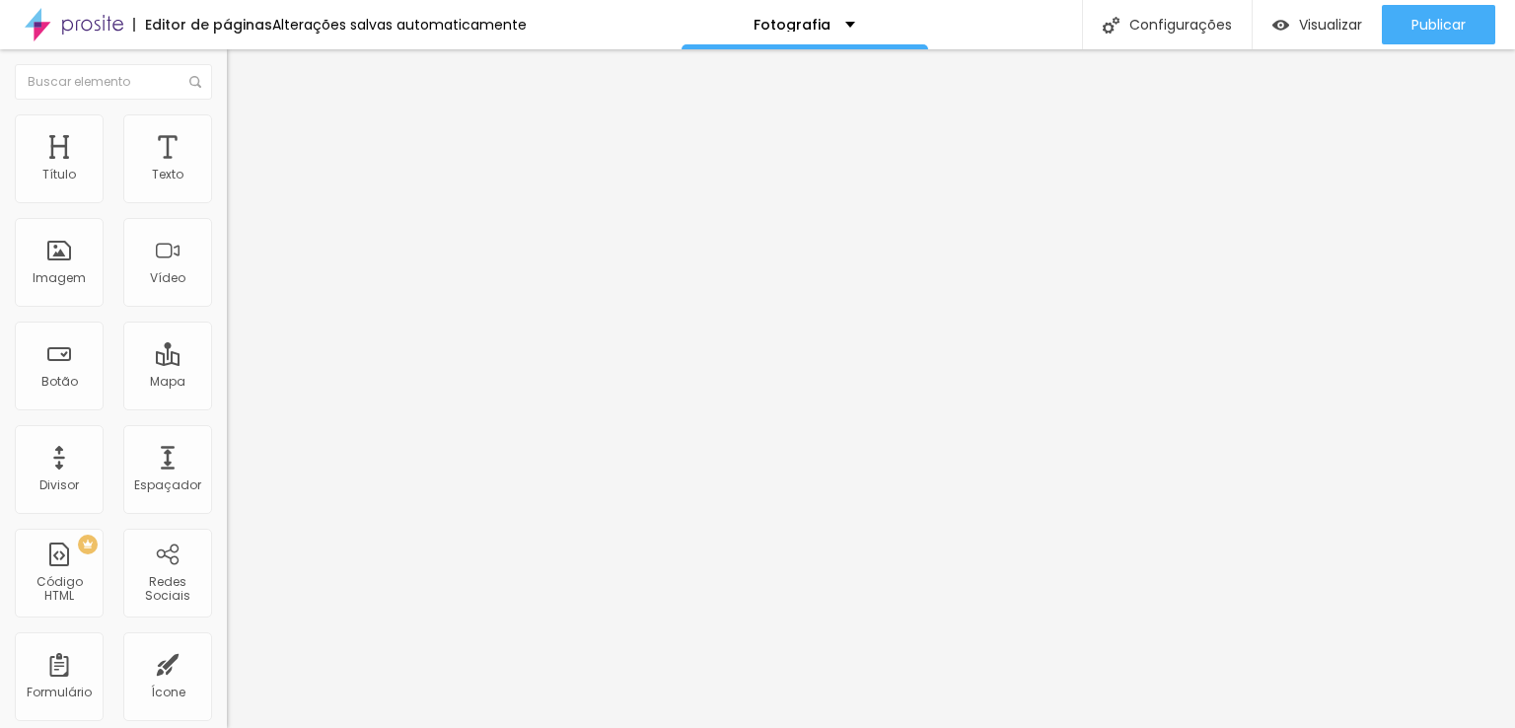
drag, startPoint x: 75, startPoint y: 196, endPoint x: 89, endPoint y: 193, distance: 14.1
click at [227, 383] on input "range" at bounding box center [290, 391] width 127 height 16
click at [227, 131] on li "Estilo" at bounding box center [340, 124] width 227 height 20
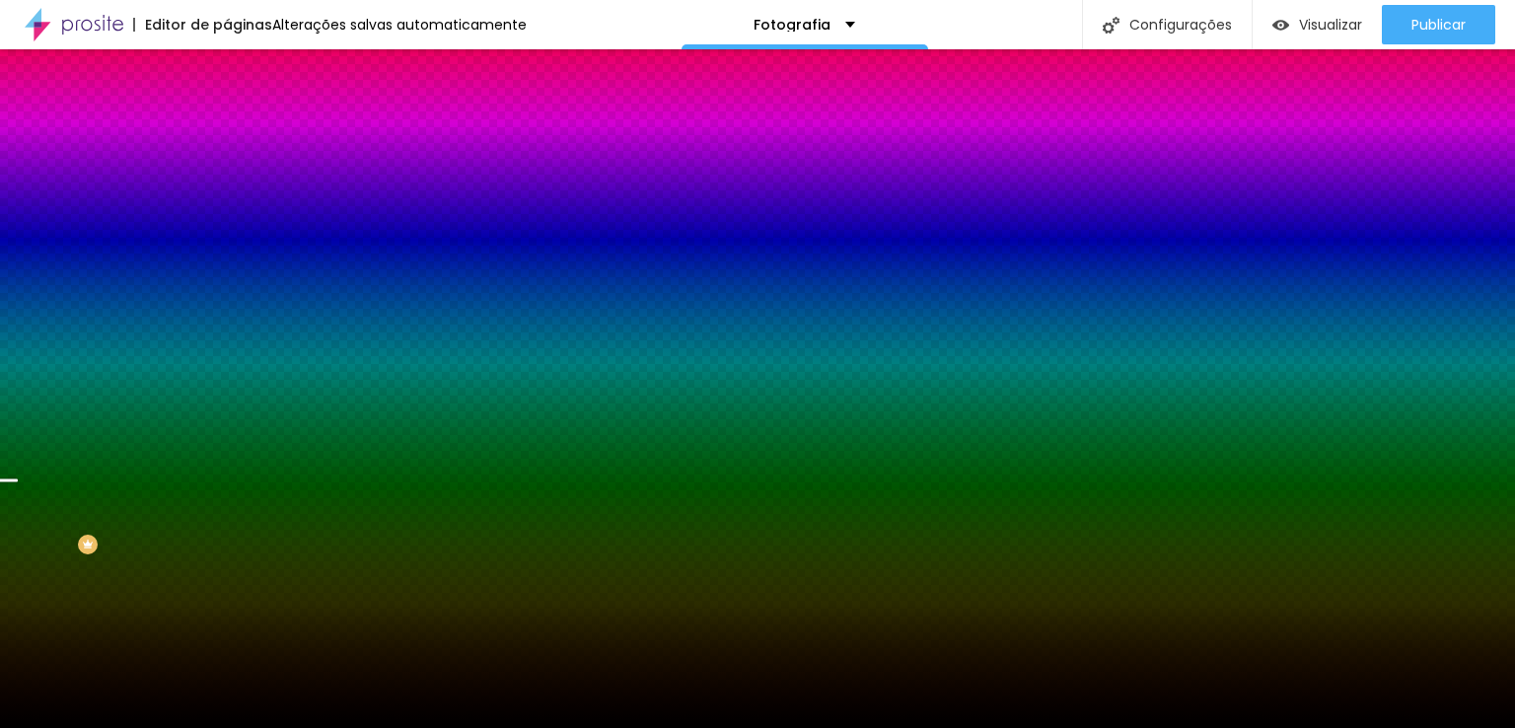
click at [227, 134] on li "Avançado" at bounding box center [340, 144] width 227 height 20
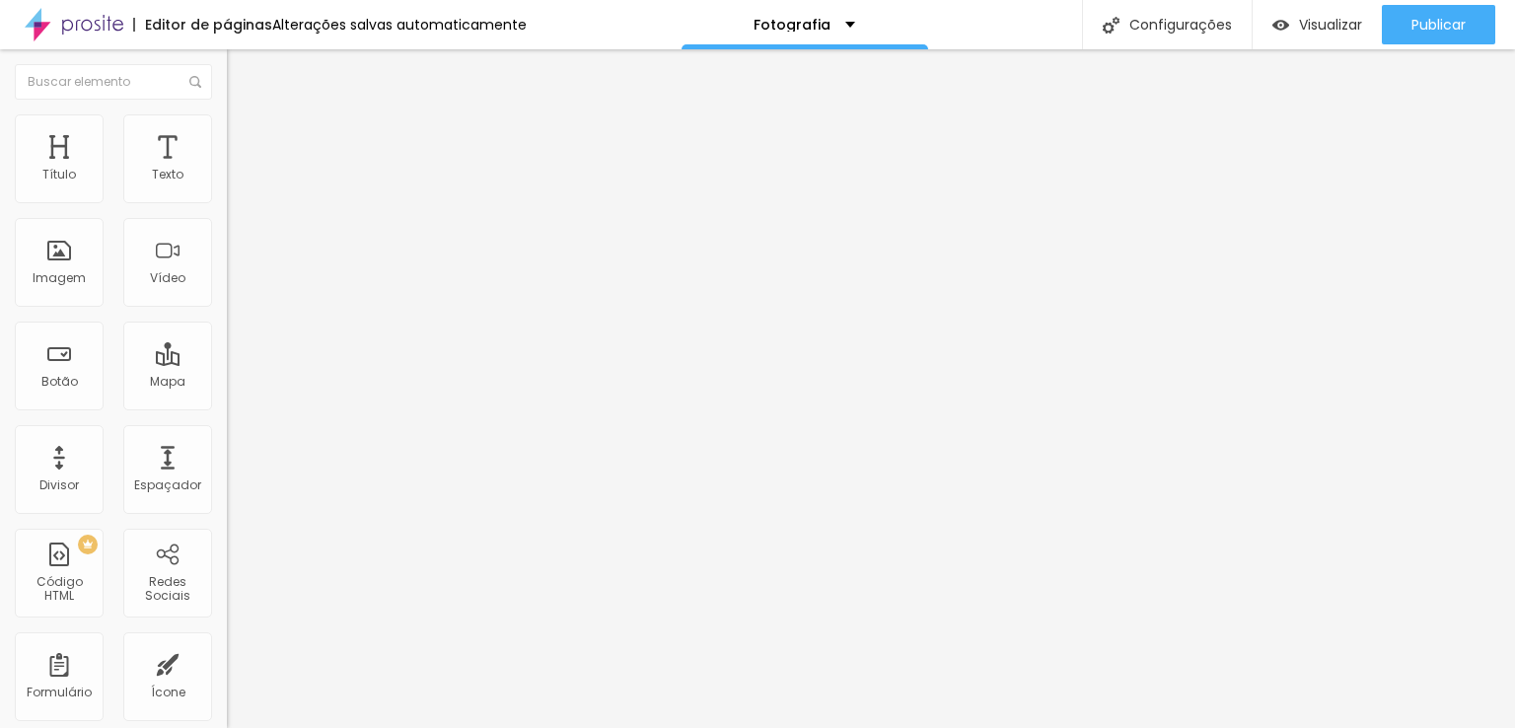
type input "189"
type input "90"
drag, startPoint x: 75, startPoint y: 236, endPoint x: 57, endPoint y: 236, distance: 17.8
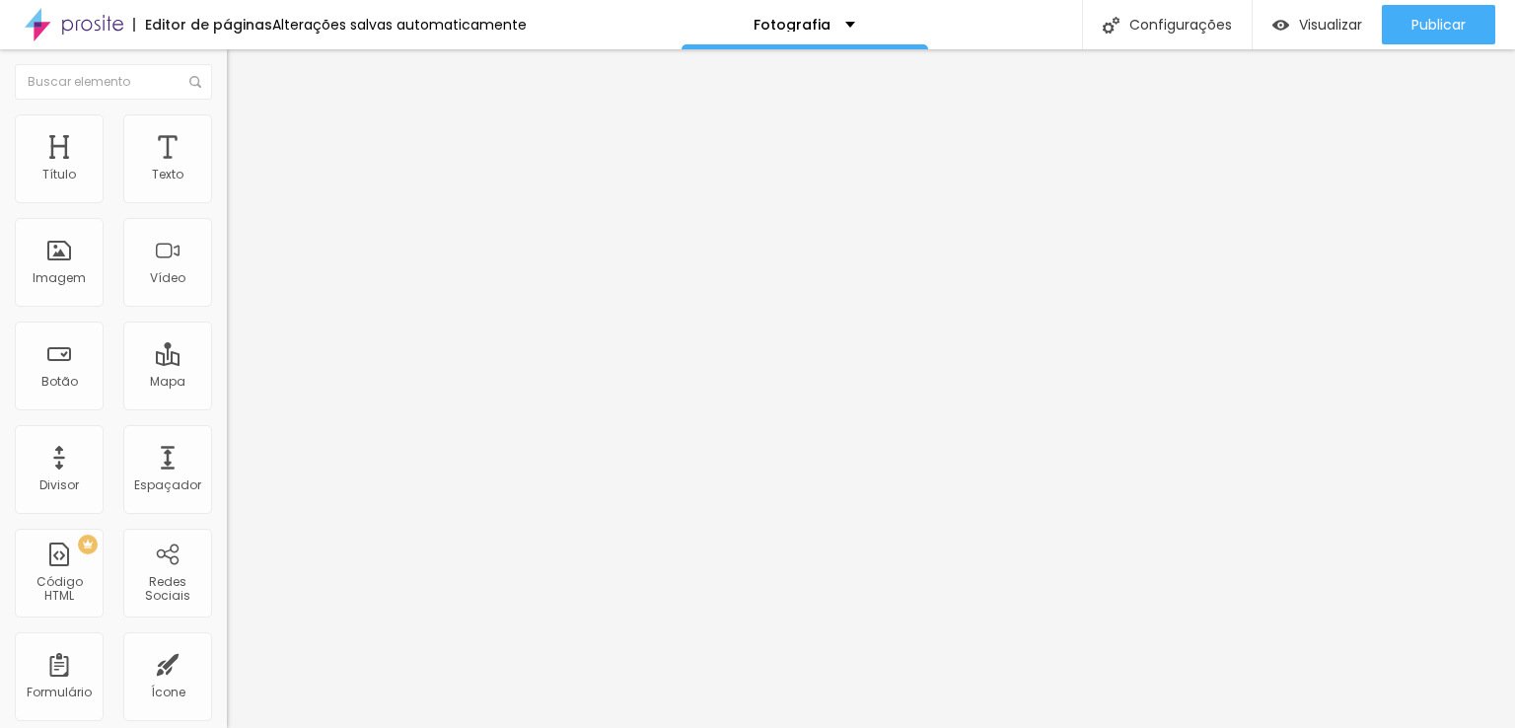
click at [227, 662] on input "range" at bounding box center [290, 670] width 127 height 16
type input "179"
type input "194"
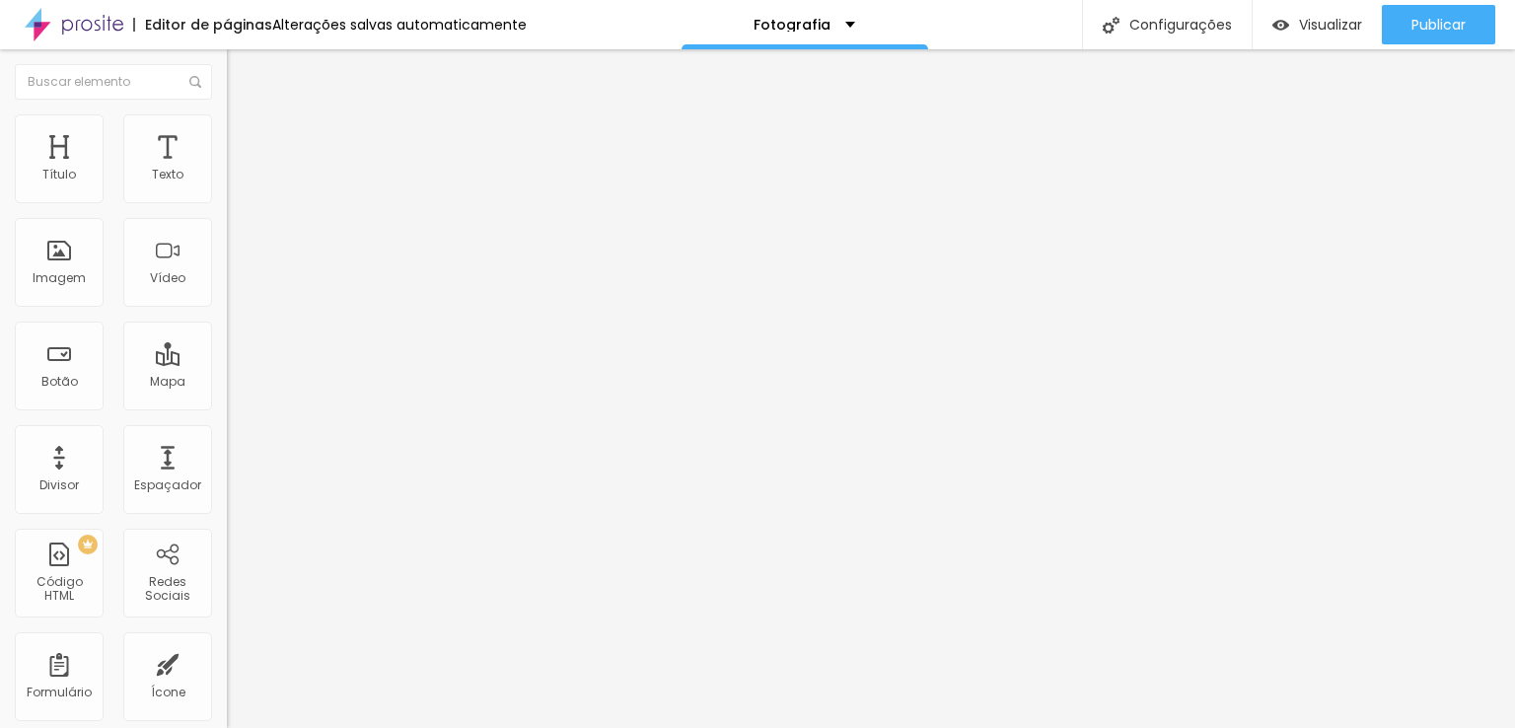
type input "194"
type input "209"
type input "219"
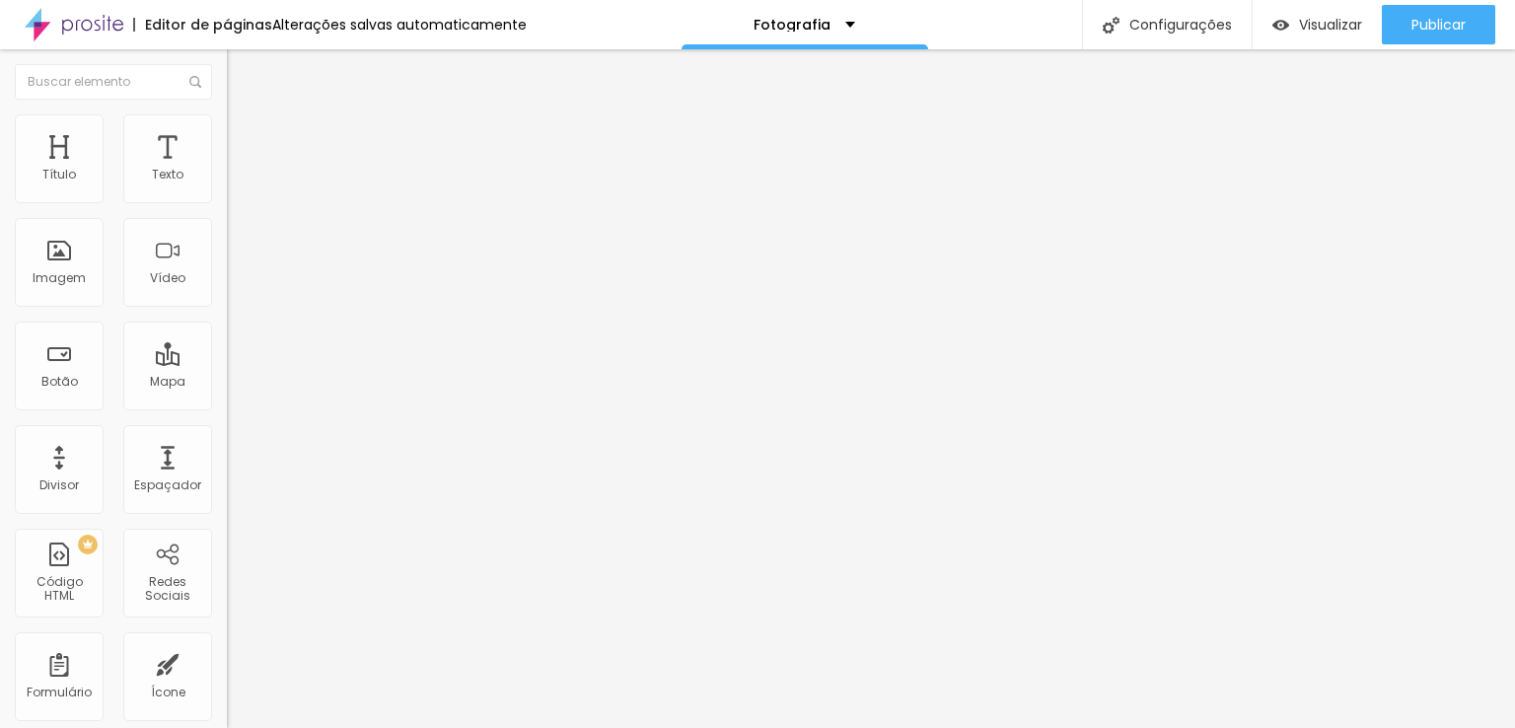
type input "224"
type input "239"
type input "254"
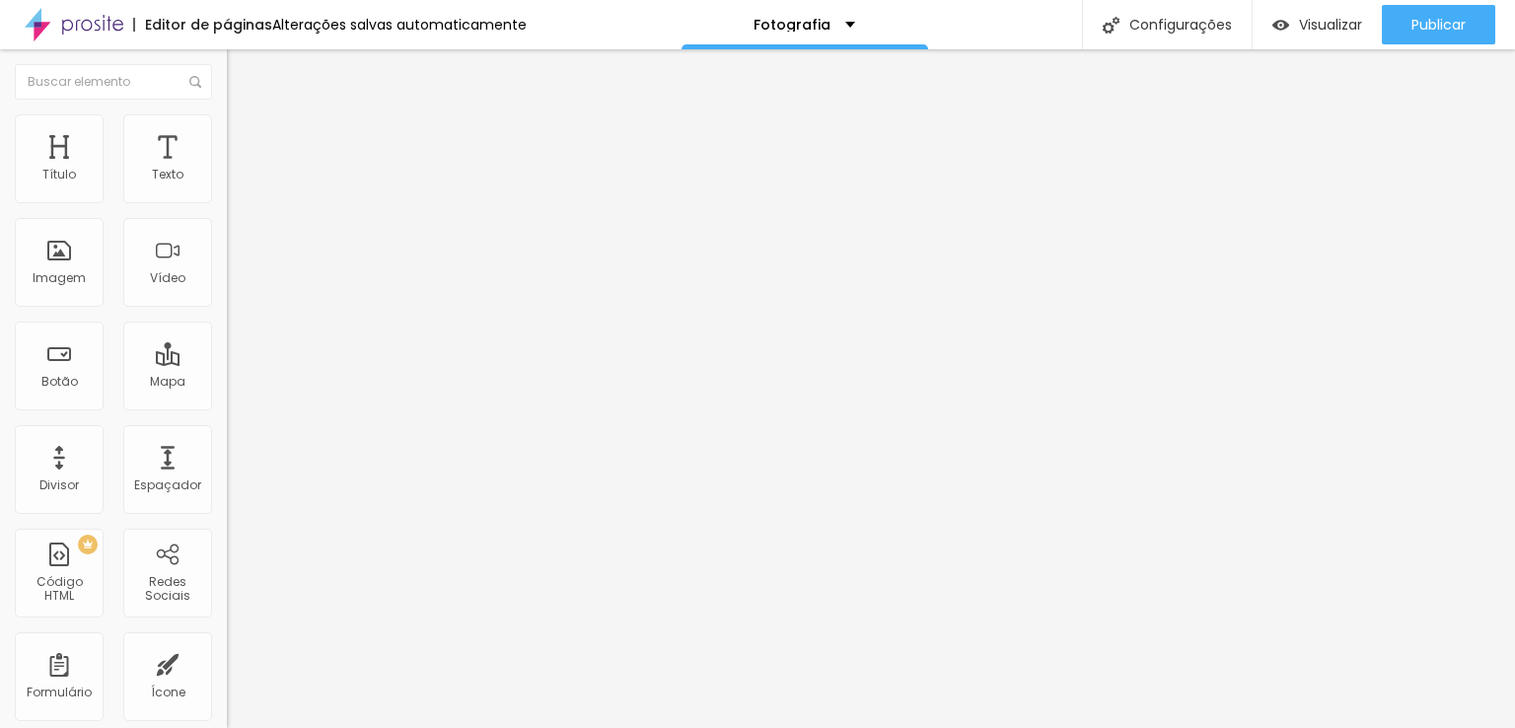
type input "254"
type input "279"
type input "294"
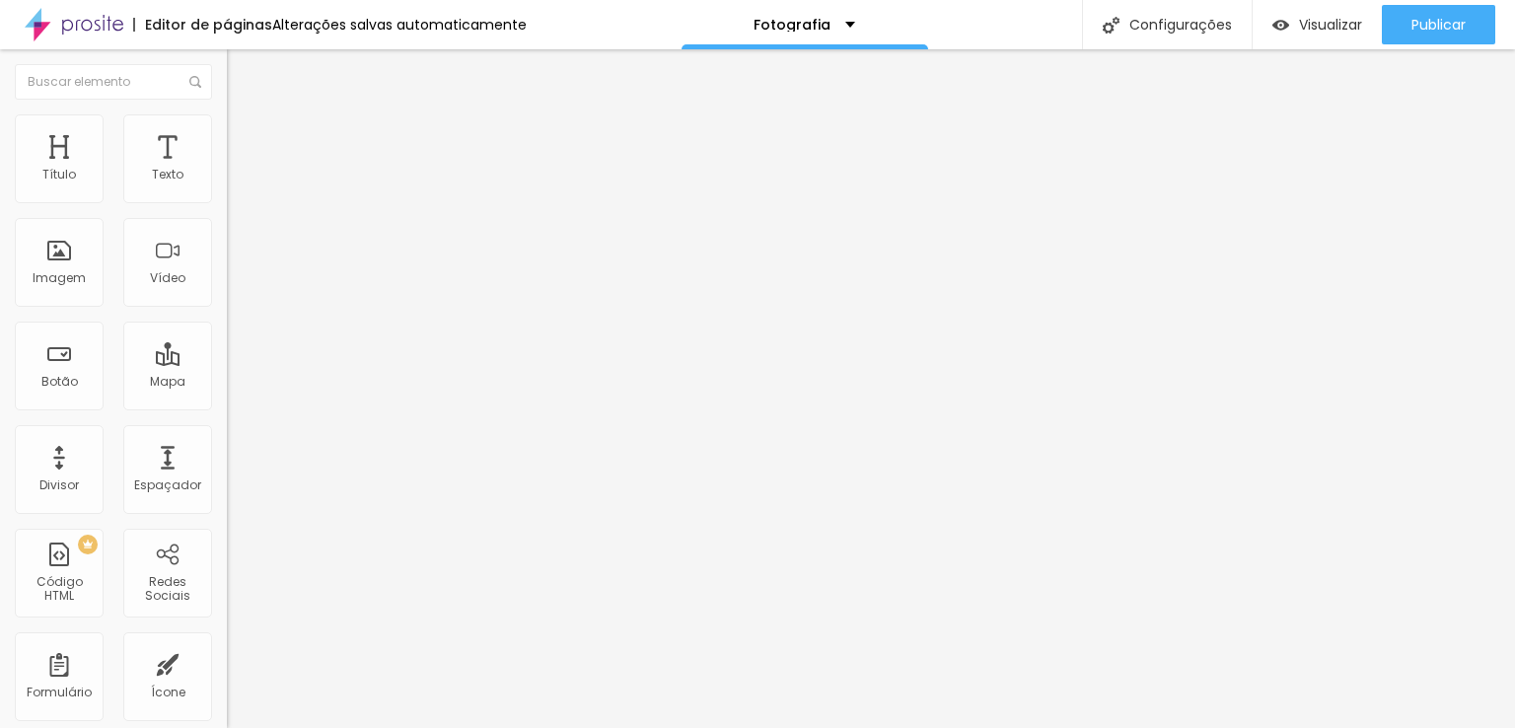
type input "314"
type input "329"
type input "344"
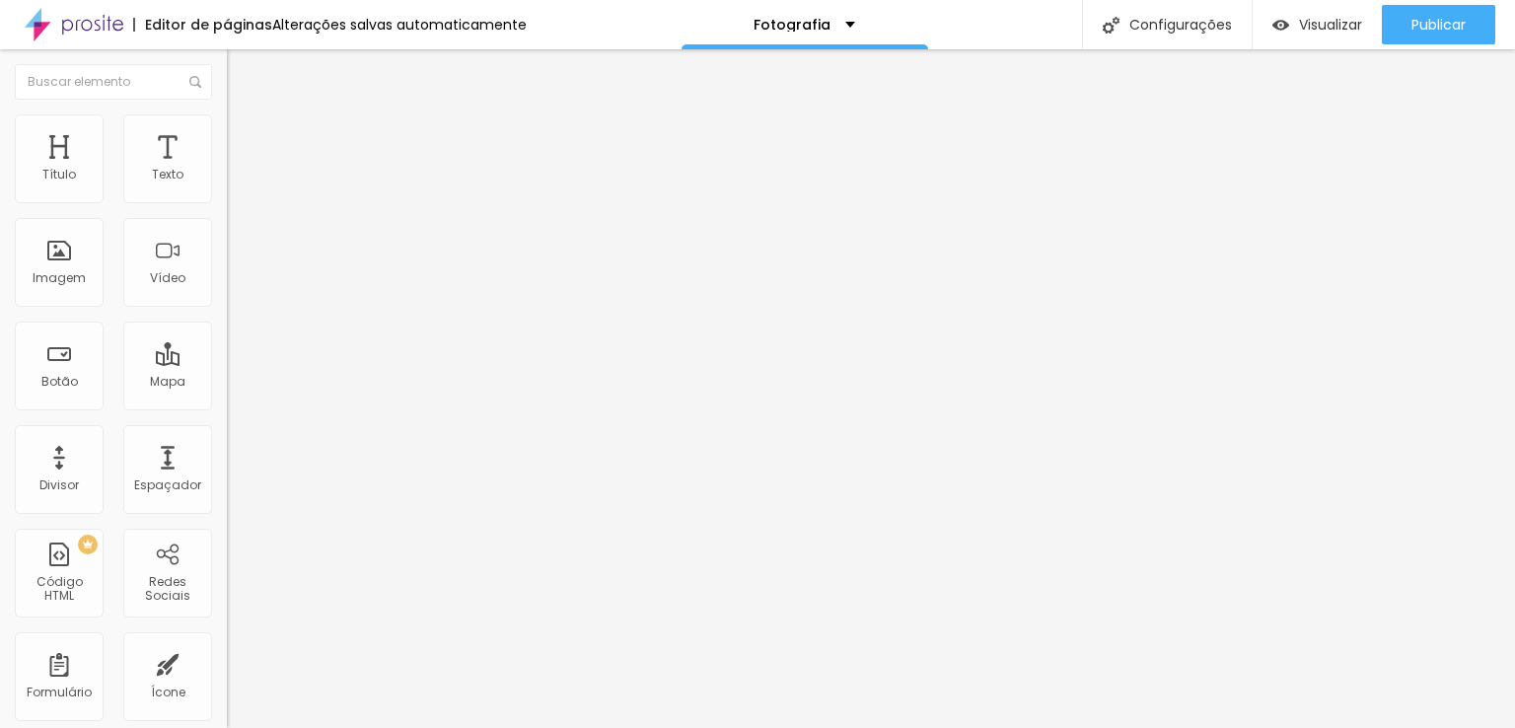
type input "344"
type input "369"
type input "389"
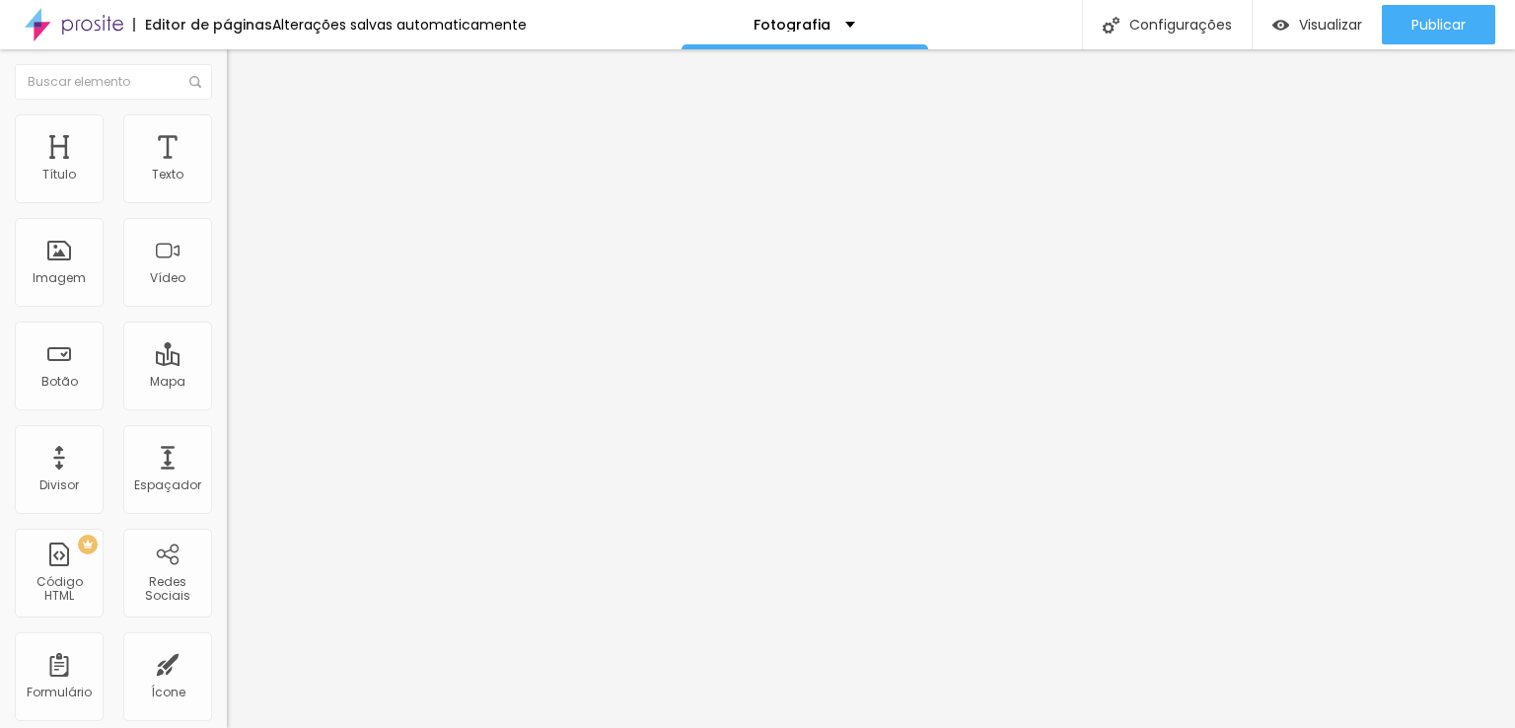
type input "404"
type input "409"
type input "424"
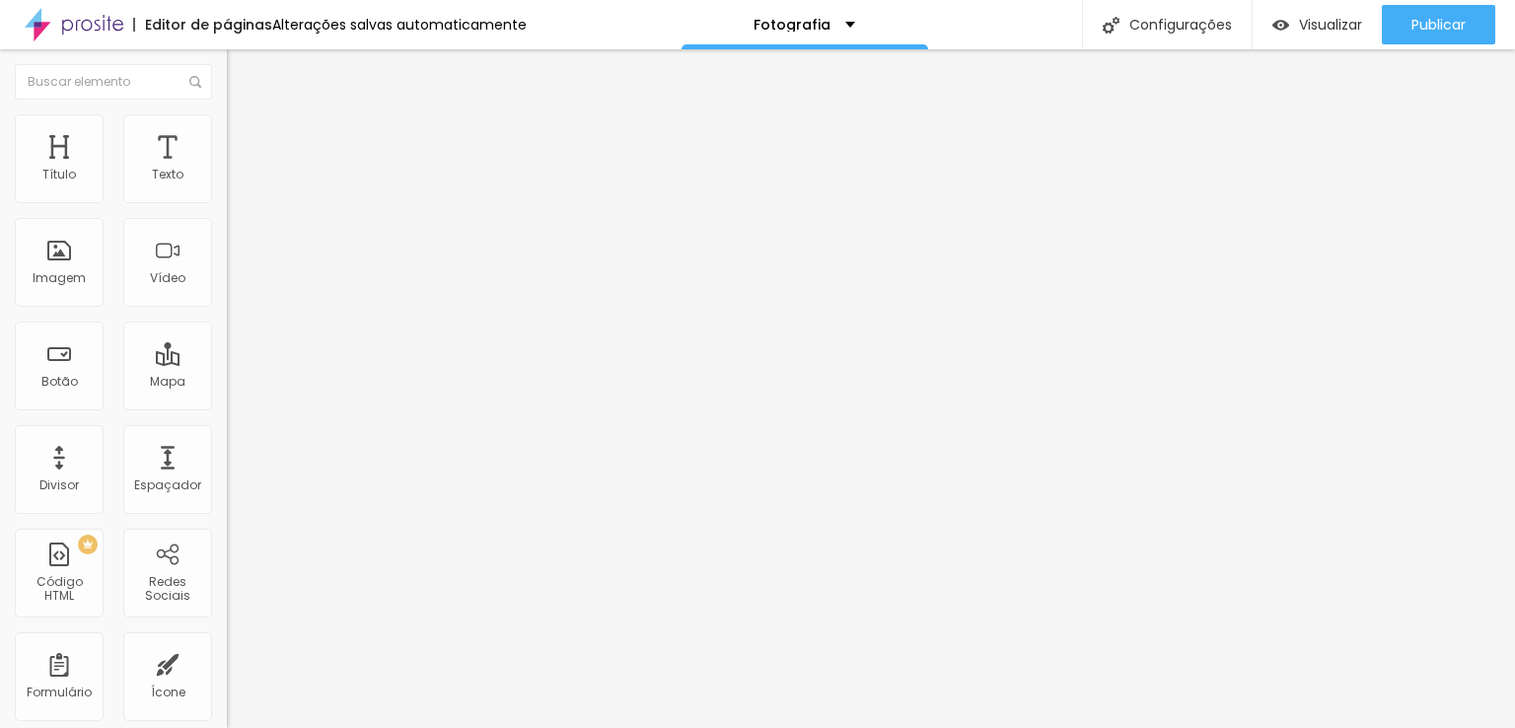
type input "424"
type input "439"
type input "458"
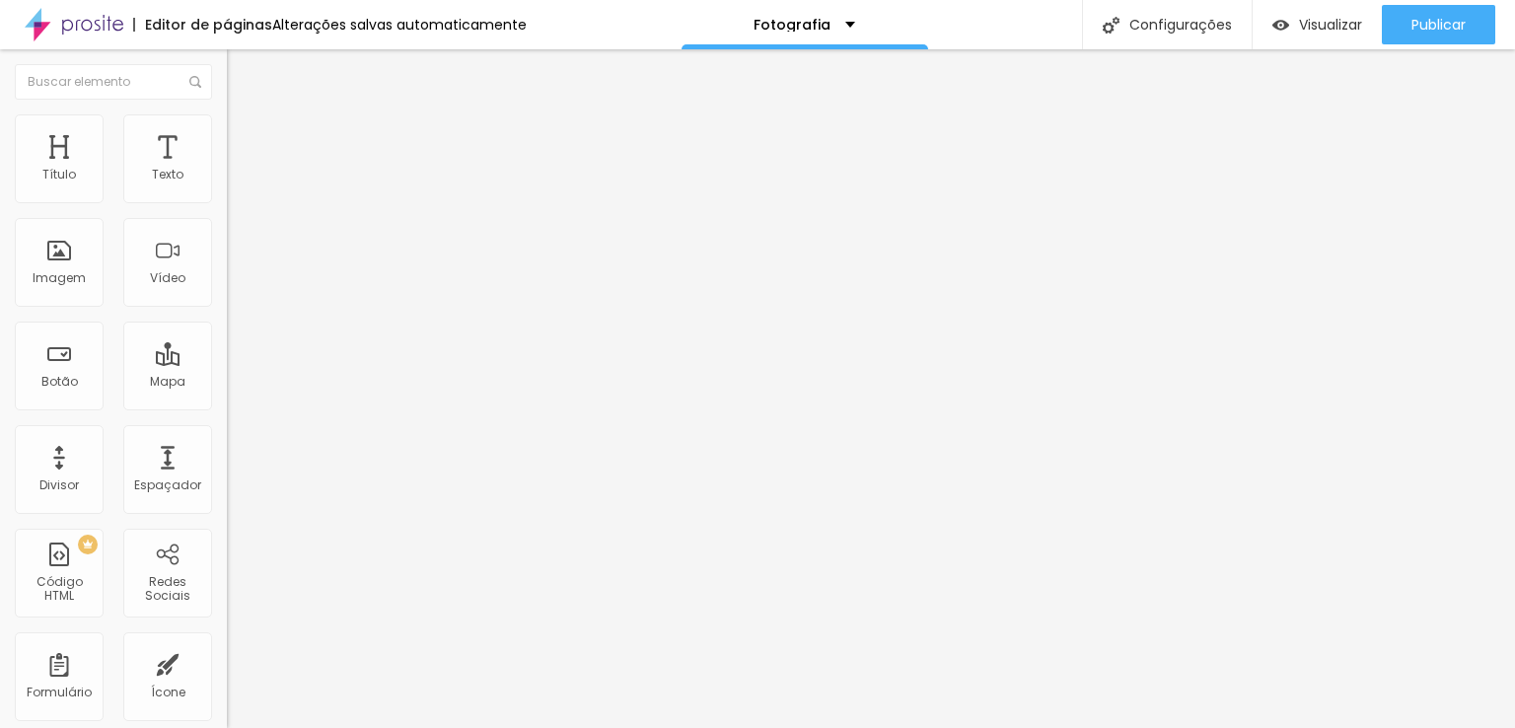
type input "468"
type input "478"
type input "483"
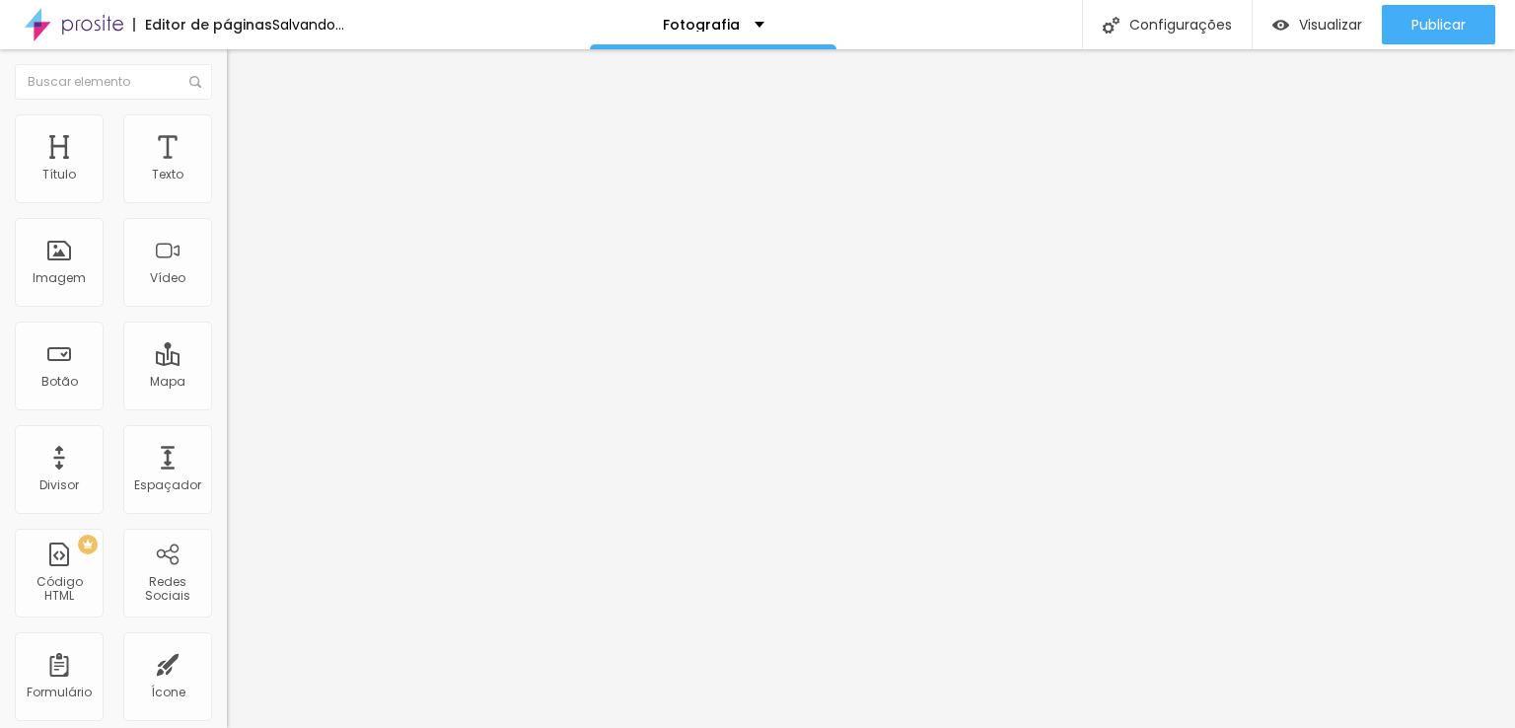
type input "483"
type input "463"
type input "424"
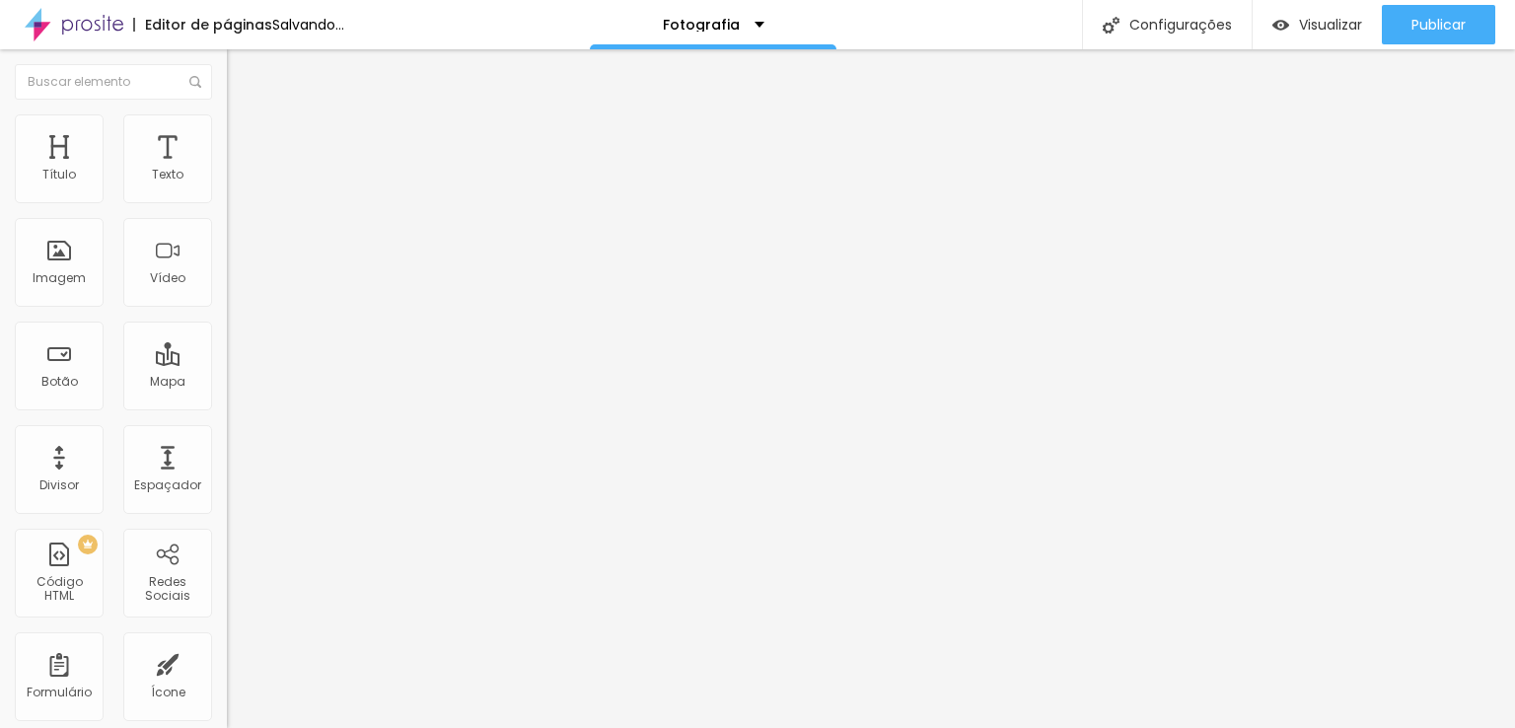
type input "404"
type input "379"
type input "349"
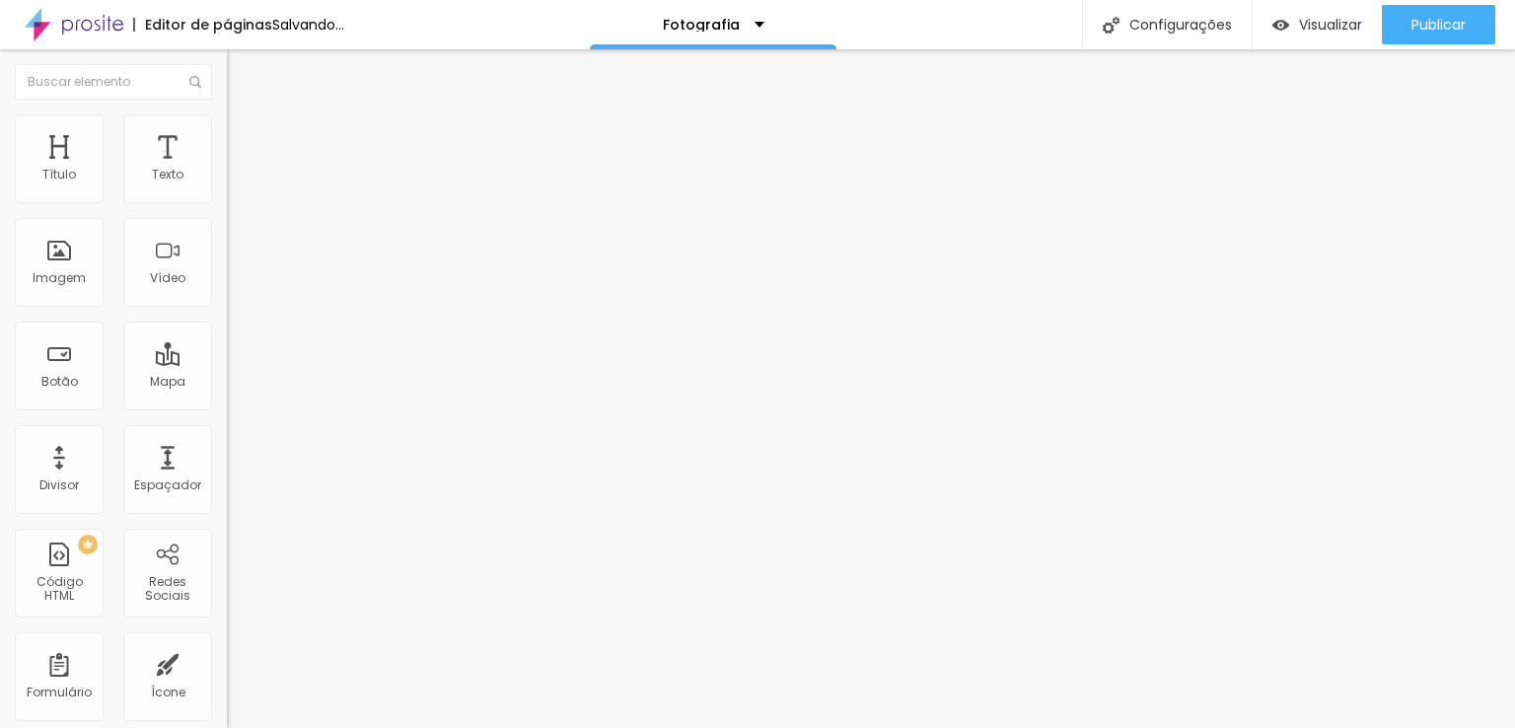
type input "349"
type input "324"
type input "309"
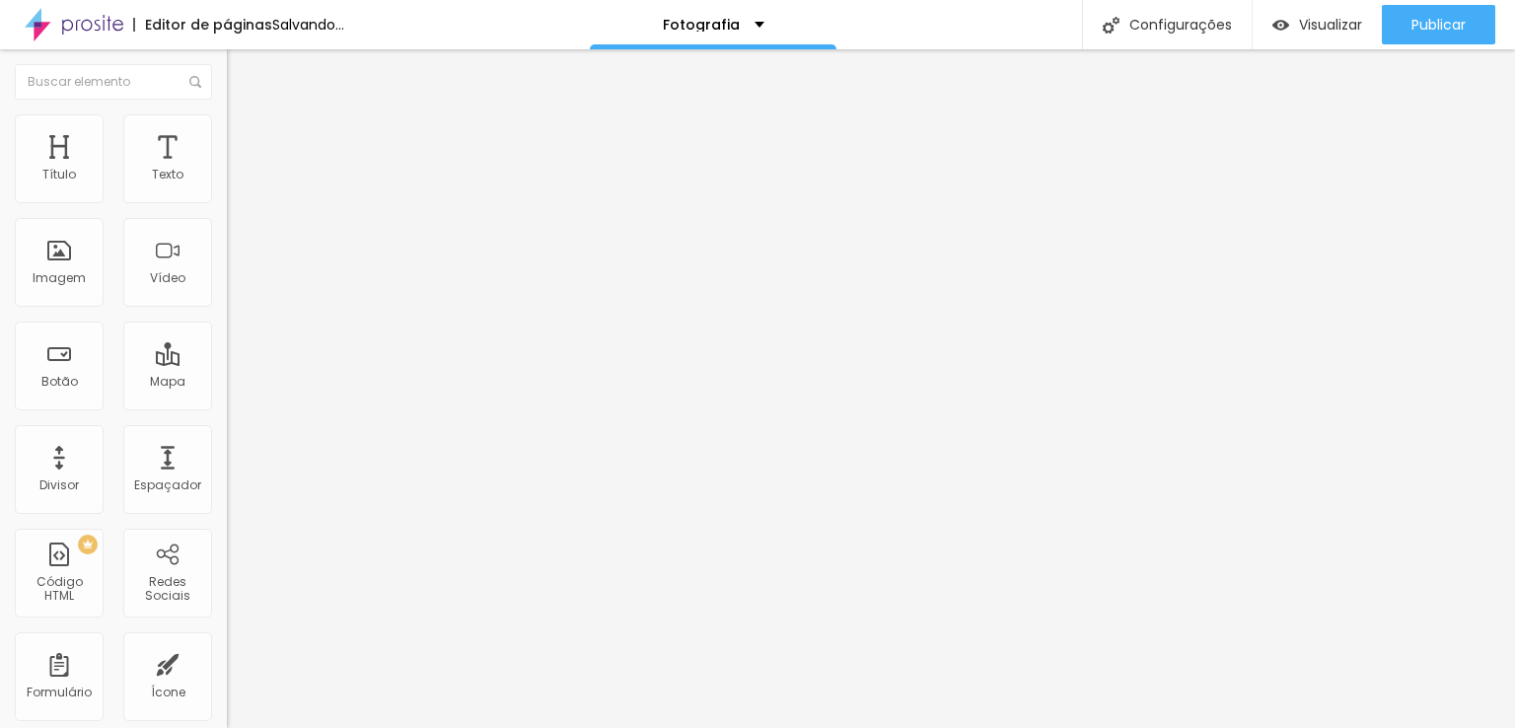
type input "289"
type input "274"
type input "269"
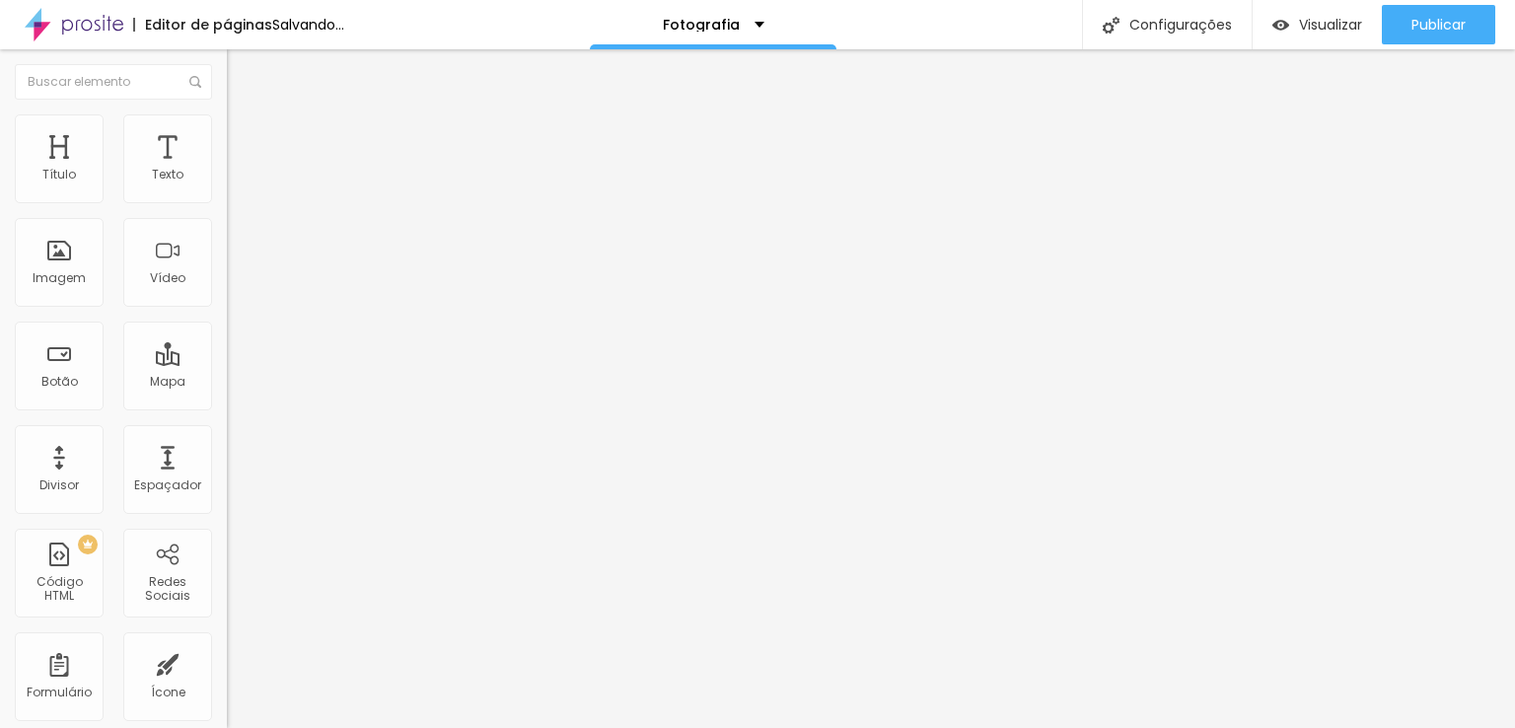
type input "269"
type input "229"
type input "219"
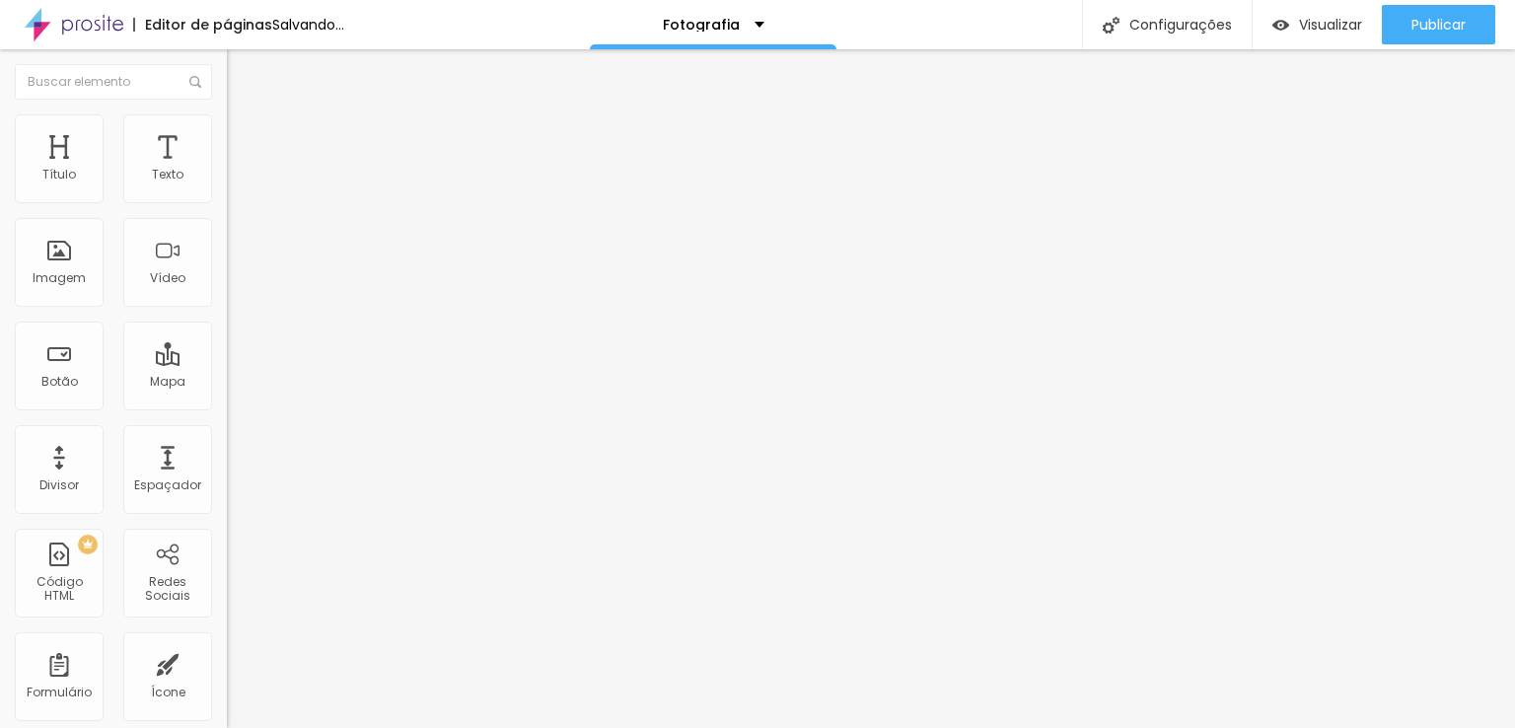
type input "199"
type input "184"
type input "179"
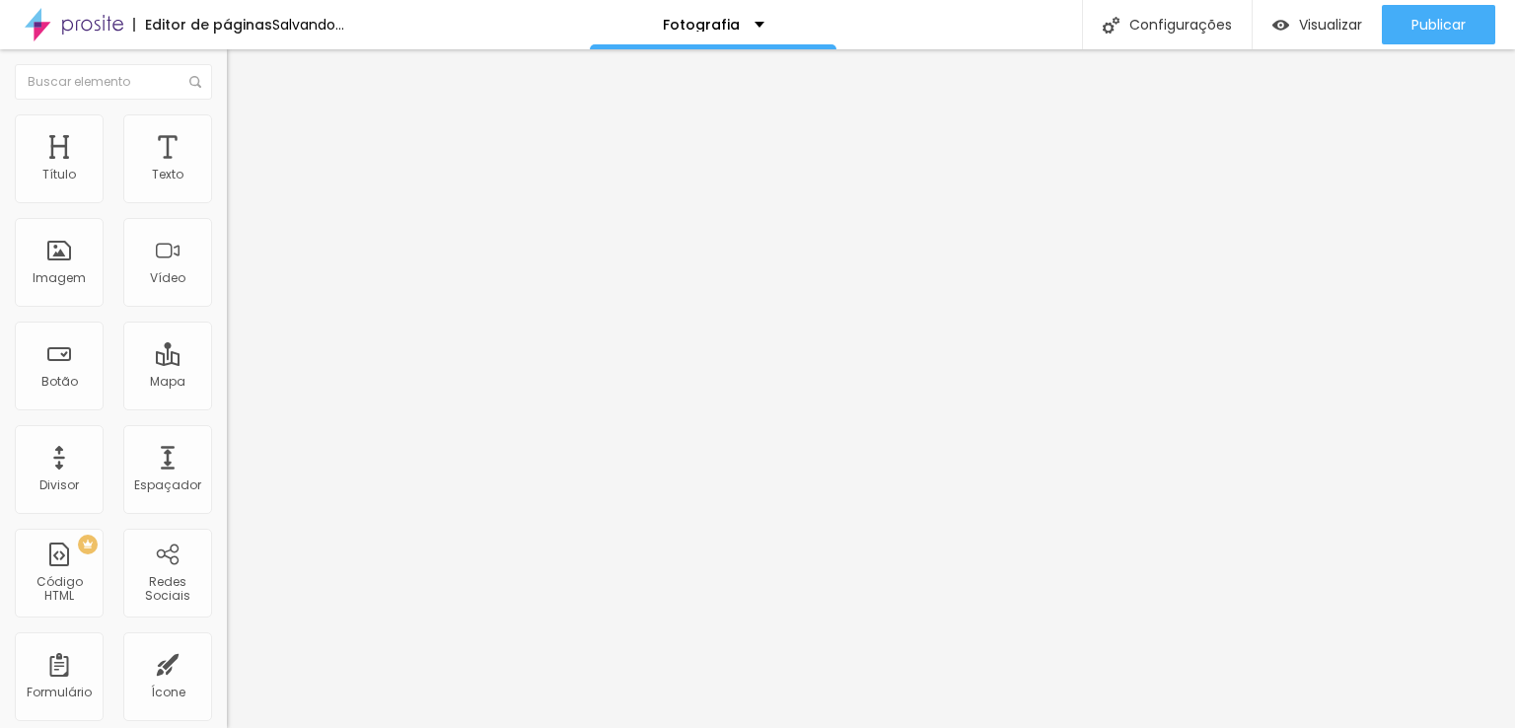
type input "179"
type input "174"
click at [227, 662] on input "range" at bounding box center [290, 670] width 127 height 16
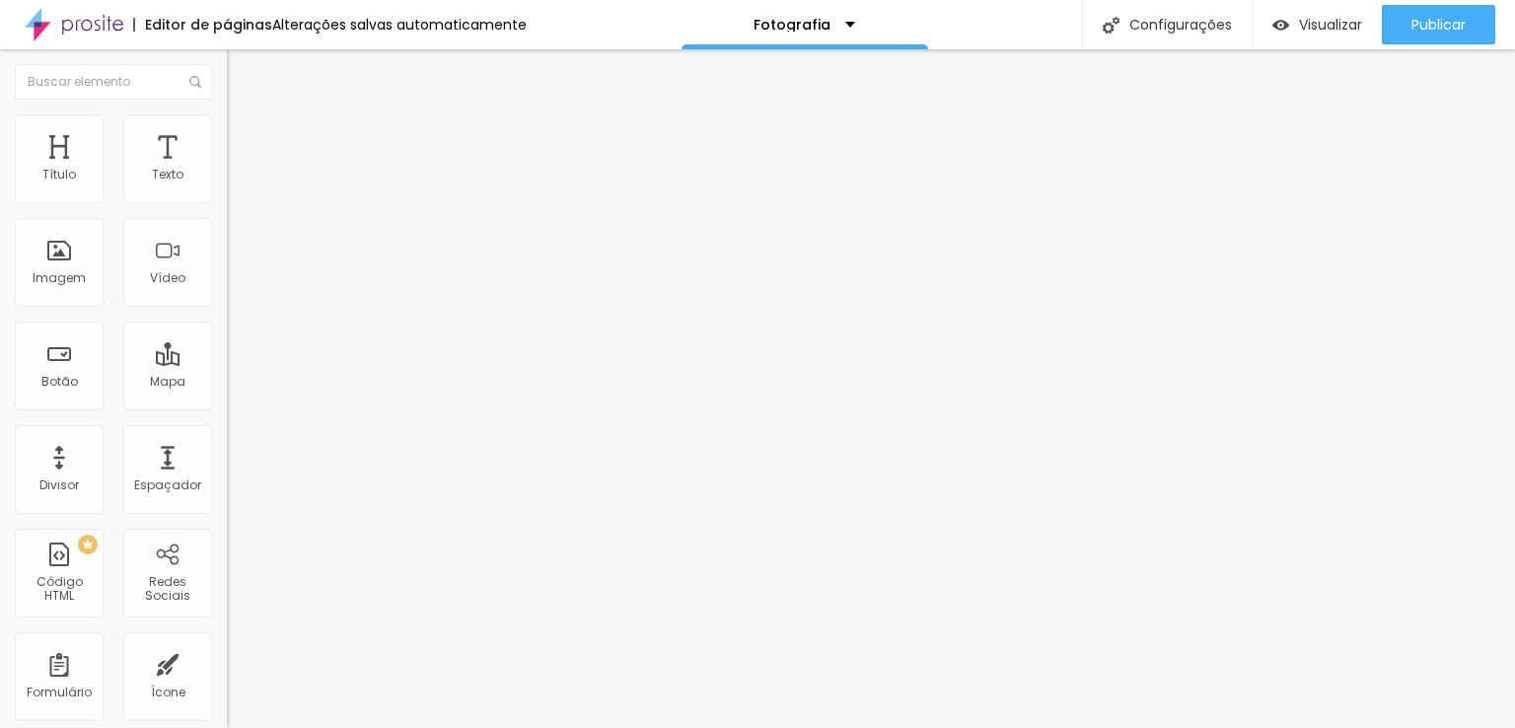
drag, startPoint x: 80, startPoint y: 194, endPoint x: 92, endPoint y: 189, distance: 12.8
click at [227, 383] on input "range" at bounding box center [290, 391] width 127 height 16
click at [242, 70] on img "button" at bounding box center [250, 72] width 16 height 16
click at [227, 128] on li "Estilo" at bounding box center [340, 124] width 227 height 20
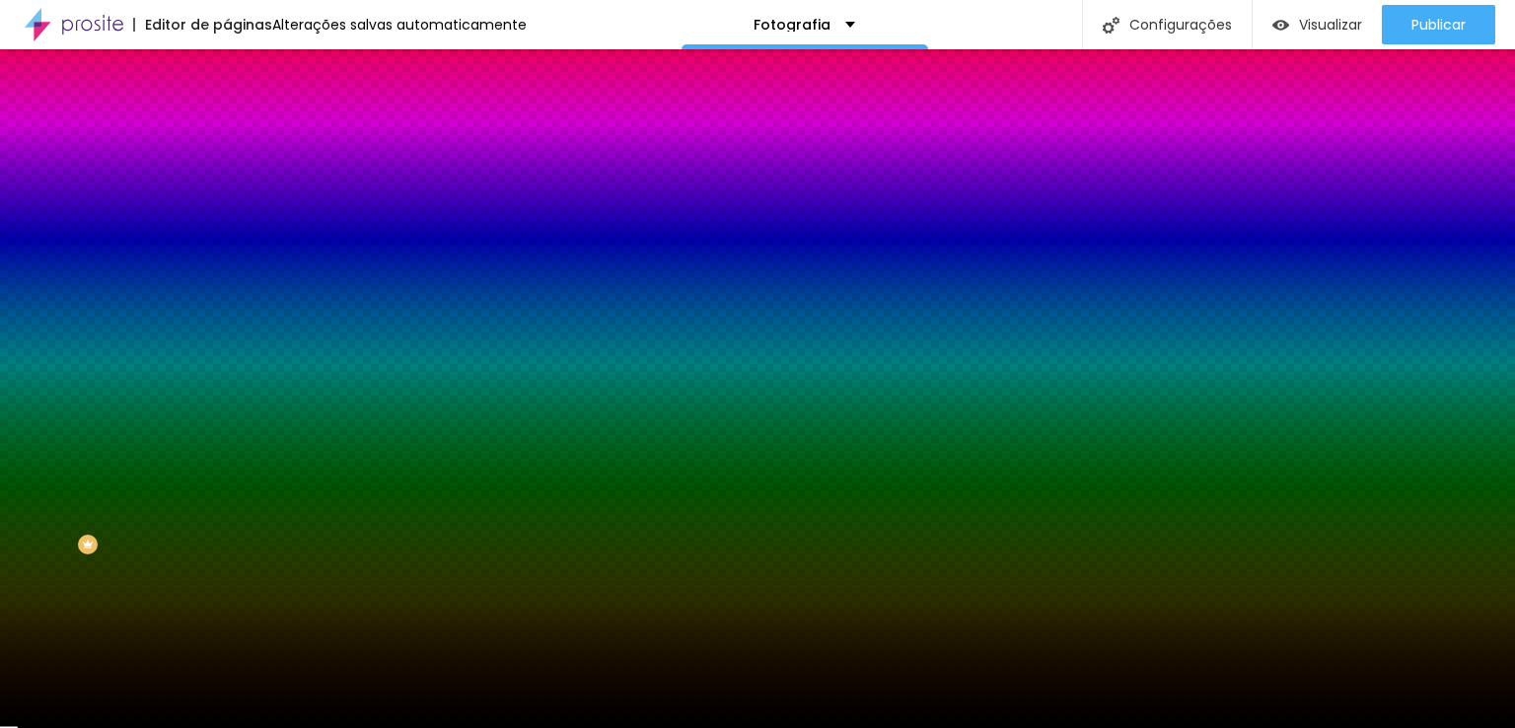
click at [245, 139] on span "Avançado" at bounding box center [277, 147] width 65 height 17
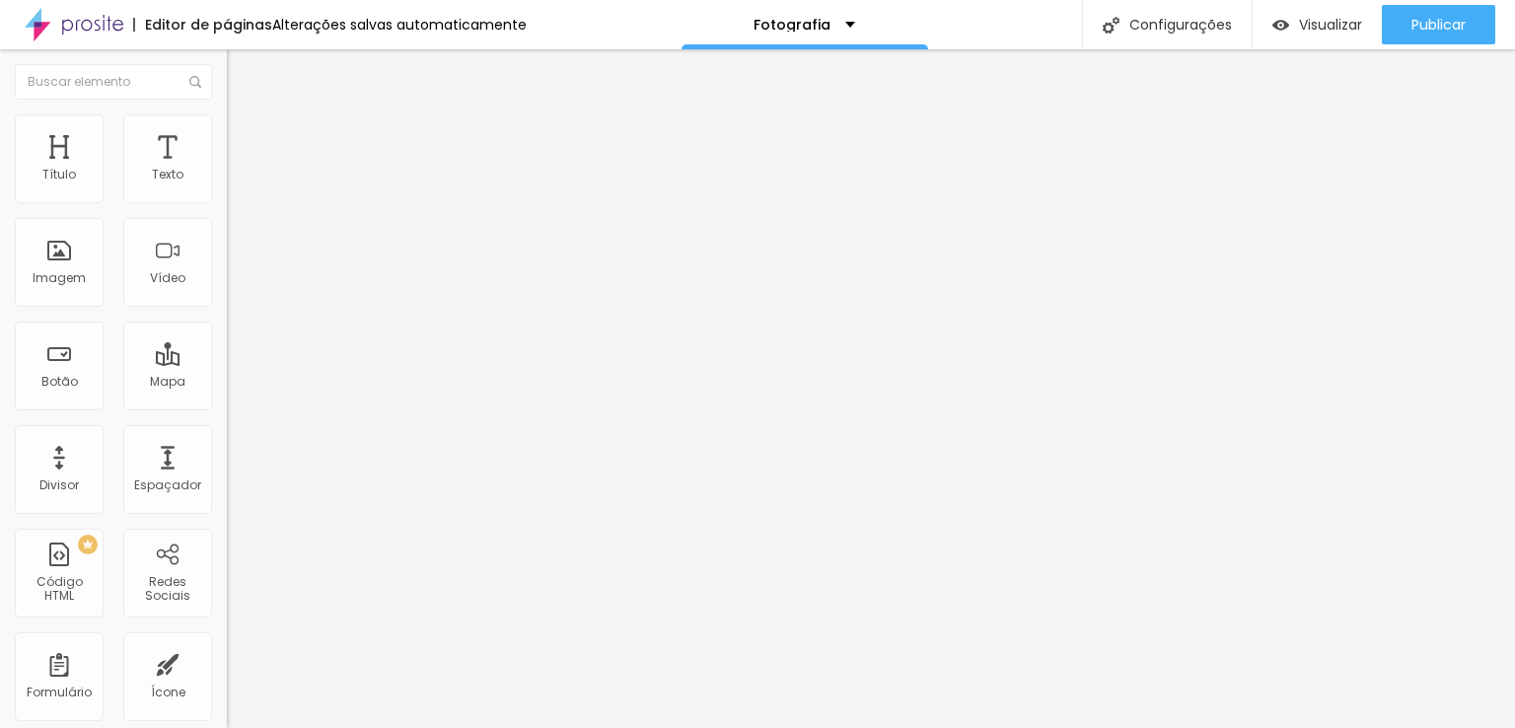
scroll to position [16, 0]
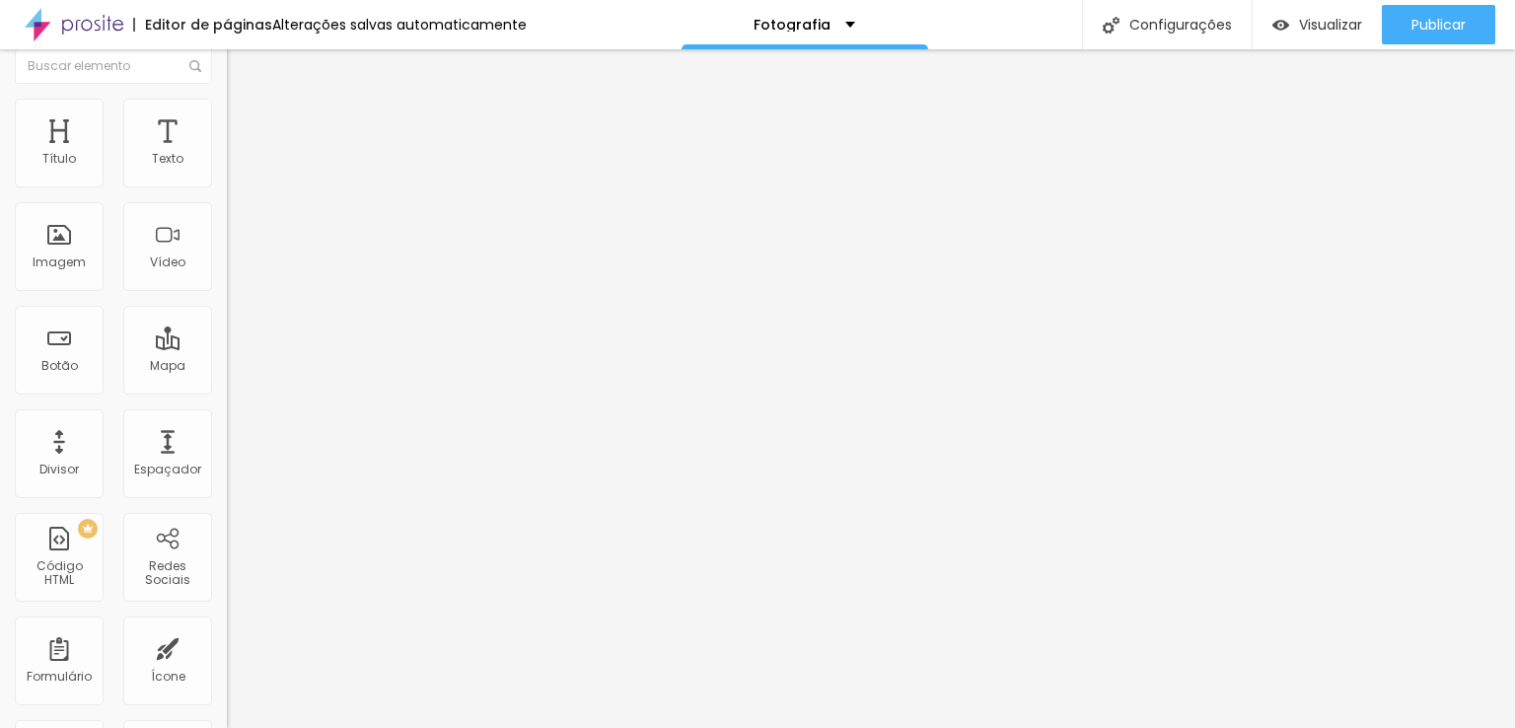
click at [227, 708] on input "text" at bounding box center [345, 718] width 237 height 20
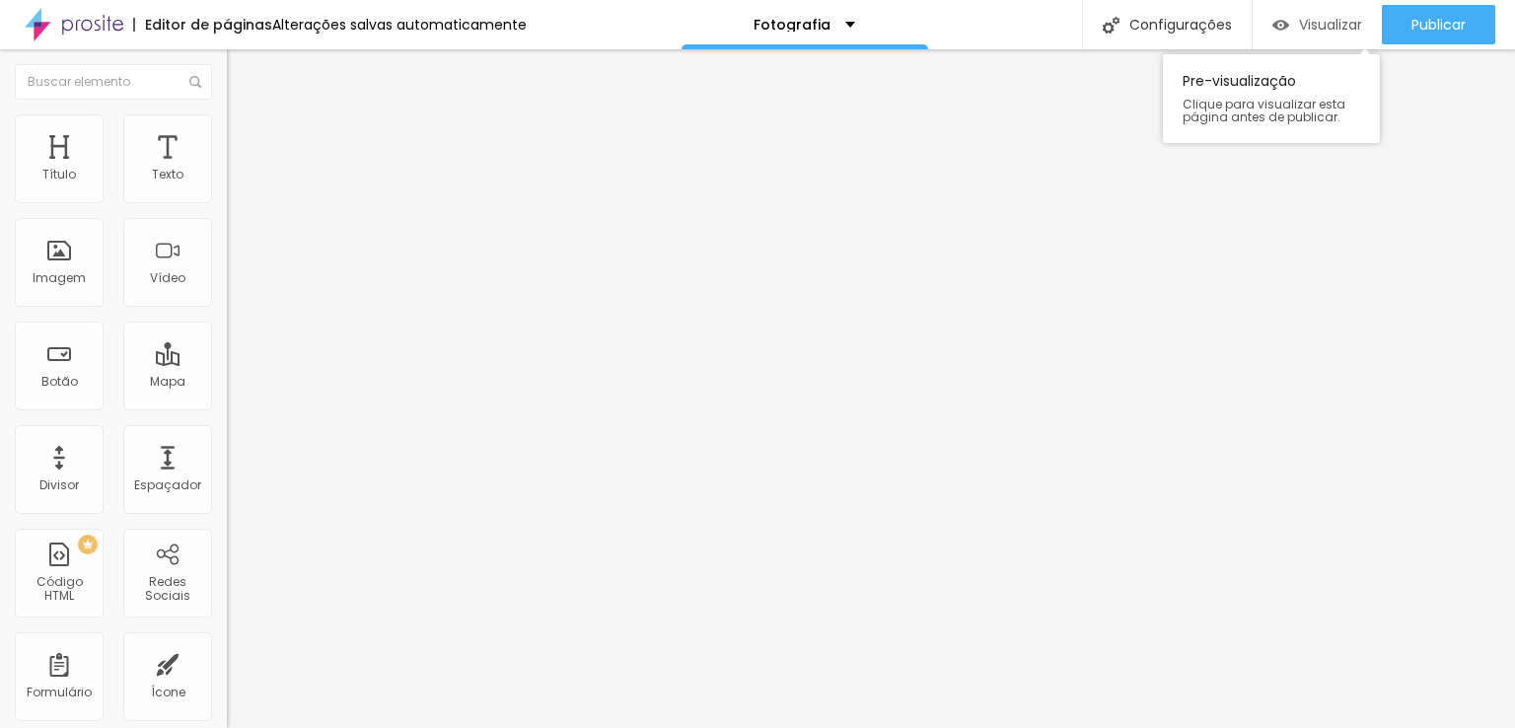
click at [1278, 26] on img "button" at bounding box center [1280, 25] width 17 height 17
